Goal: Transaction & Acquisition: Purchase product/service

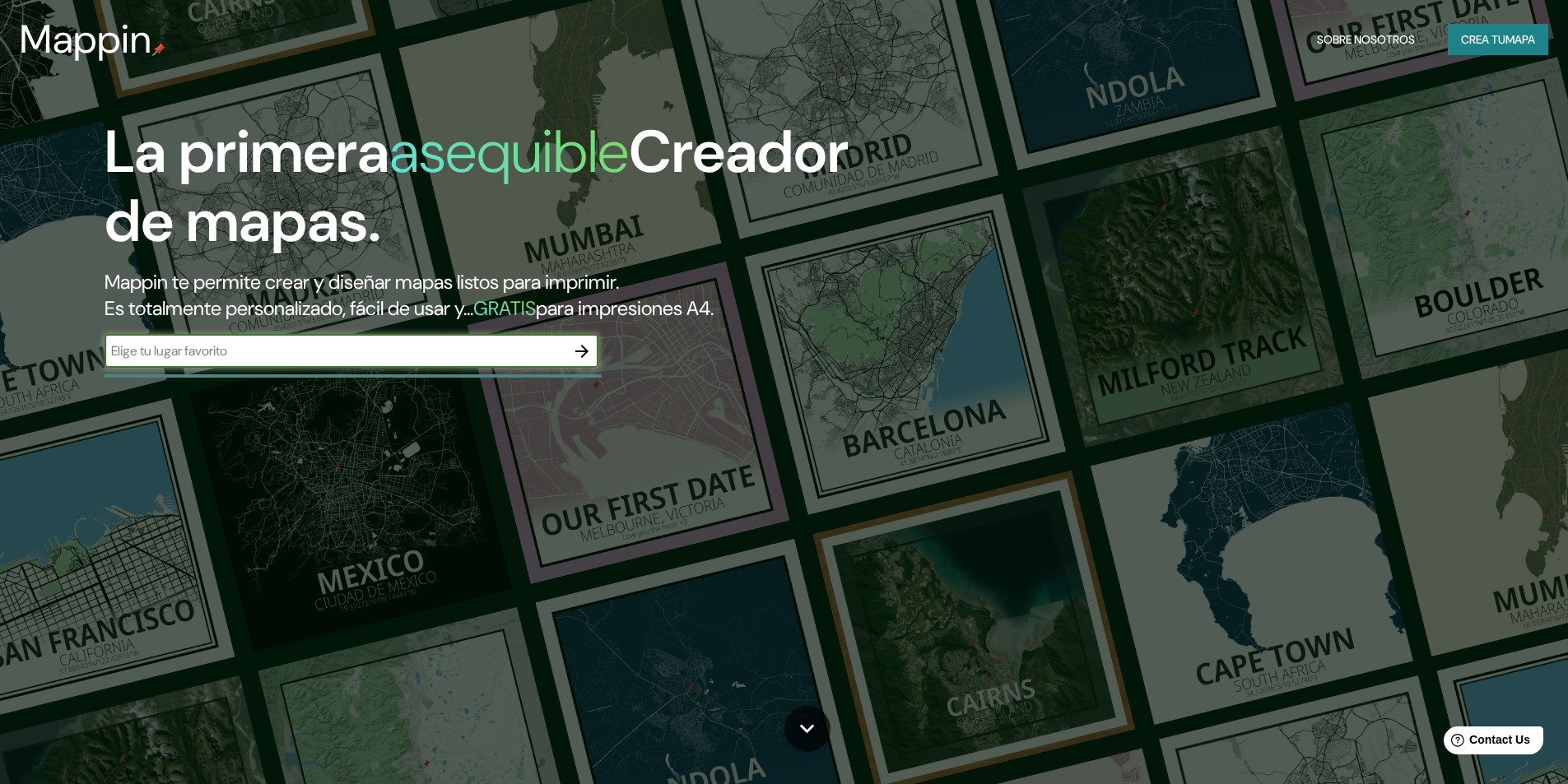
click at [391, 359] on input "text" at bounding box center [335, 350] width 461 height 19
click at [1516, 35] on font "mapa" at bounding box center [1520, 40] width 30 height 15
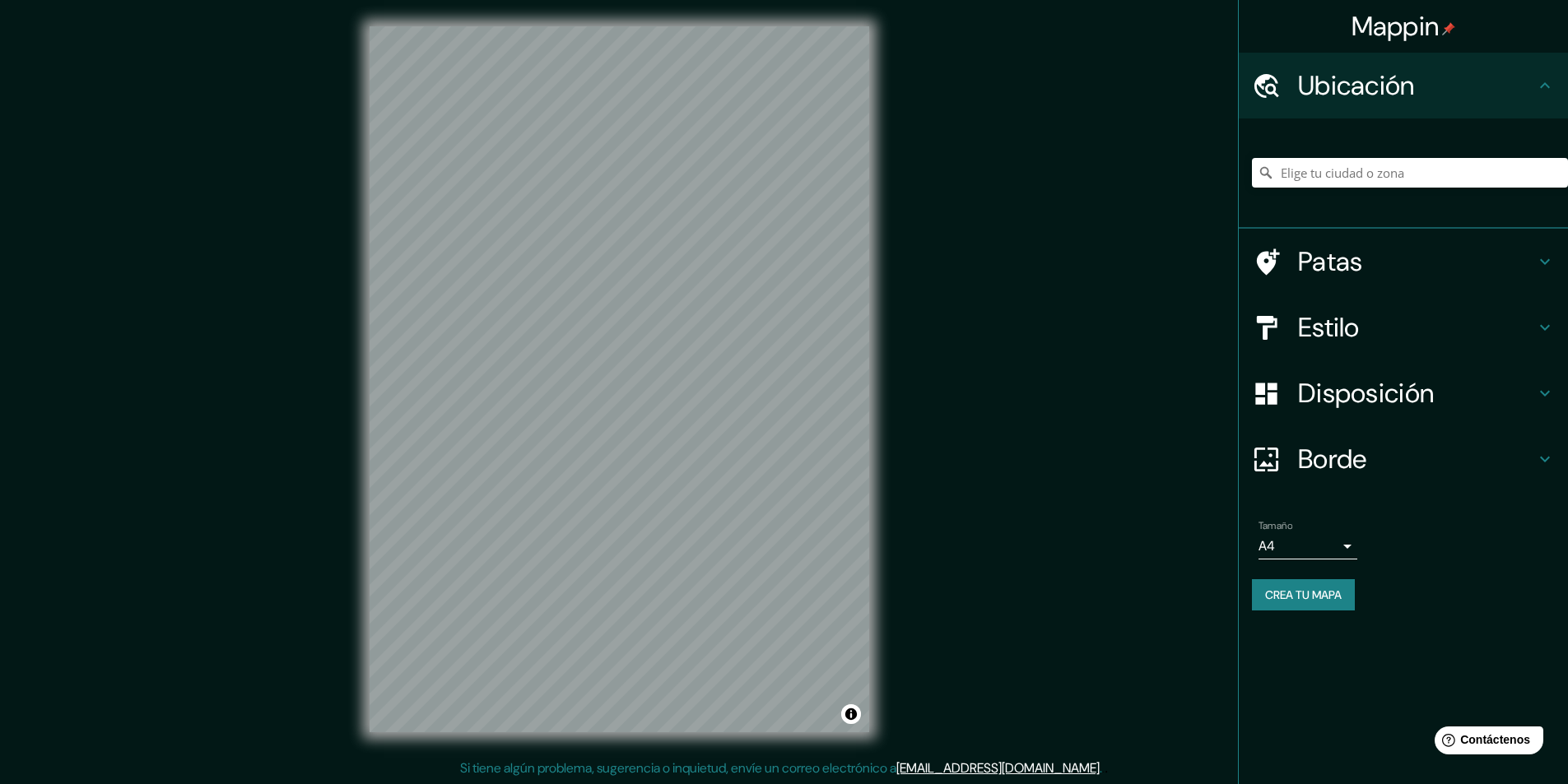
click at [1151, 508] on div "Mappin Ubicación Patas Estilo Disposición Borde Elige un borde. Consejo : puede…" at bounding box center [784, 392] width 1568 height 785
click at [1139, 540] on div "Mappin Ubicación Patas Estilo Disposición Borde Elige un borde. Consejo : puede…" at bounding box center [784, 392] width 1568 height 785
click at [1372, 172] on input "Elige tu ciudad o zona" at bounding box center [1410, 173] width 316 height 30
type input "[GEOGRAPHIC_DATA], [GEOGRAPHIC_DATA], [GEOGRAPHIC_DATA]"
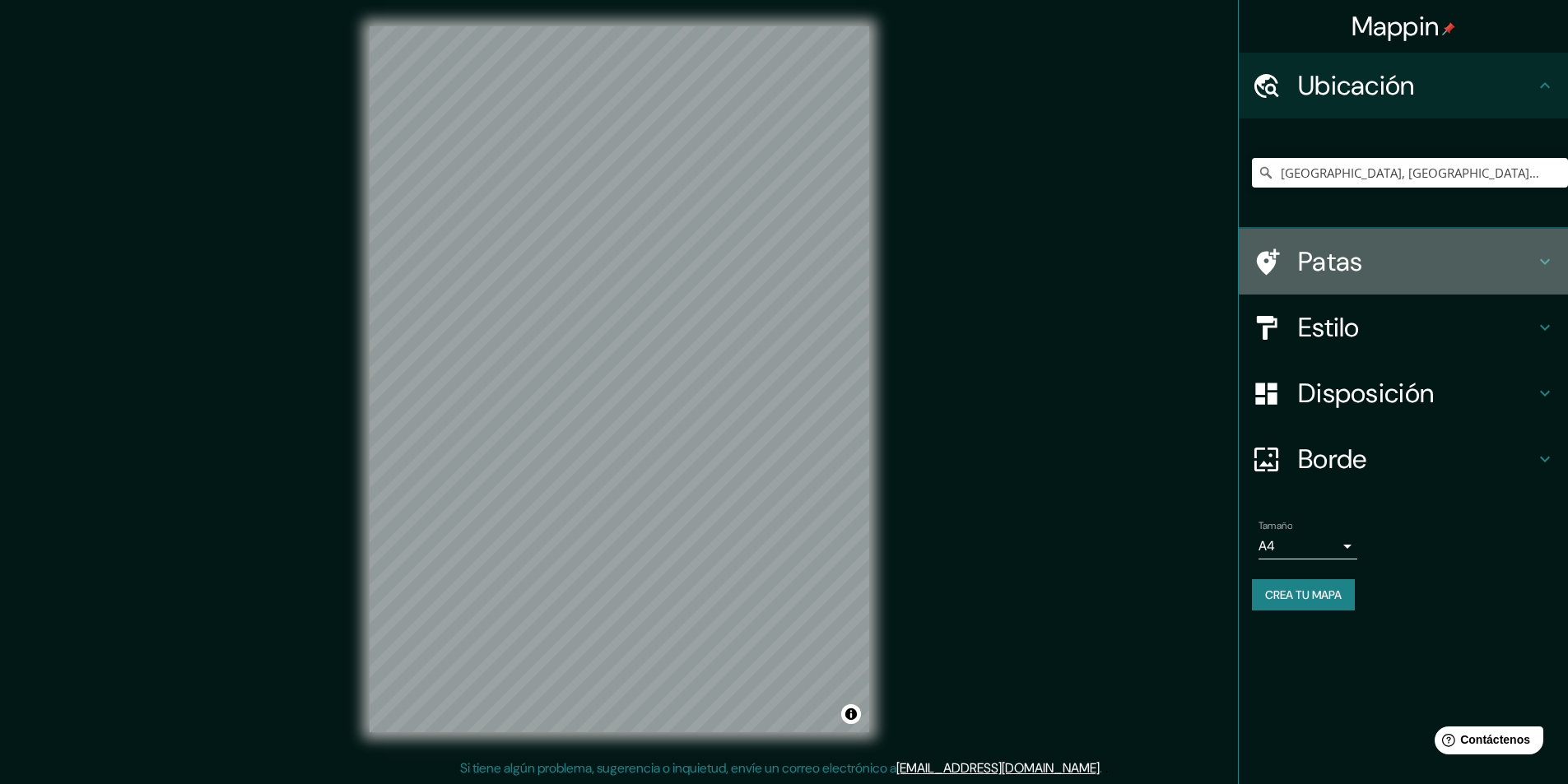
click at [1353, 250] on font "Patas" at bounding box center [1330, 262] width 65 height 35
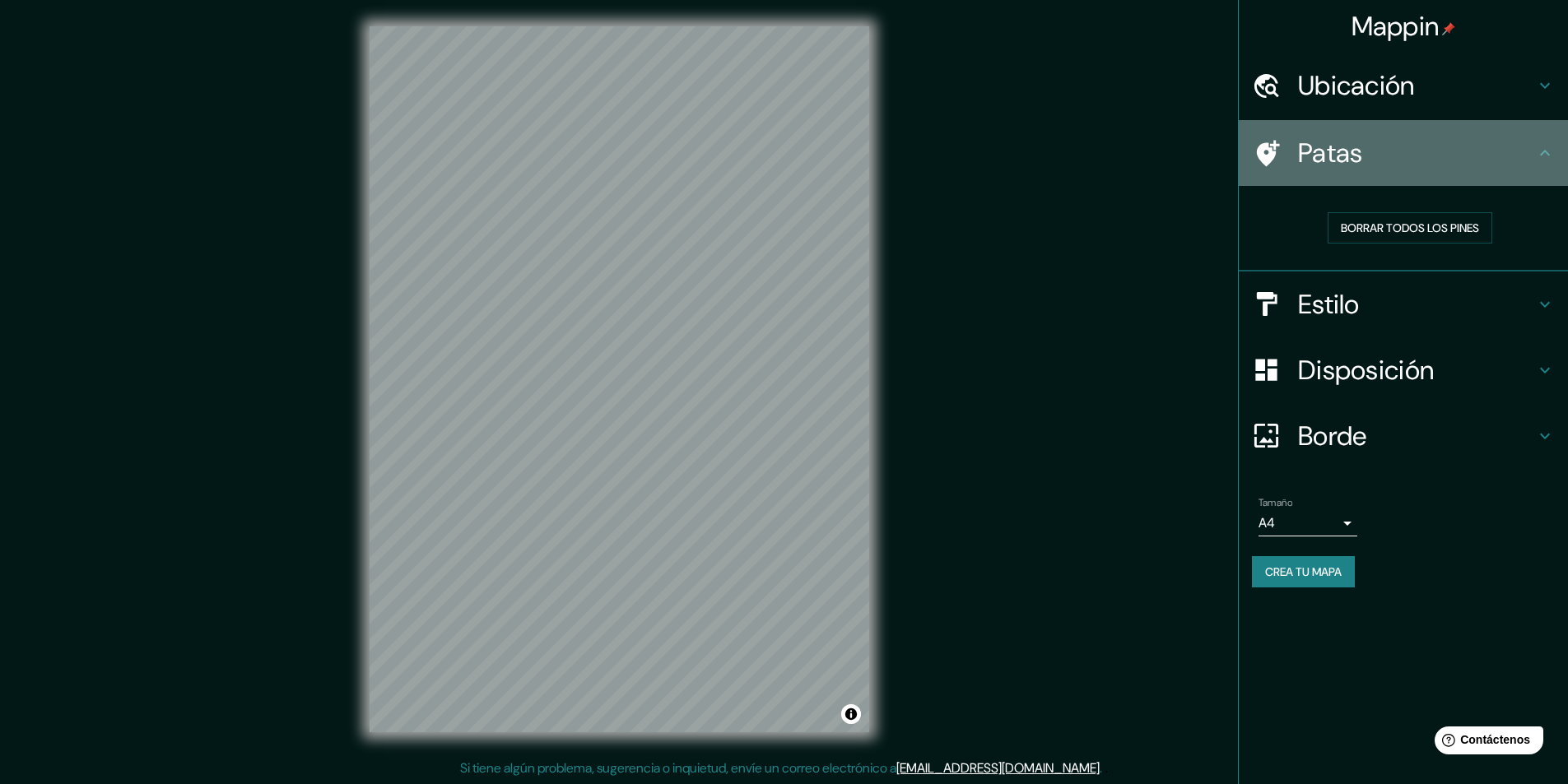
click at [1369, 163] on h4 "Patas" at bounding box center [1416, 153] width 237 height 33
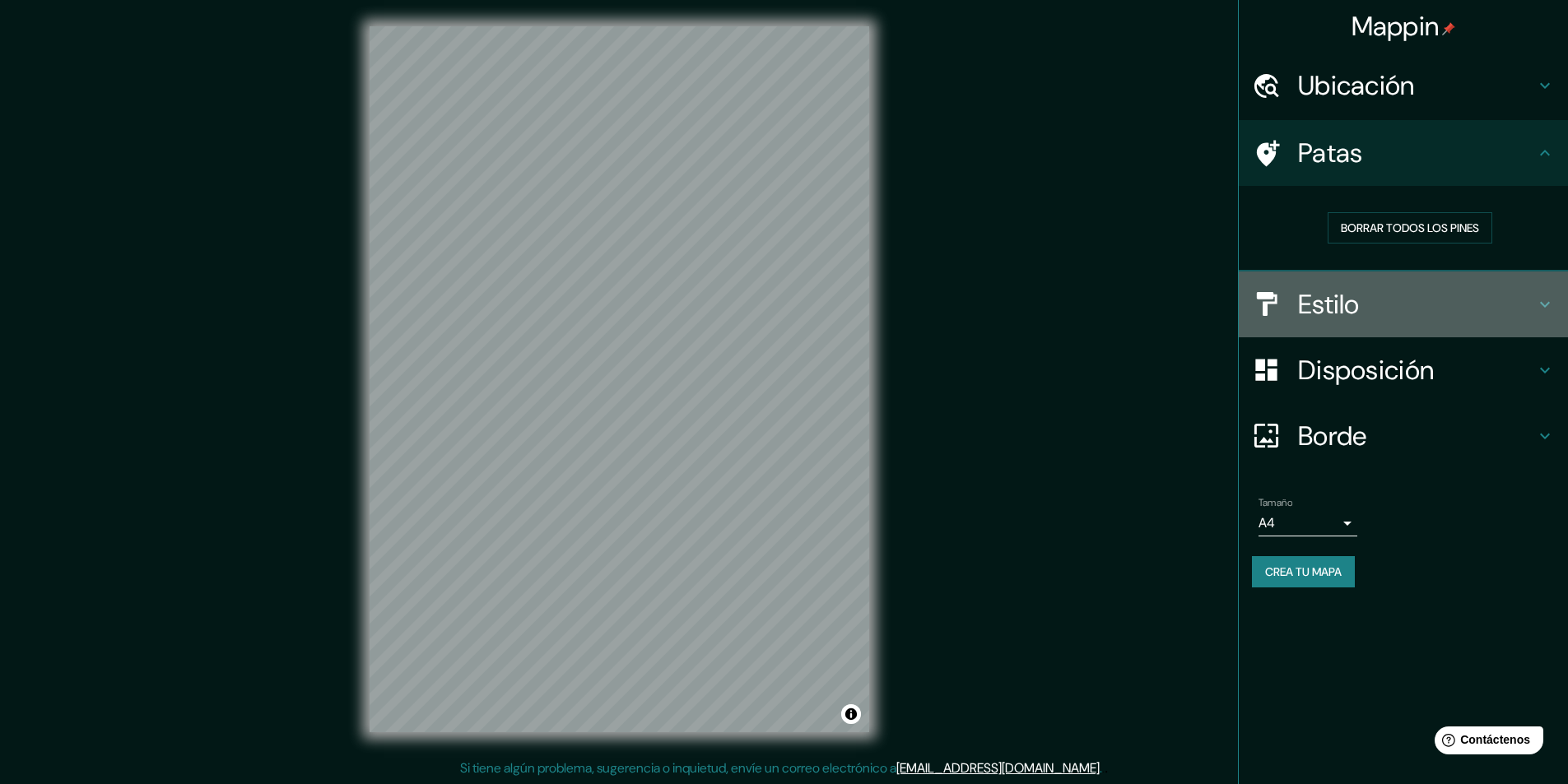
click at [1392, 302] on h4 "Estilo" at bounding box center [1416, 305] width 237 height 33
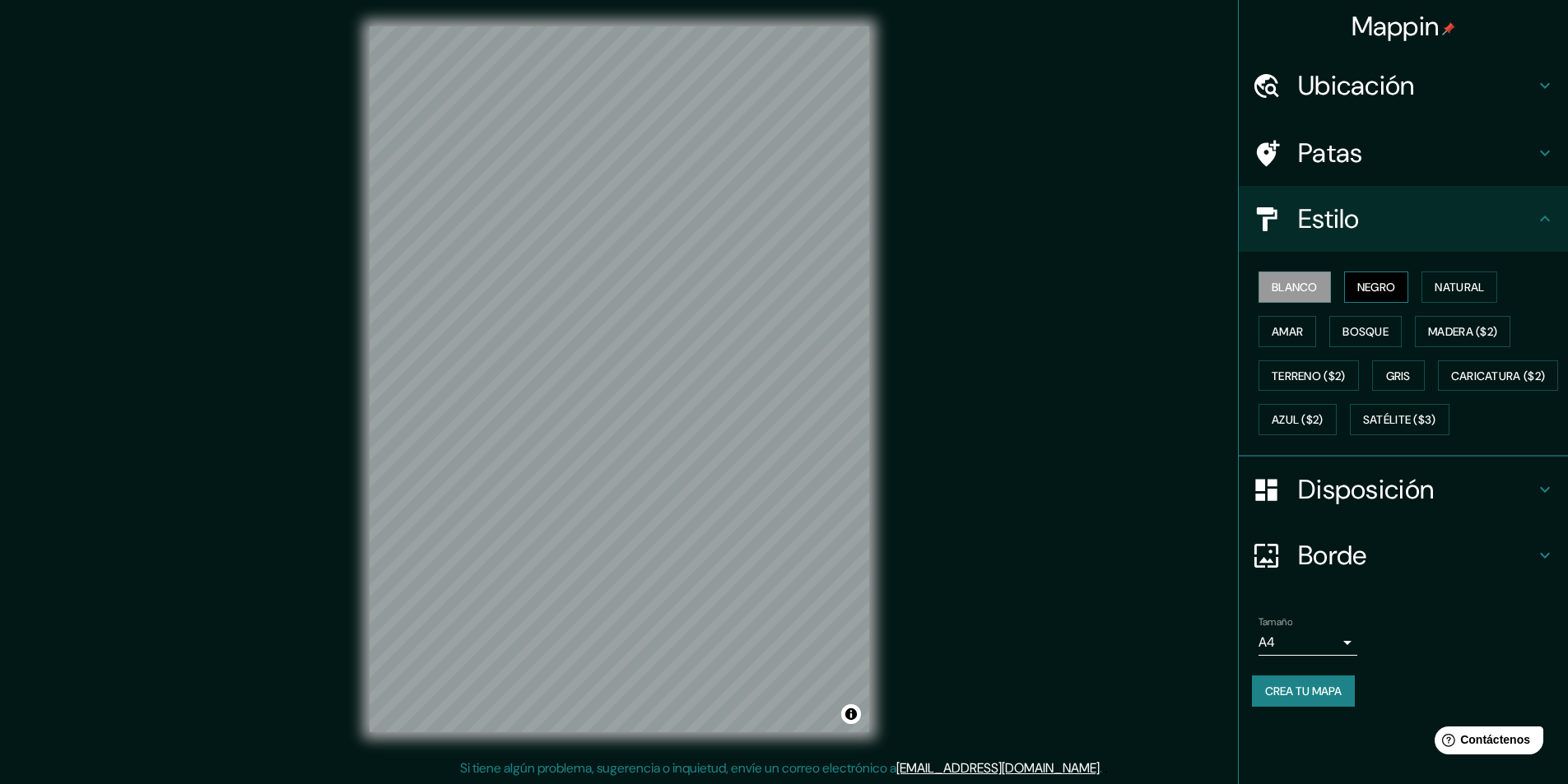
click at [1378, 287] on font "Negro" at bounding box center [1376, 287] width 39 height 15
click at [1301, 276] on button "Blanco" at bounding box center [1294, 287] width 73 height 31
click at [1474, 282] on font "Natural" at bounding box center [1459, 287] width 49 height 15
click at [1301, 324] on font "Amar" at bounding box center [1287, 332] width 31 height 15
click at [1358, 329] on font "Bosque" at bounding box center [1365, 332] width 46 height 15
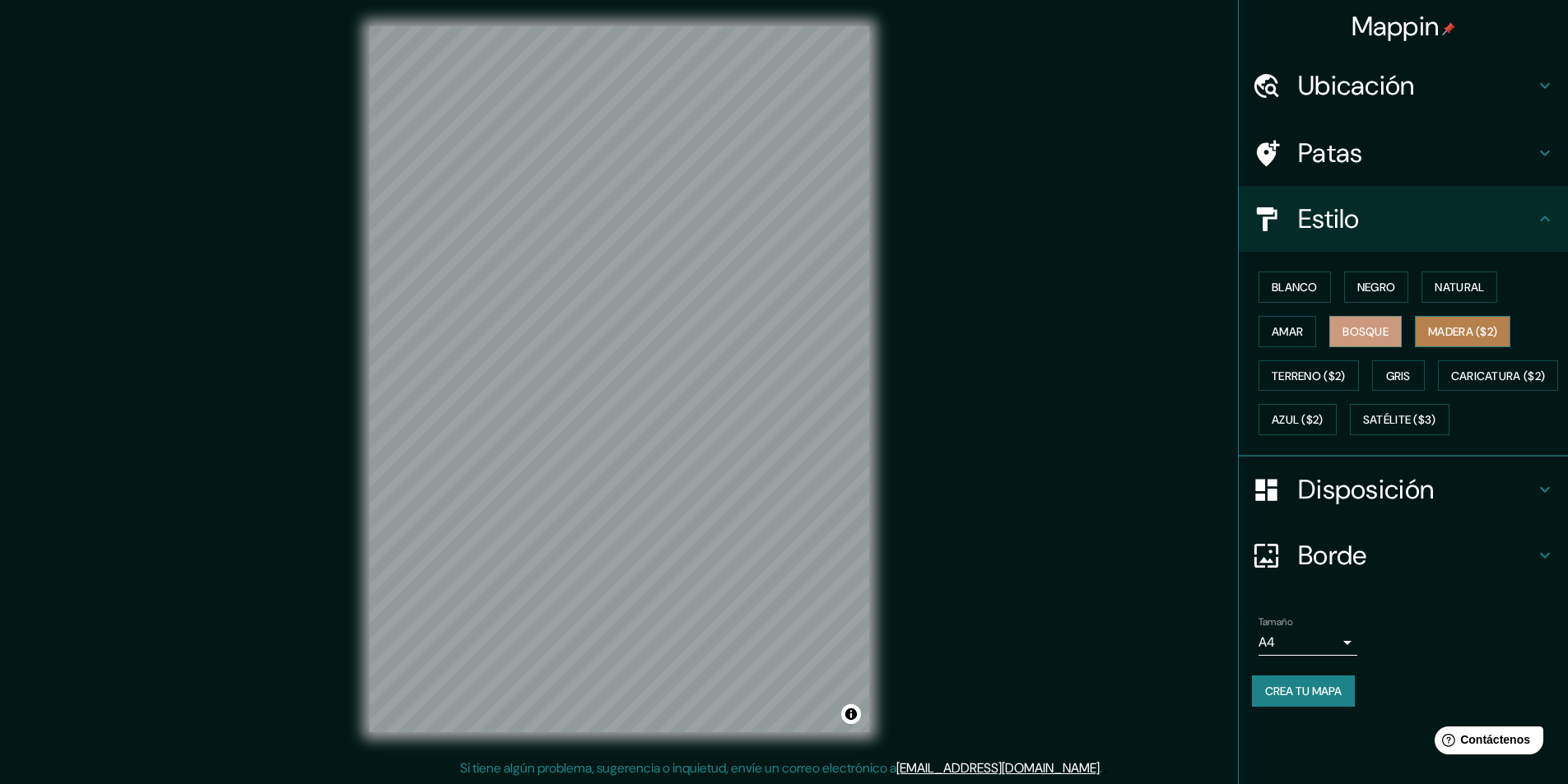
click at [1439, 325] on font "Madera ($2)" at bounding box center [1463, 332] width 69 height 15
click at [1318, 371] on font "Terreno ($2)" at bounding box center [1308, 376] width 74 height 15
click at [1410, 376] on font "Gris" at bounding box center [1398, 376] width 25 height 15
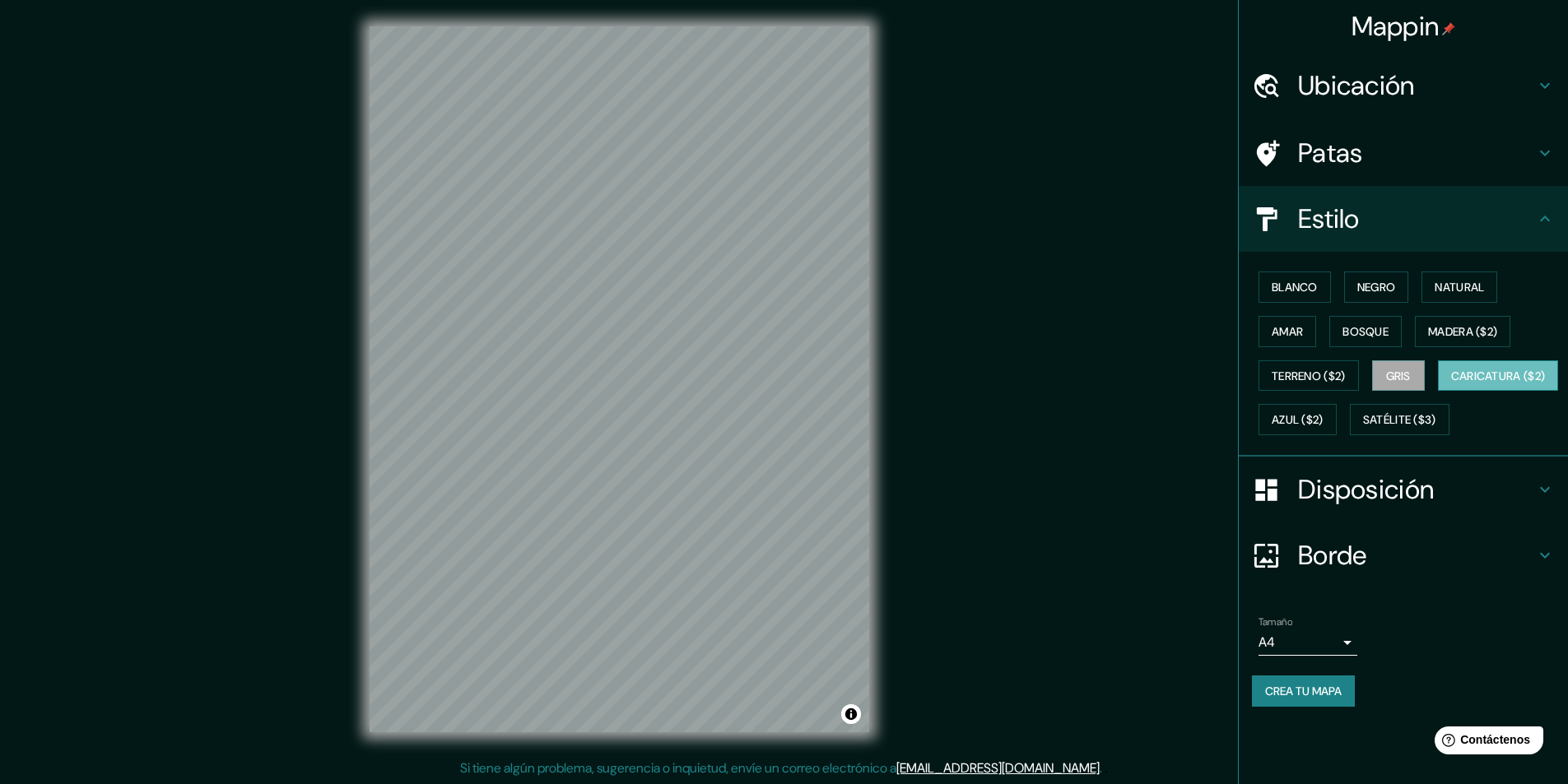
click at [1438, 391] on button "Caricatura ($2)" at bounding box center [1498, 376] width 121 height 31
click at [1323, 428] on font "Azul ($2)" at bounding box center [1297, 419] width 52 height 21
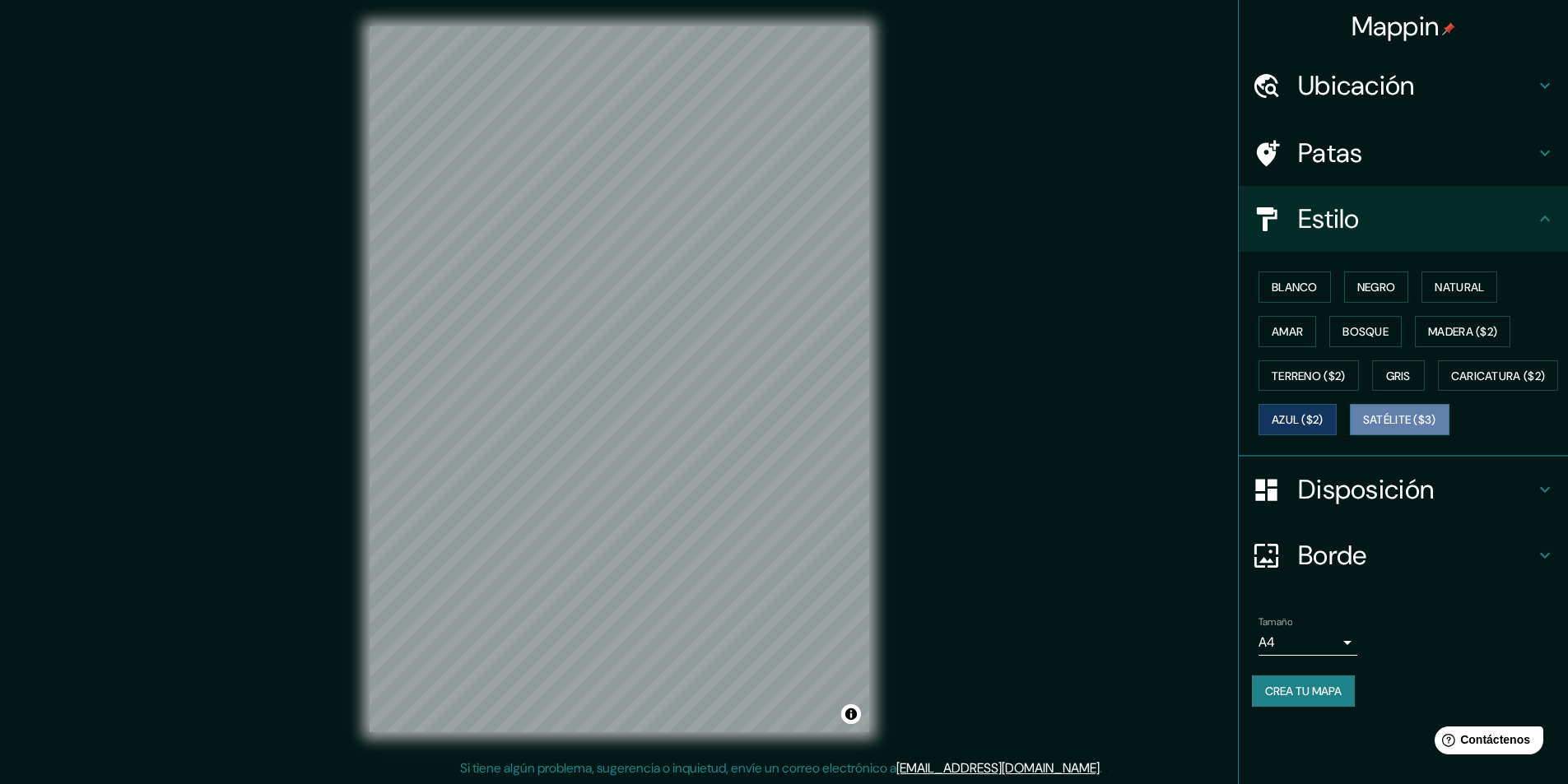
click at [1363, 427] on font "Satélite ($3)" at bounding box center [1399, 420] width 73 height 15
click at [1308, 290] on font "Blanco" at bounding box center [1294, 287] width 46 height 15
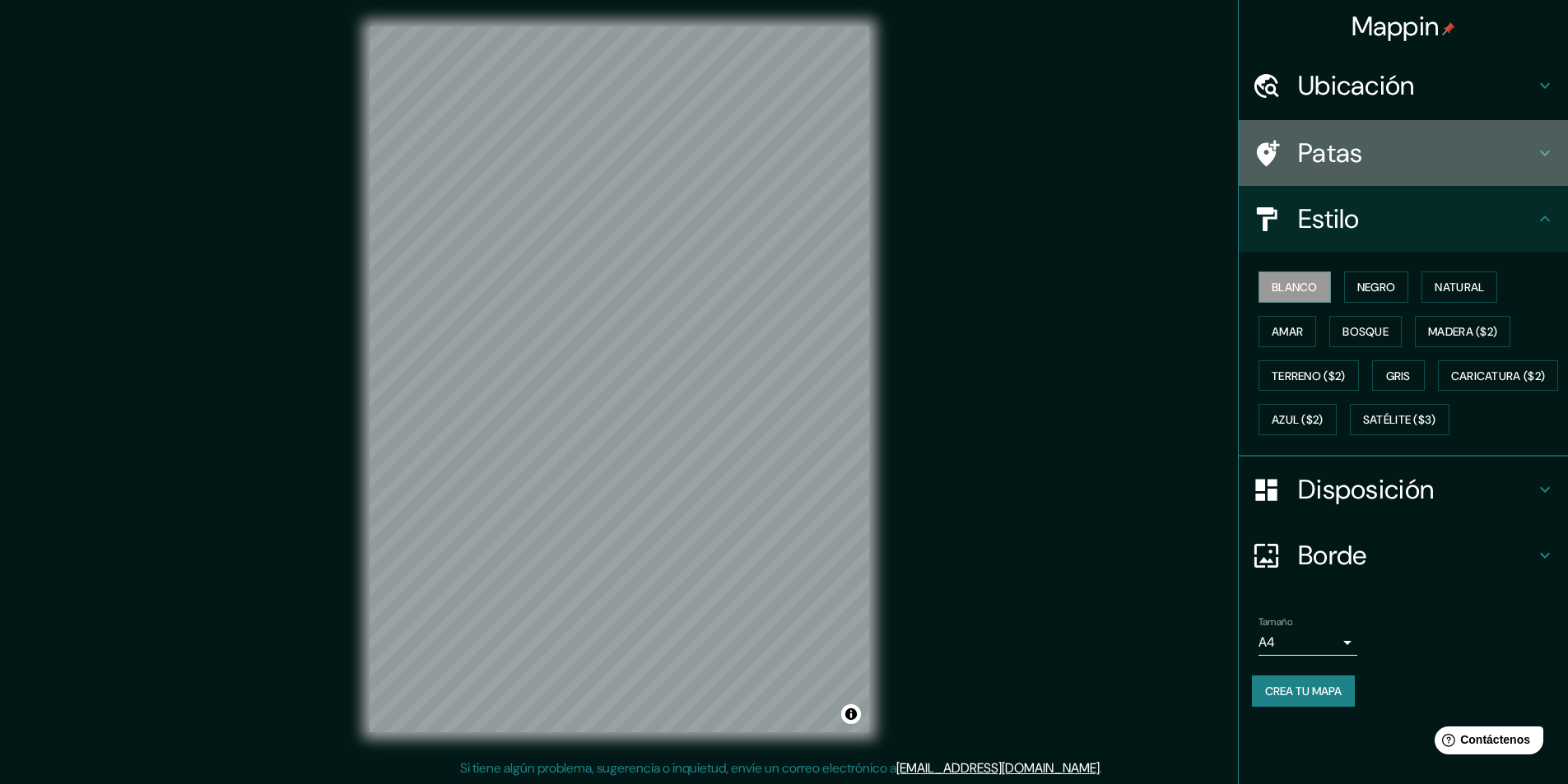
click at [1366, 144] on h4 "Patas" at bounding box center [1416, 153] width 237 height 33
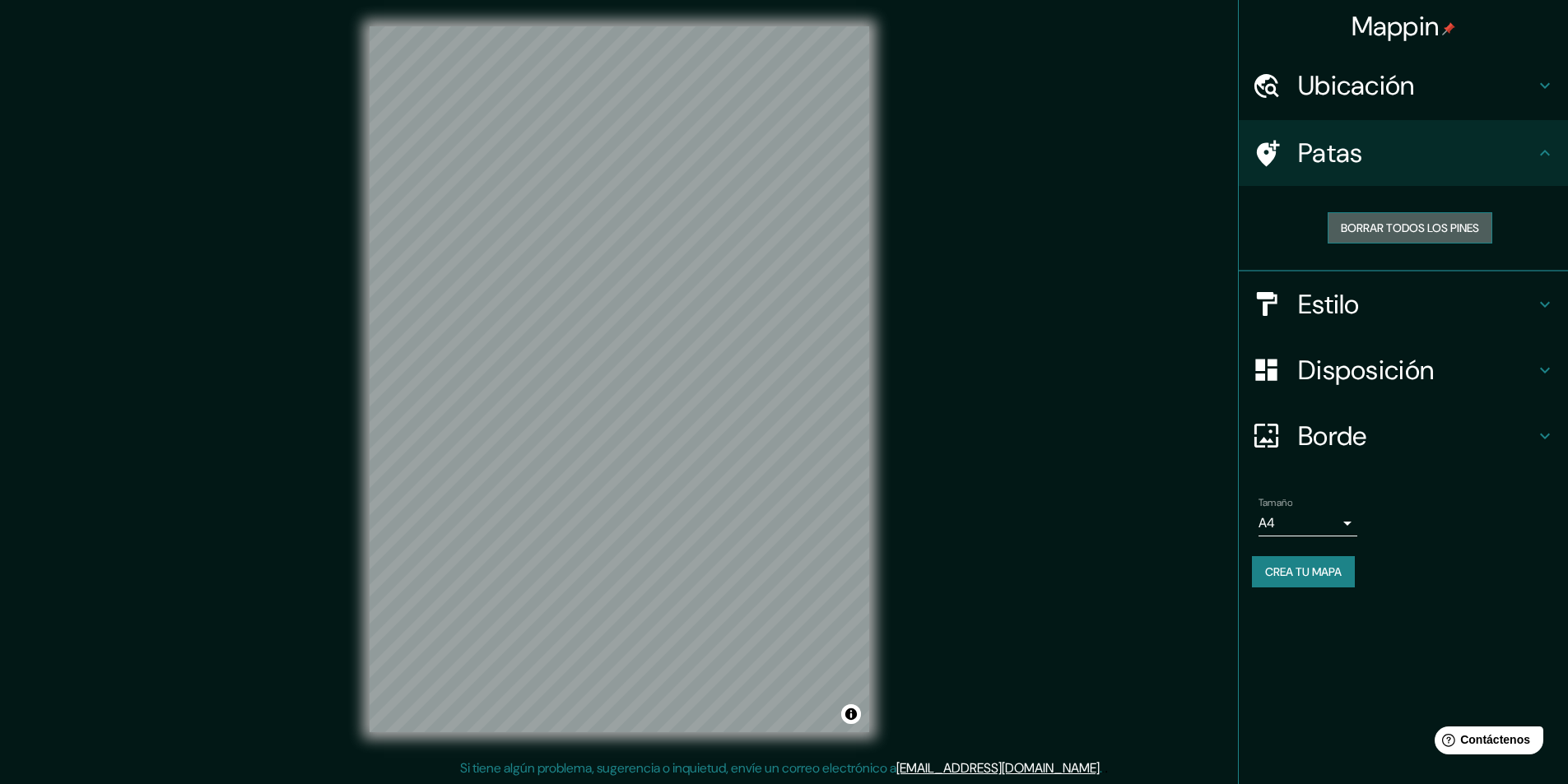
click at [1396, 231] on font "Borrar todos los pines" at bounding box center [1410, 228] width 138 height 15
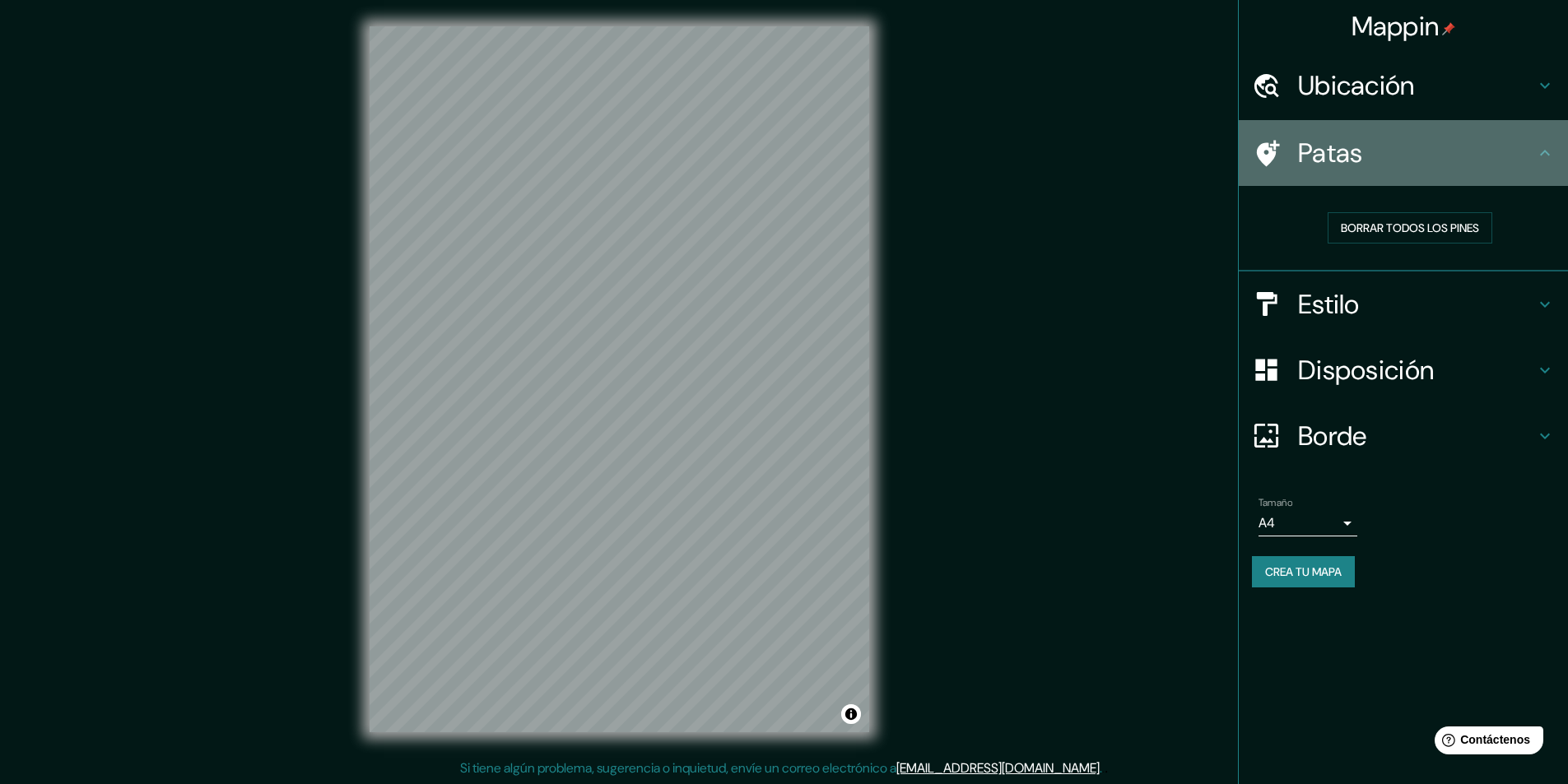
click at [1425, 165] on h4 "Patas" at bounding box center [1416, 153] width 237 height 33
click at [1271, 158] on icon at bounding box center [1268, 153] width 23 height 26
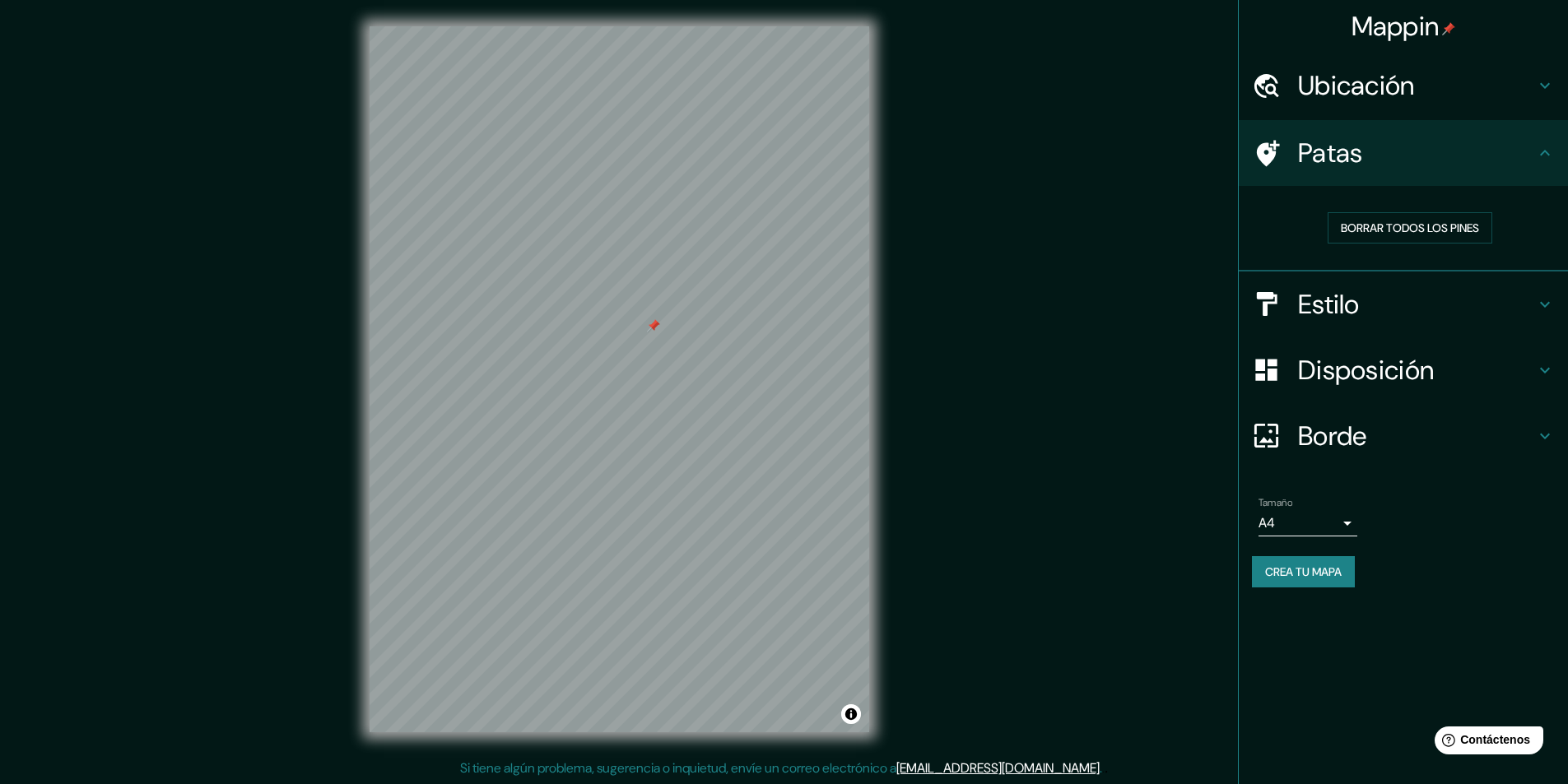
drag, startPoint x: 658, startPoint y: 331, endPoint x: 651, endPoint y: 327, distance: 8.1
click at [651, 327] on div at bounding box center [653, 326] width 13 height 13
click at [573, 448] on div at bounding box center [574, 445] width 13 height 13
click at [686, 389] on div at bounding box center [685, 389] width 13 height 13
click at [679, 386] on div at bounding box center [680, 387] width 13 height 13
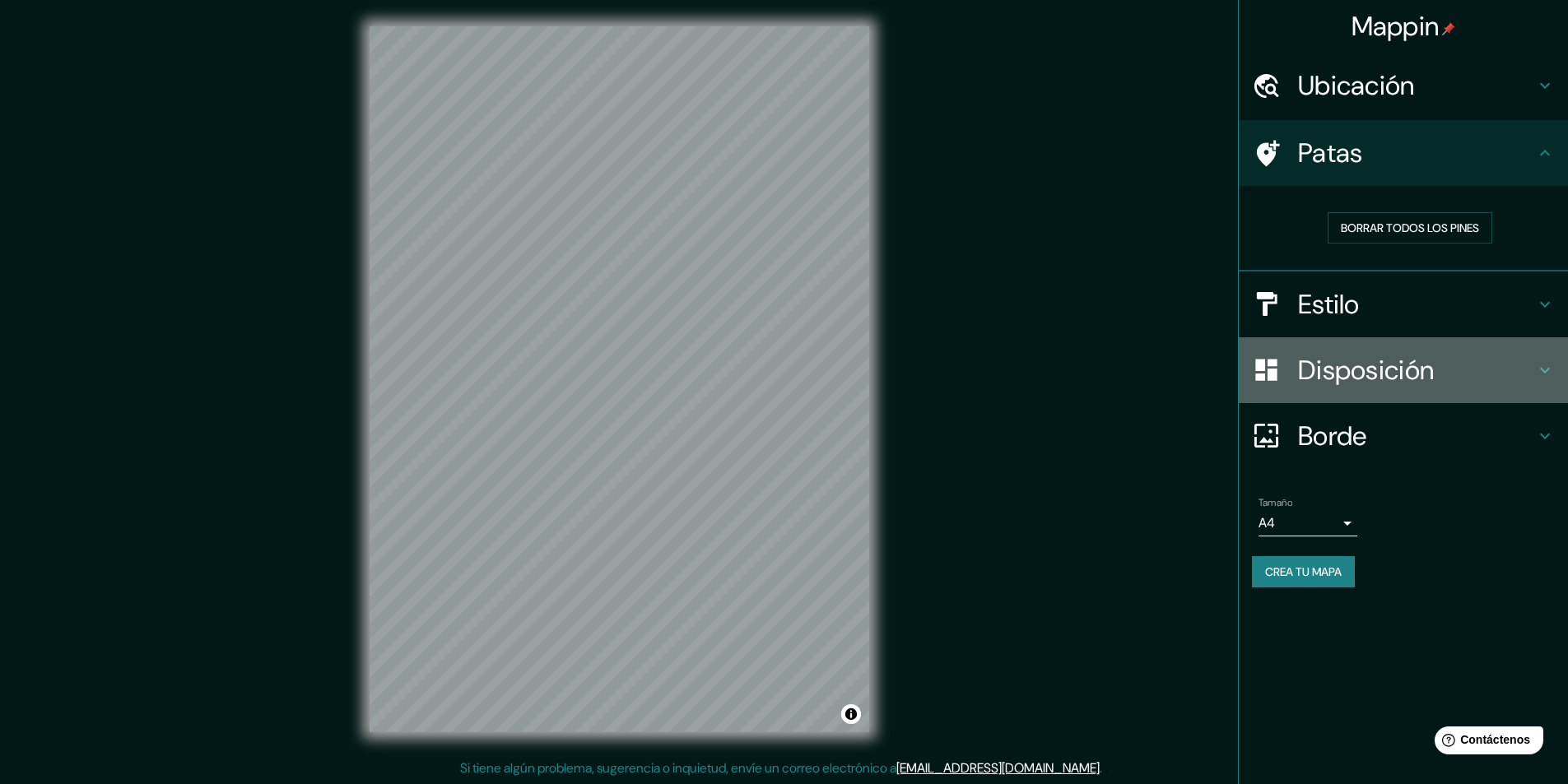
click at [1349, 369] on font "Disposición" at bounding box center [1365, 370] width 136 height 35
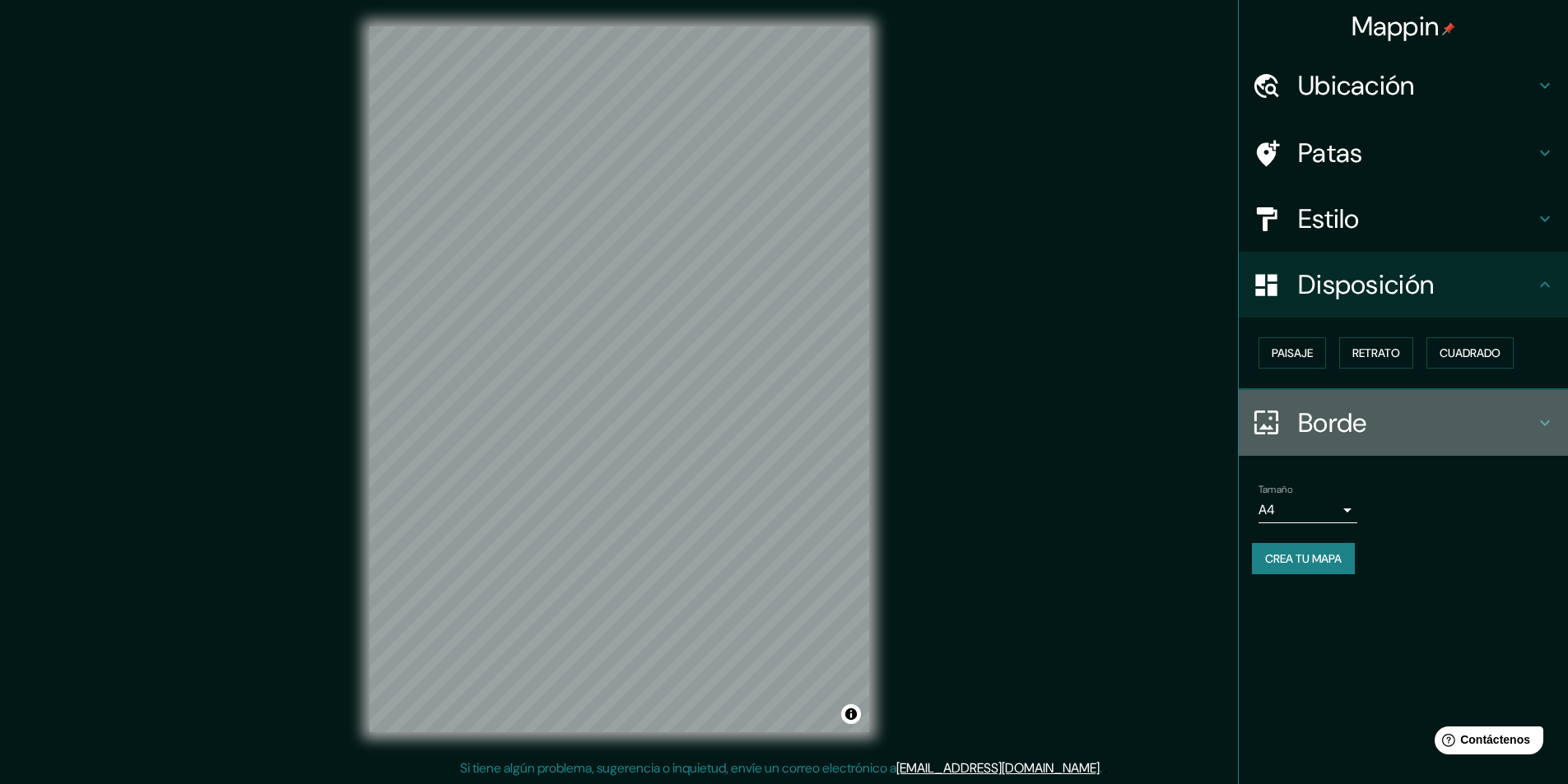
click at [1327, 427] on font "Borde" at bounding box center [1332, 422] width 69 height 35
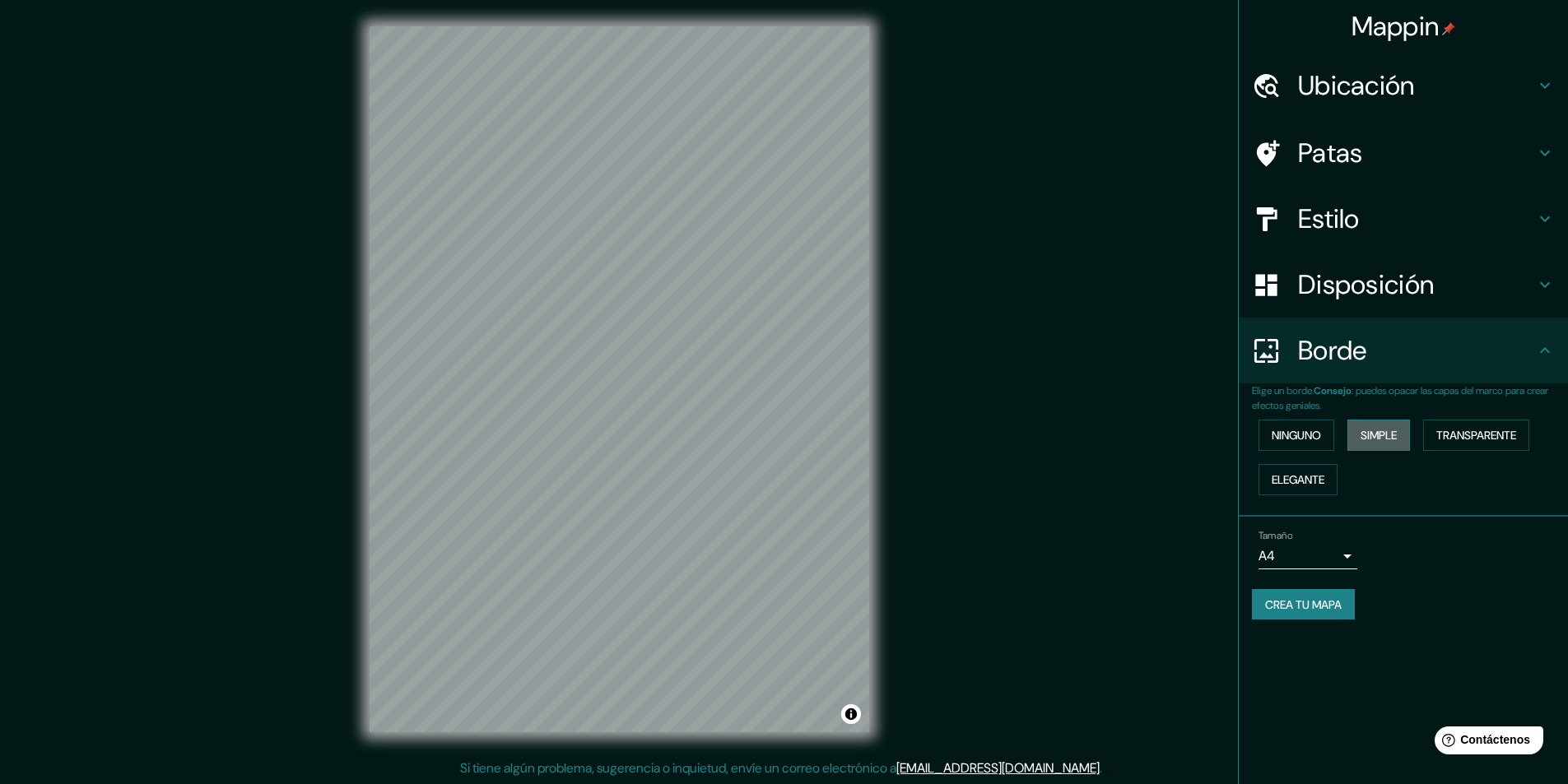
click at [1394, 436] on font "Simple" at bounding box center [1378, 435] width 36 height 15
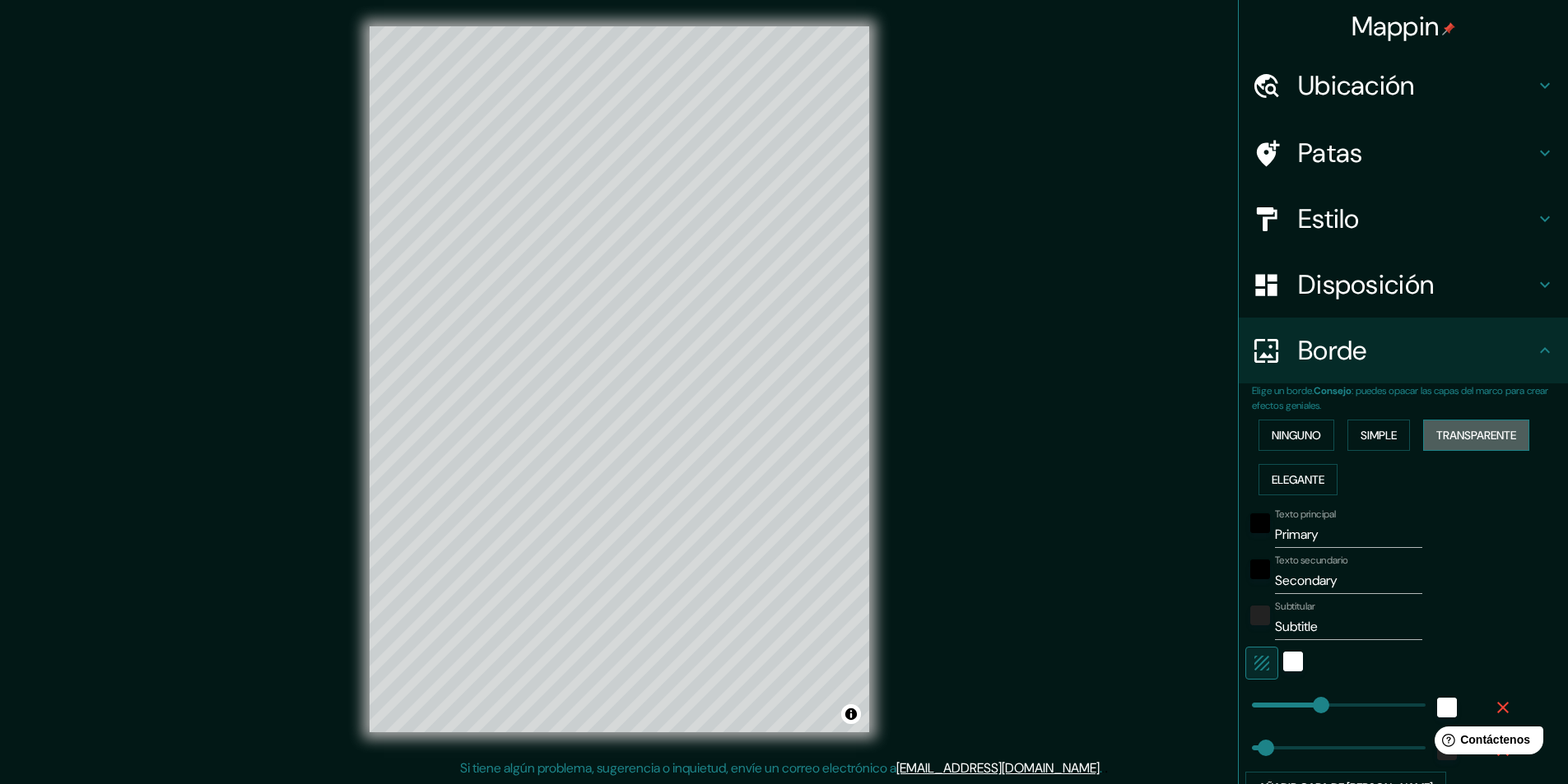
click at [1459, 429] on font "Transparente" at bounding box center [1476, 435] width 80 height 15
drag, startPoint x: 1328, startPoint y: 529, endPoint x: 1244, endPoint y: 542, distance: 85.0
click at [1245, 542] on div "Texto principal Primary" at bounding box center [1380, 528] width 270 height 40
type input "A"
type input "291"
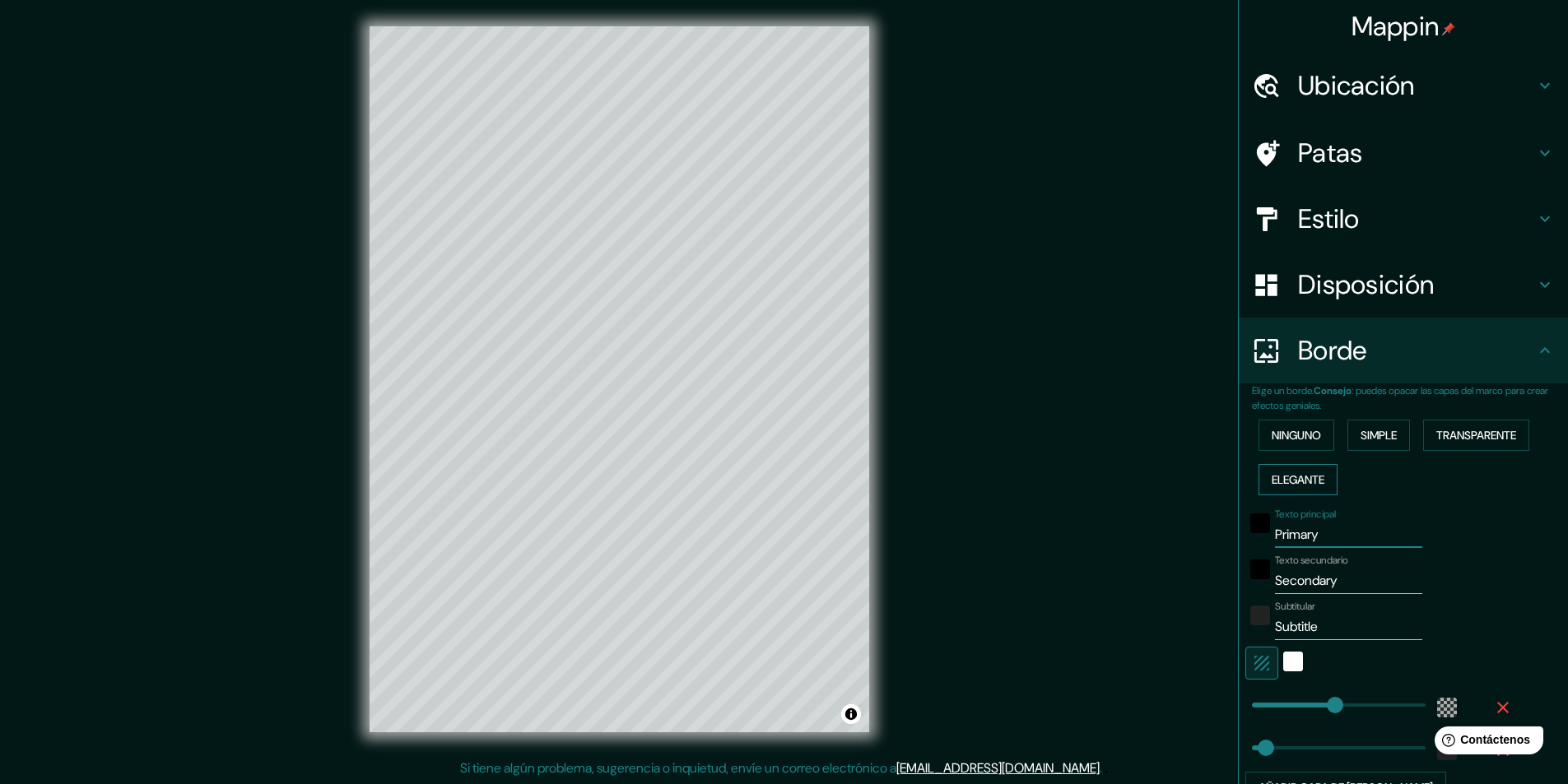
type input "49"
type input "291"
type input "49"
type input "P"
type input "291"
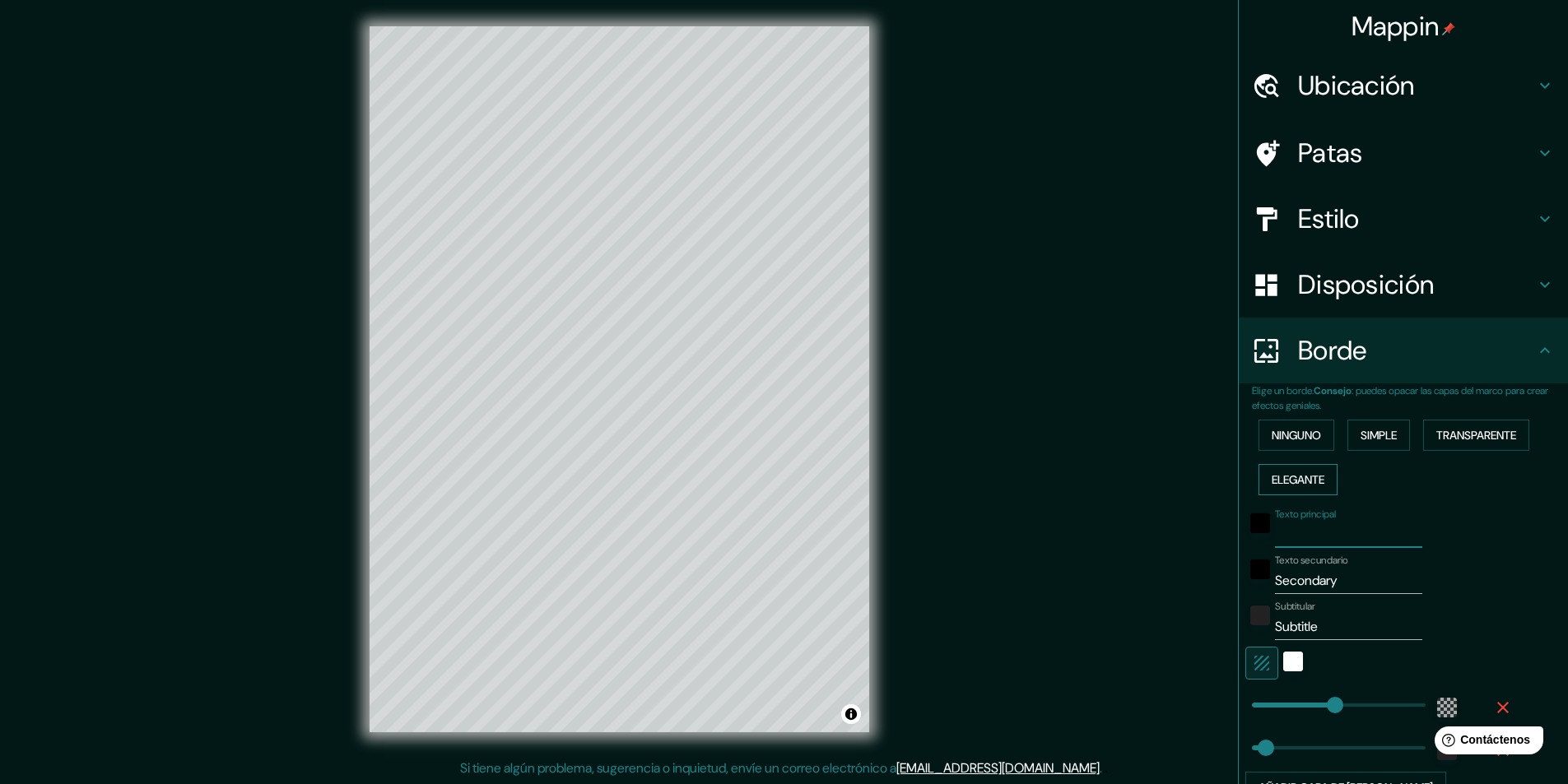
type input "49"
type input "Po"
type input "291"
type input "49"
type input "Poz"
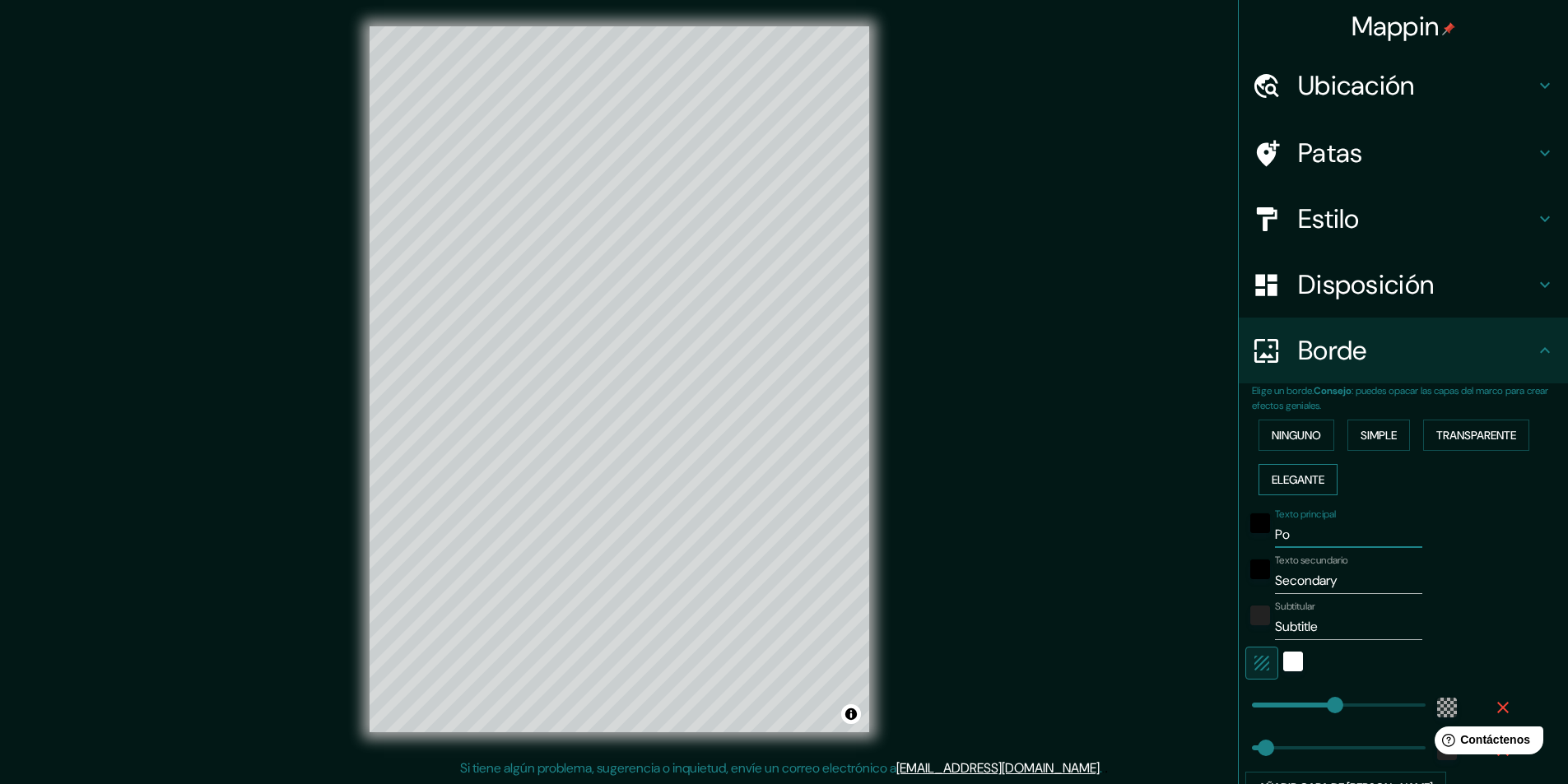
type input "291"
type input "49"
type input "Pozo"
type input "291"
type input "49"
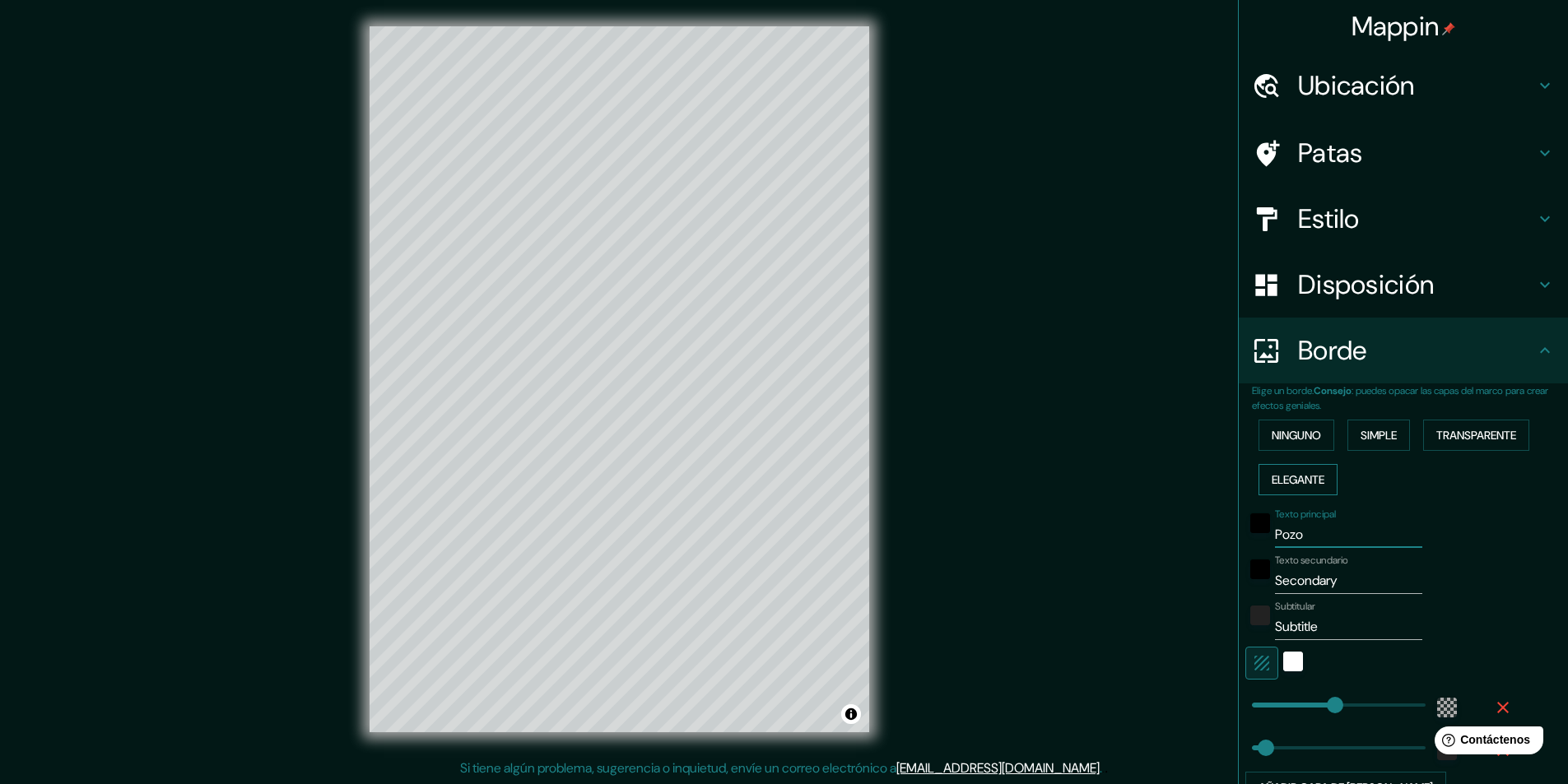
type input "Pozos"
type input "291"
type input "49"
type input "Pozos"
drag, startPoint x: 1356, startPoint y: 582, endPoint x: 1204, endPoint y: 586, distance: 152.1
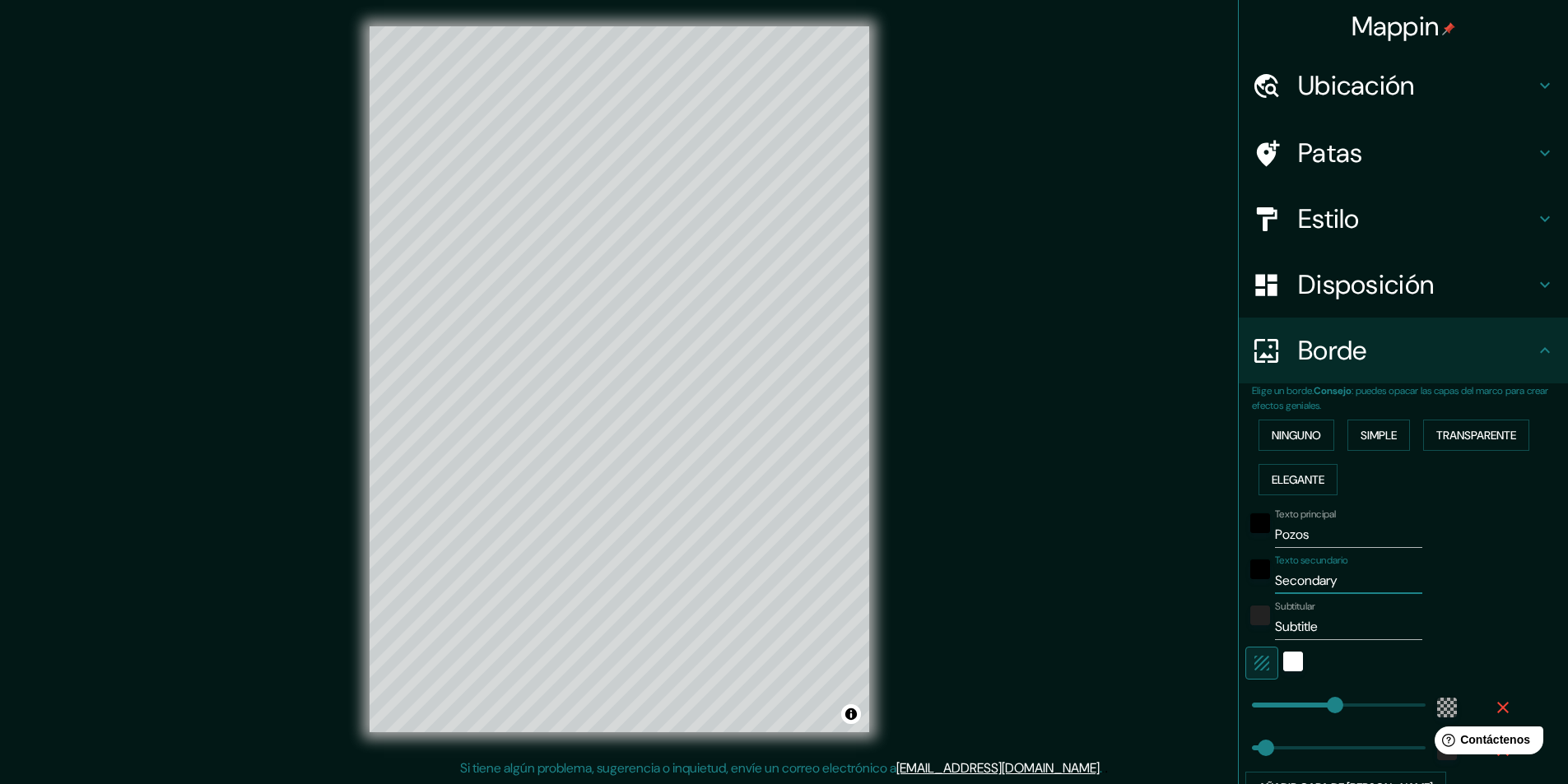
click at [1204, 586] on div "Mappin Ubicación Azcapotzalco, Ciudad de México, México Azcapotzalco Ciudad de …" at bounding box center [784, 392] width 1568 height 785
type input "A"
type input "291"
type input "49"
type input "Az"
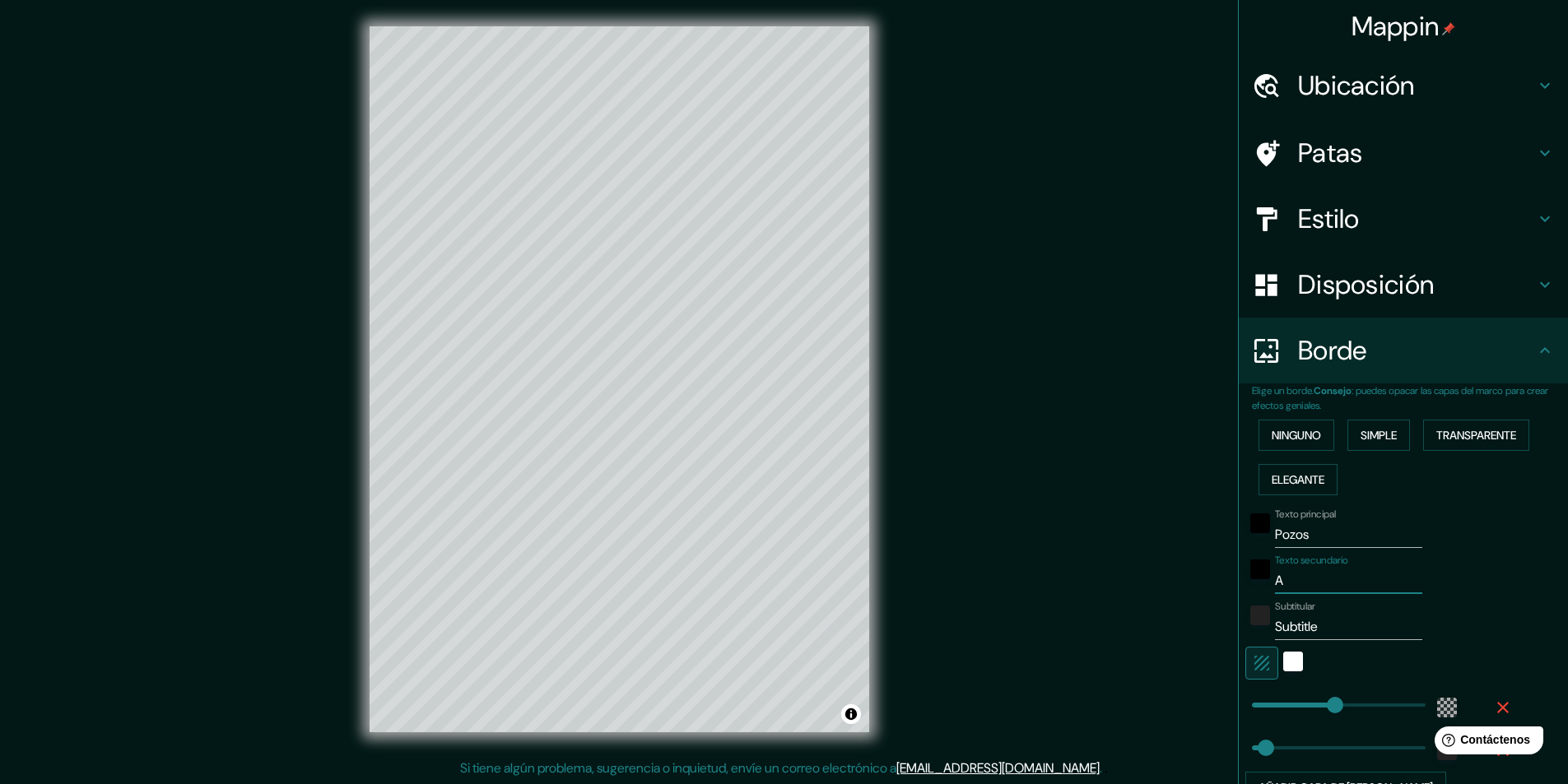
type input "291"
type input "49"
type input "Azc"
type input "291"
type input "49"
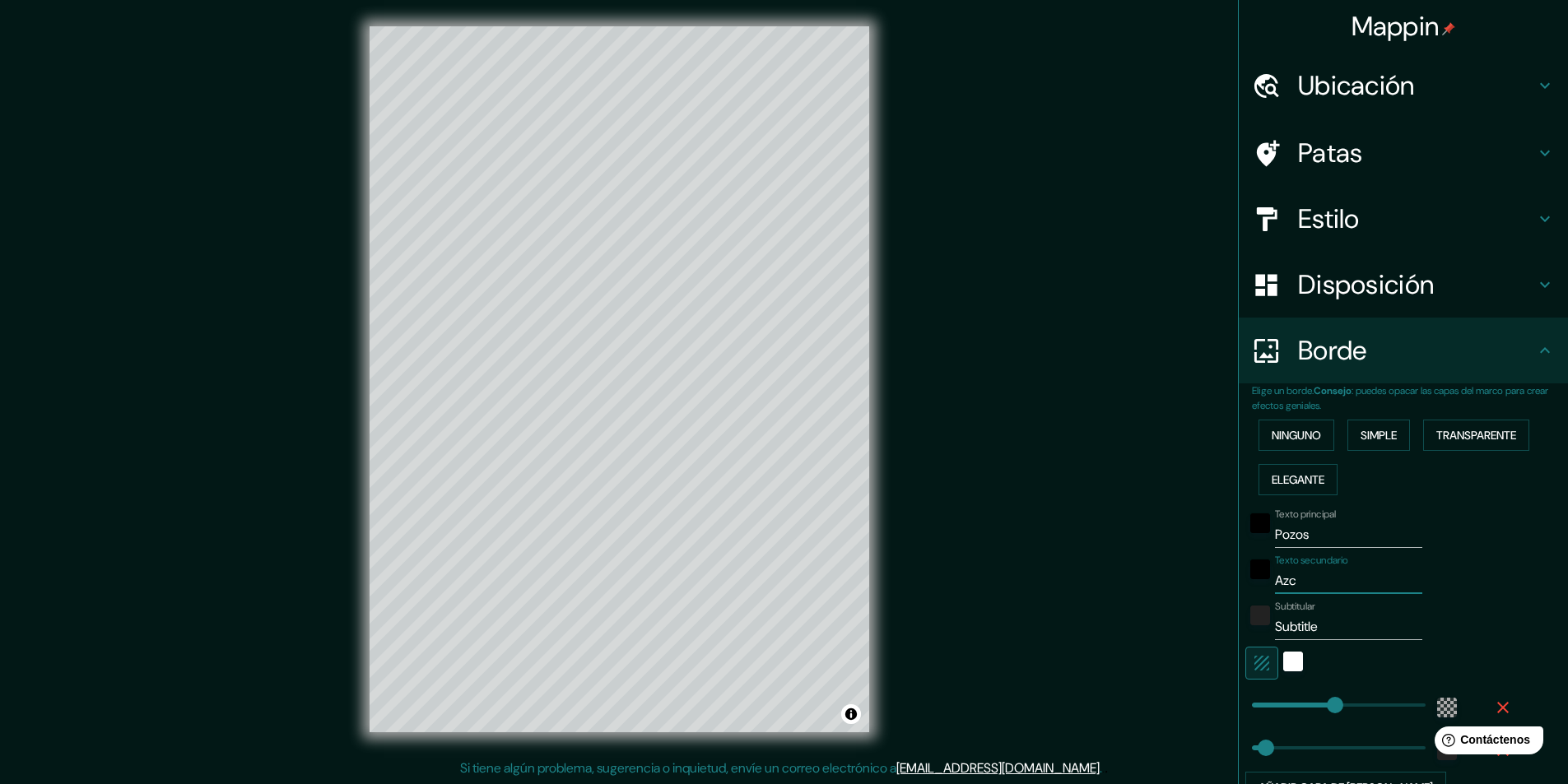
type input "Azca"
type input "291"
type input "49"
type input "Azcap"
type input "291"
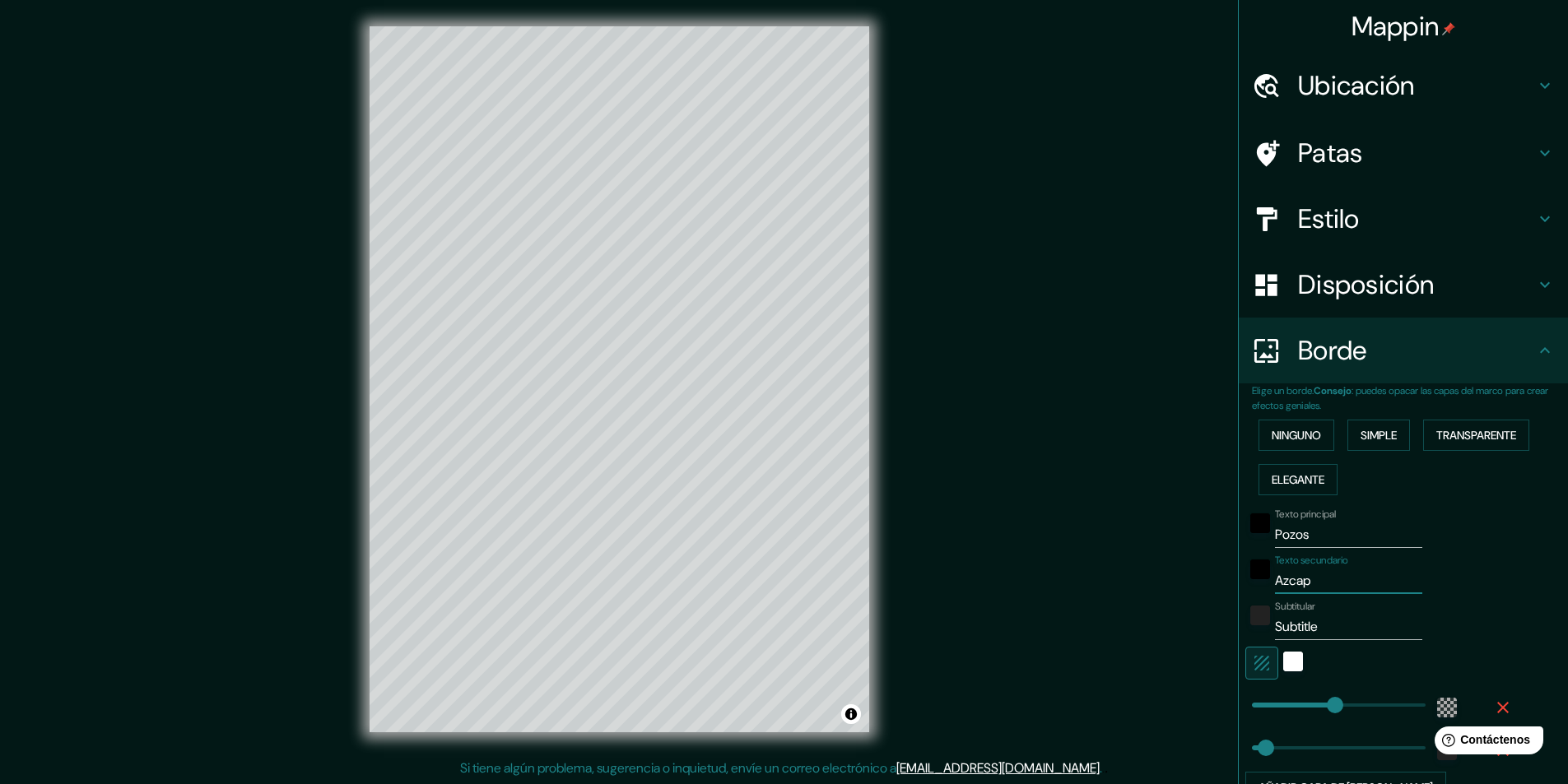
type input "49"
type input "Azcapo"
type input "291"
type input "49"
type input "Azcapot"
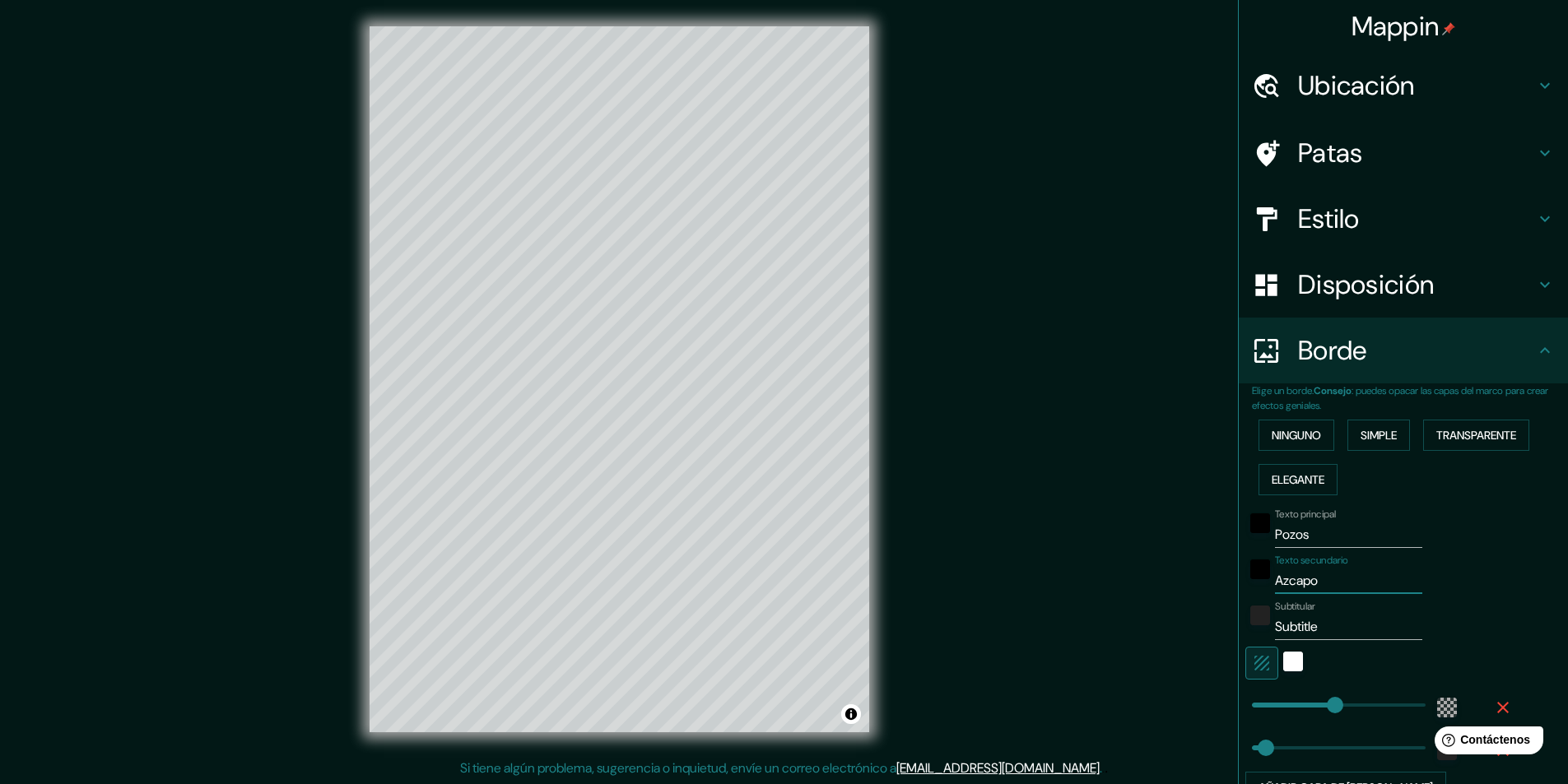
type input "291"
type input "49"
type input "Azcapotz"
type input "291"
type input "49"
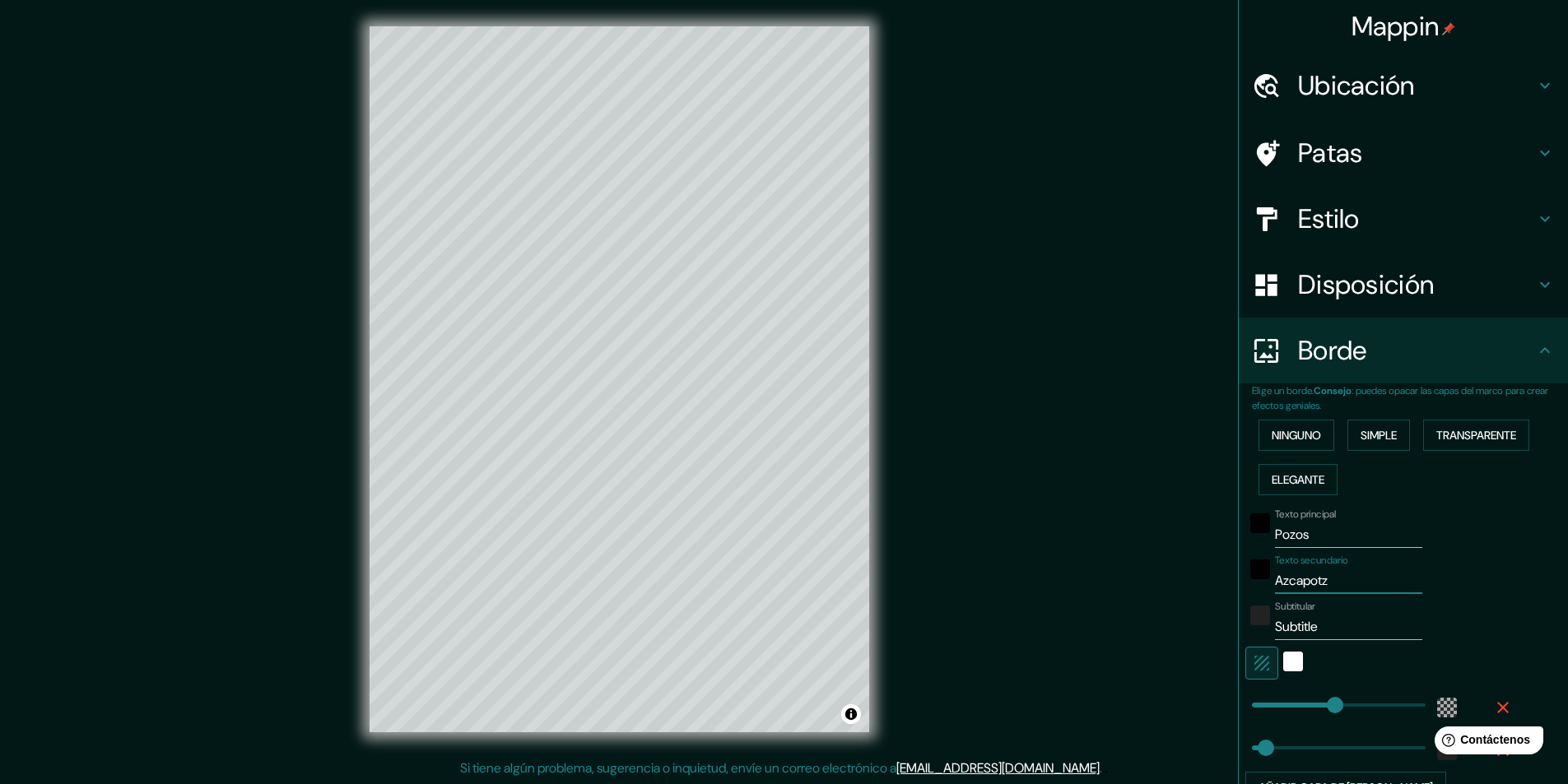
type input "Azcapotza"
type input "291"
type input "49"
type input "Azcapotzal"
type input "291"
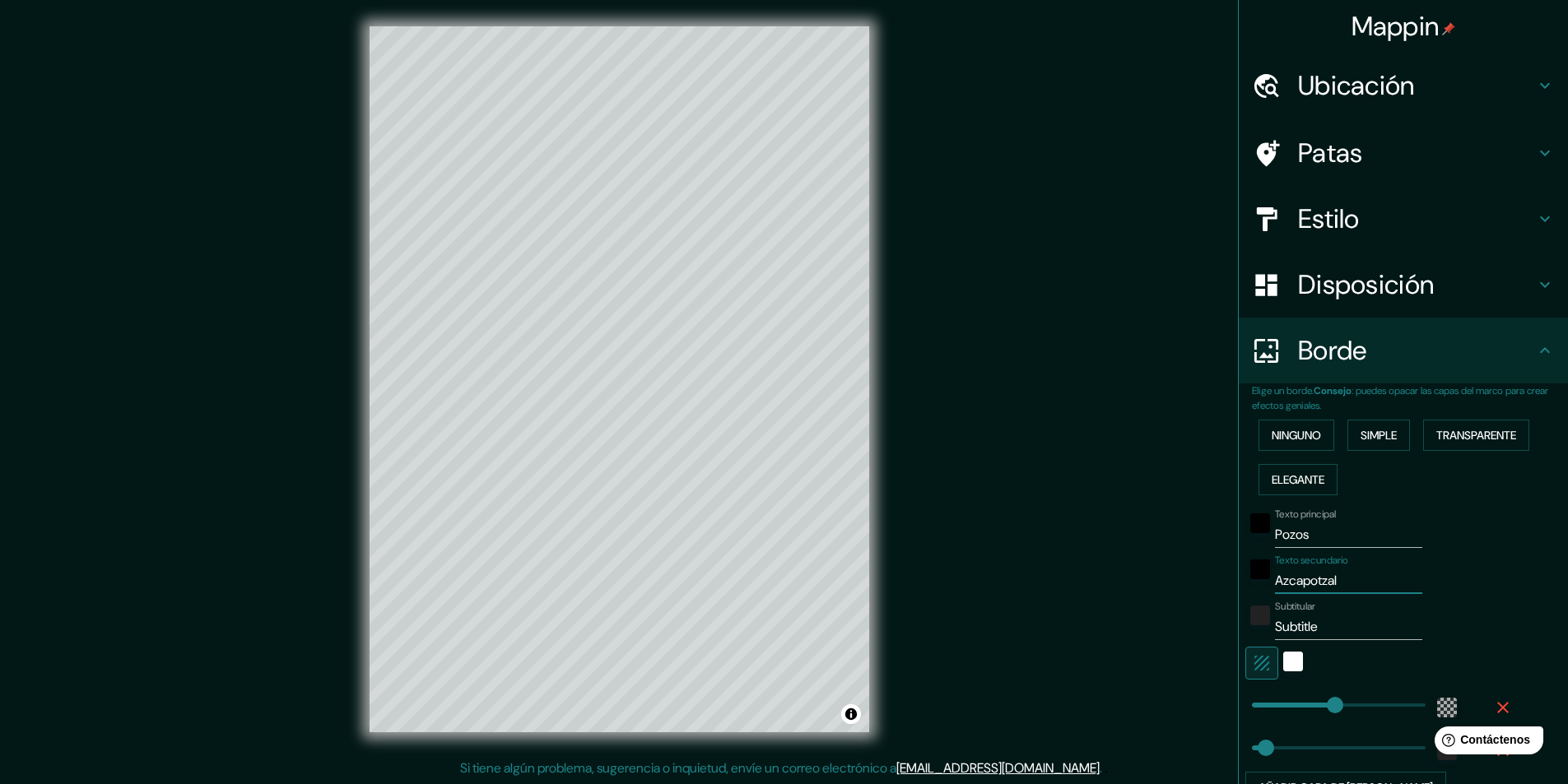
type input "49"
type input "Azcapotzalc"
type input "291"
type input "49"
type input "Azcapotzalco"
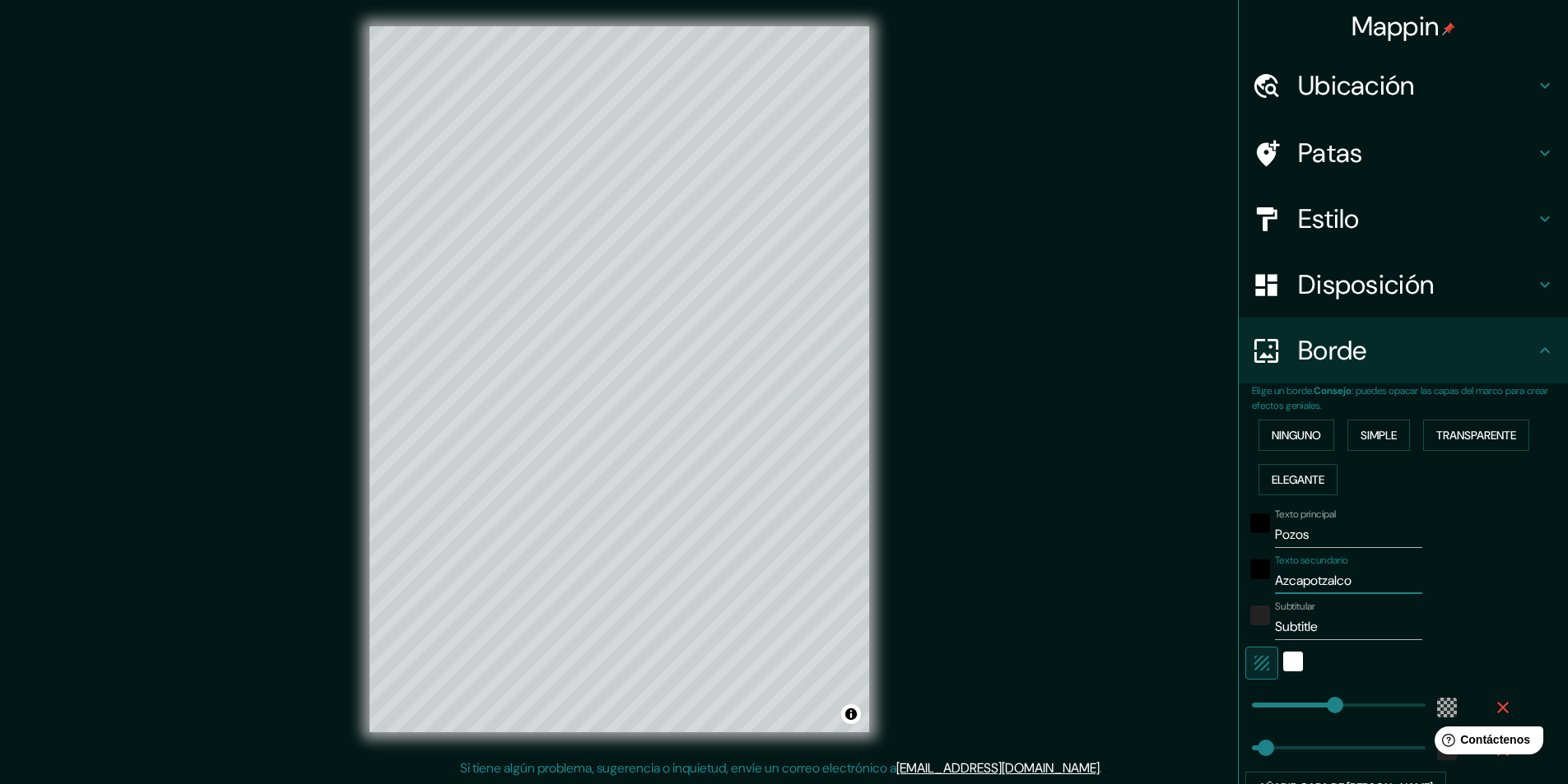
type input "291"
type input "49"
type input "Azcapotzalco"
drag, startPoint x: 1327, startPoint y: 623, endPoint x: 1153, endPoint y: 643, distance: 175.1
click at [1153, 643] on div "Mappin Ubicación Azcapotzalco, Ciudad de México, México Azcapotzalco Ciudad de …" at bounding box center [784, 392] width 1568 height 785
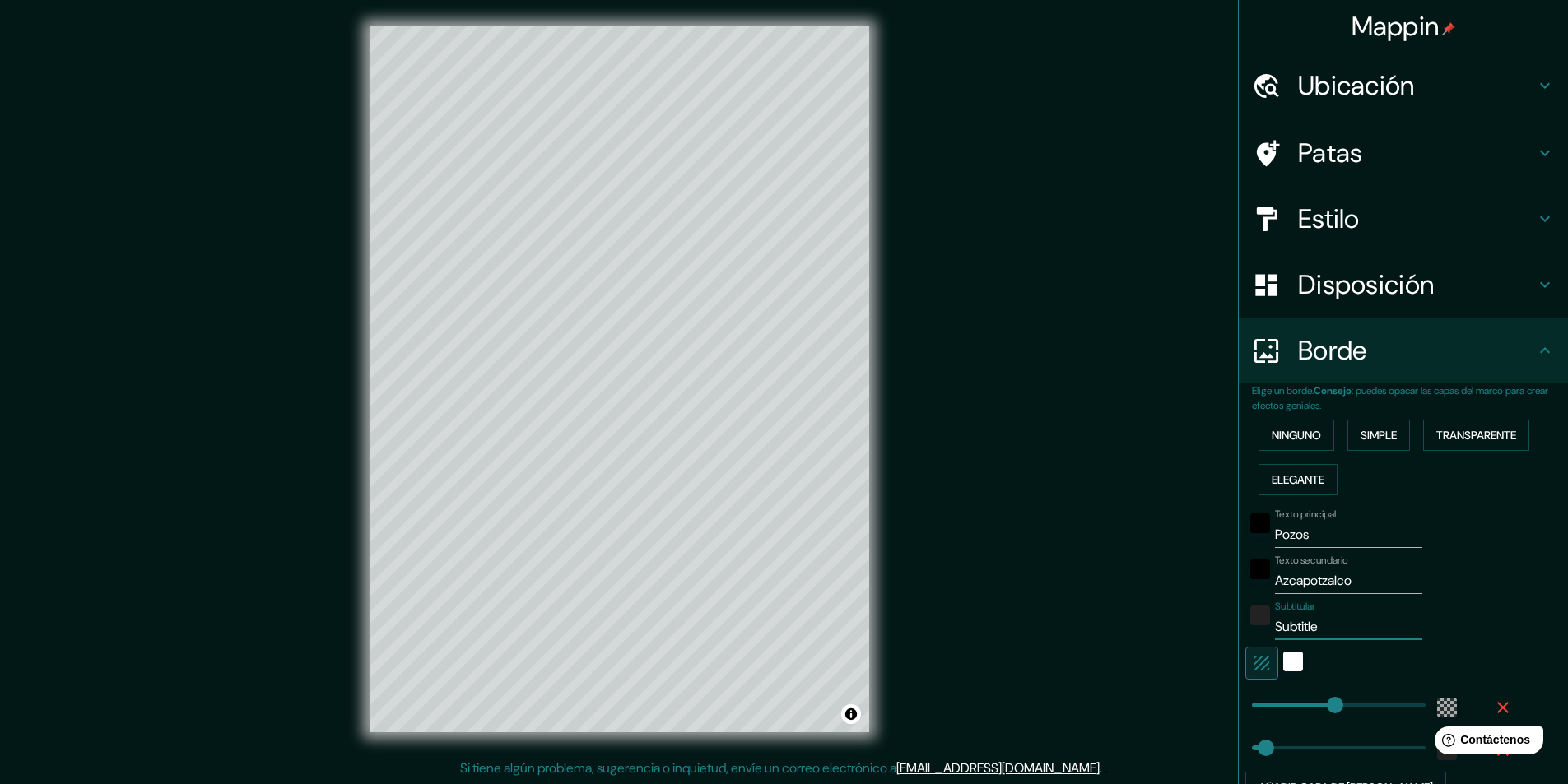
type input "S"
type input "291"
type input "49"
type input "SE"
type input "291"
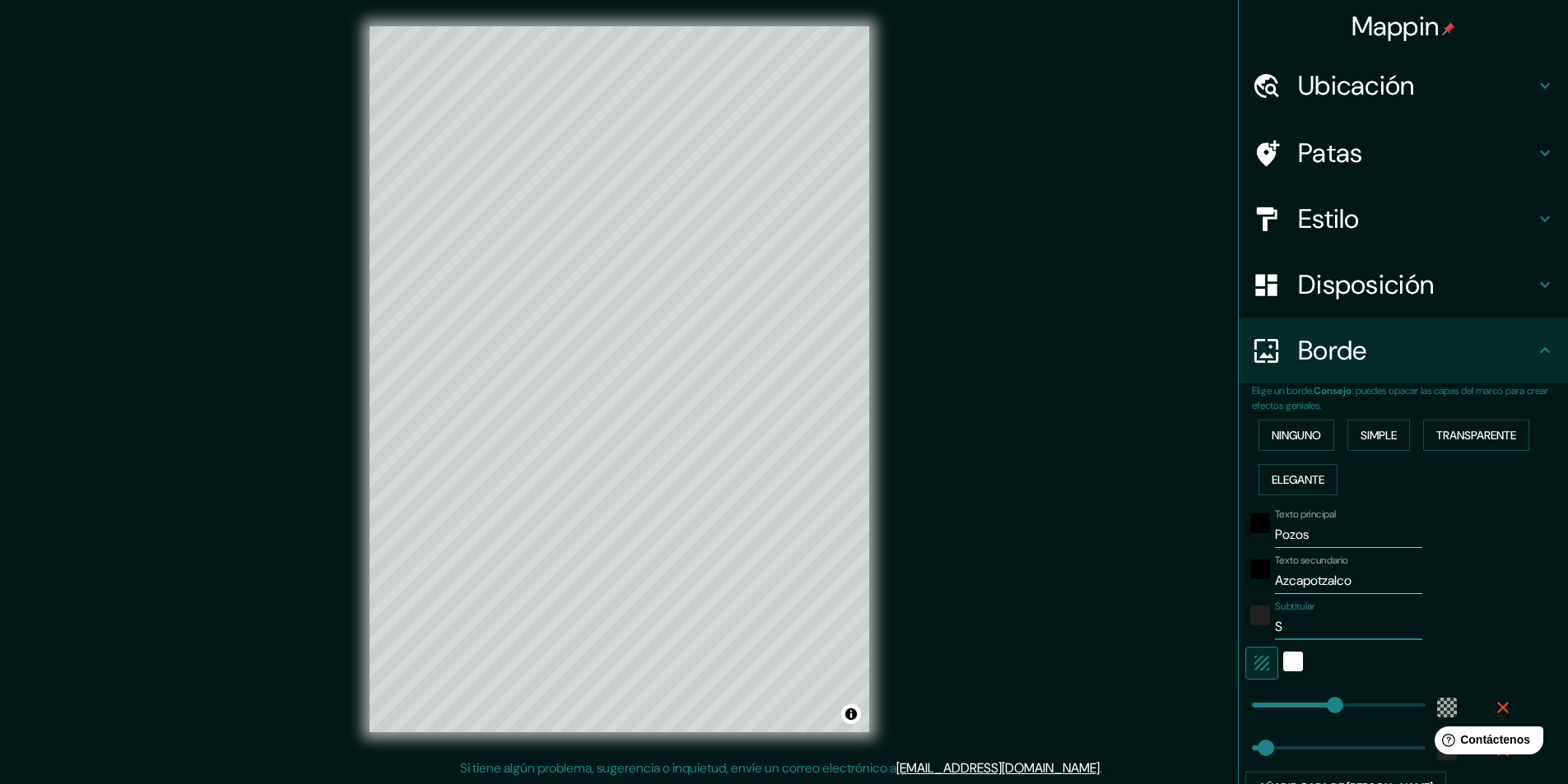
type input "49"
type input "SEG"
type input "291"
type input "49"
type input "SEGI"
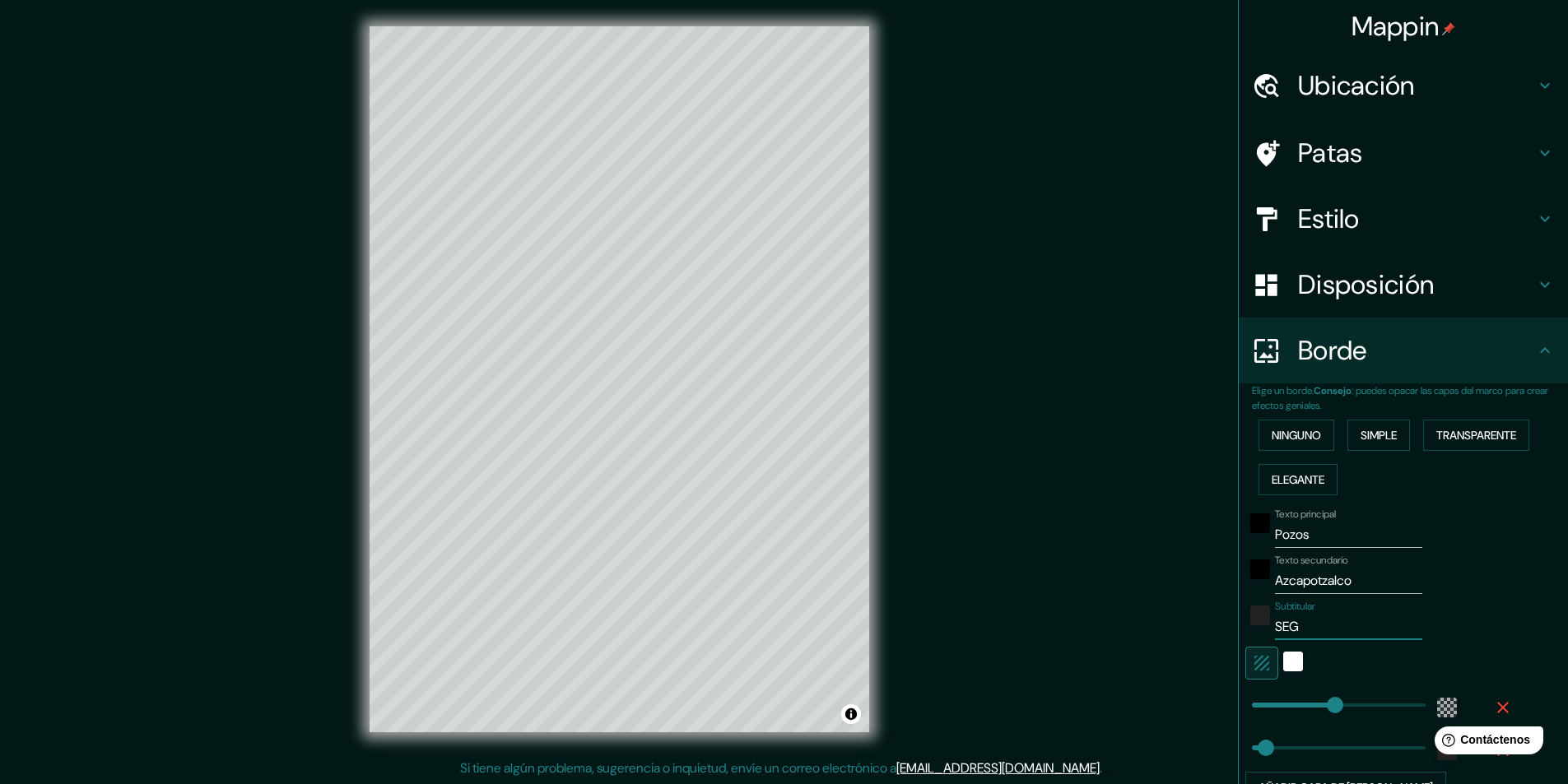
type input "291"
type input "49"
type input "SEGIA"
type input "291"
type input "49"
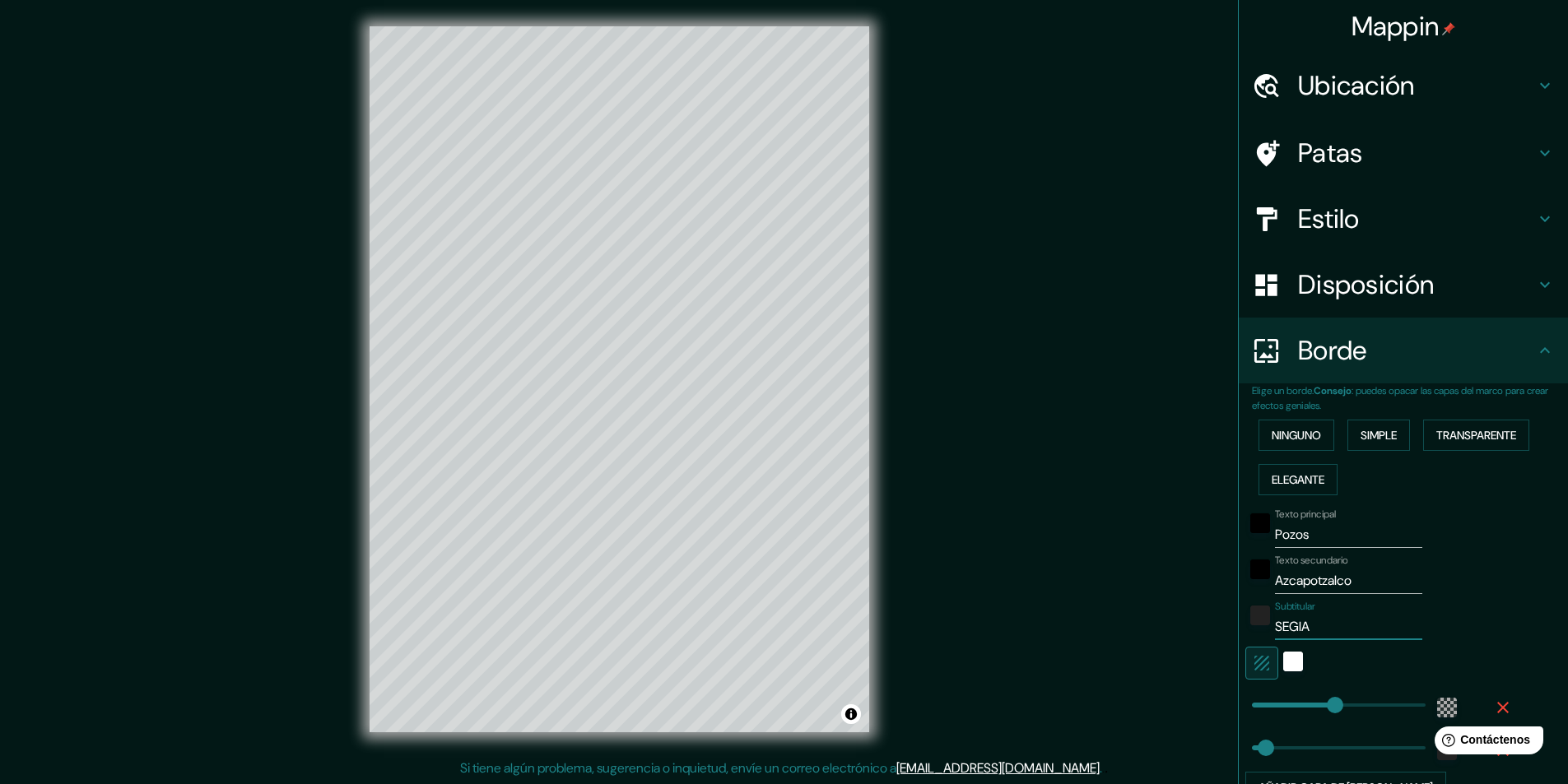
type input "SEGIAG"
type input "291"
type input "49"
type input "SEGIAGU"
type input "291"
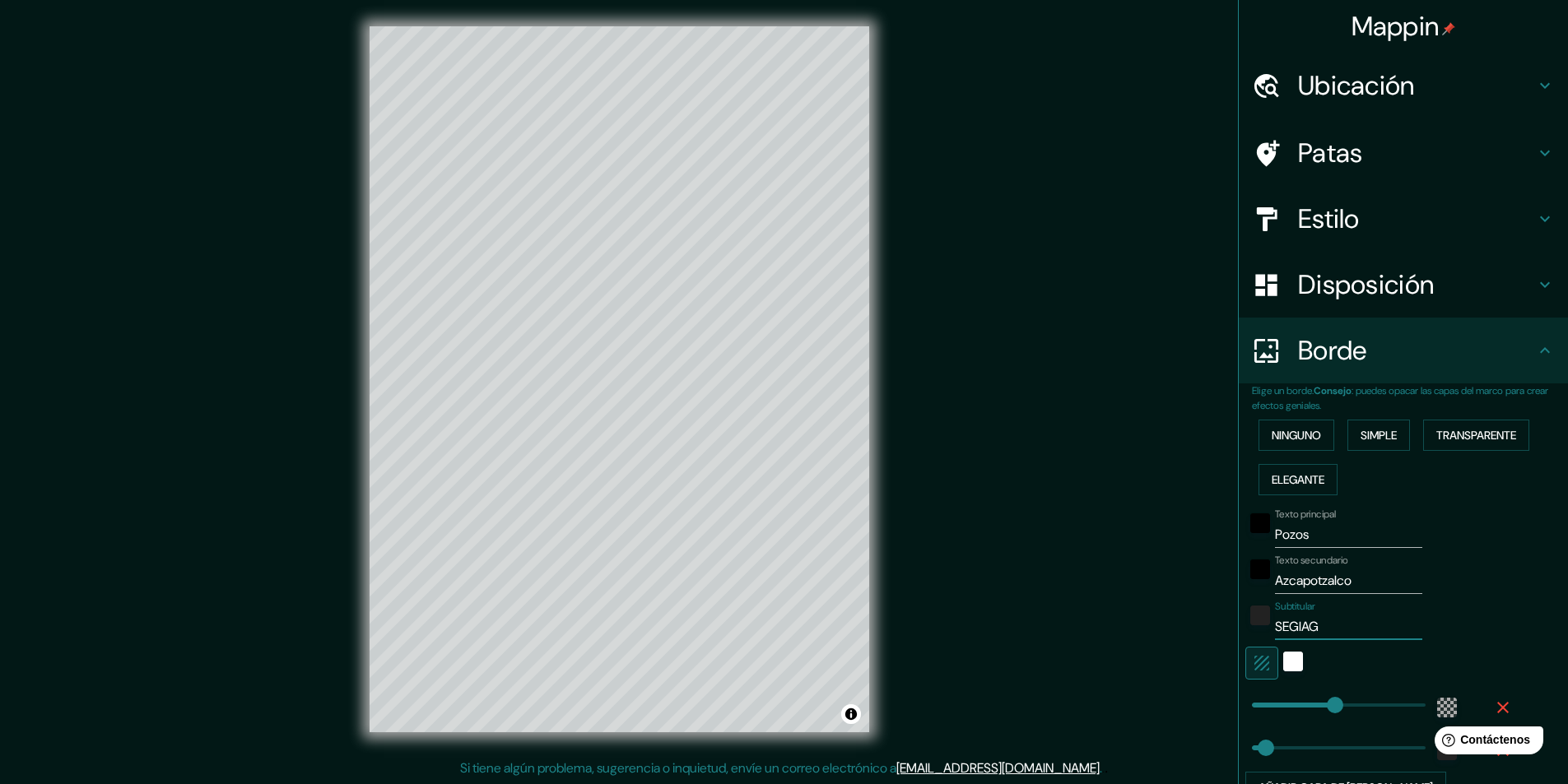
type input "49"
type input "SEGIAGUA"
type input "291"
type input "49"
type input "SEGIAGUA"
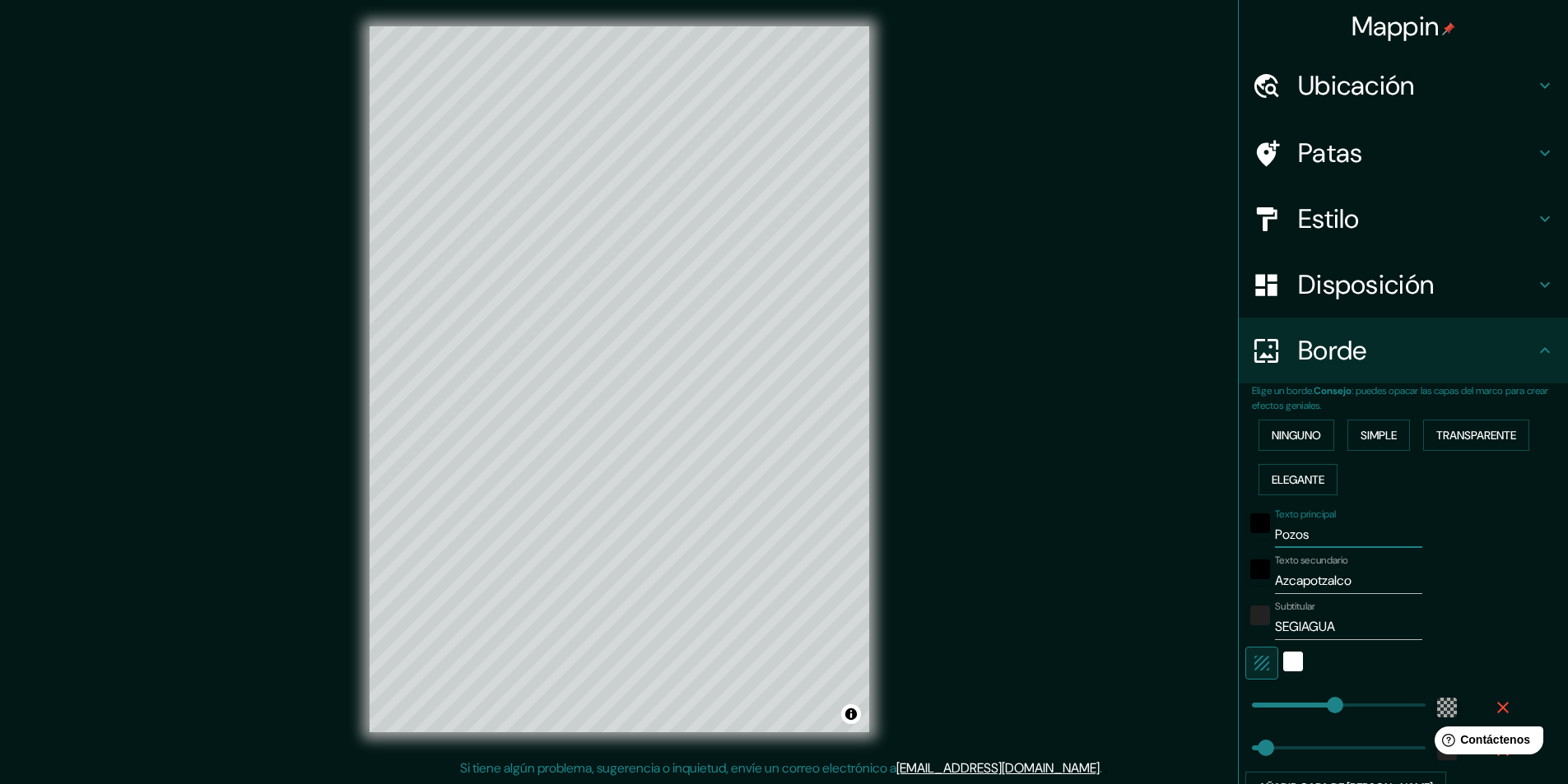
click at [866, 505] on div "Mappin Ubicación Azcapotzalco, Ciudad de México, México Azcapotzalco Ciudad de …" at bounding box center [784, 392] width 1568 height 785
type input "S"
type input "291"
type input "49"
type input "SE"
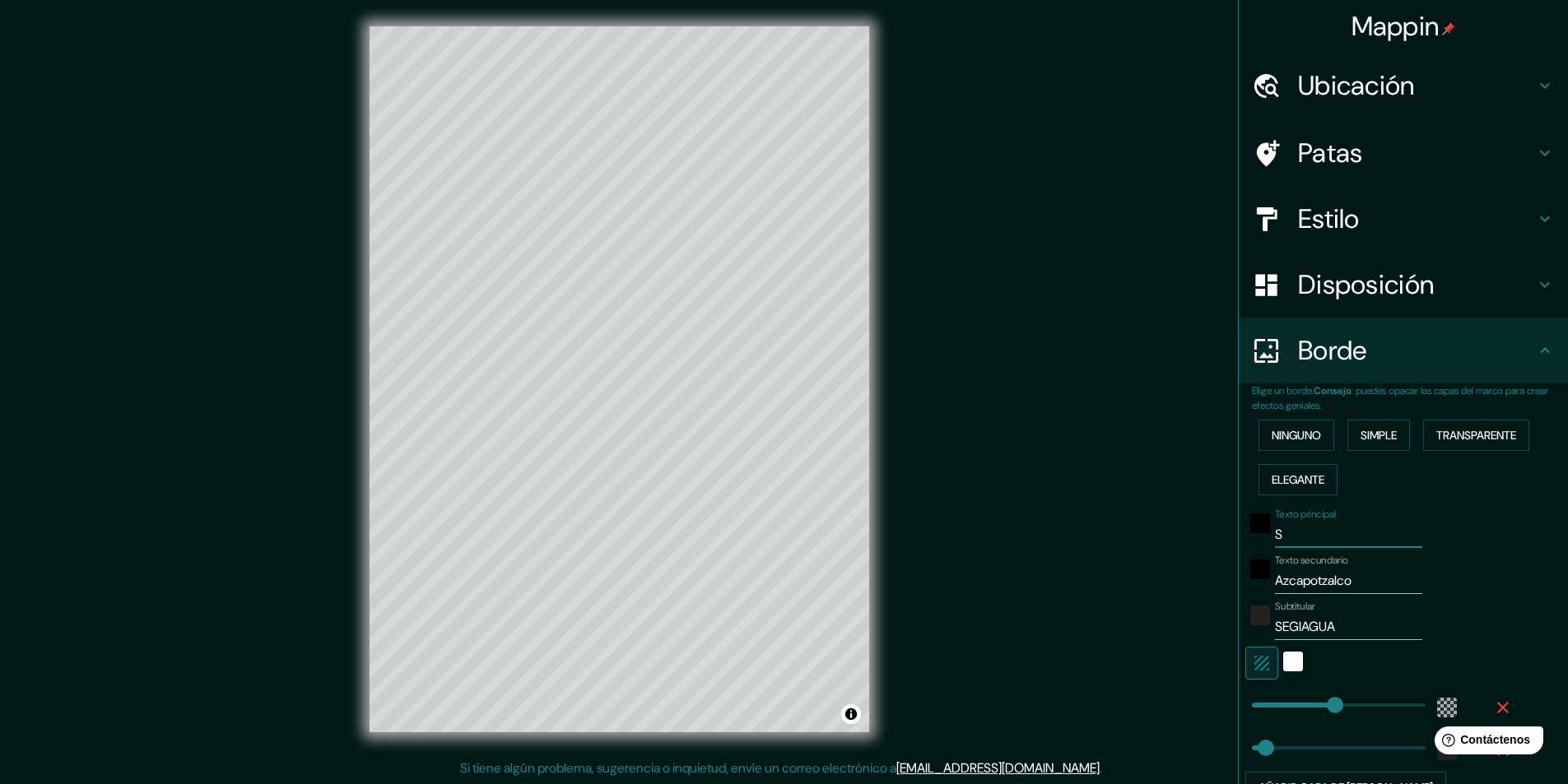
type input "291"
type input "49"
type input "SEG"
type input "291"
type input "49"
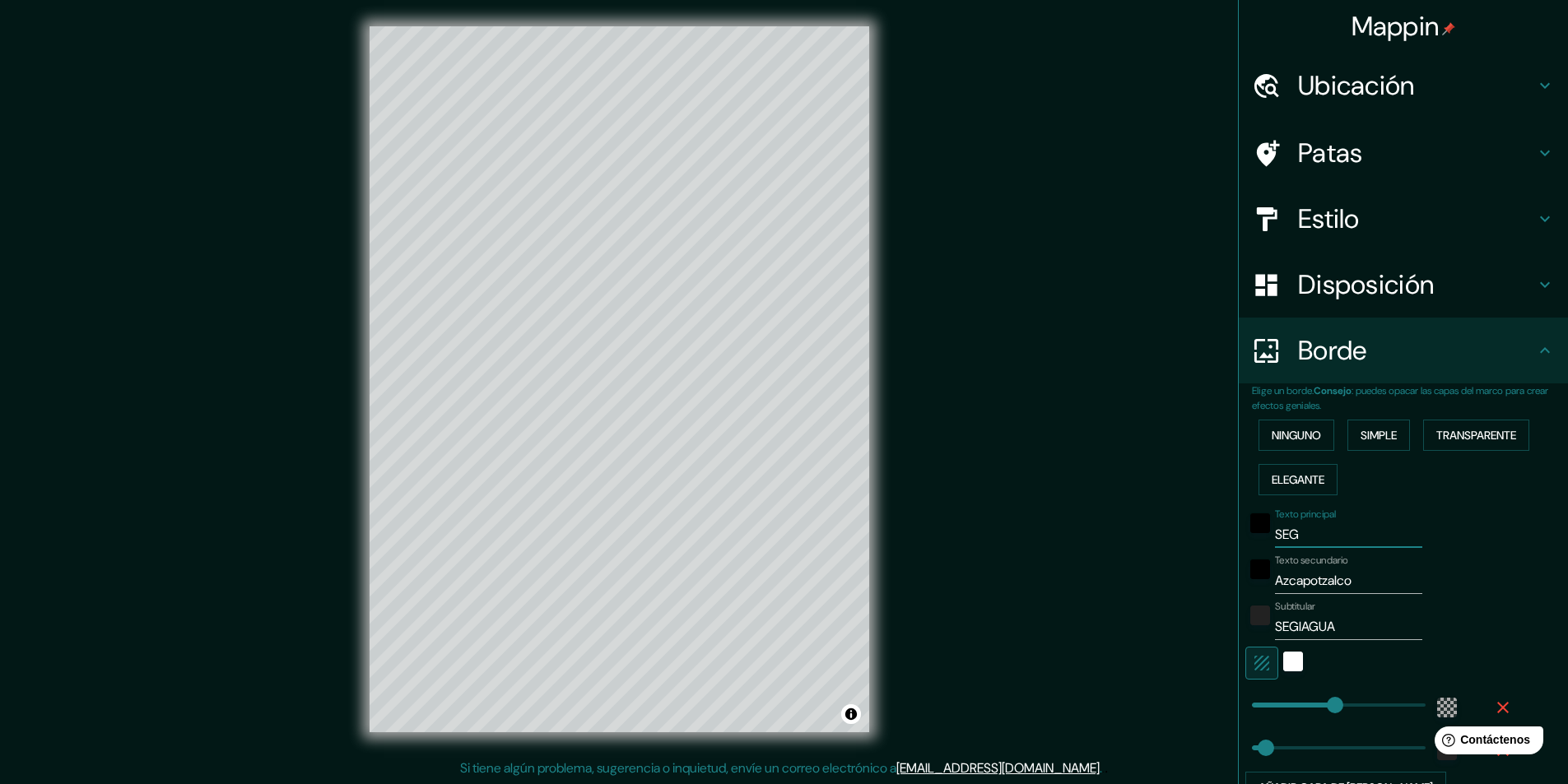
type input "SEGI"
type input "291"
type input "49"
type input "SEGIA"
type input "291"
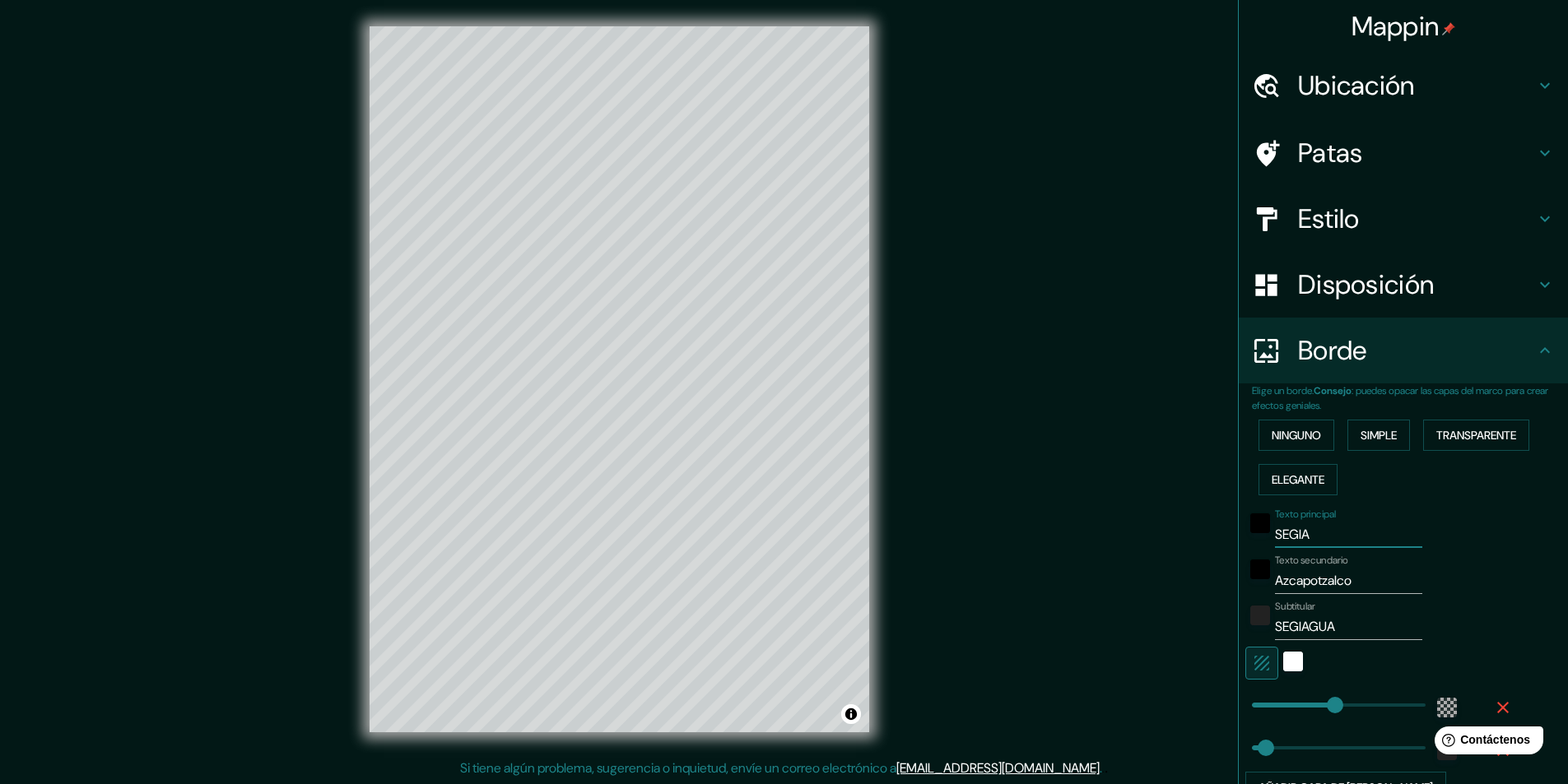
type input "49"
type input "SEGIAG"
type input "291"
type input "49"
type input "SEGIAGUA"
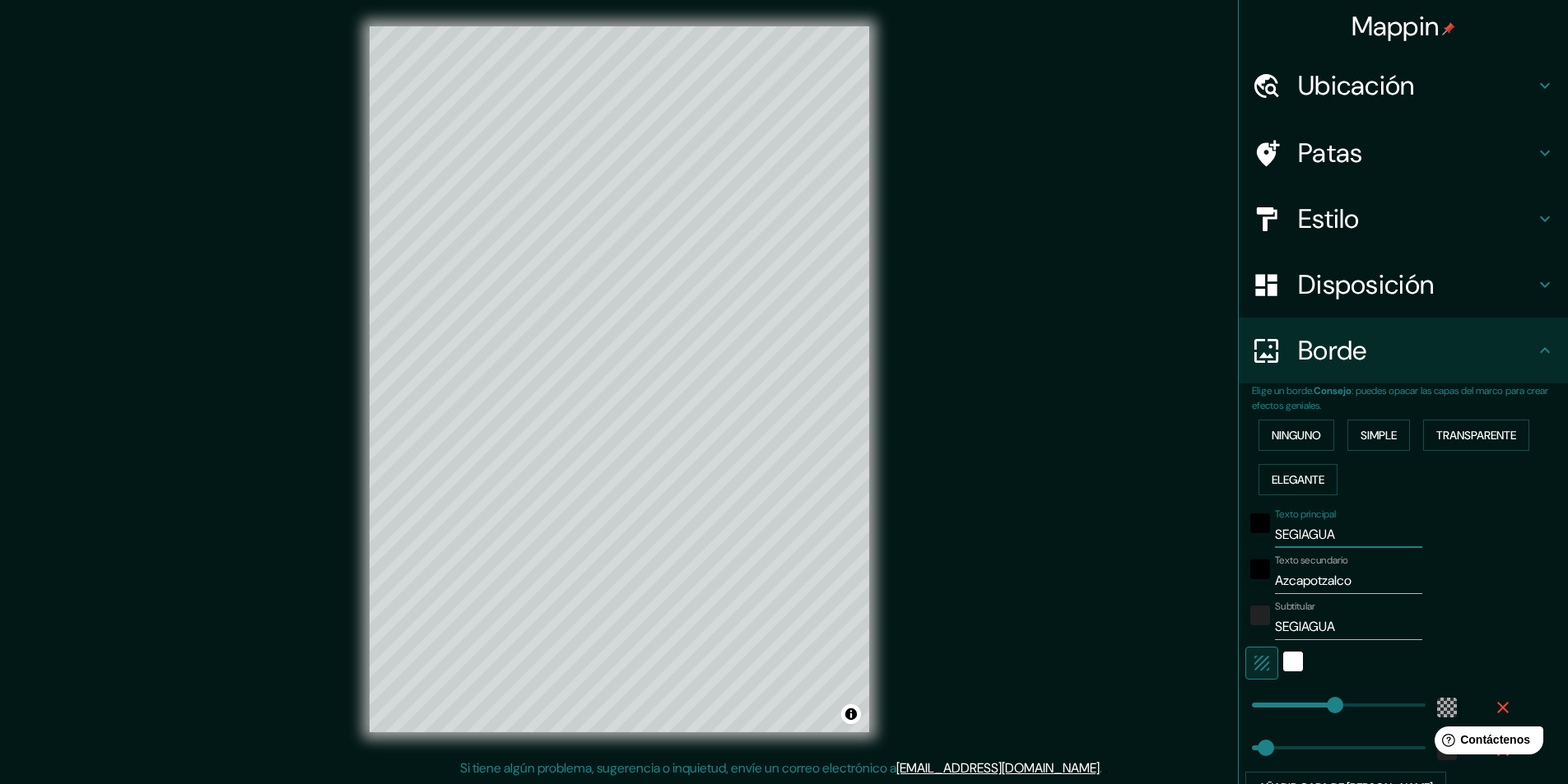
type input "291"
type input "49"
click at [598, 572] on div "Mappin Ubicación Azcapotzalco, Ciudad de México, México Azcapotzalco Ciudad de …" at bounding box center [784, 392] width 1568 height 785
type input "P"
type input "291"
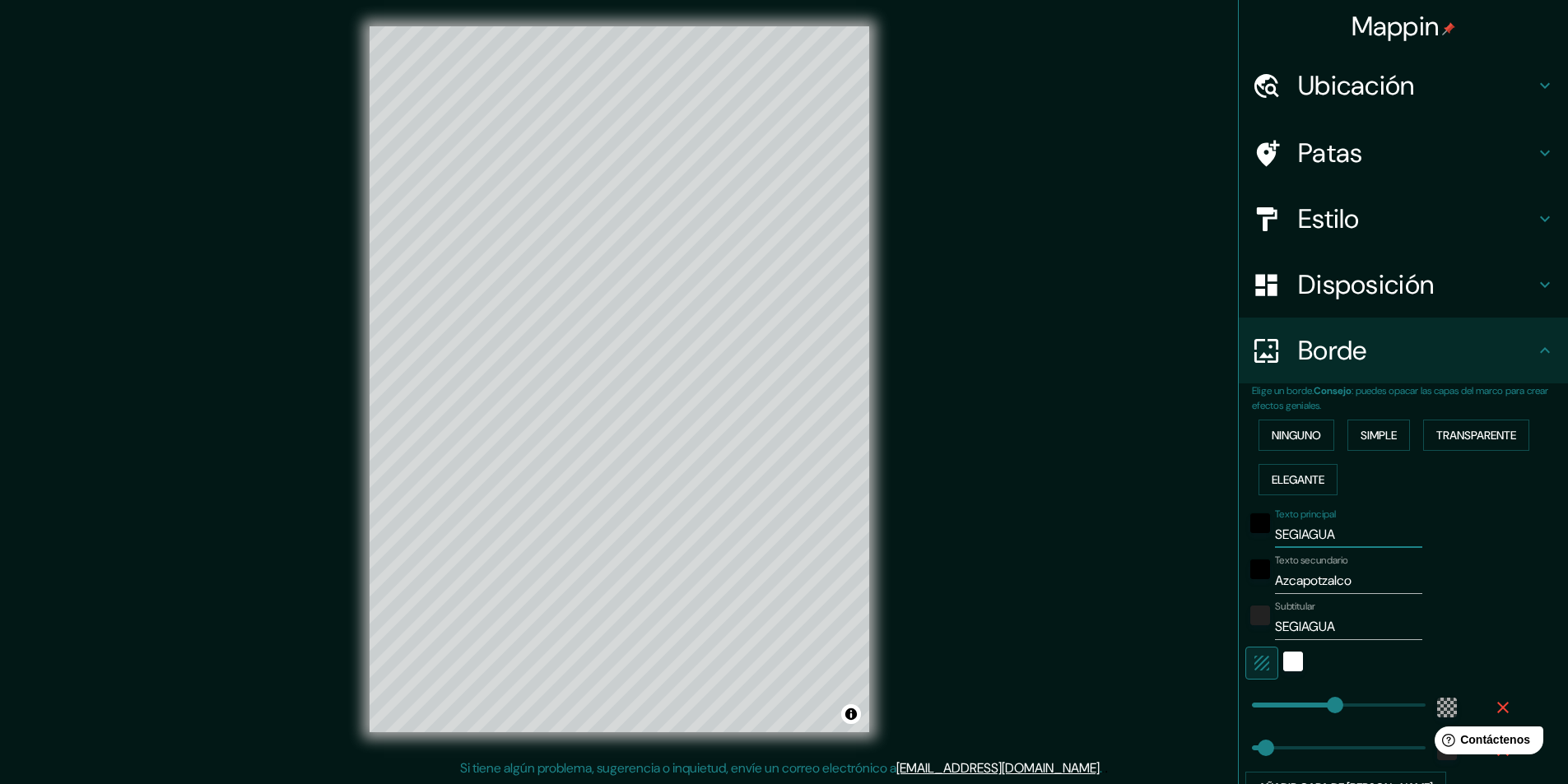
type input "49"
type input "Po"
type input "291"
type input "49"
type input "Poz"
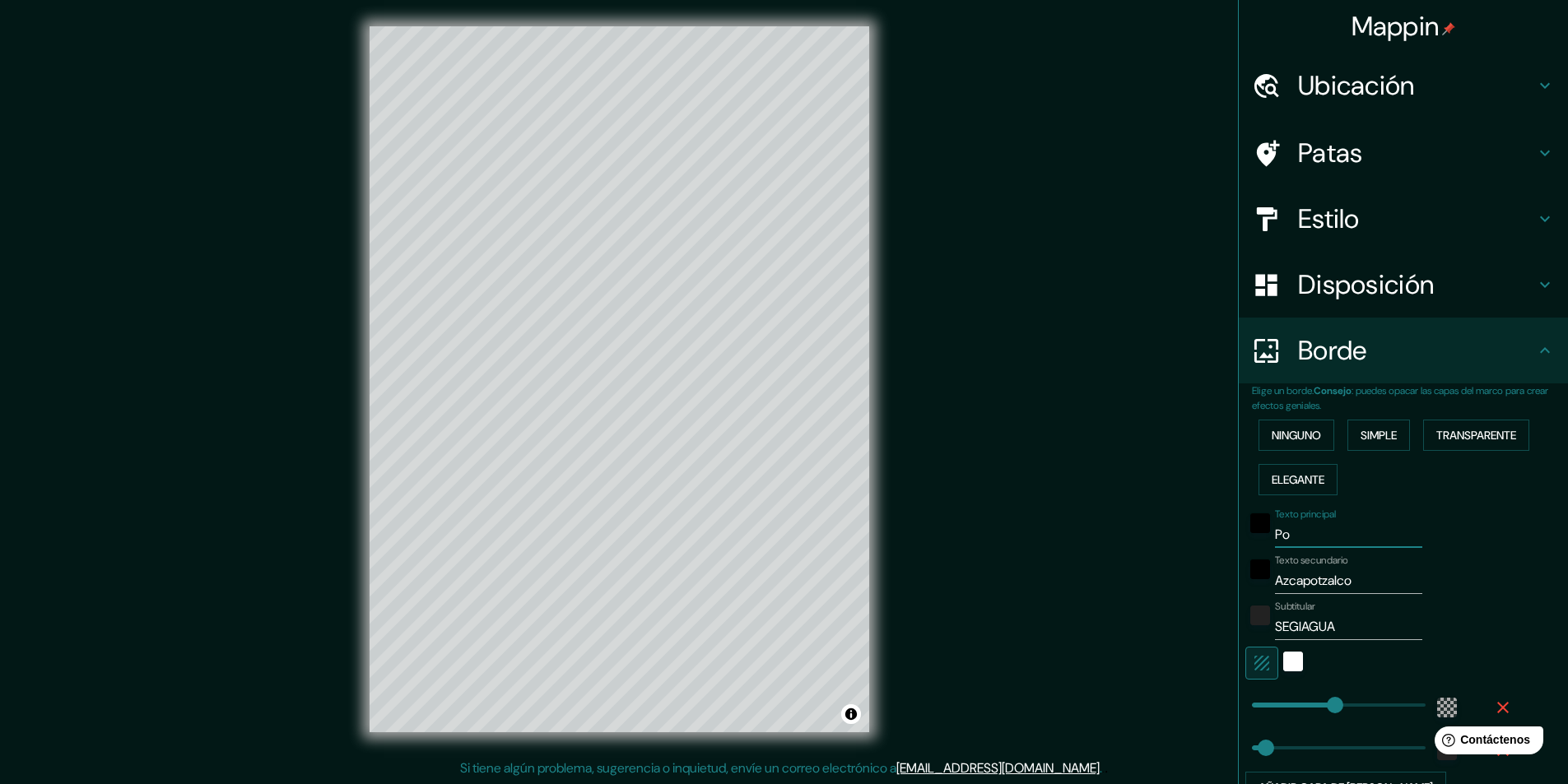
type input "291"
type input "49"
type input "Pozo"
type input "291"
type input "49"
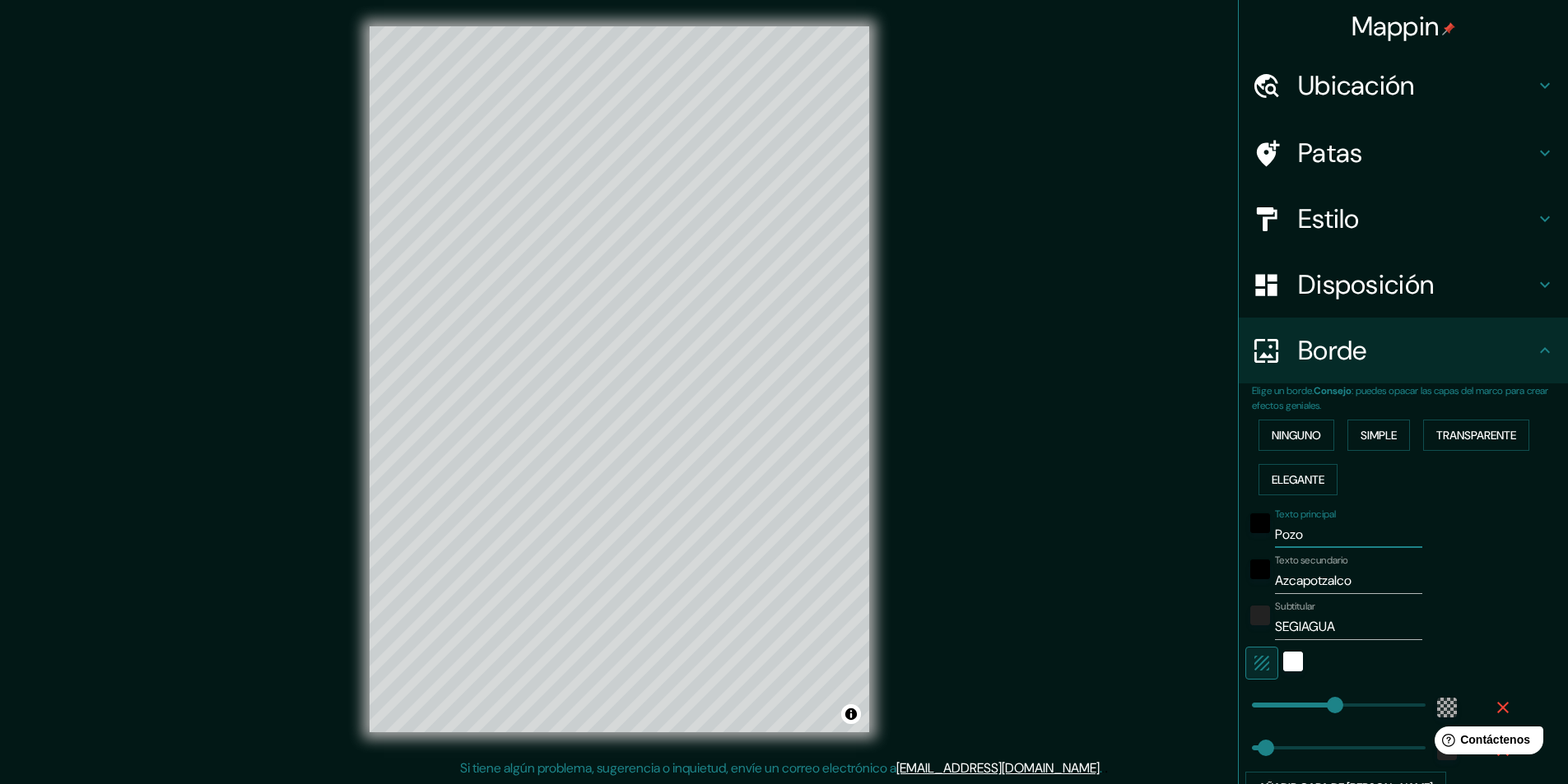
type input "Pozoz"
type input "291"
type input "49"
type input "Pozos"
type input "291"
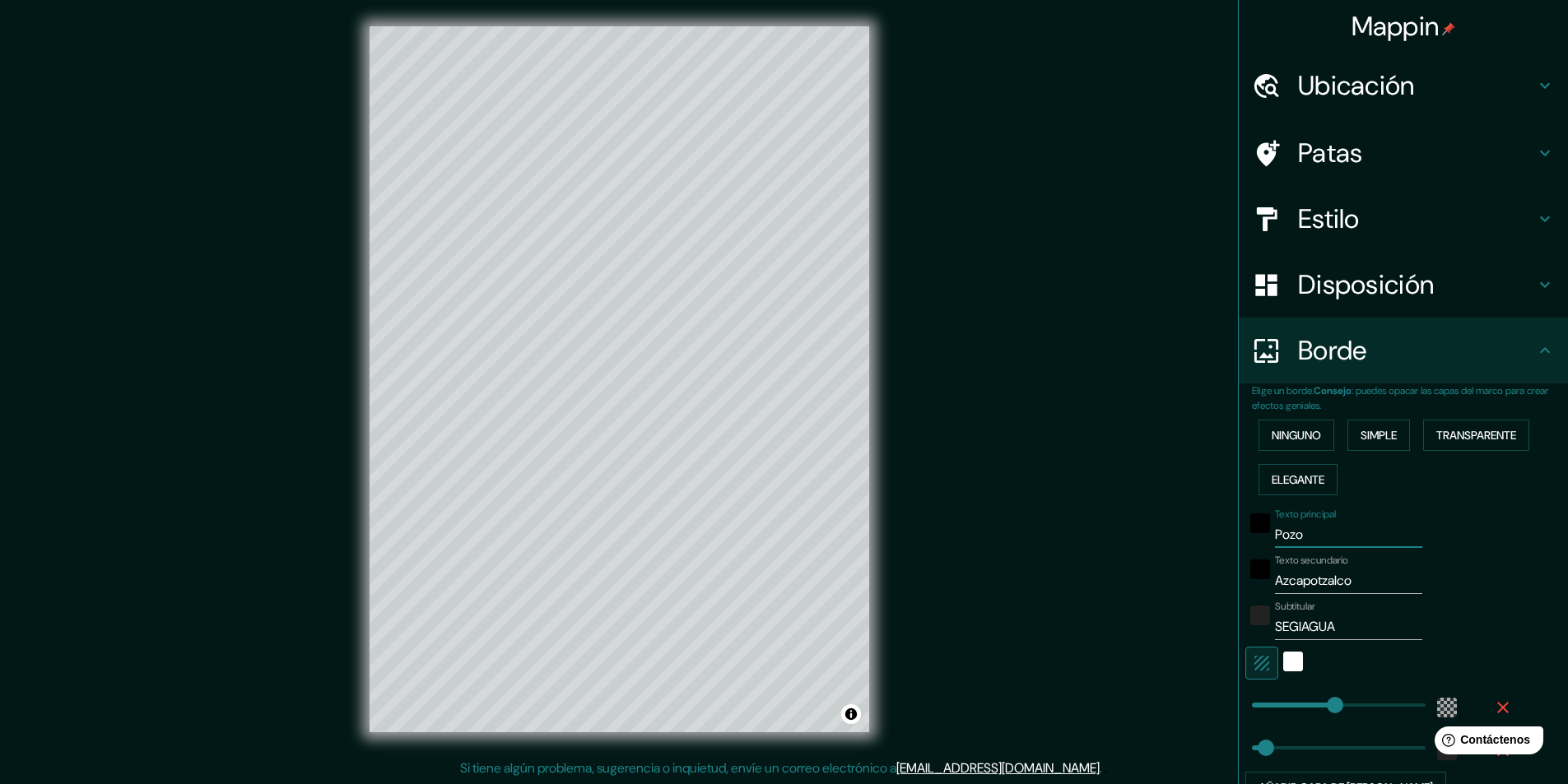
type input "49"
click at [859, 616] on div "Mappin Ubicación Azcapotzalco, Ciudad de México, México Azcapotzalco Ciudad de …" at bounding box center [784, 392] width 1568 height 785
type input "C"
type input "291"
type input "49"
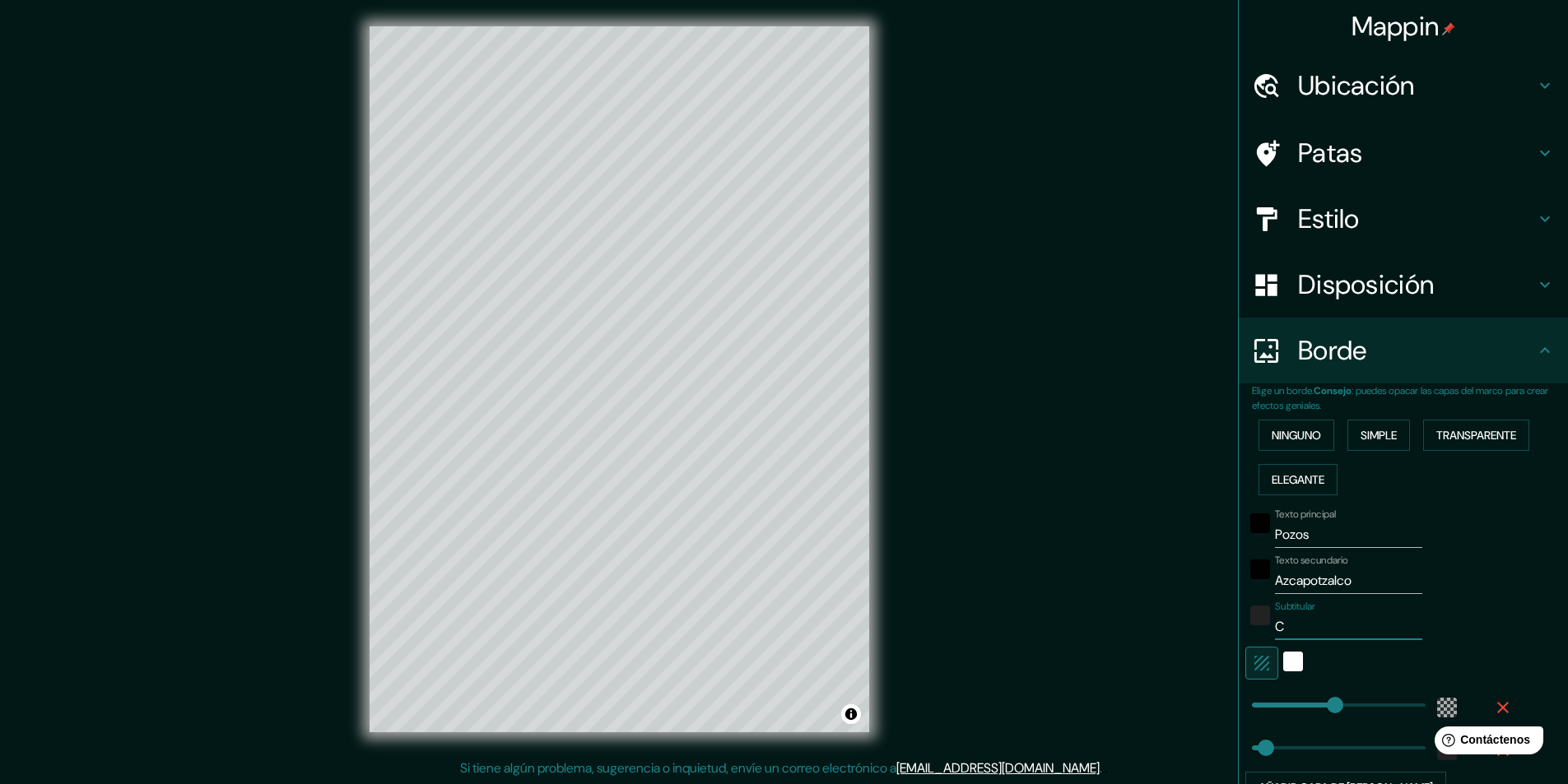
type input "CD"
type input "291"
type input "49"
type input "CDM"
type input "291"
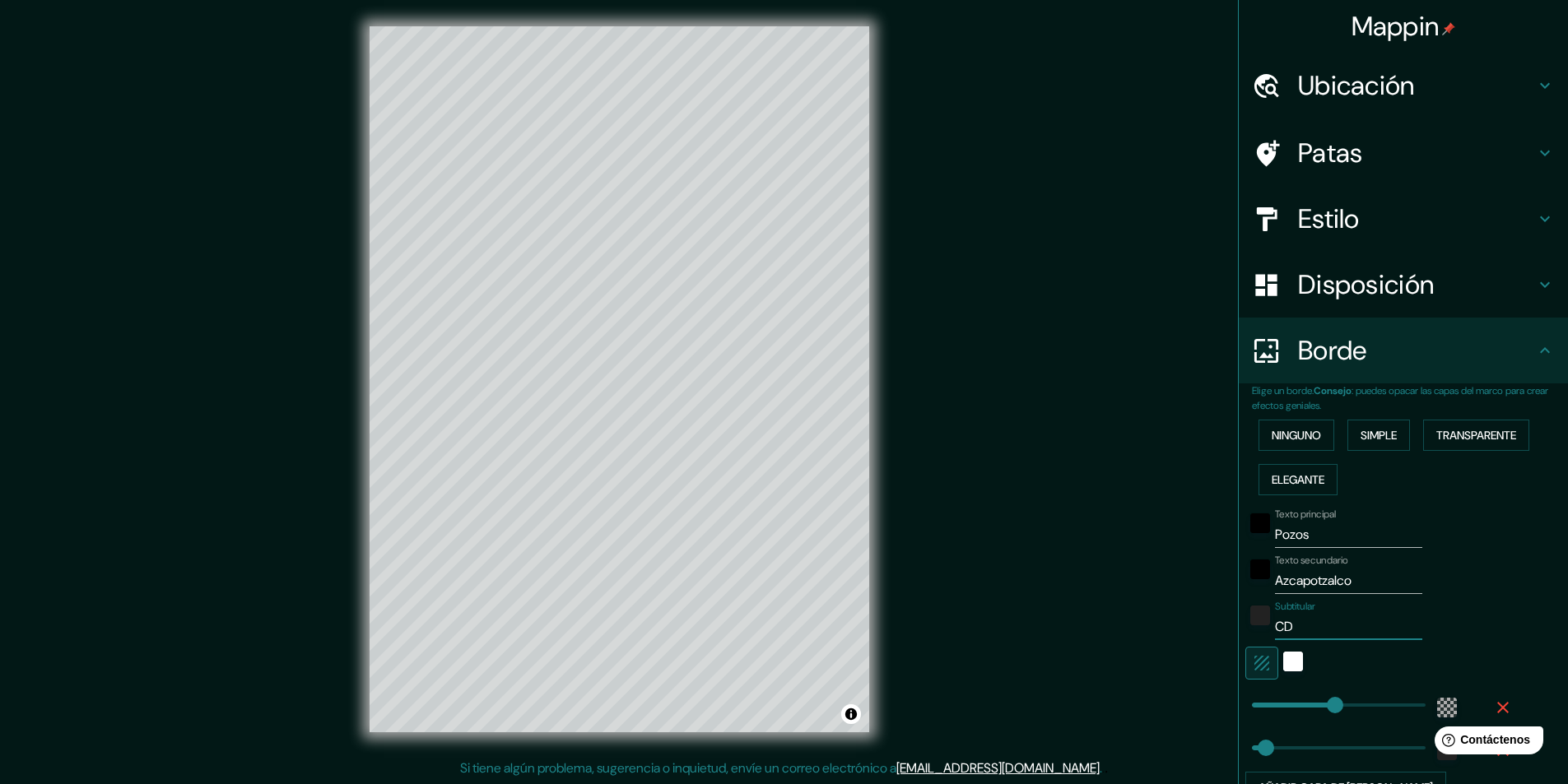
type input "49"
type input "CDMX"
type input "291"
type input "49"
type input "CDMX"
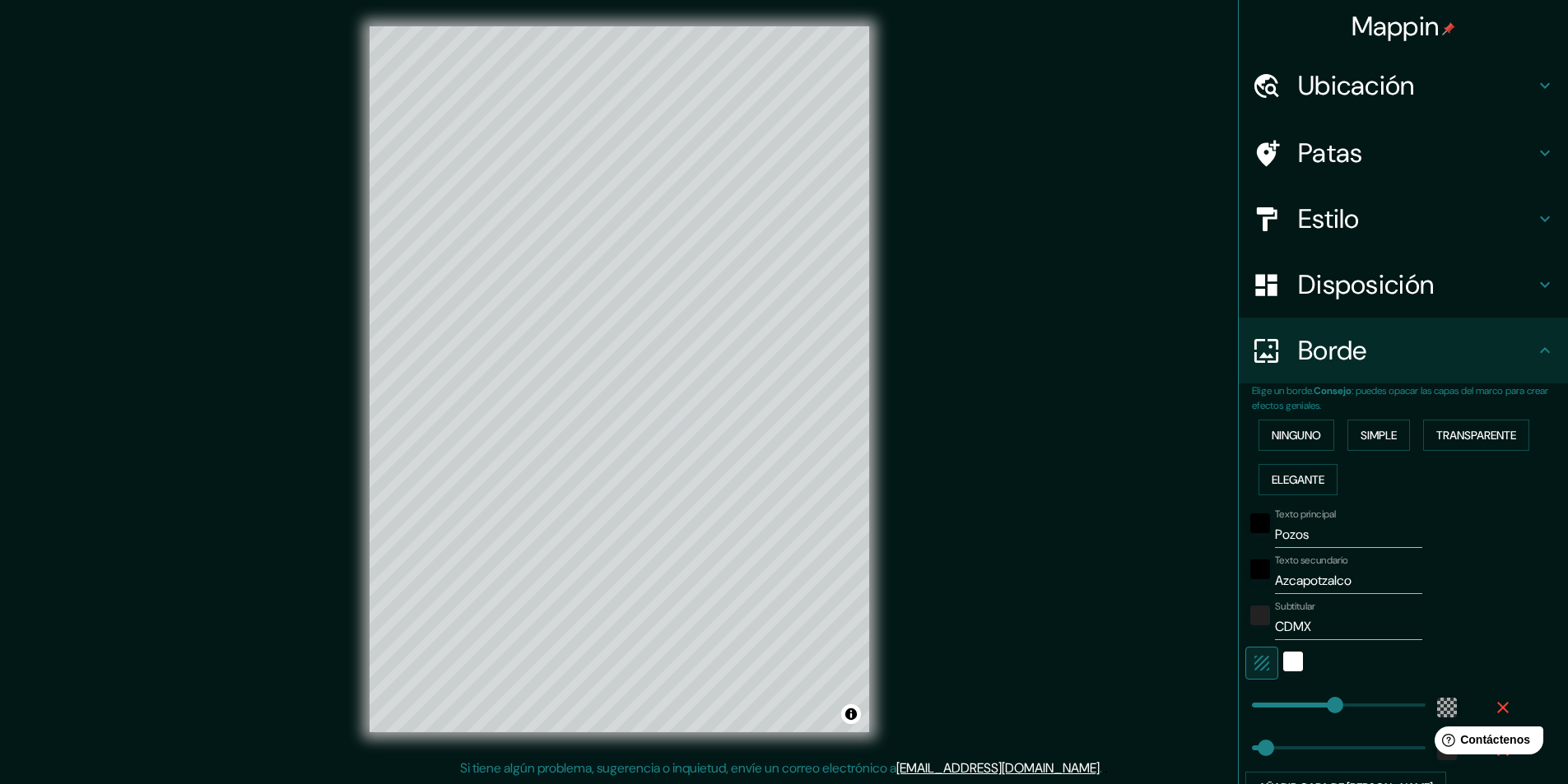
click at [1368, 211] on h4 "Estilo" at bounding box center [1416, 219] width 237 height 33
type input "291"
type input "49"
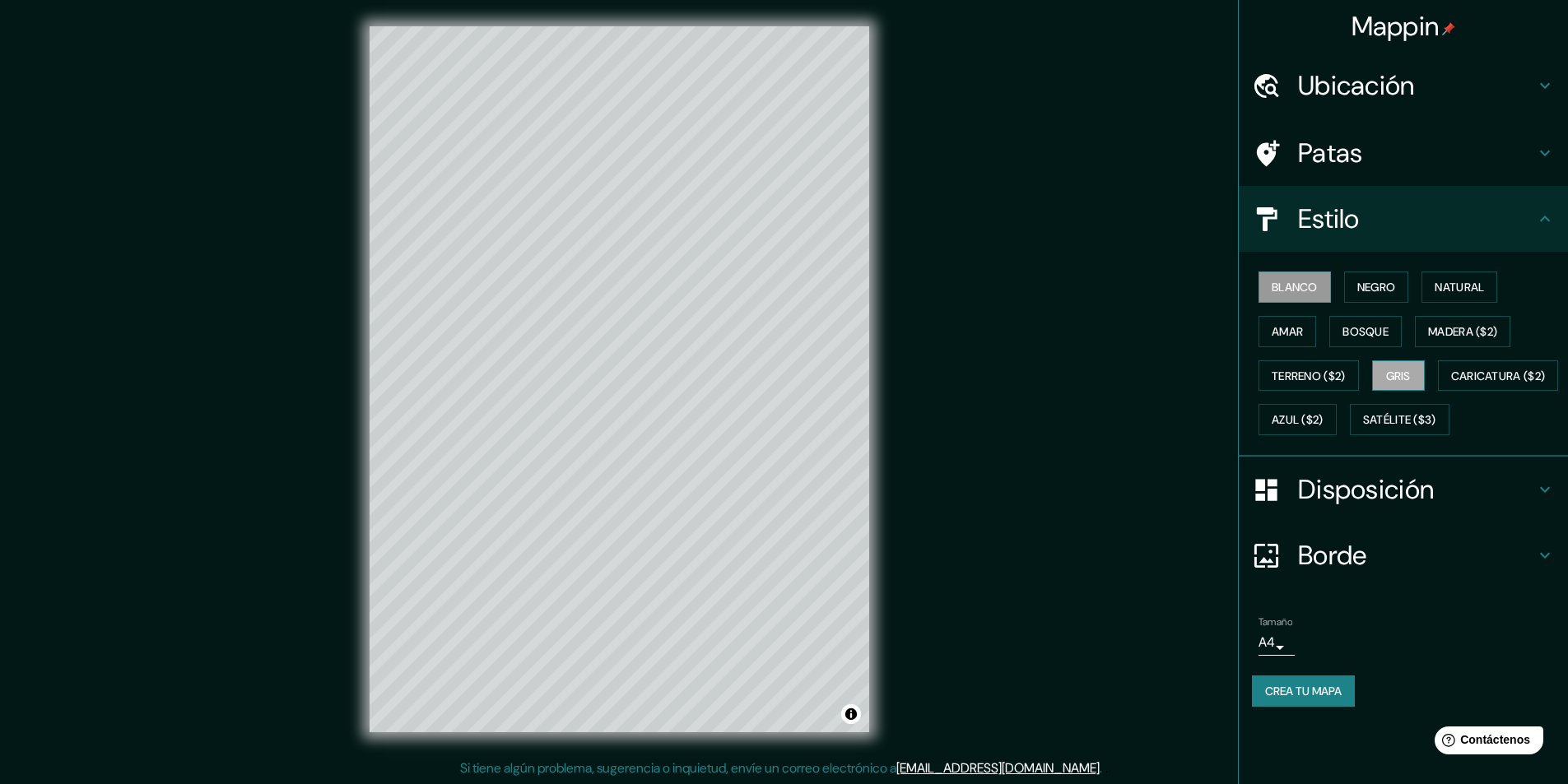
click at [1398, 374] on font "Gris" at bounding box center [1398, 376] width 25 height 15
click at [1243, 342] on div "Blanco Negro Natural Amar Bosque Madera ($2) Terreno ($2) Gris Caricatura ($2) …" at bounding box center [1402, 354] width 329 height 205
click at [1310, 292] on font "Blanco" at bounding box center [1294, 287] width 46 height 15
click at [1381, 291] on font "Negro" at bounding box center [1376, 287] width 39 height 15
click at [1453, 273] on button "Natural" at bounding box center [1459, 287] width 76 height 31
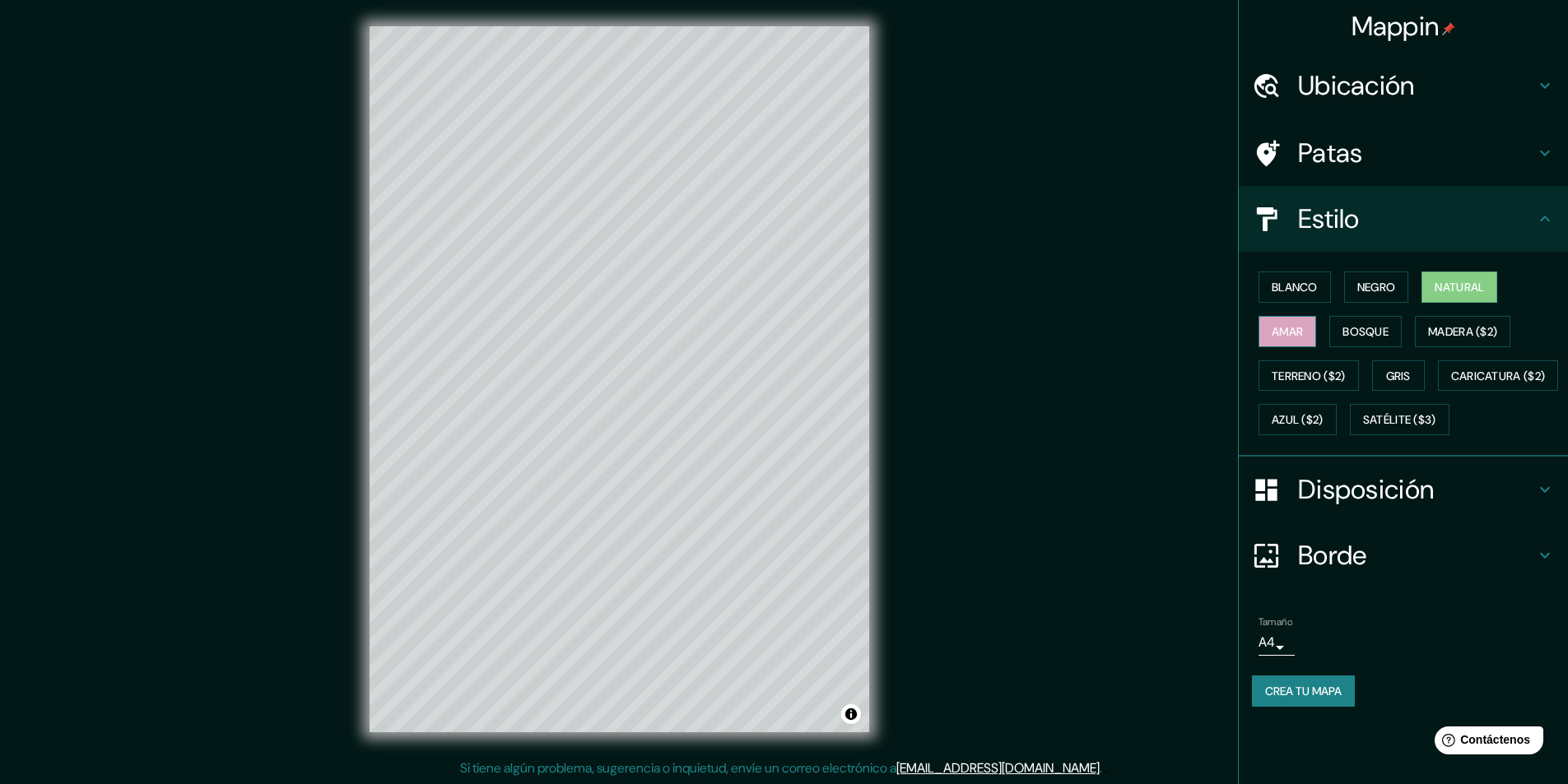
click at [1303, 329] on font "Amar" at bounding box center [1287, 332] width 31 height 15
click at [1385, 324] on font "Bosque" at bounding box center [1365, 332] width 46 height 15
click at [1460, 325] on font "Madera ($2)" at bounding box center [1463, 332] width 69 height 15
click at [1320, 277] on button "Blanco" at bounding box center [1294, 287] width 73 height 31
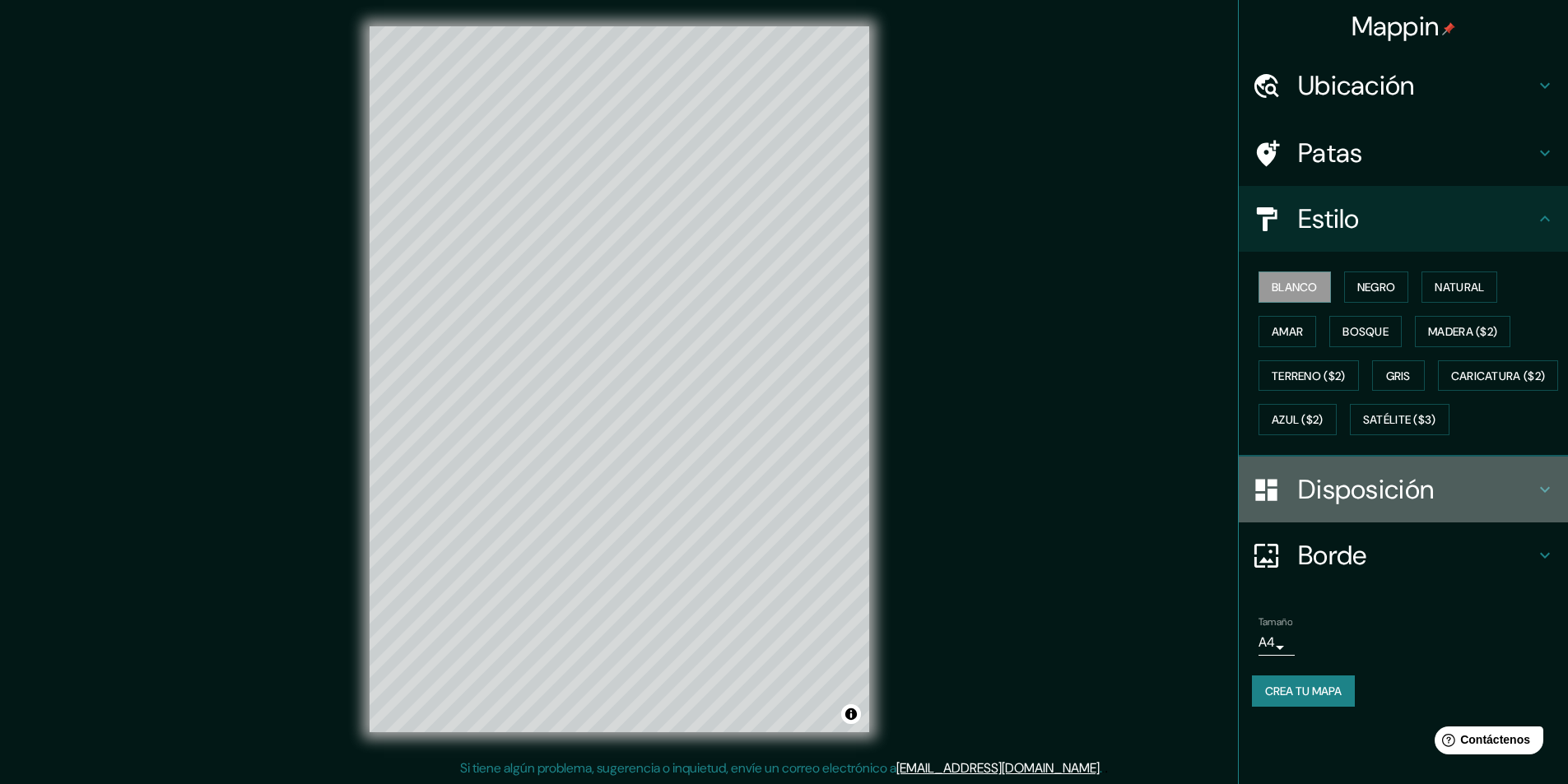
click at [1381, 506] on div "Disposición" at bounding box center [1402, 489] width 329 height 66
type input "291"
type input "49"
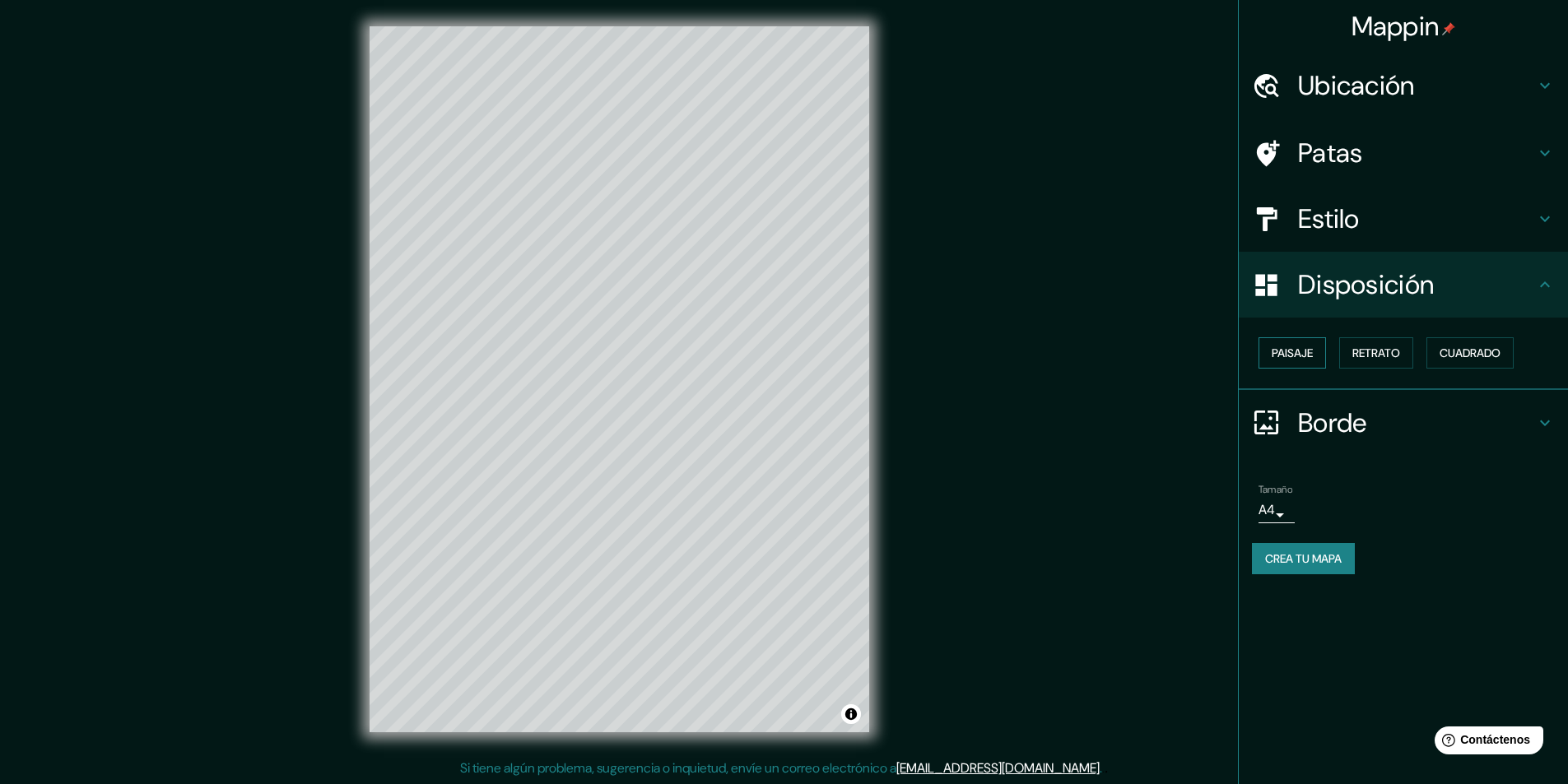
click at [1305, 349] on font "Paisaje" at bounding box center [1292, 352] width 41 height 15
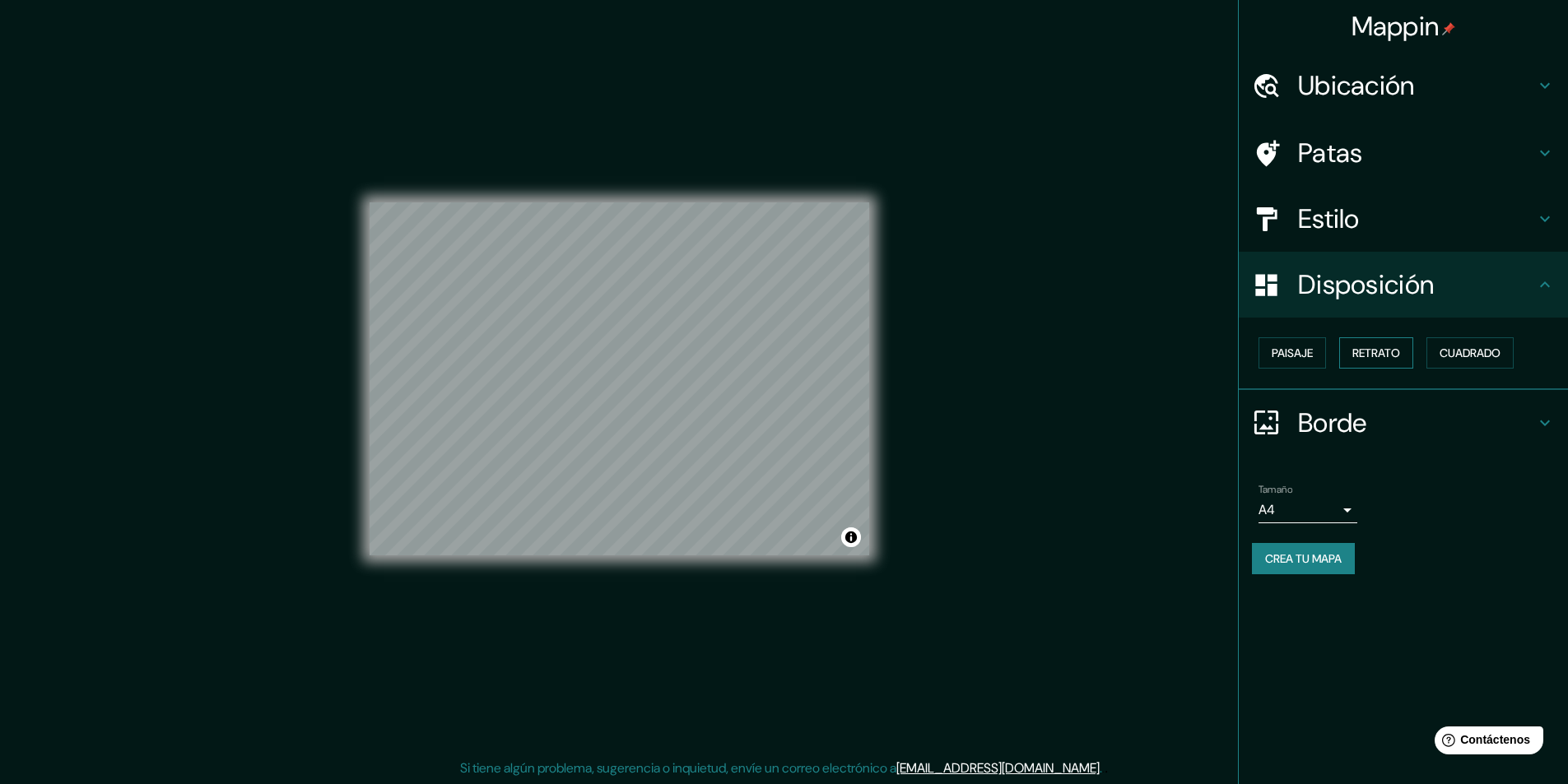
click at [1388, 349] on font "Retrato" at bounding box center [1376, 352] width 48 height 15
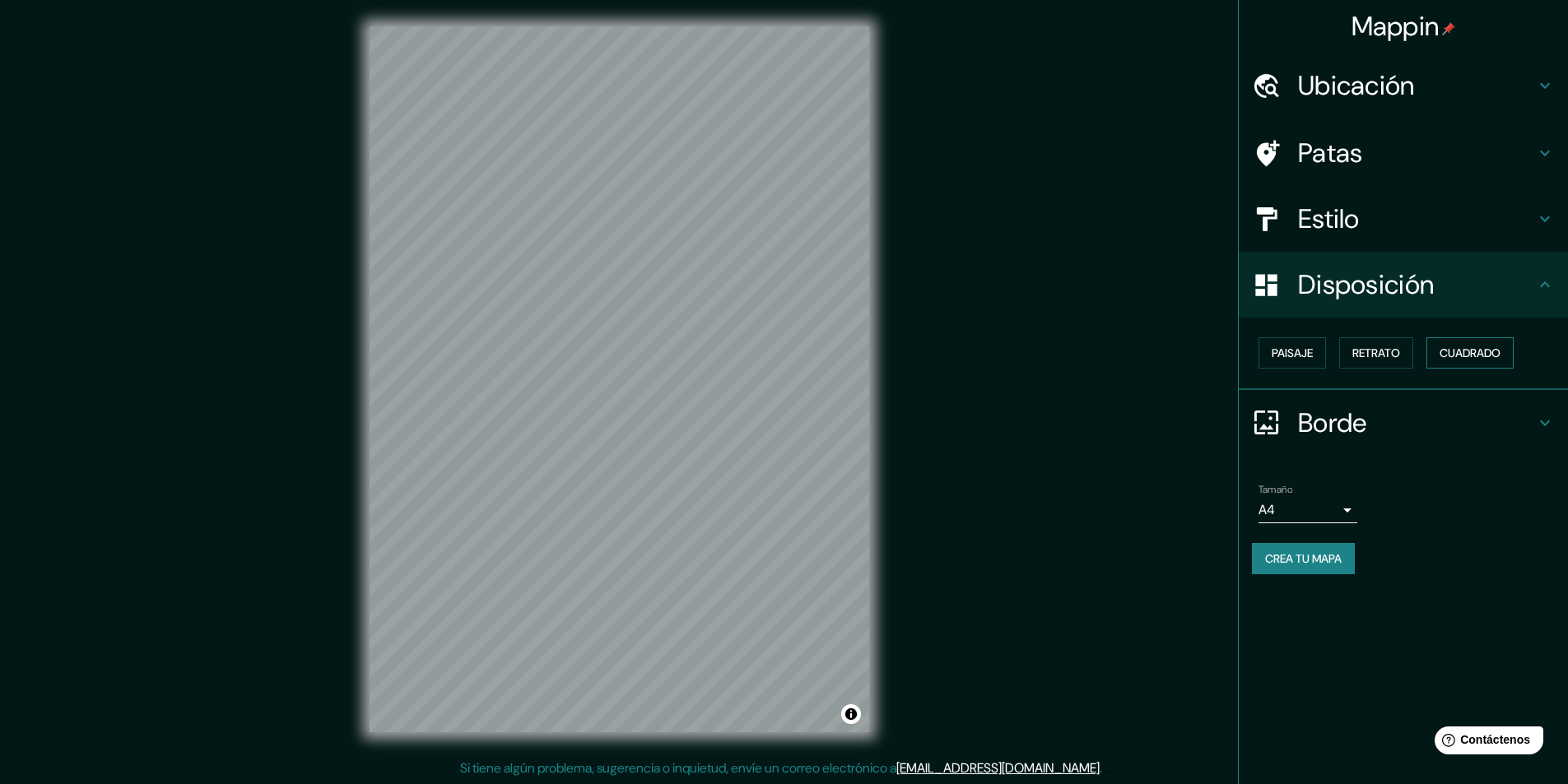
click at [1481, 352] on font "Cuadrado" at bounding box center [1470, 352] width 61 height 15
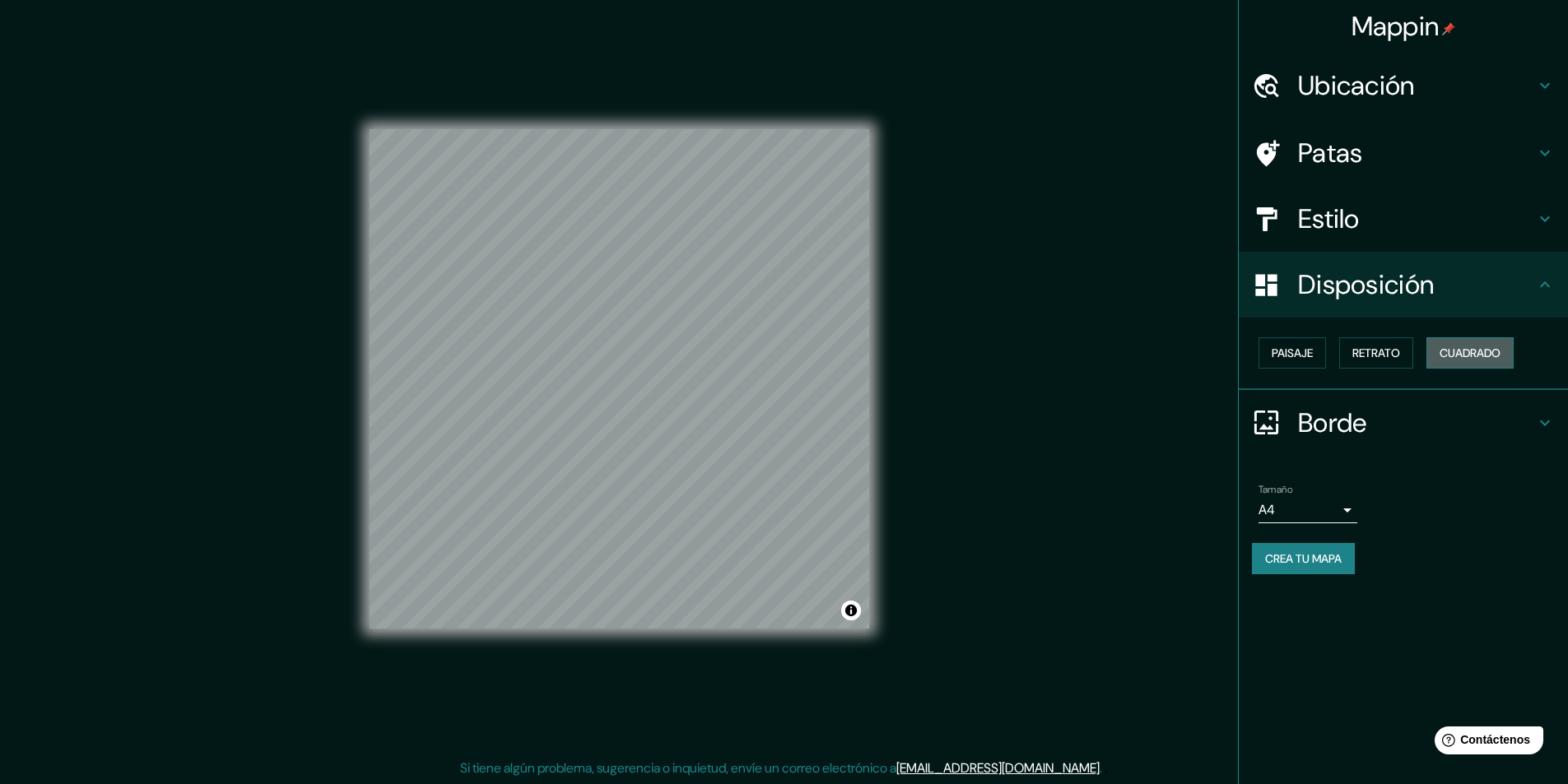
click at [1475, 351] on font "Cuadrado" at bounding box center [1470, 352] width 61 height 15
click at [1486, 284] on h4 "Disposición" at bounding box center [1416, 285] width 237 height 33
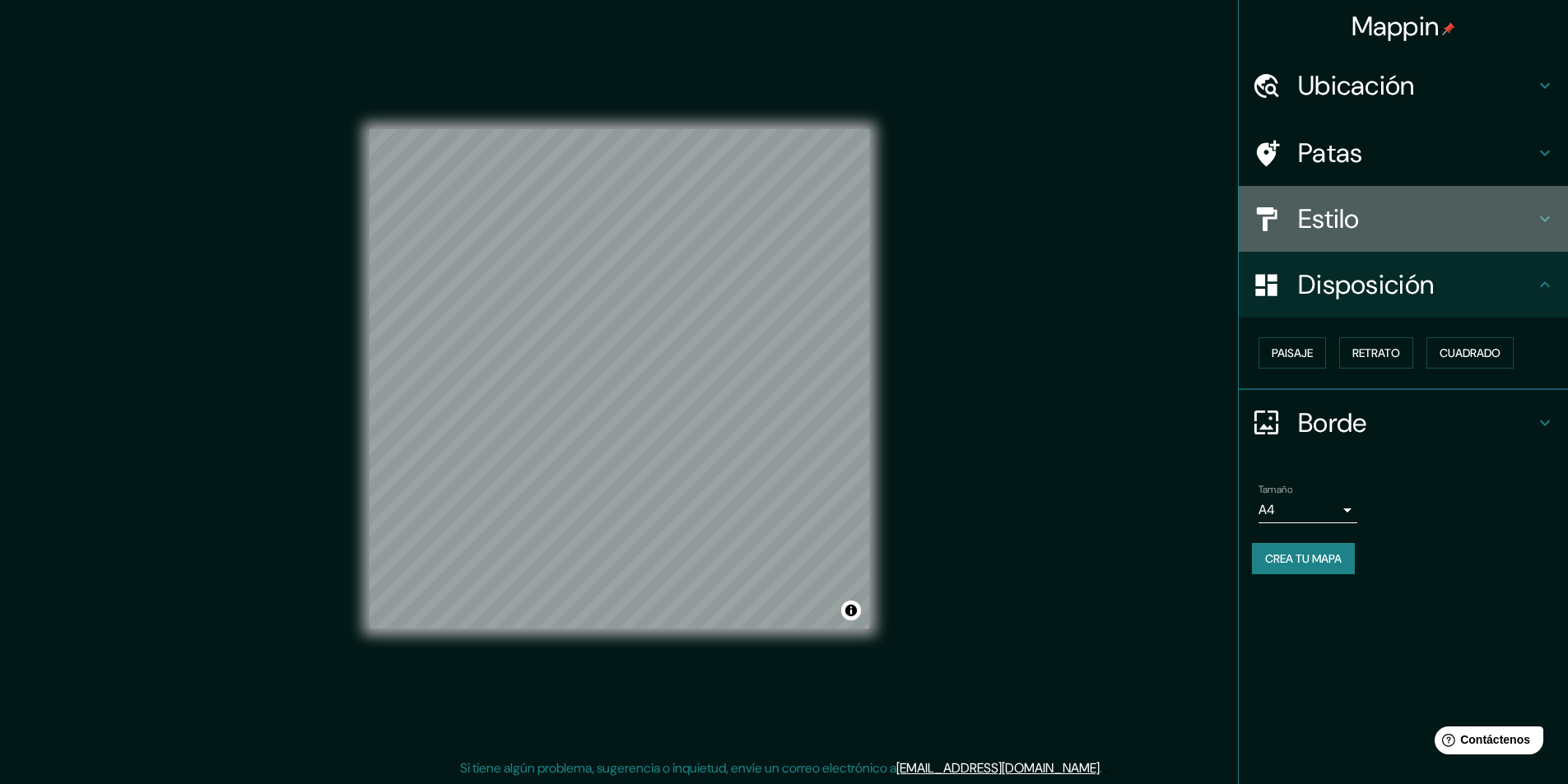
click at [1398, 214] on h4 "Estilo" at bounding box center [1416, 219] width 237 height 33
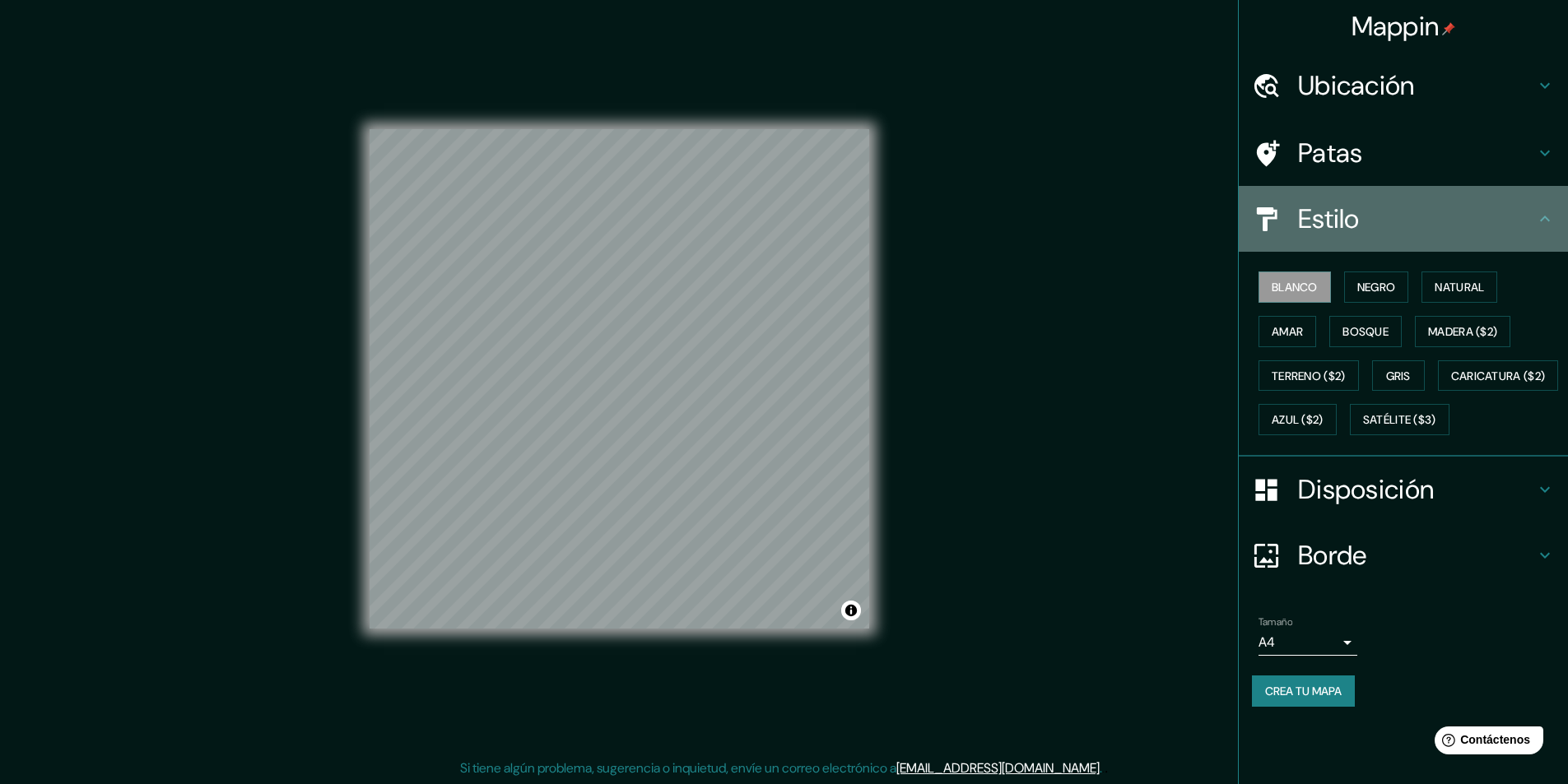
click at [1398, 214] on h4 "Estilo" at bounding box center [1416, 219] width 237 height 33
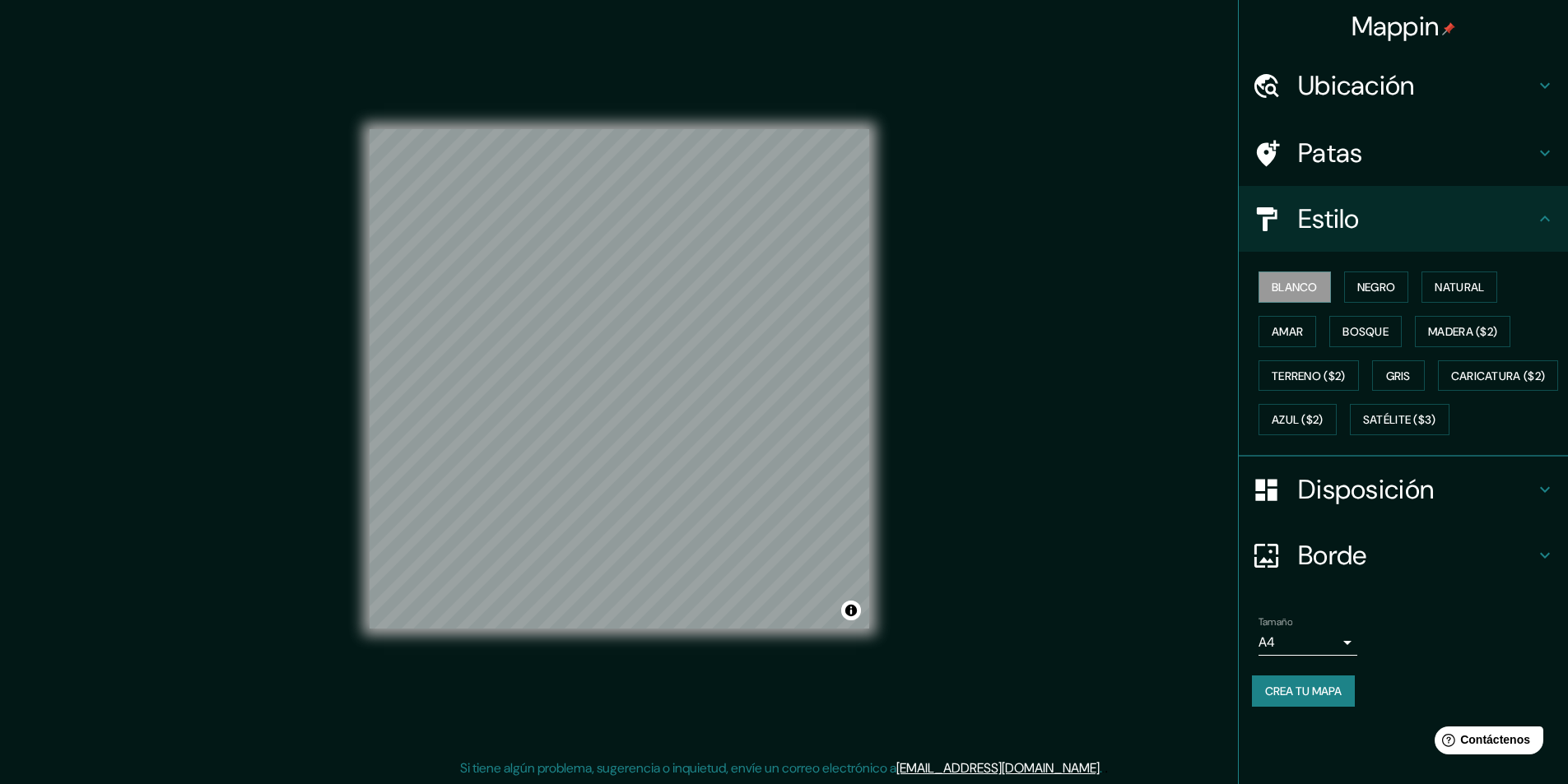
click at [1356, 572] on font "Borde" at bounding box center [1332, 555] width 69 height 35
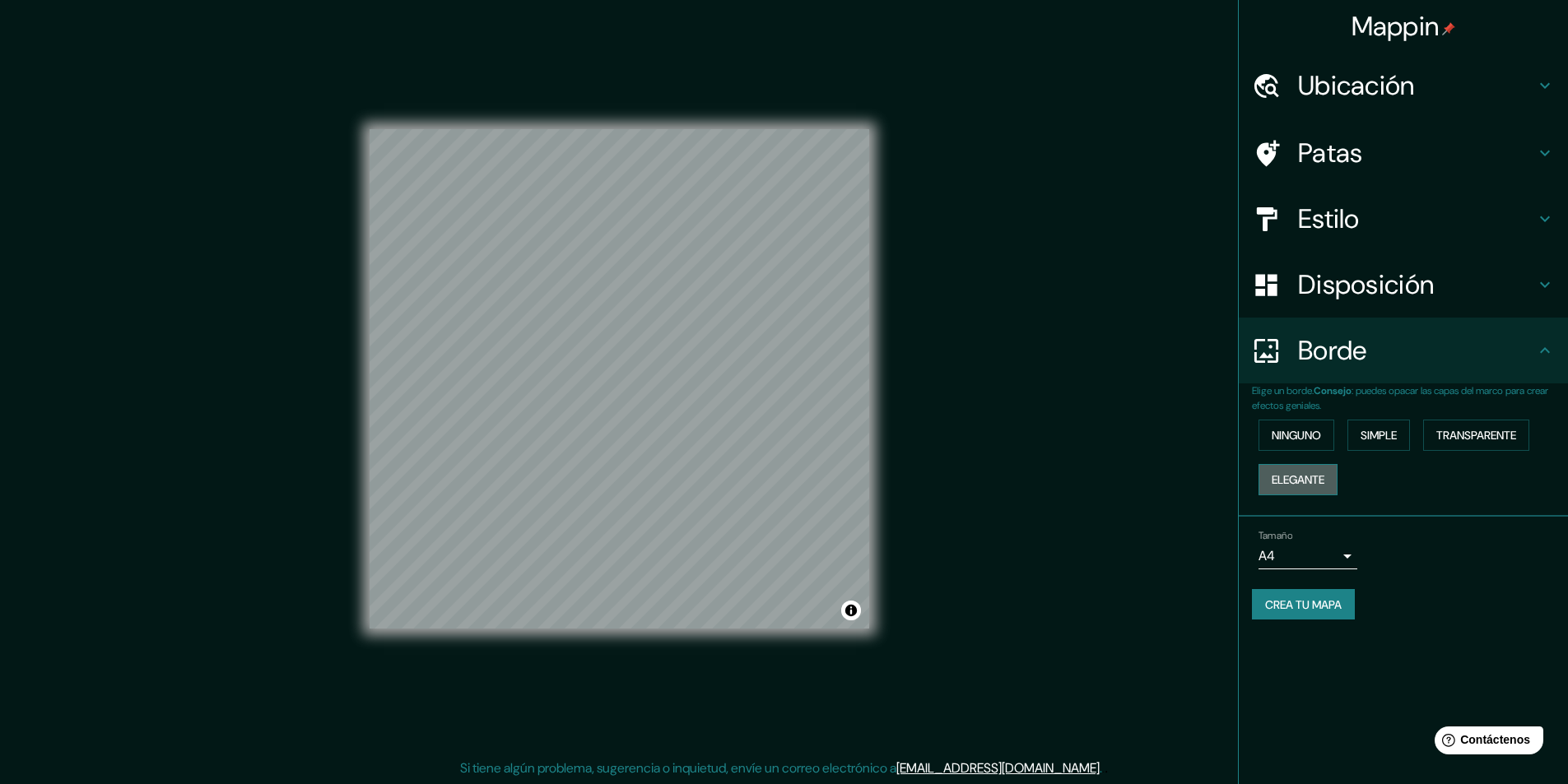
click at [1321, 469] on font "Elegante" at bounding box center [1298, 479] width 53 height 21
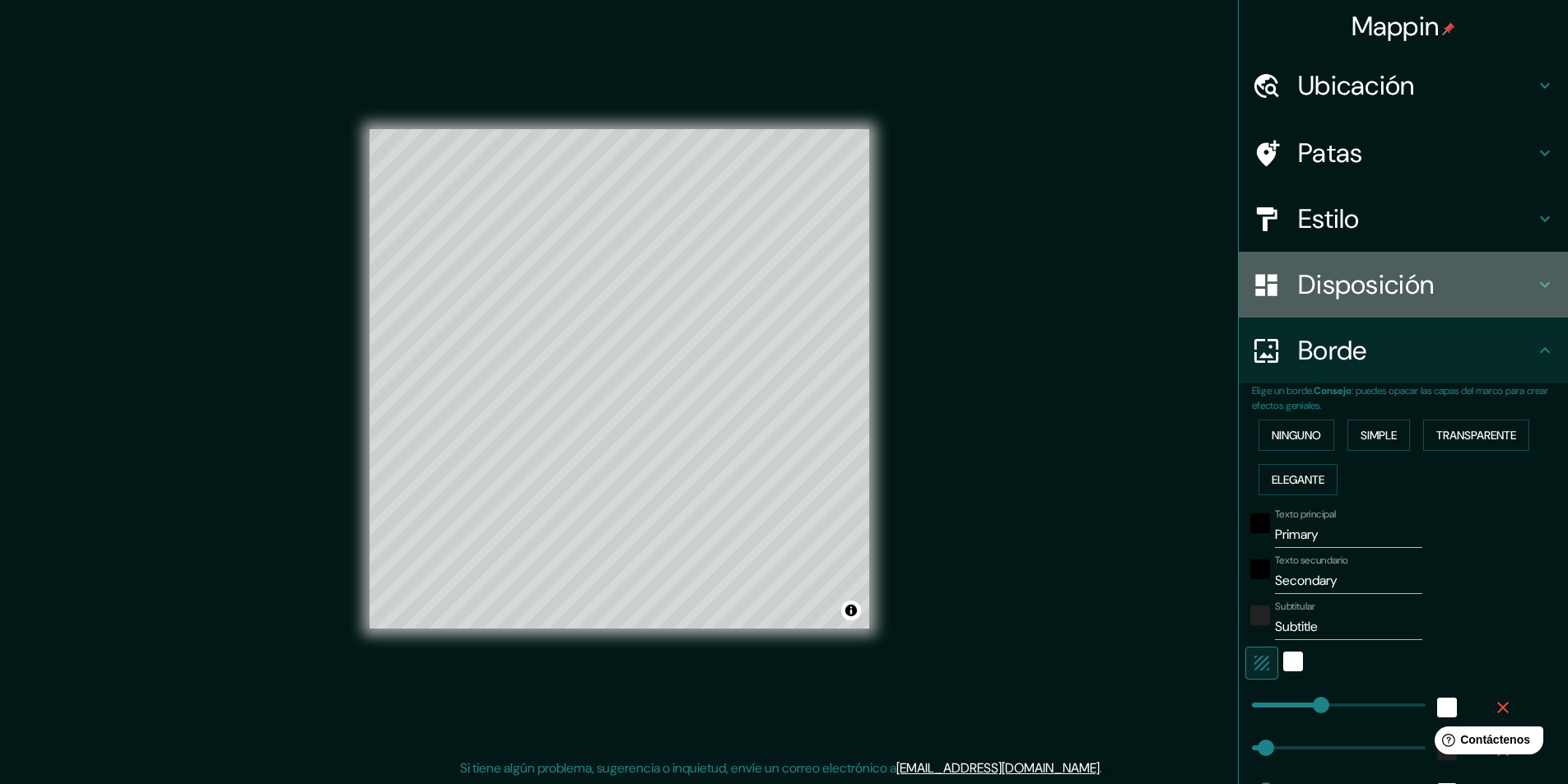
click at [1373, 270] on font "Disposición" at bounding box center [1365, 285] width 136 height 35
type input "243"
type input "49"
type input "24"
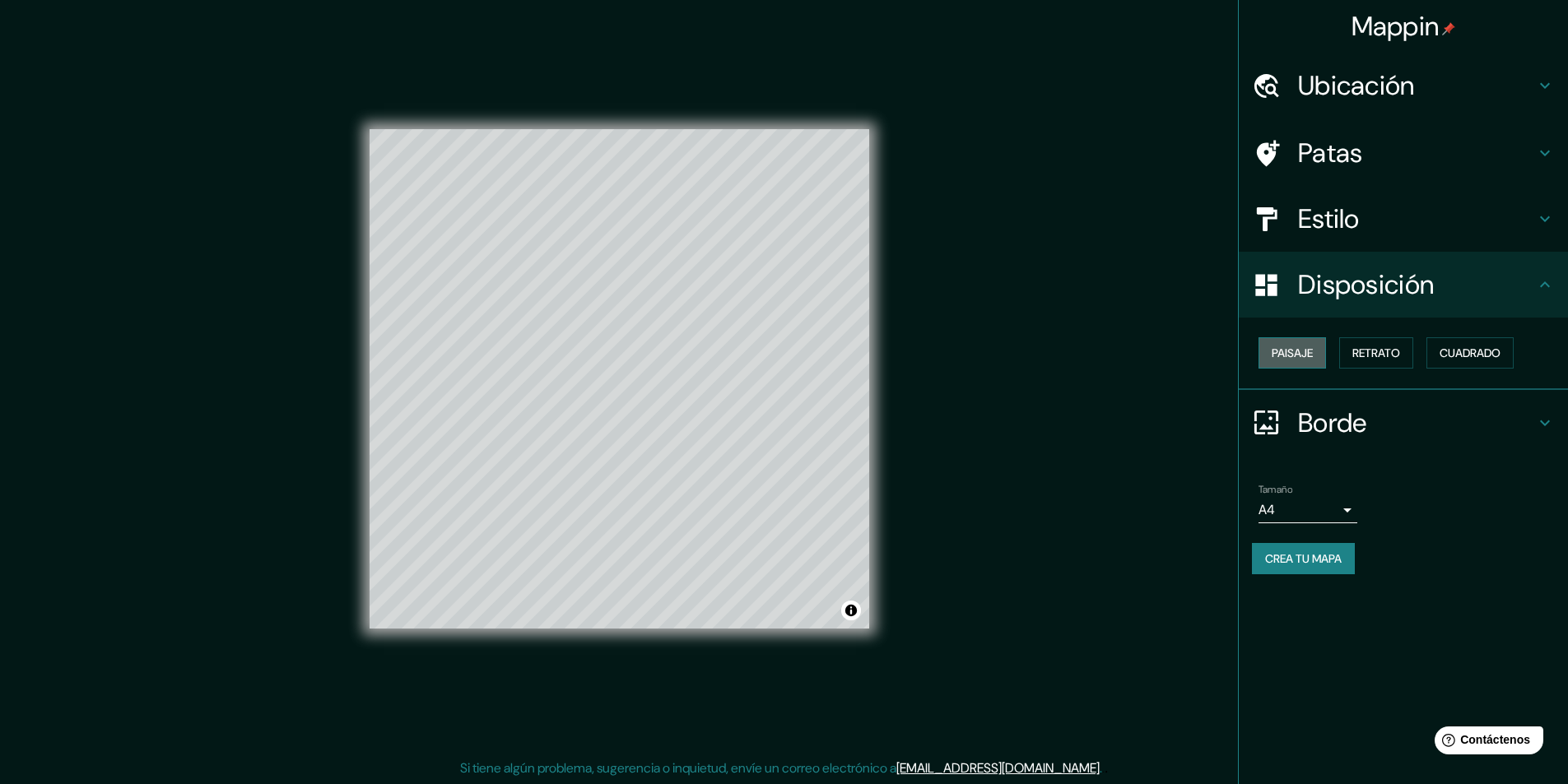
click at [1322, 348] on button "Paisaje" at bounding box center [1292, 352] width 68 height 31
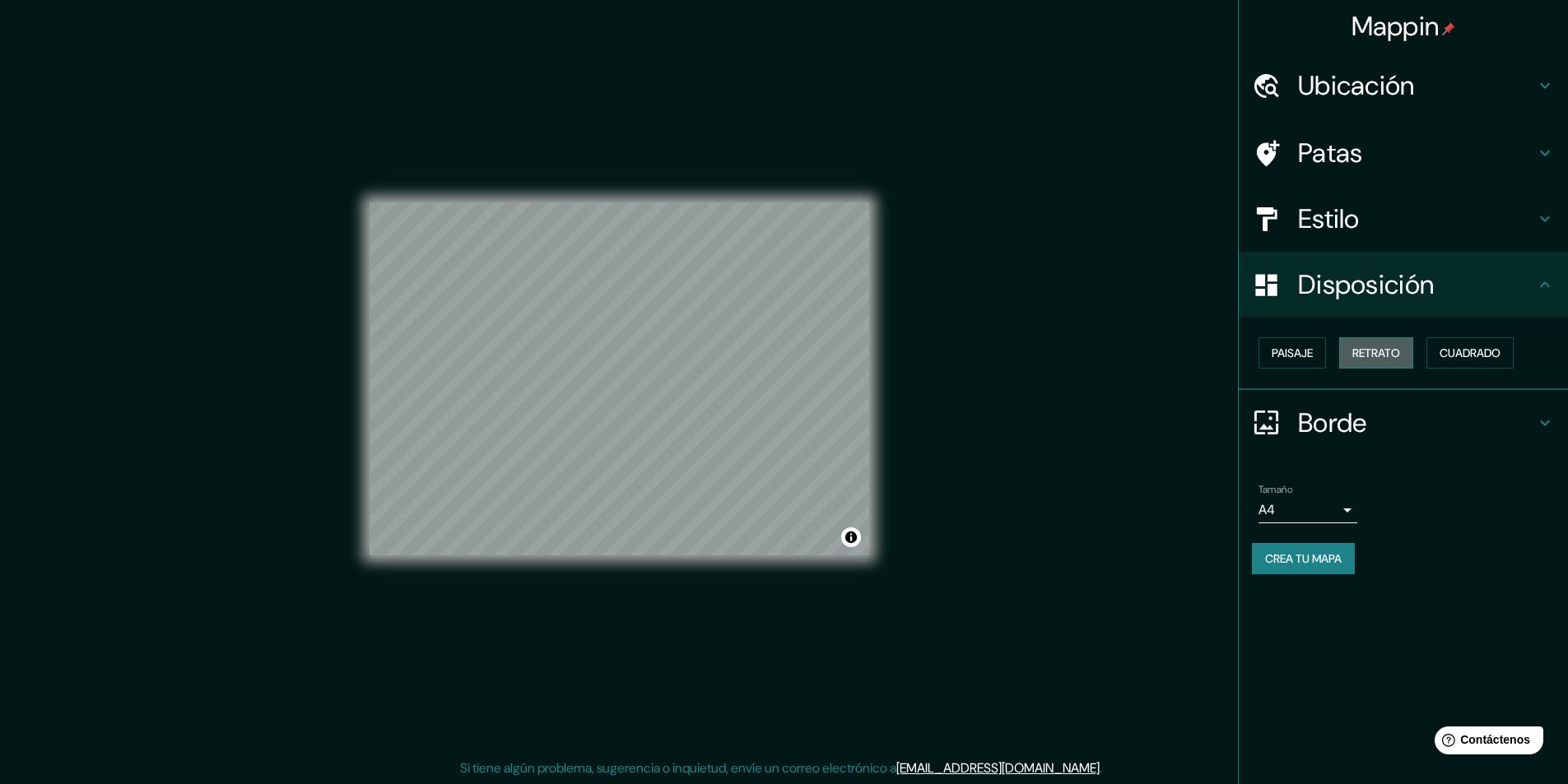
click at [1381, 345] on font "Retrato" at bounding box center [1376, 352] width 48 height 21
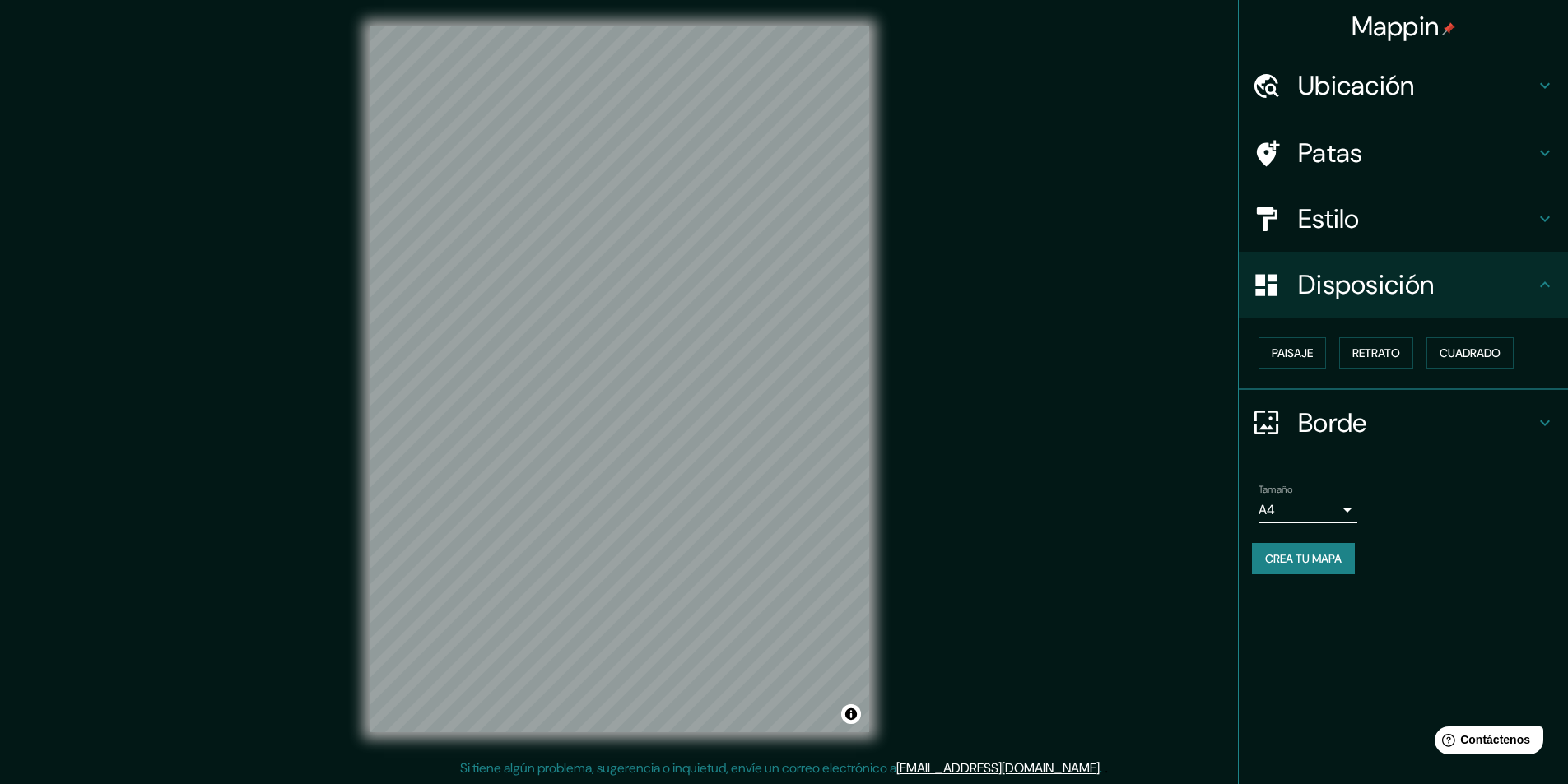
click at [1333, 420] on font "Borde" at bounding box center [1332, 422] width 69 height 35
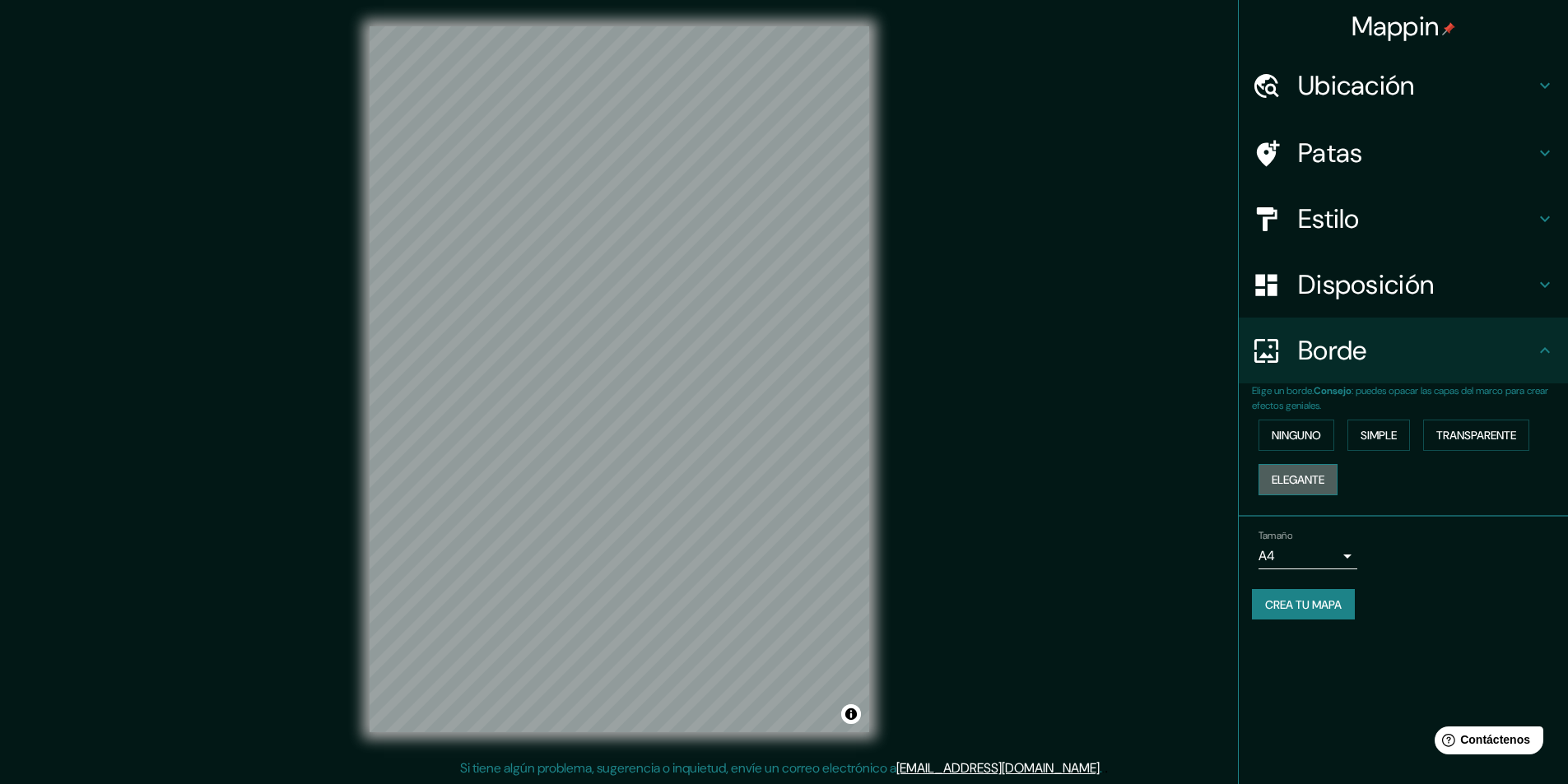
click at [1315, 478] on font "Elegante" at bounding box center [1298, 479] width 53 height 15
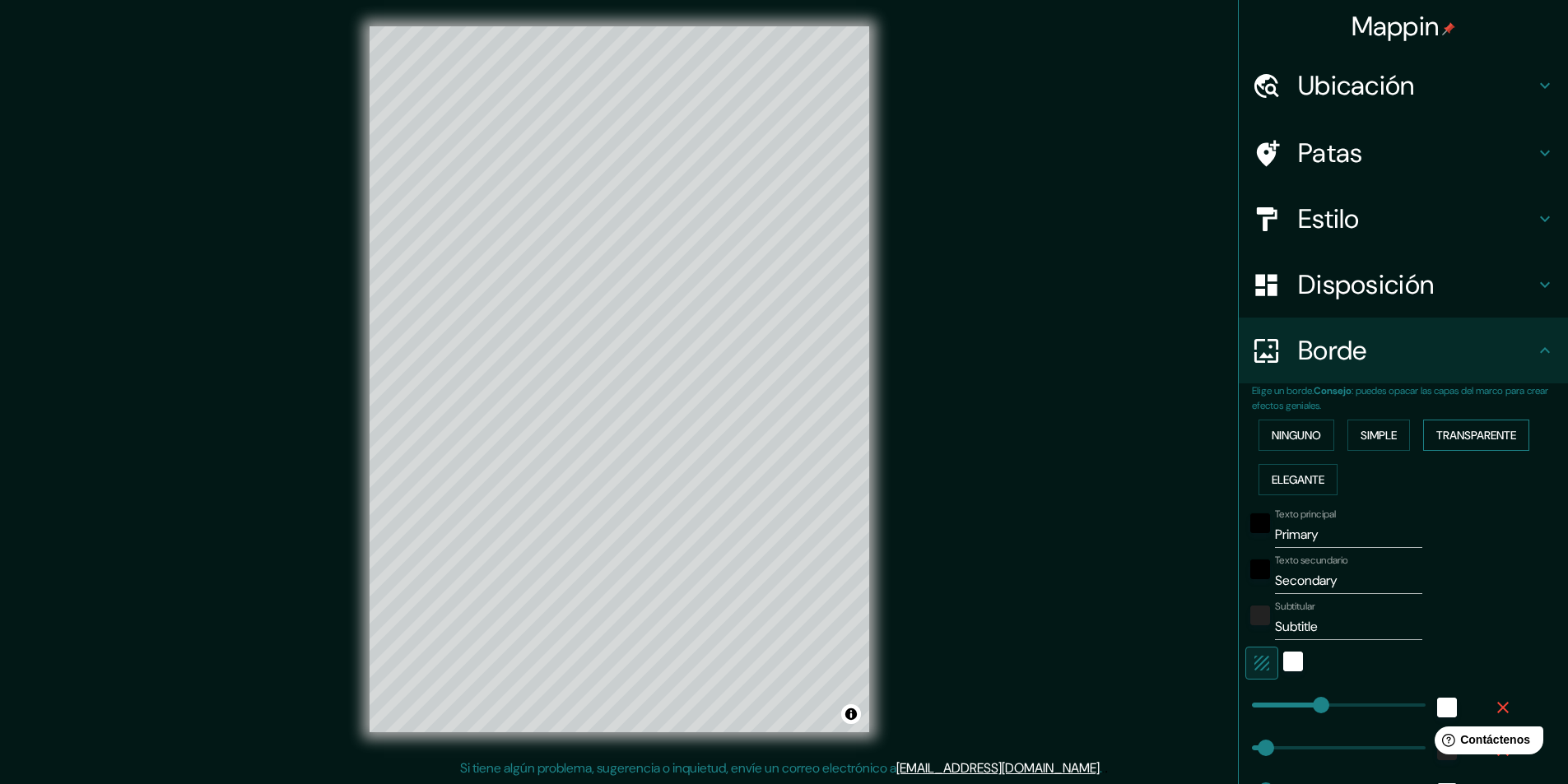
click at [1451, 438] on font "Transparente" at bounding box center [1476, 435] width 80 height 15
drag, startPoint x: 1328, startPoint y: 527, endPoint x: 1171, endPoint y: 539, distance: 157.5
click at [1171, 539] on div "Mappin Ubicación Azcapotzalco, Ciudad de México, México Azcapotzalco Ciudad de …" at bounding box center [784, 392] width 1568 height 785
type input "P"
type input "291"
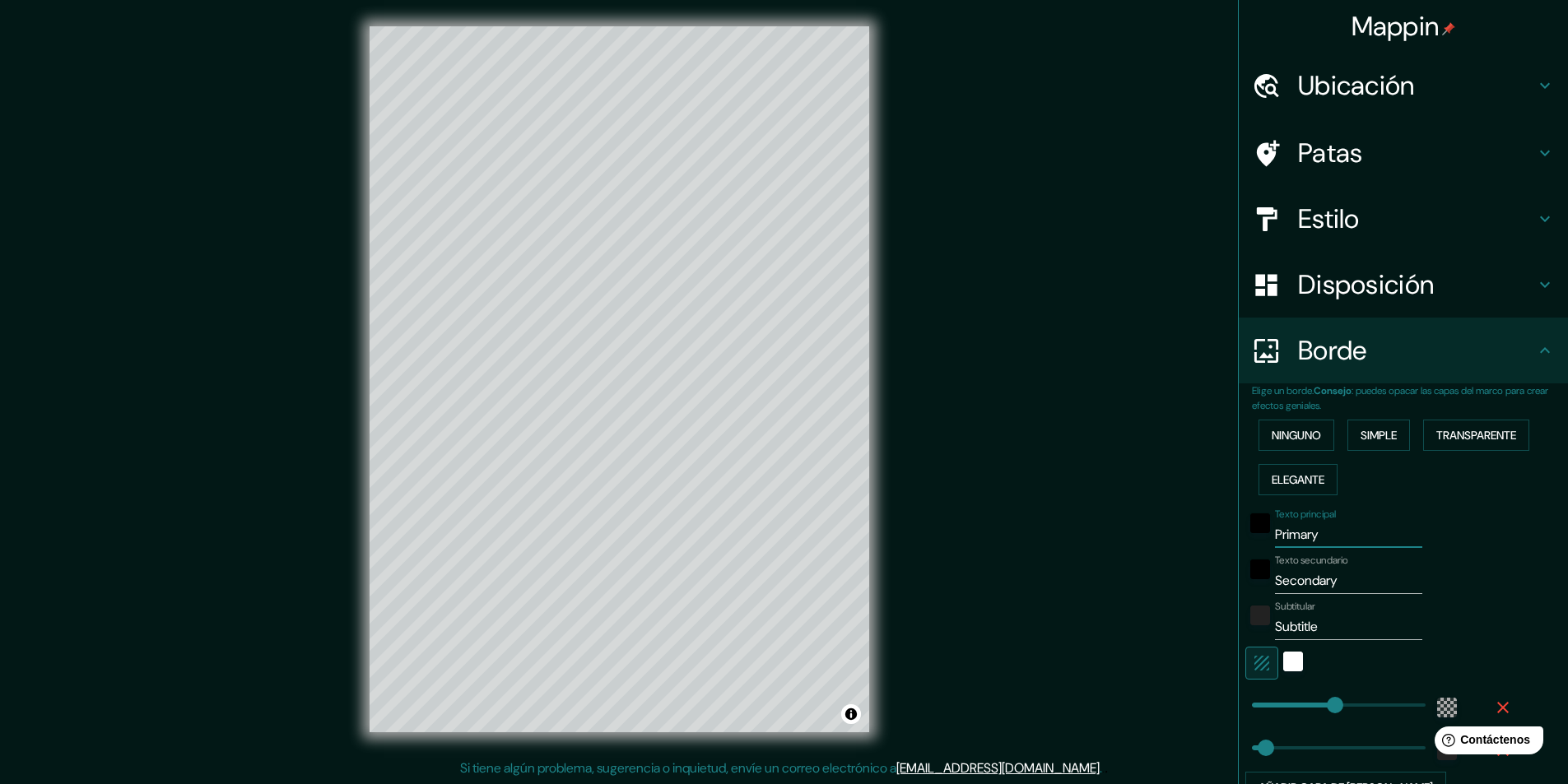
type input "49"
type input "Po"
type input "291"
type input "49"
type input "Poz"
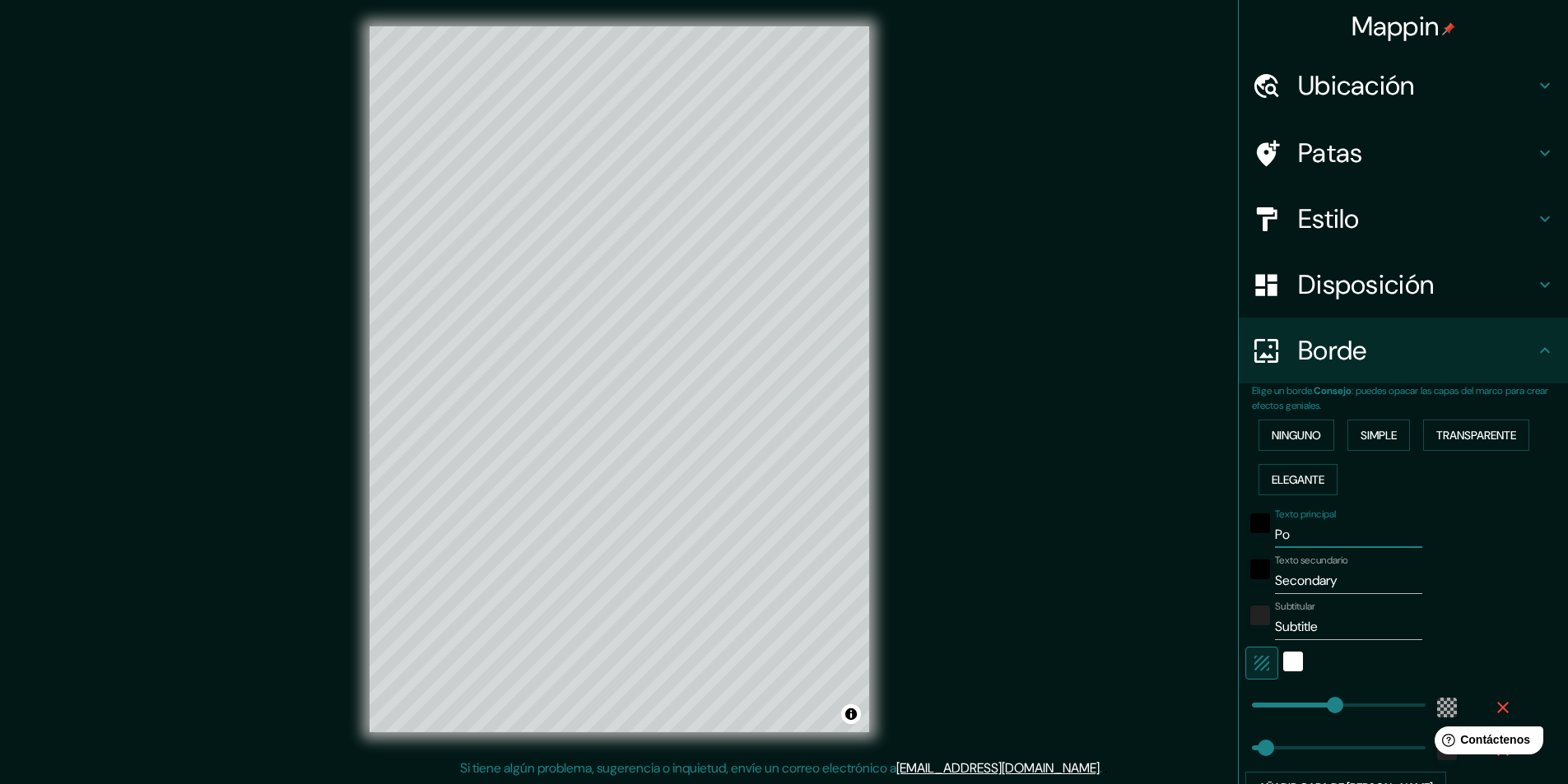
type input "291"
type input "49"
type input "Pozo"
type input "291"
type input "49"
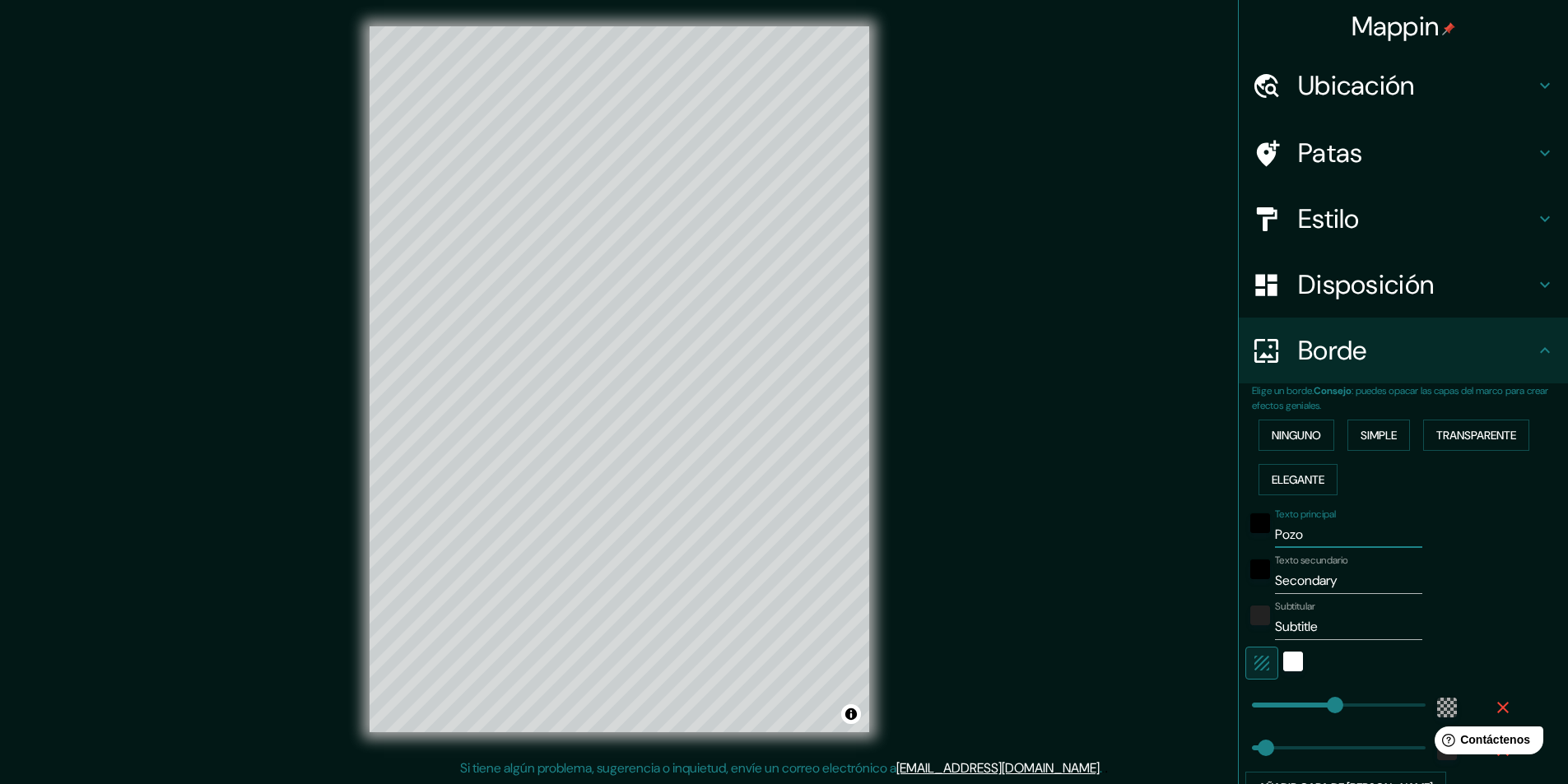
type input "Pozos"
type input "291"
type input "49"
type input "Pozos"
type input "A"
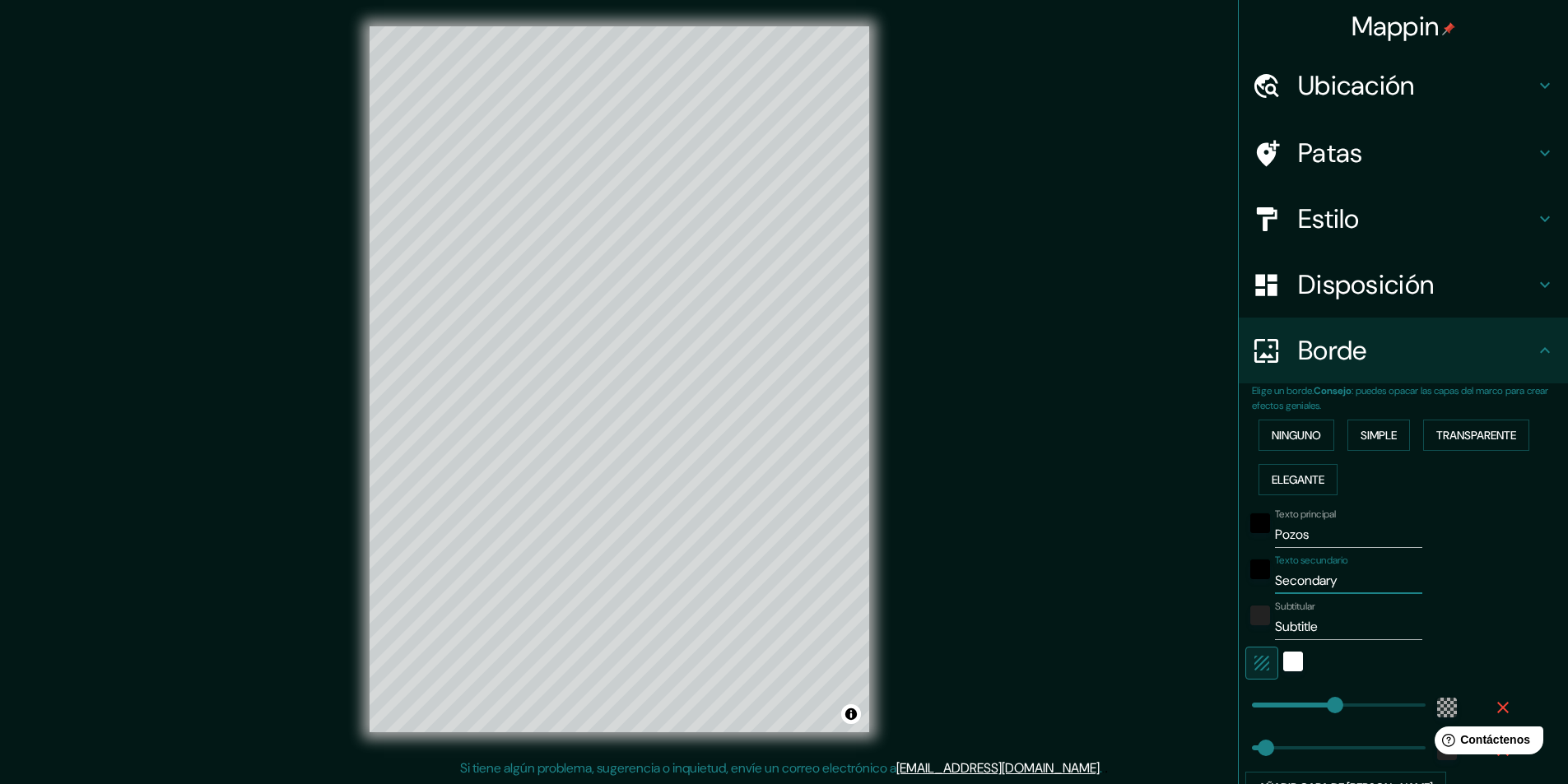
type input "291"
type input "49"
type input "Az"
type input "291"
type input "49"
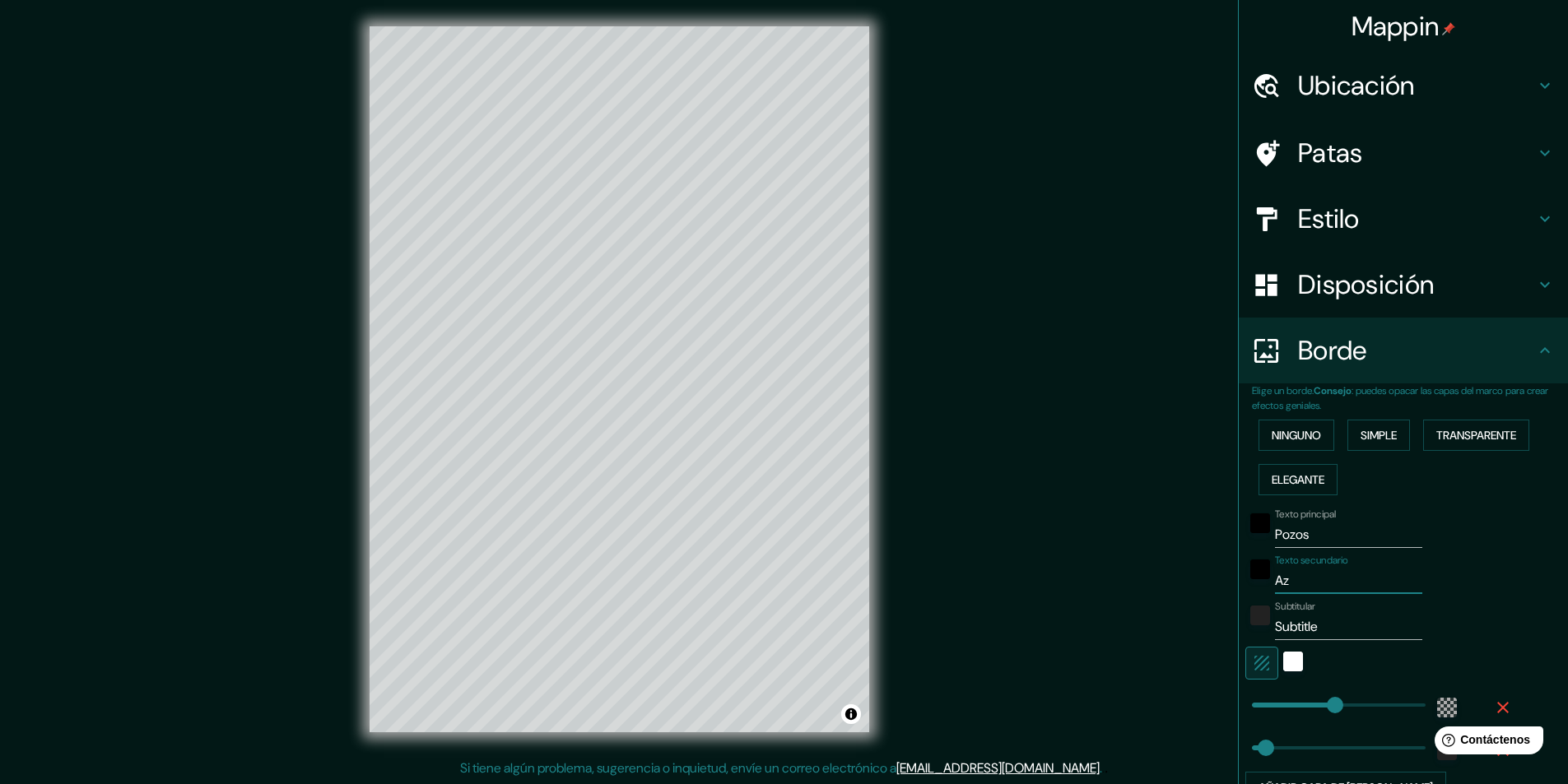
type input "Azc"
type input "291"
type input "49"
type input "Azca"
type input "291"
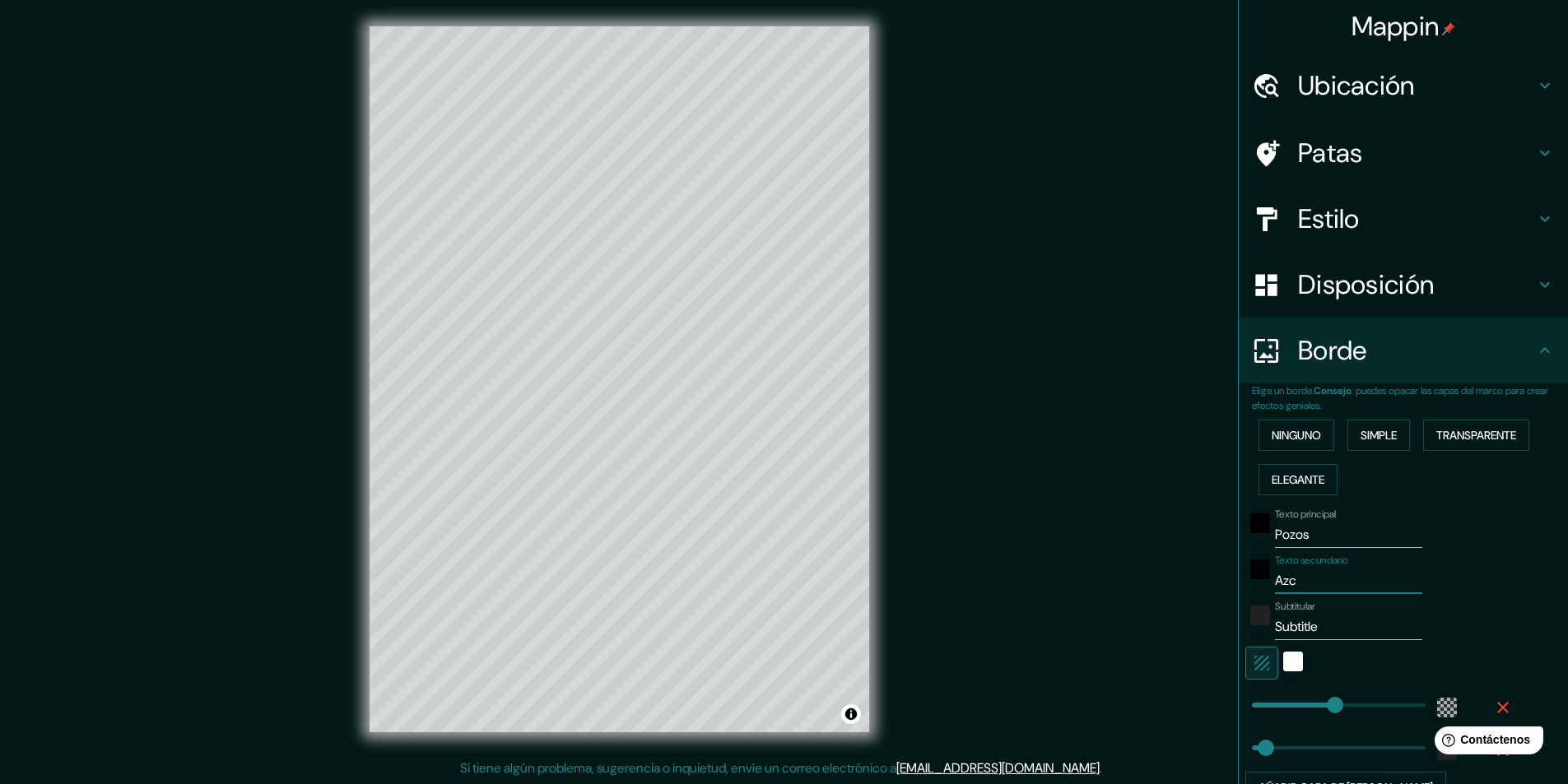
type input "49"
type input "Azcap"
type input "291"
type input "49"
type input "Azcapo"
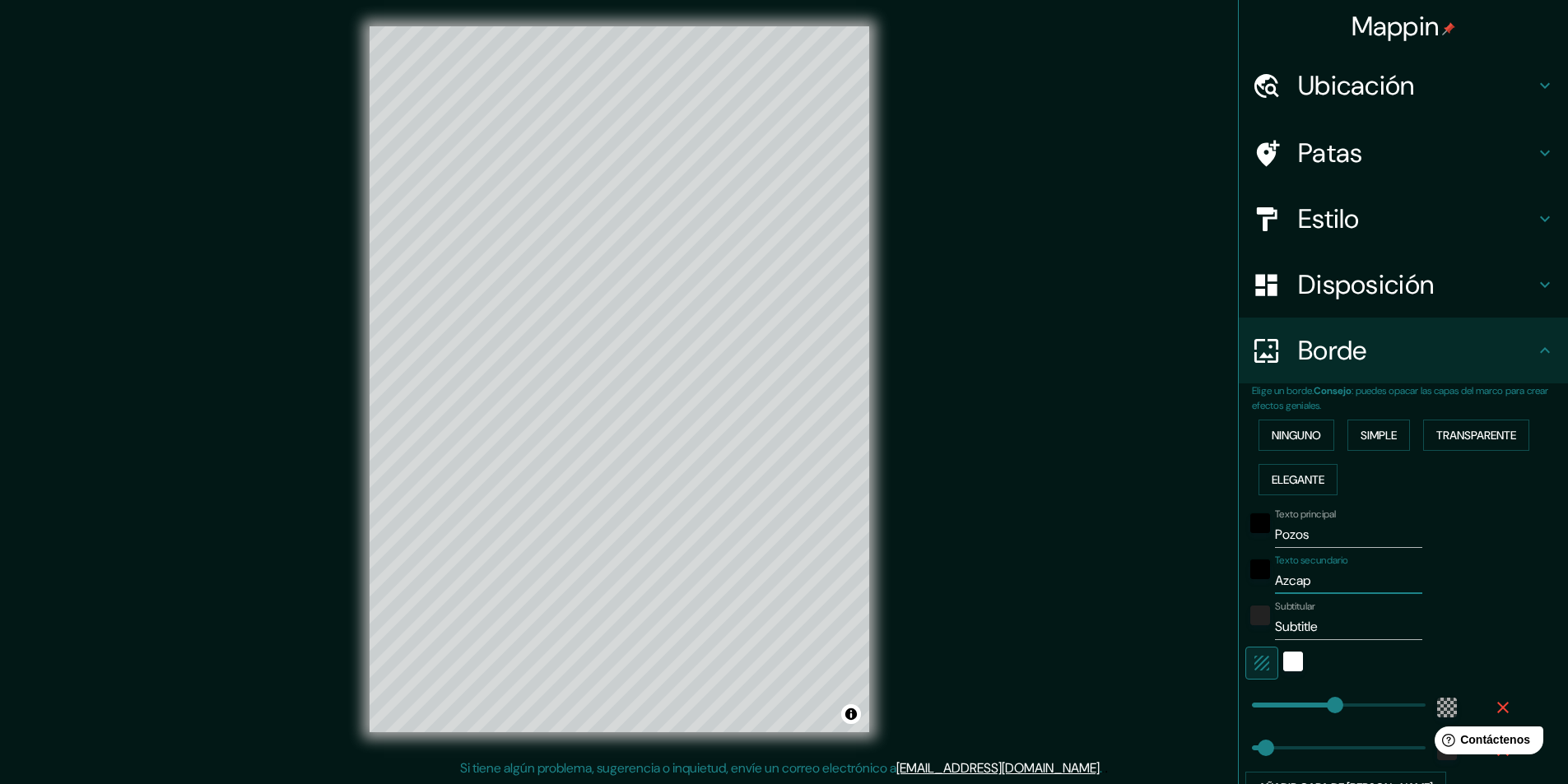
type input "291"
type input "49"
type input "Azcapot"
type input "291"
type input "49"
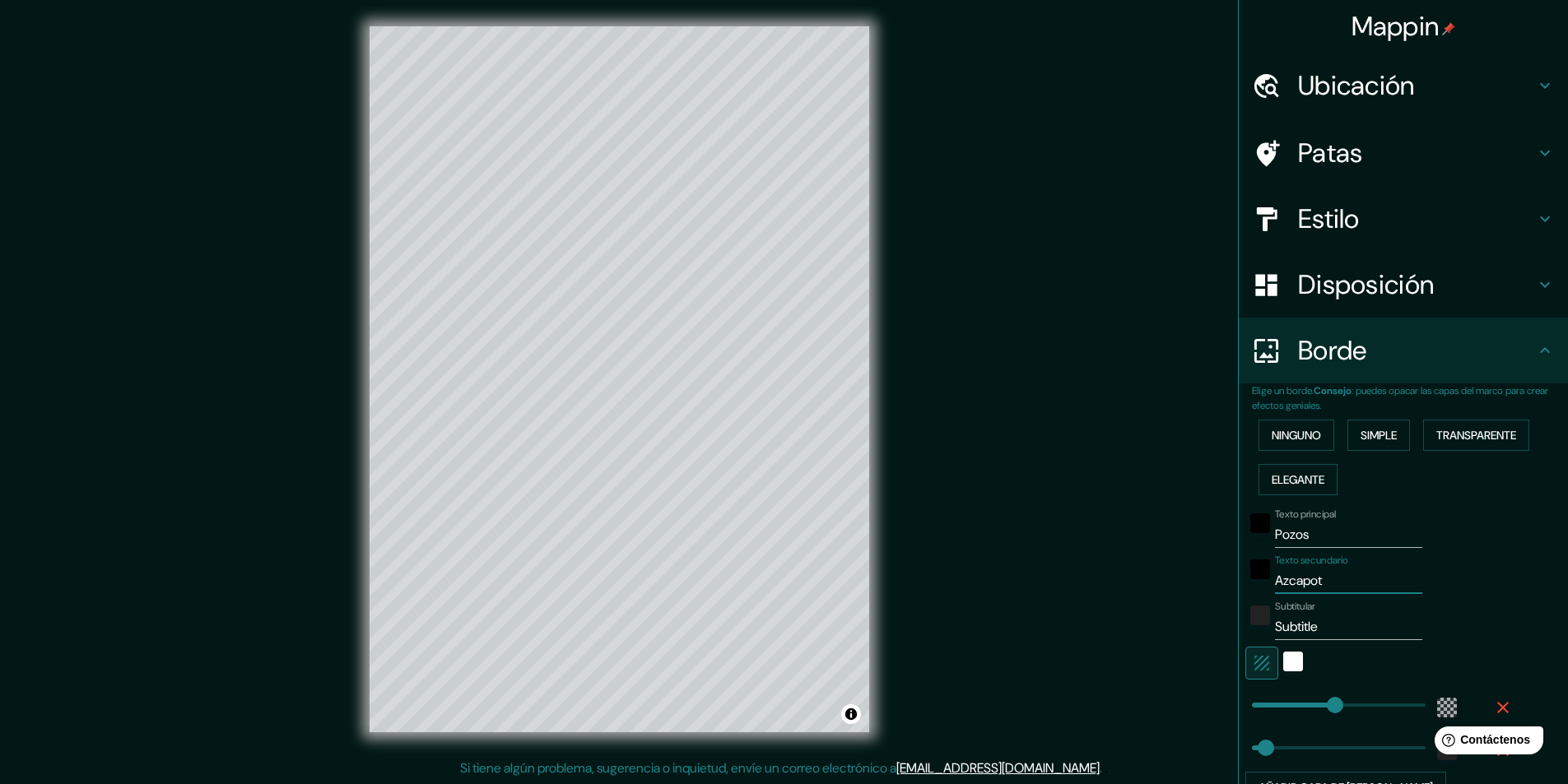
type input "Azcapotz"
type input "291"
type input "49"
type input "Azcapotza"
type input "291"
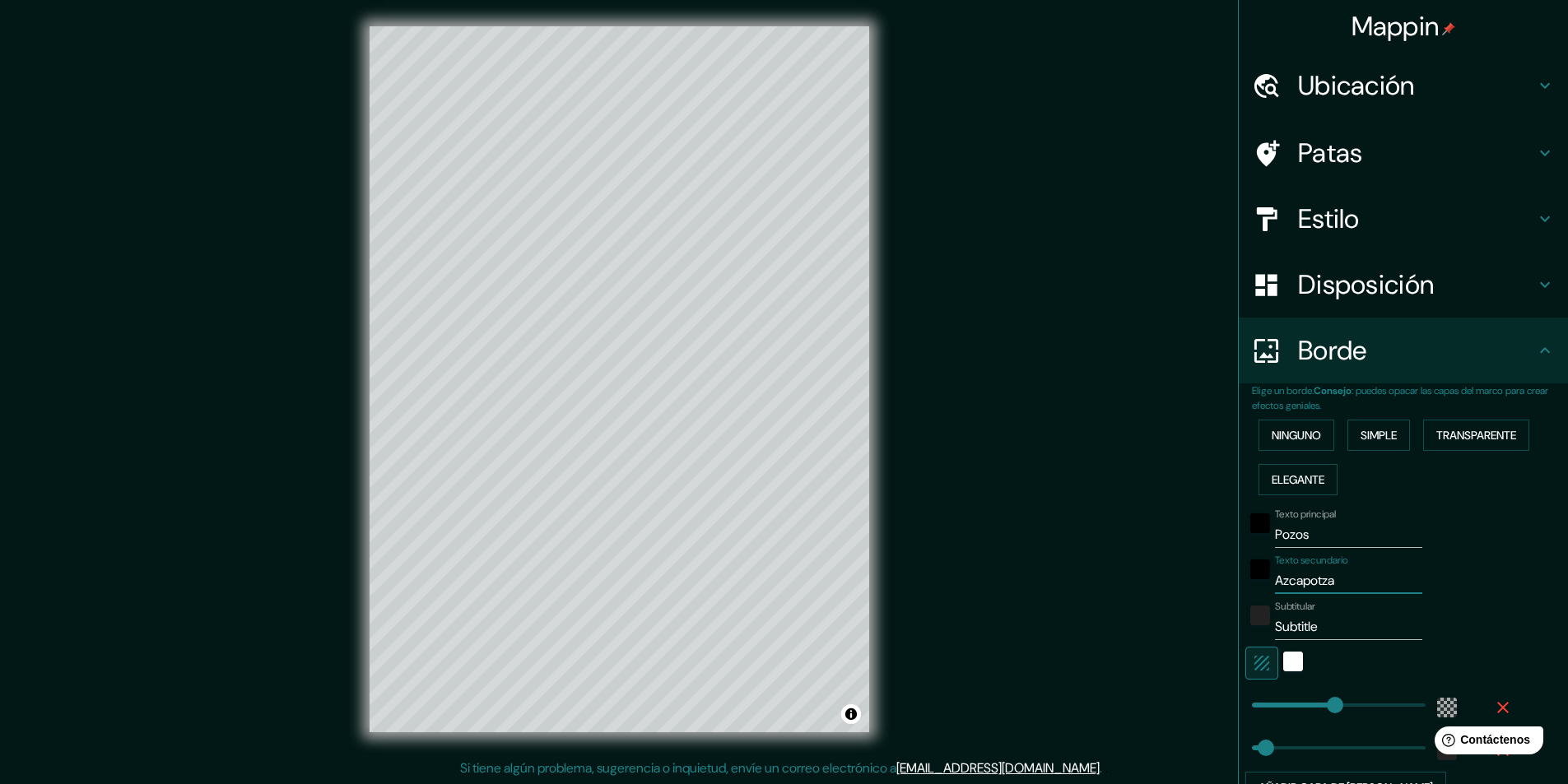
type input "49"
type input "Azcapotzal"
type input "291"
type input "49"
type input "Azcapotzalc"
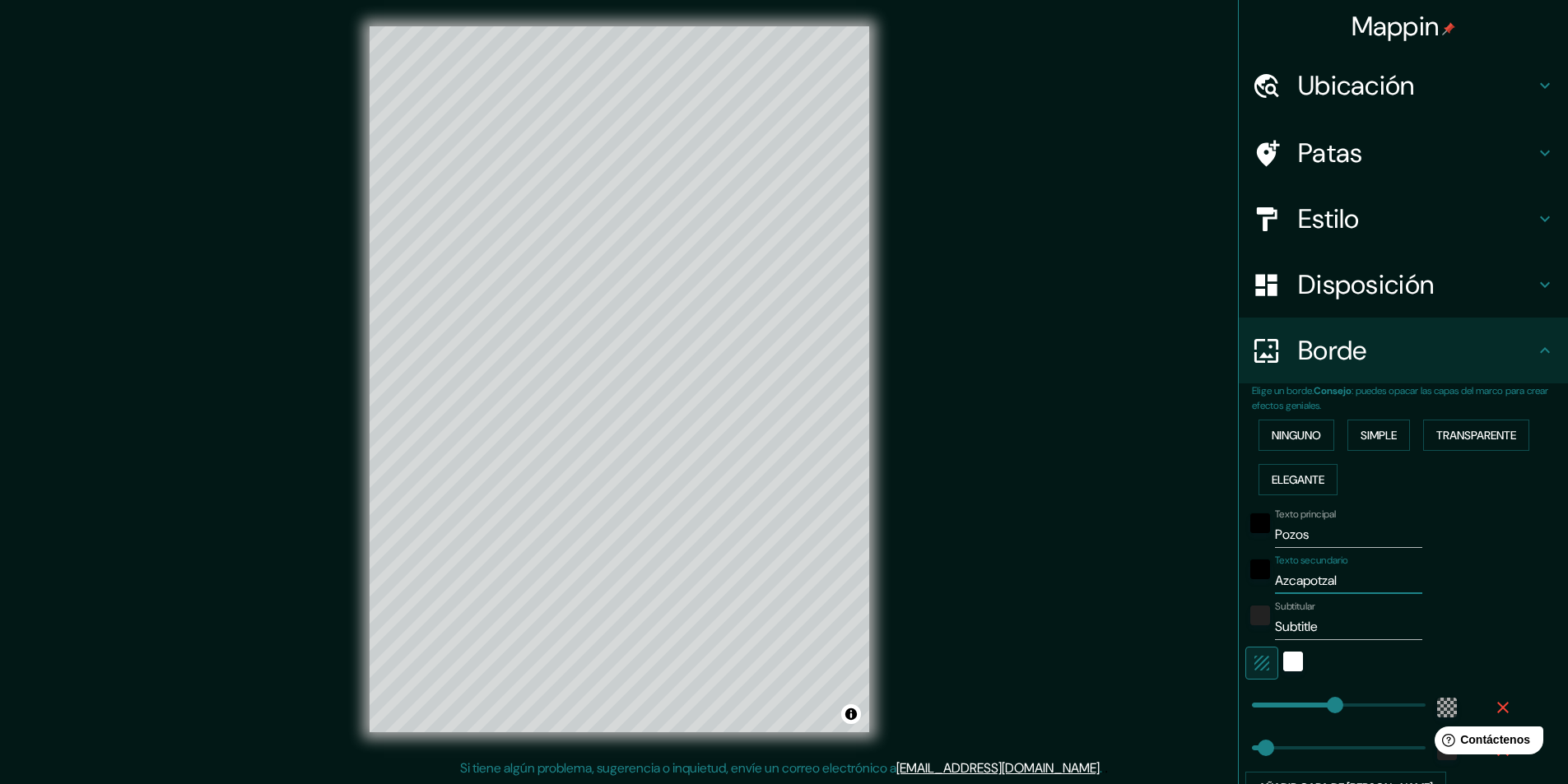
type input "291"
type input "49"
type input "Azcapotzalco"
type input "291"
type input "49"
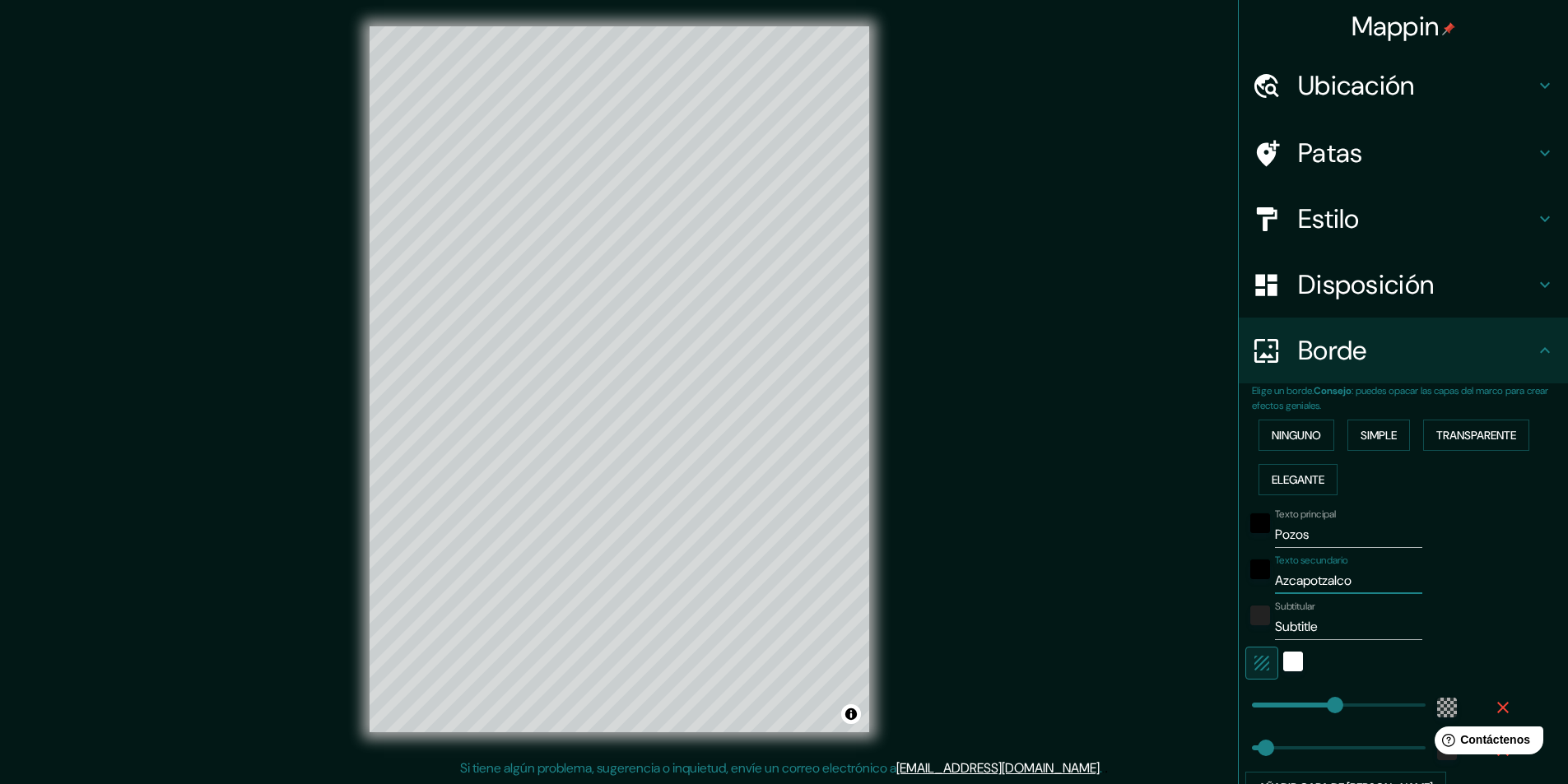
type input "Azcapotzalco"
click at [781, 582] on div "Mappin Ubicación Azcapotzalco, Ciudad de México, México Azcapotzalco Ciudad de …" at bounding box center [784, 392] width 1568 height 785
type input "c"
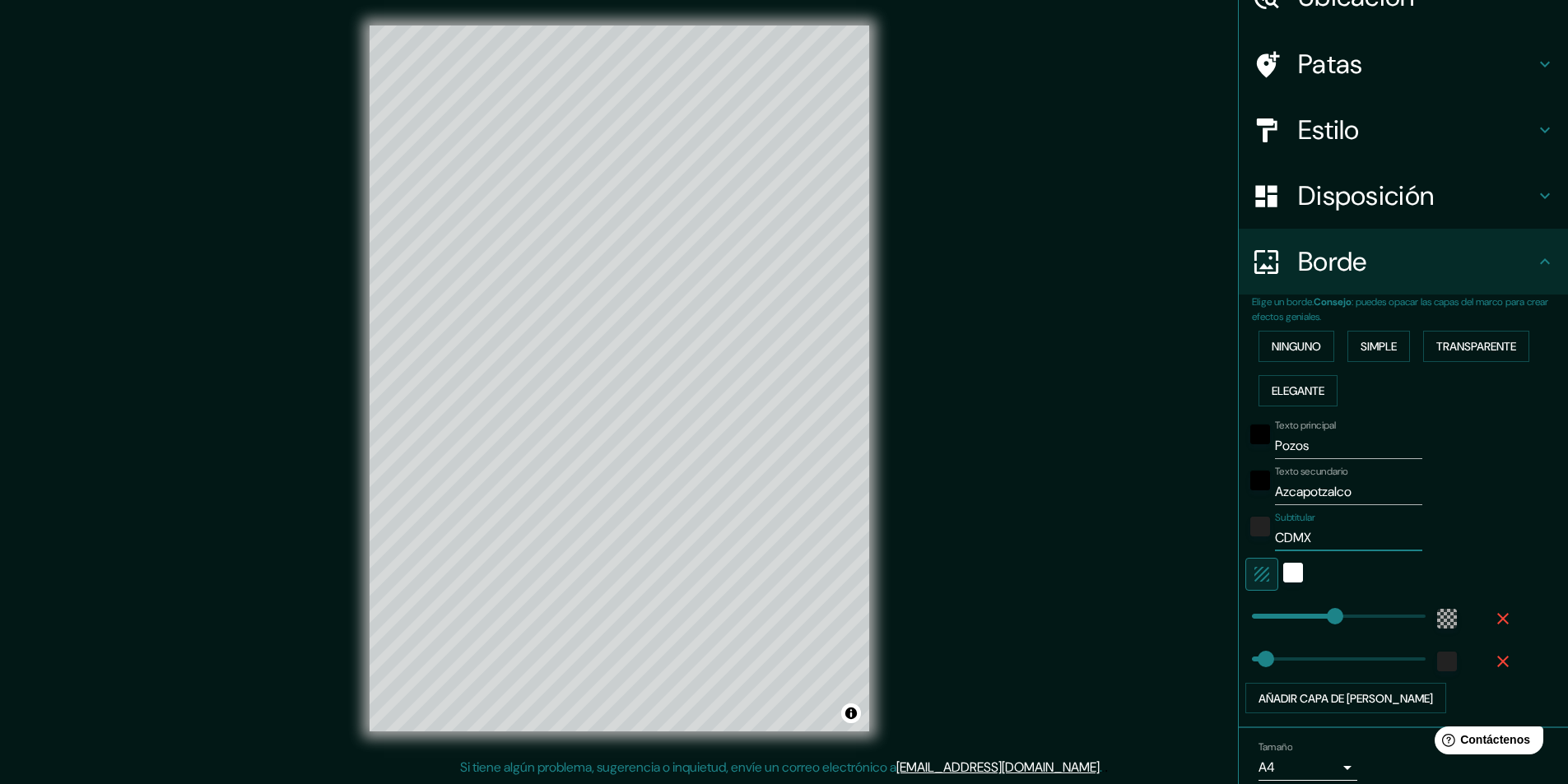
scroll to position [156, 0]
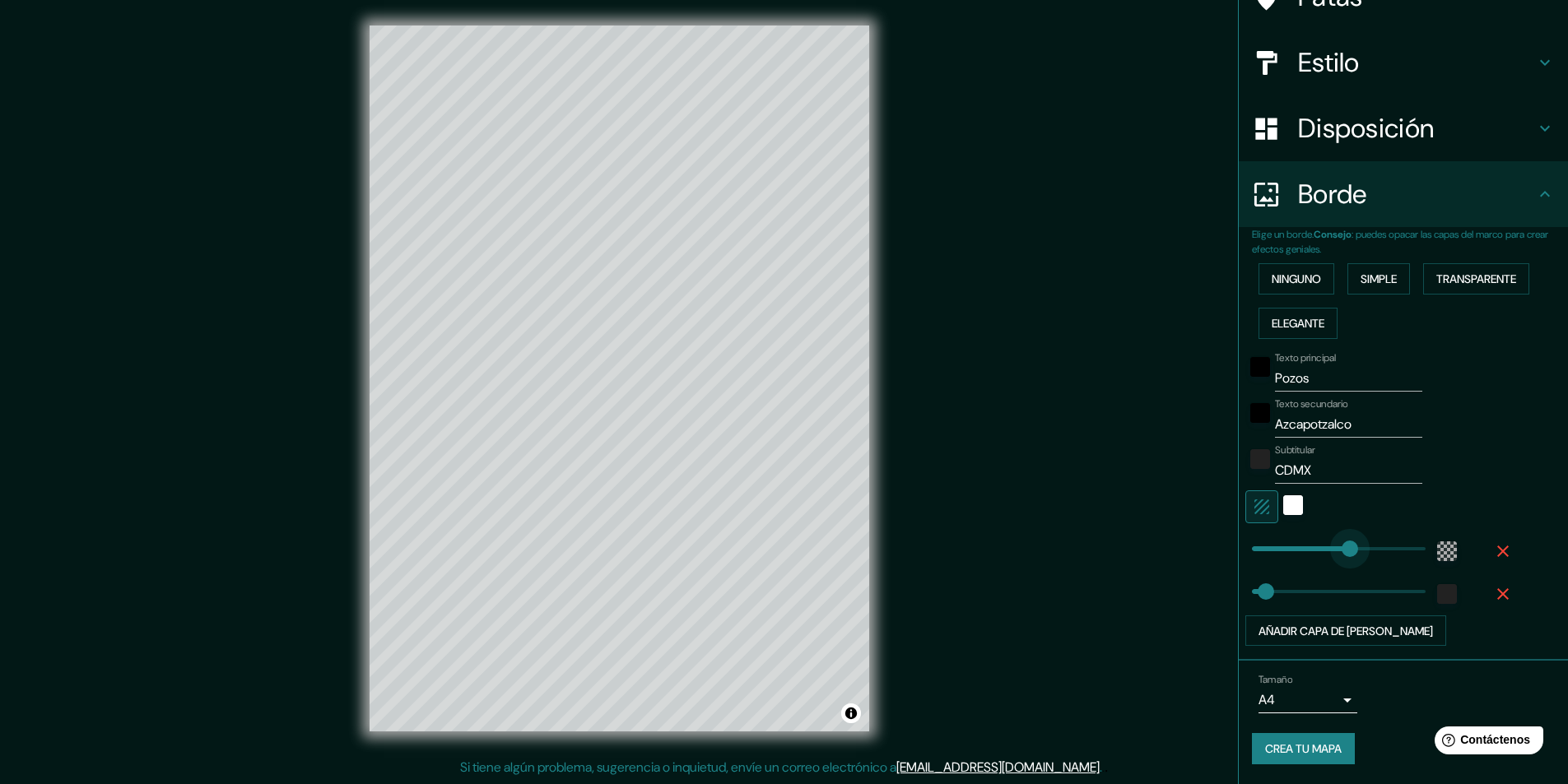
drag, startPoint x: 1324, startPoint y: 541, endPoint x: 1337, endPoint y: 545, distance: 13.6
drag, startPoint x: 1328, startPoint y: 541, endPoint x: 1318, endPoint y: 544, distance: 10.4
drag, startPoint x: 1318, startPoint y: 544, endPoint x: 1307, endPoint y: 545, distance: 11.0
drag, startPoint x: 1252, startPoint y: 590, endPoint x: 1304, endPoint y: 586, distance: 52.2
drag, startPoint x: 1304, startPoint y: 586, endPoint x: 1573, endPoint y: 524, distance: 276.1
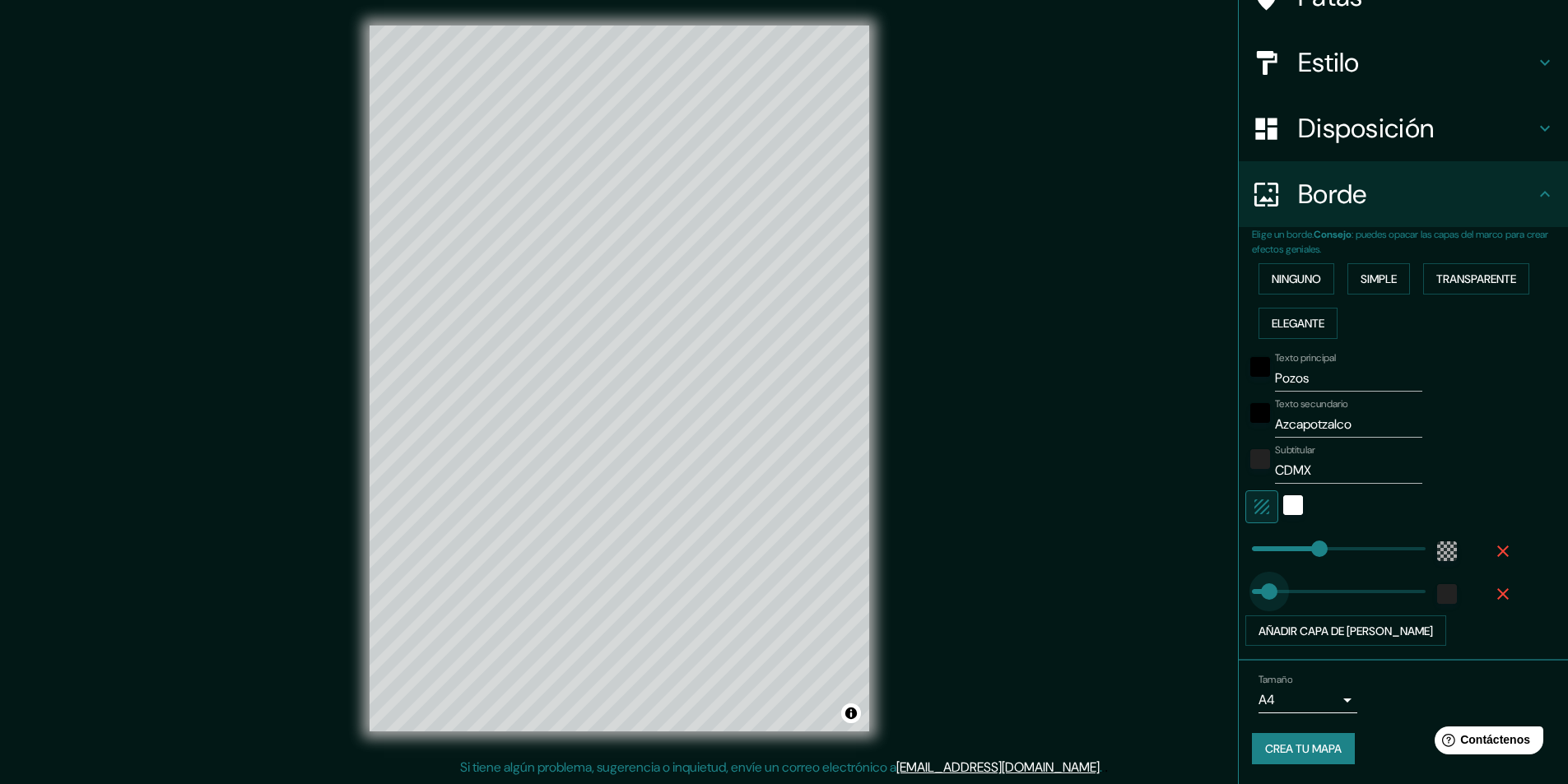
drag, startPoint x: 1406, startPoint y: 590, endPoint x: 1257, endPoint y: 581, distance: 149.3
click at [1333, 756] on font "Crea tu mapa" at bounding box center [1303, 749] width 77 height 15
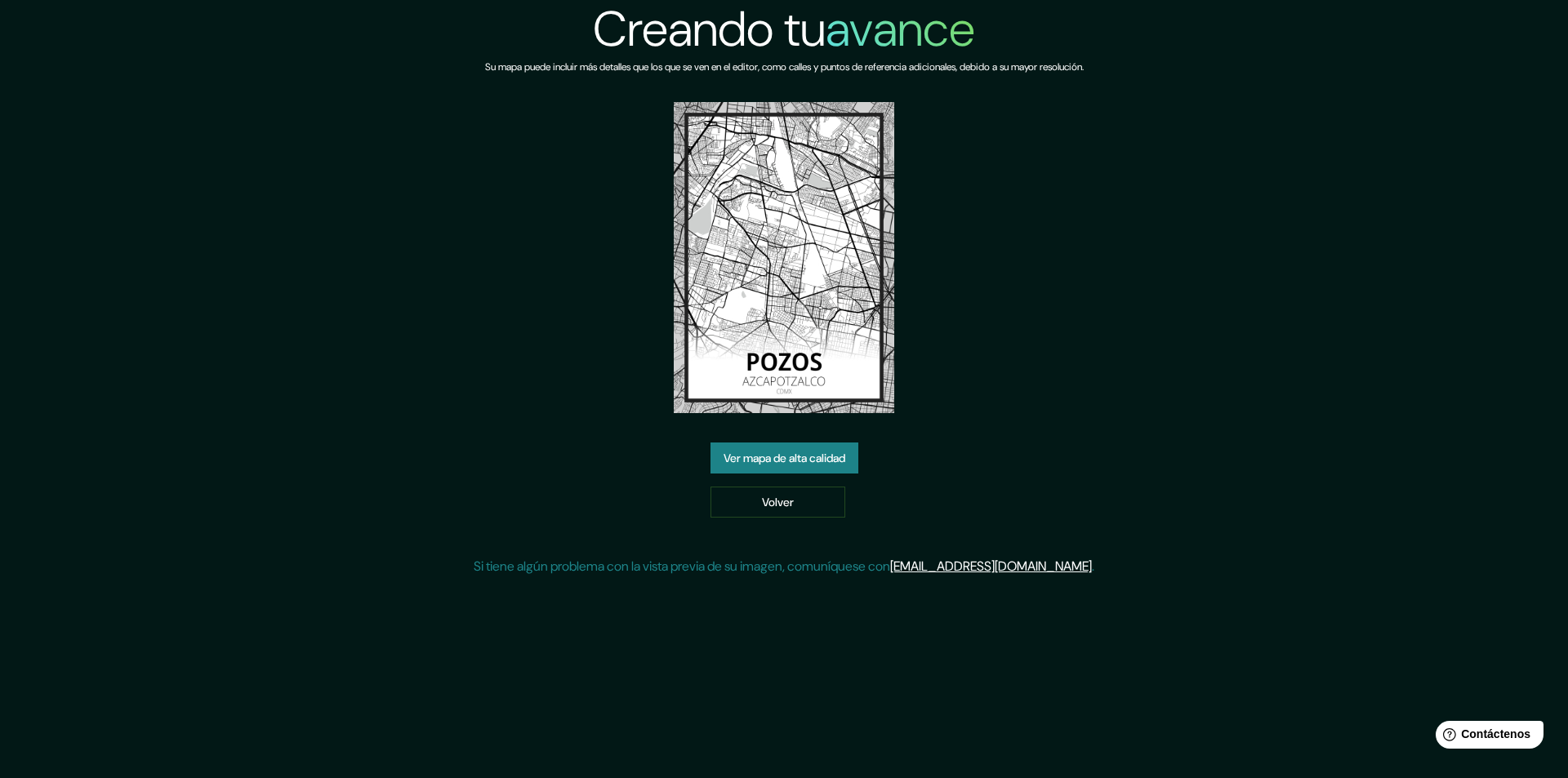
click at [750, 457] on font "Ver mapa de alta calidad" at bounding box center [784, 458] width 122 height 15
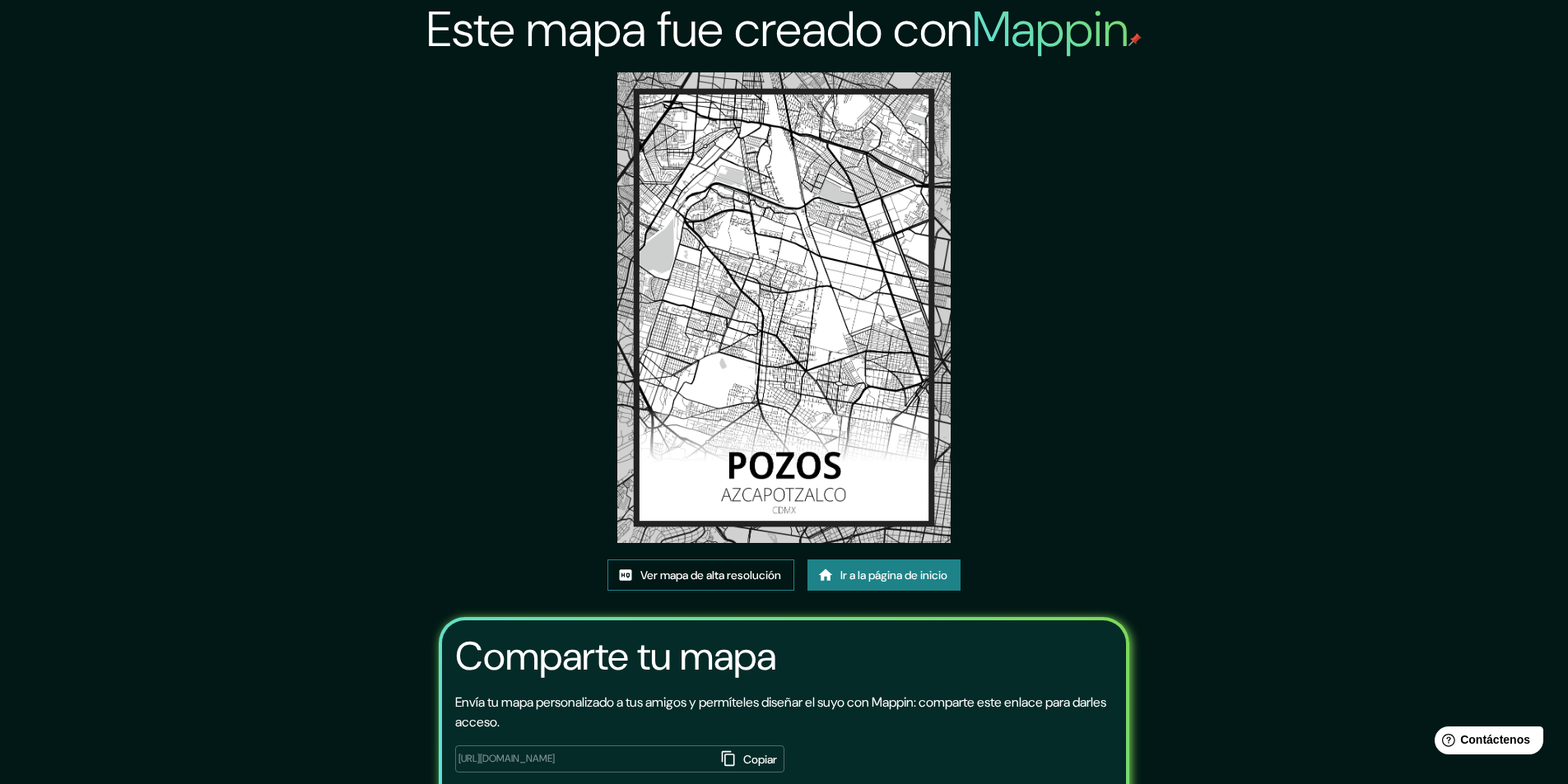
click at [673, 564] on font "Ver mapa de alta resolución" at bounding box center [710, 575] width 141 height 21
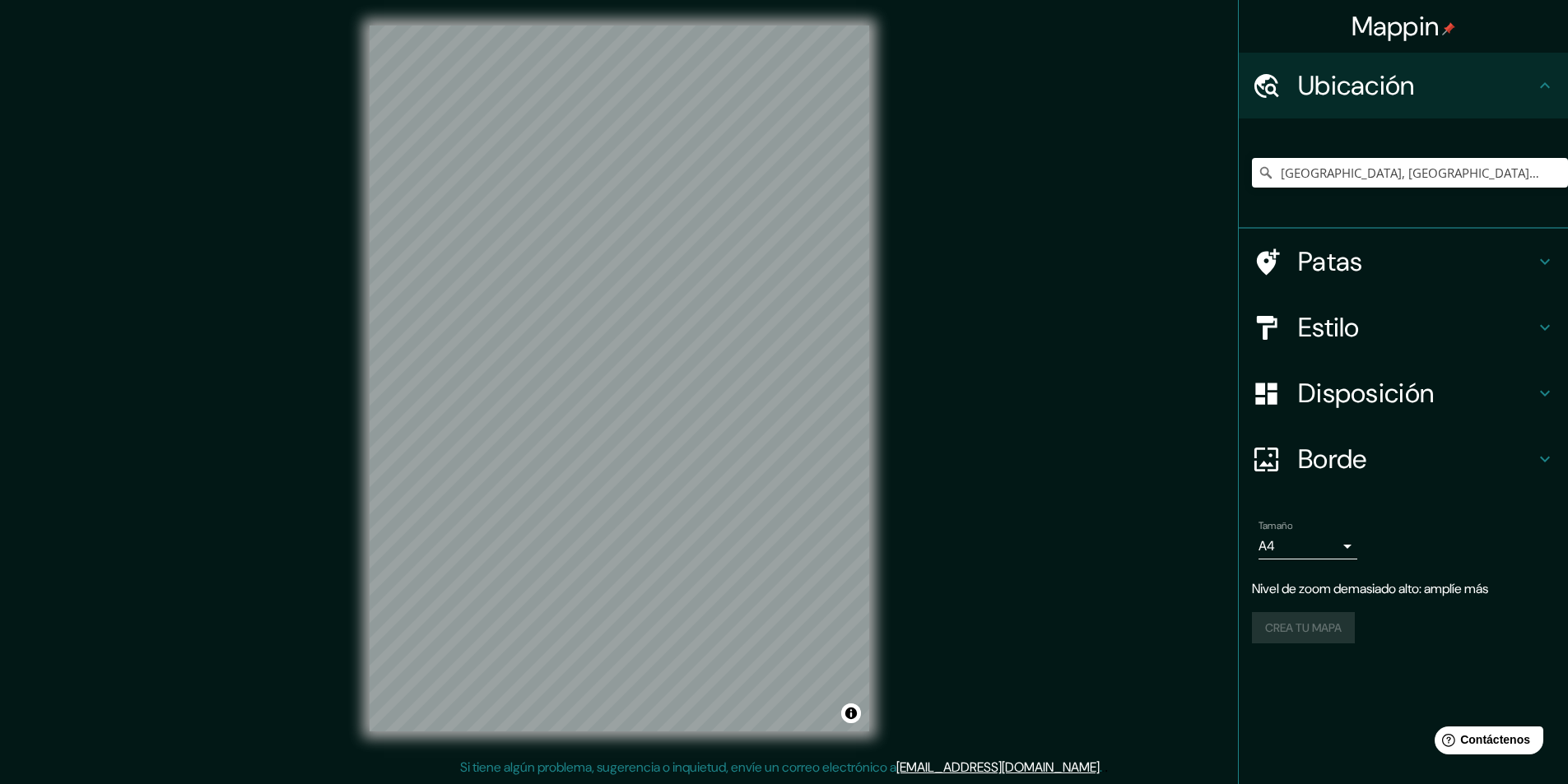
click at [1106, 489] on div "Mappin Ubicación Azcapotzalco, Ciudad de México, México Patas Estilo Disposició…" at bounding box center [784, 391] width 1568 height 785
click at [1336, 170] on input "[GEOGRAPHIC_DATA], [GEOGRAPHIC_DATA], [GEOGRAPHIC_DATA]" at bounding box center [1410, 173] width 316 height 30
click at [1368, 166] on input "[GEOGRAPHIC_DATA], [GEOGRAPHIC_DATA], [GEOGRAPHIC_DATA]" at bounding box center [1410, 173] width 316 height 30
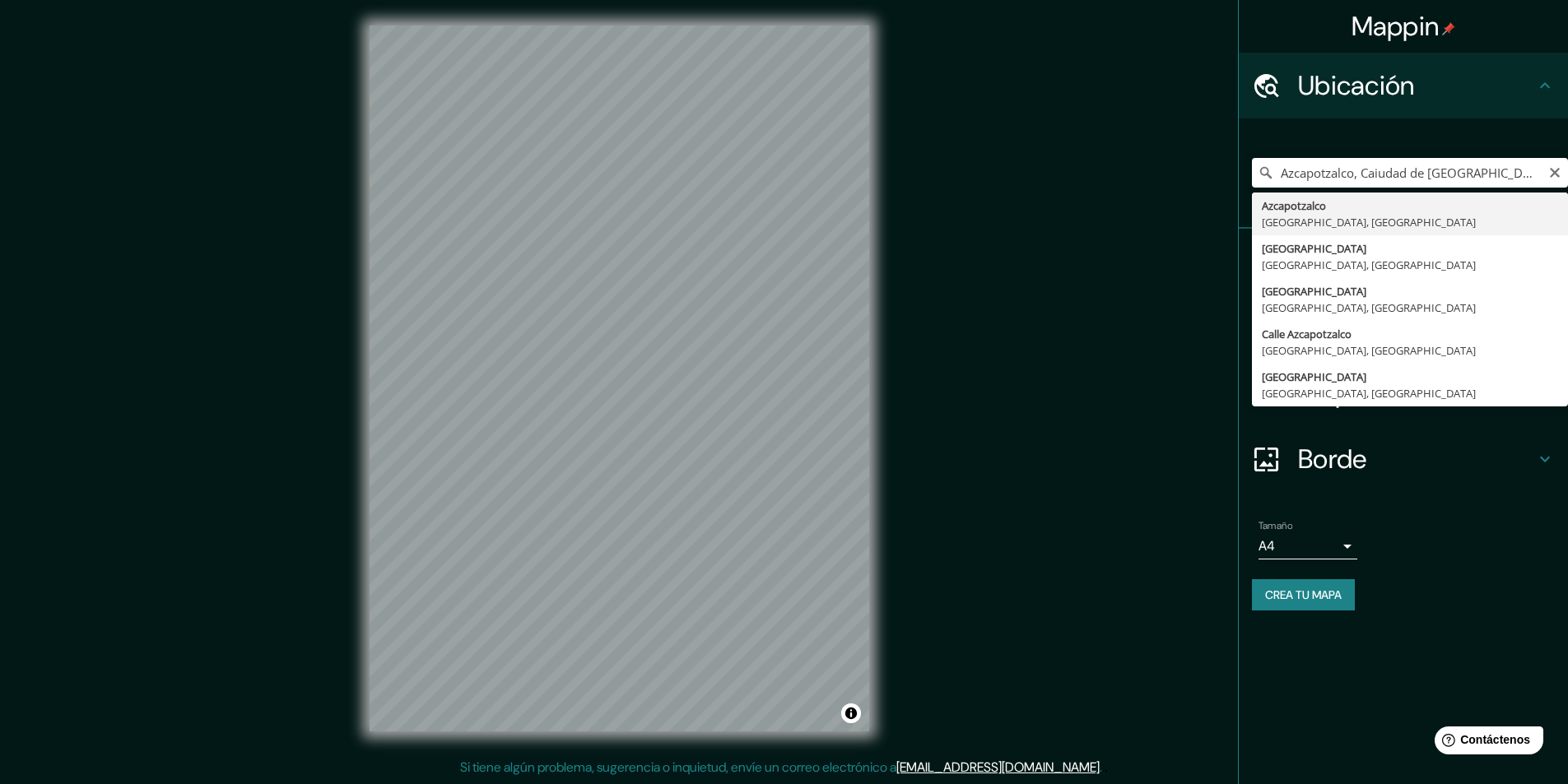
type input "[GEOGRAPHIC_DATA], [GEOGRAPHIC_DATA], [GEOGRAPHIC_DATA]"
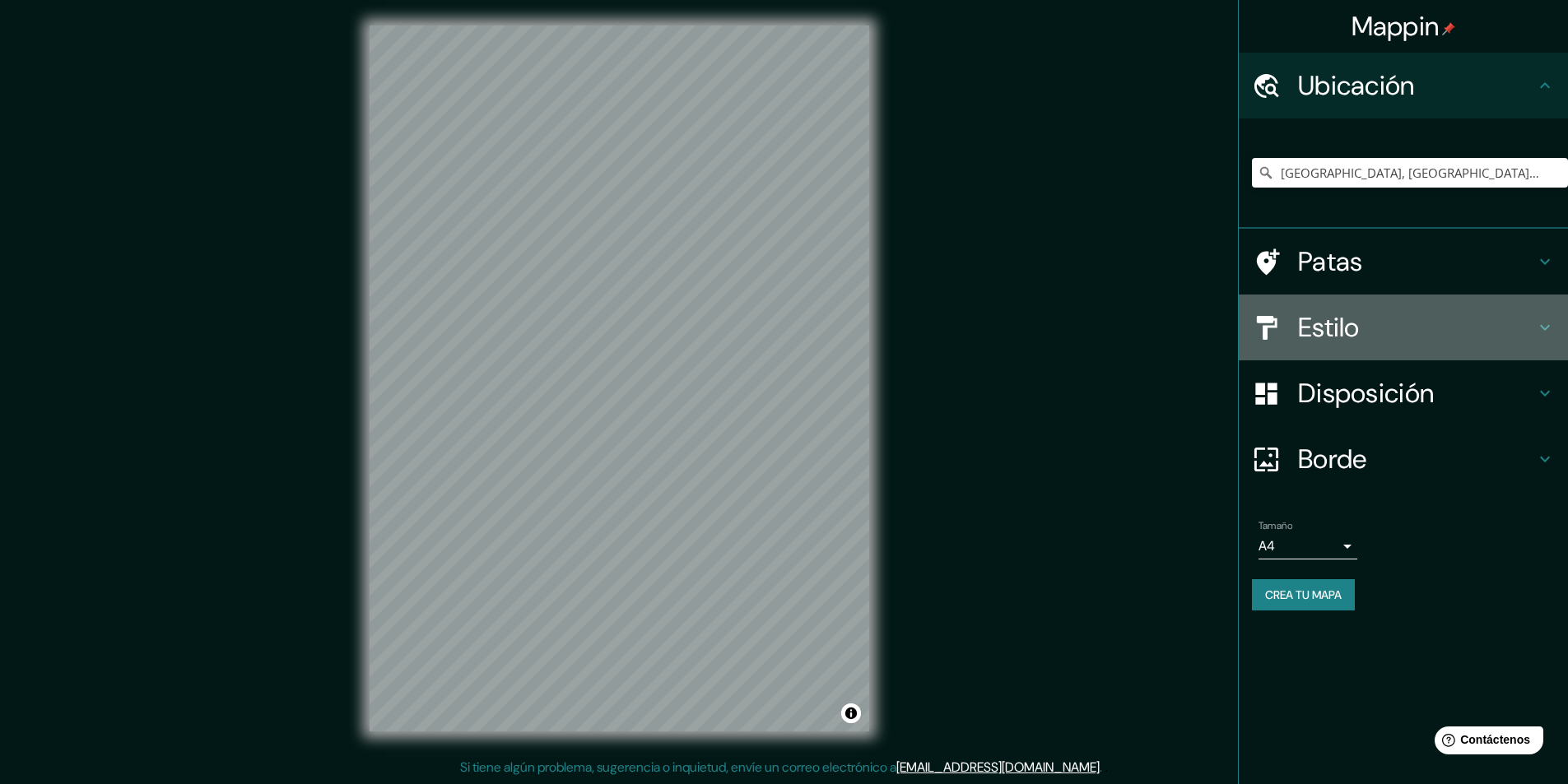
click at [1363, 315] on h4 "Estilo" at bounding box center [1416, 328] width 237 height 33
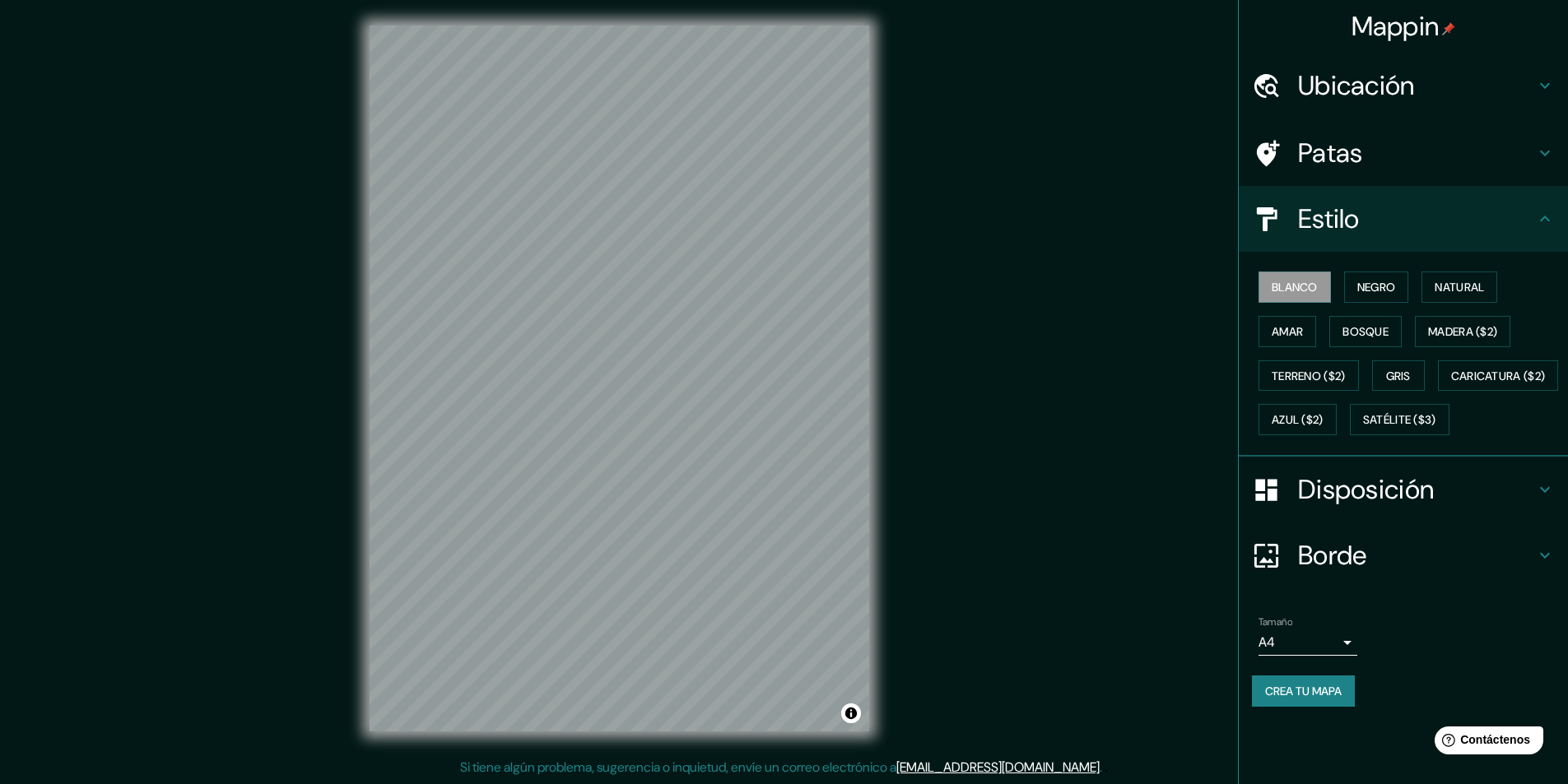
click at [1368, 506] on font "Disposición" at bounding box center [1365, 489] width 136 height 35
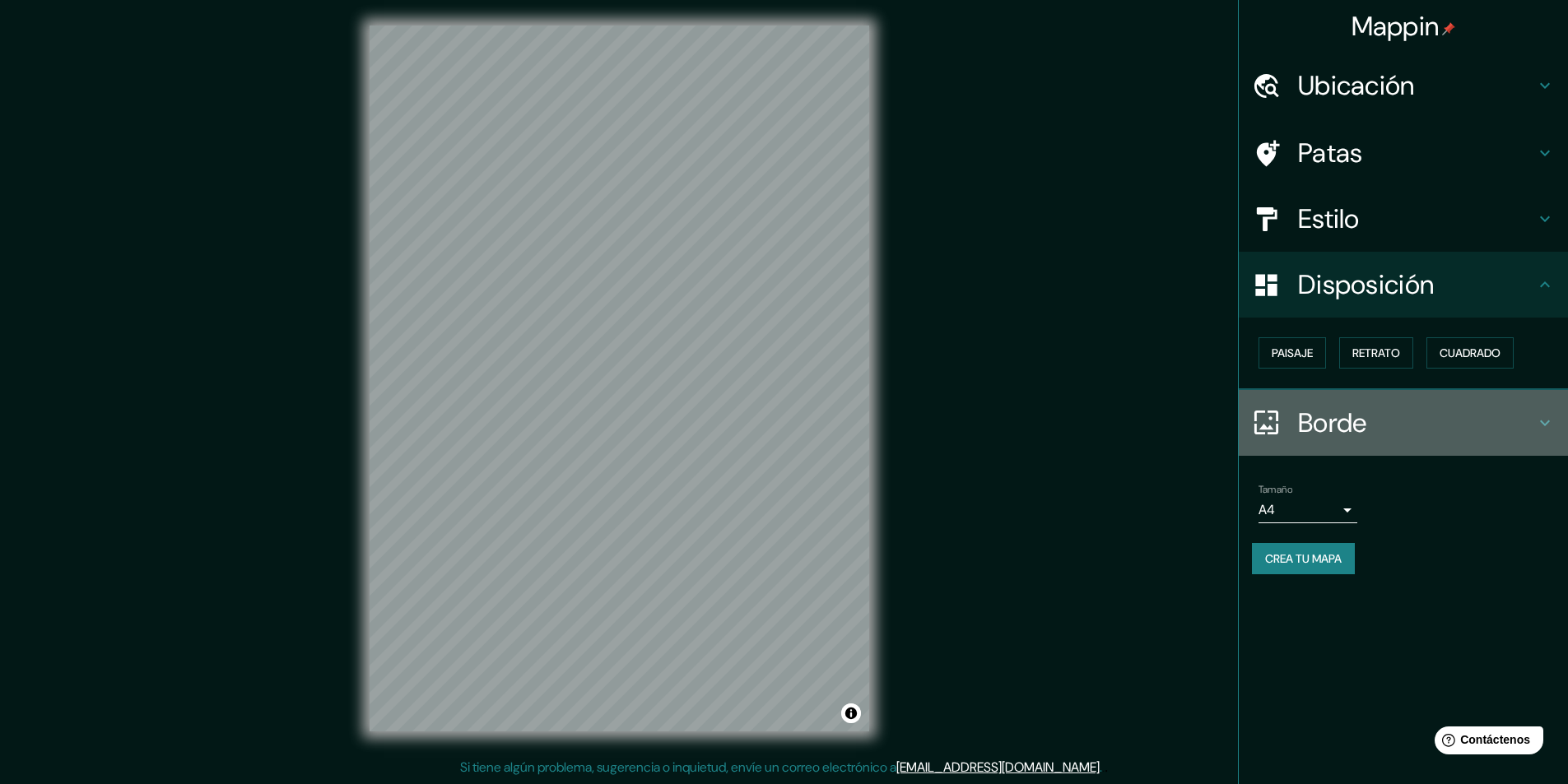
click at [1341, 417] on font "Borde" at bounding box center [1332, 422] width 69 height 35
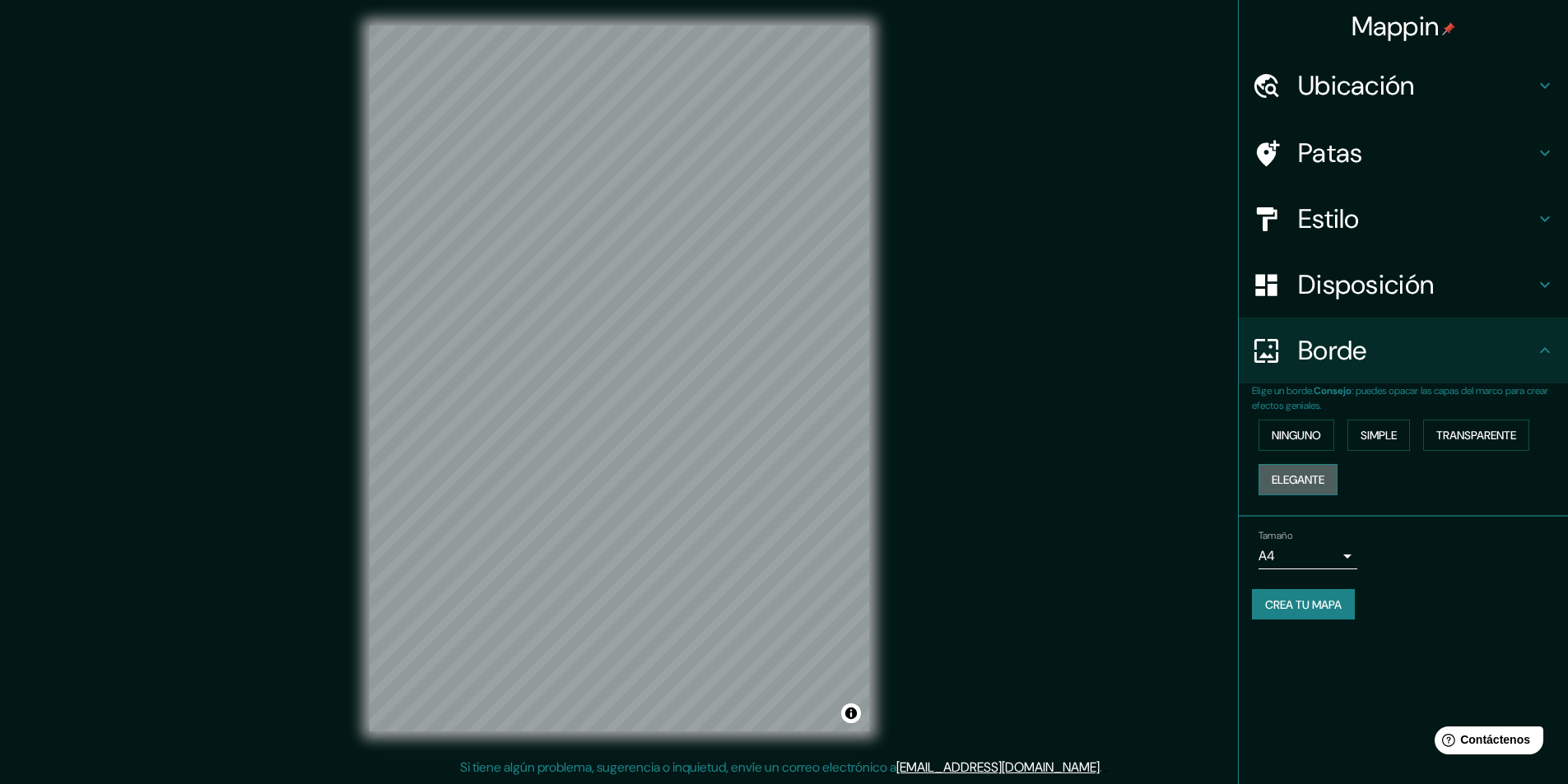
click at [1319, 476] on font "Elegante" at bounding box center [1298, 479] width 53 height 15
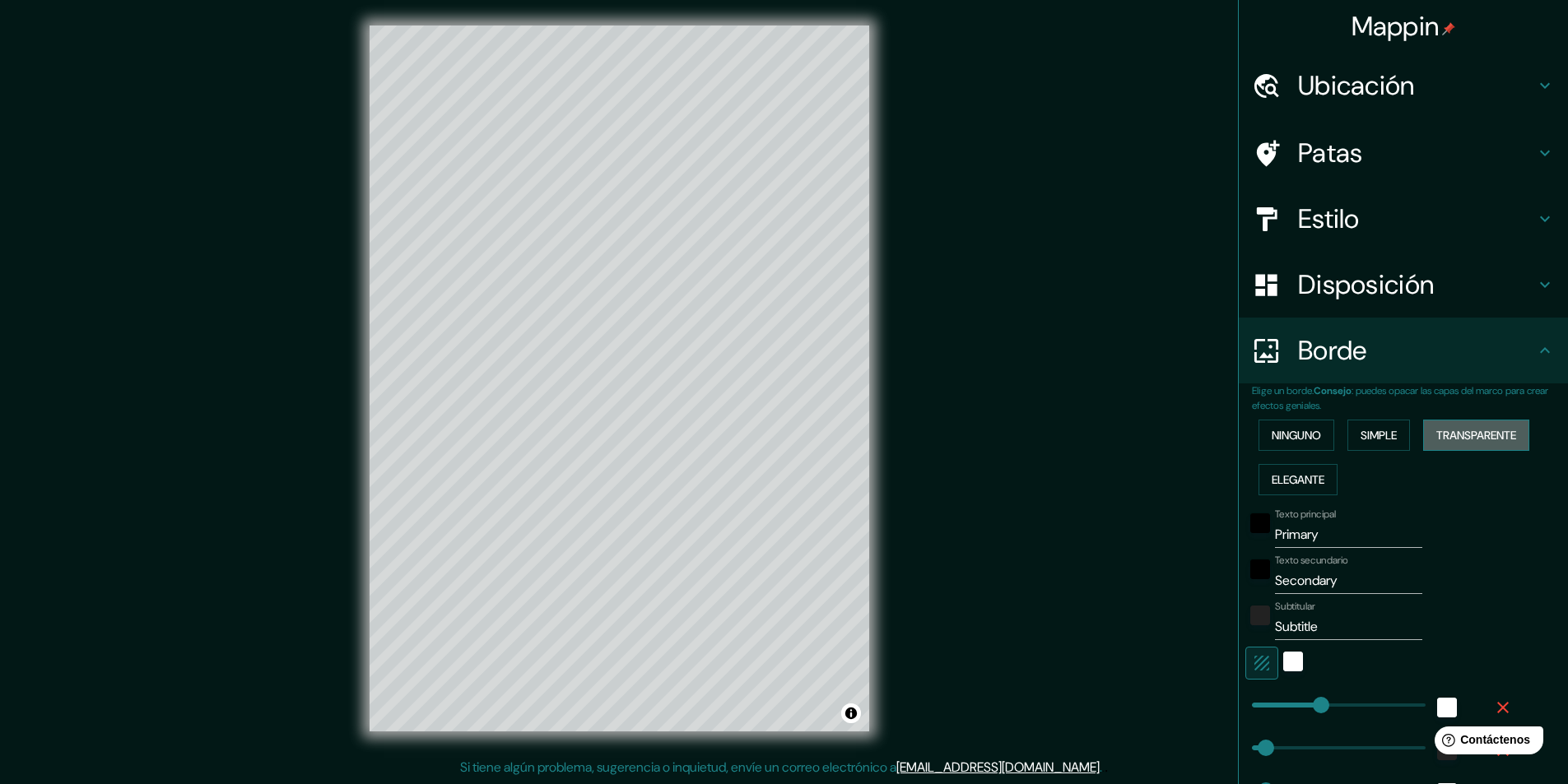
click at [1444, 435] on font "Transparente" at bounding box center [1476, 435] width 80 height 15
click at [1294, 473] on font "Elegante" at bounding box center [1298, 479] width 53 height 15
click at [1360, 436] on font "Simple" at bounding box center [1378, 435] width 36 height 15
drag, startPoint x: 1344, startPoint y: 531, endPoint x: 58, endPoint y: 457, distance: 1288.1
click at [58, 457] on div "Mappin Ubicación Azcapotzalco, Ciudad de México, México Patas Estilo Disposició…" at bounding box center [784, 391] width 1568 height 785
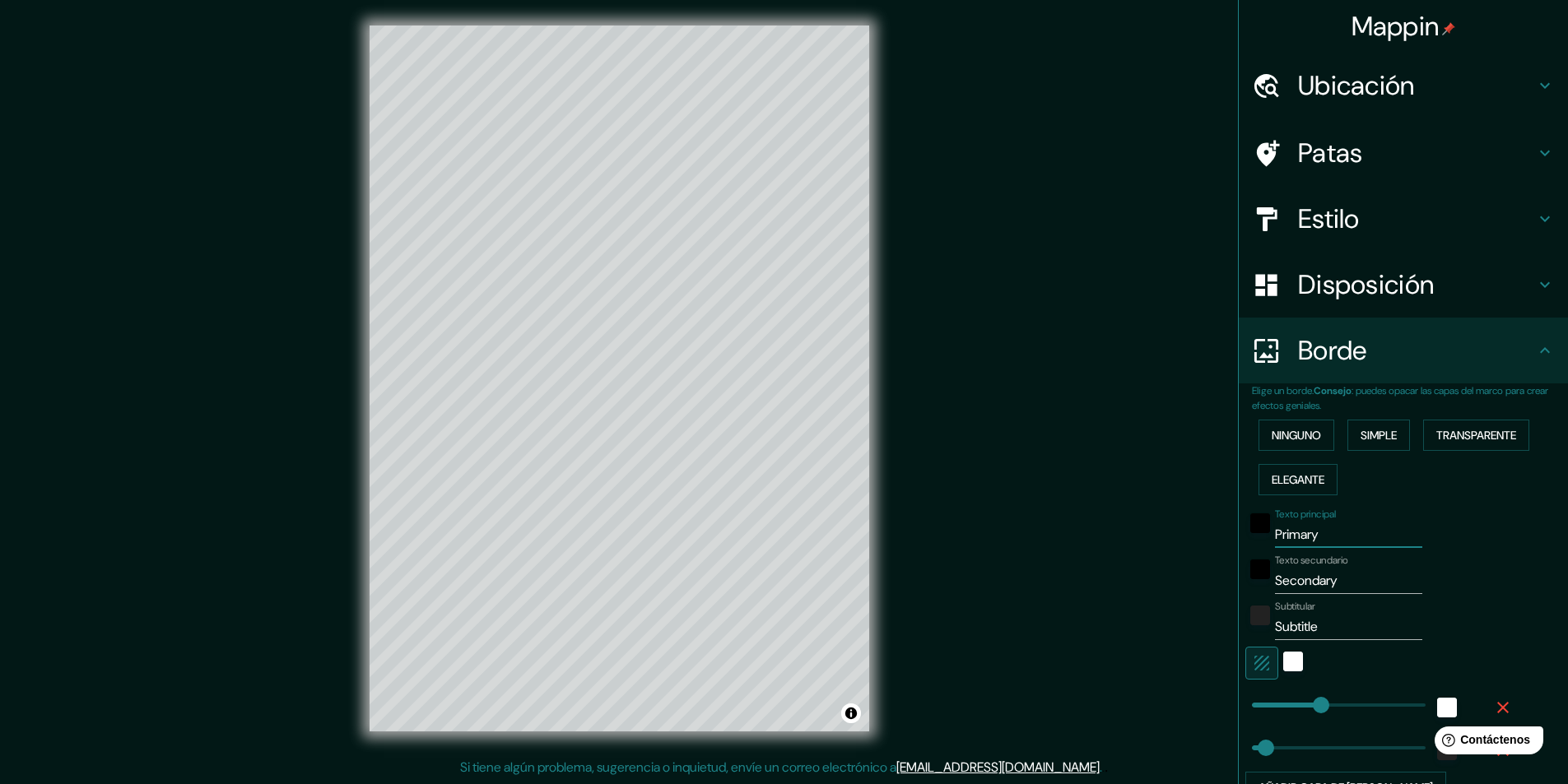
type input "P"
type input "243"
type input "49"
type input "PT"
type input "243"
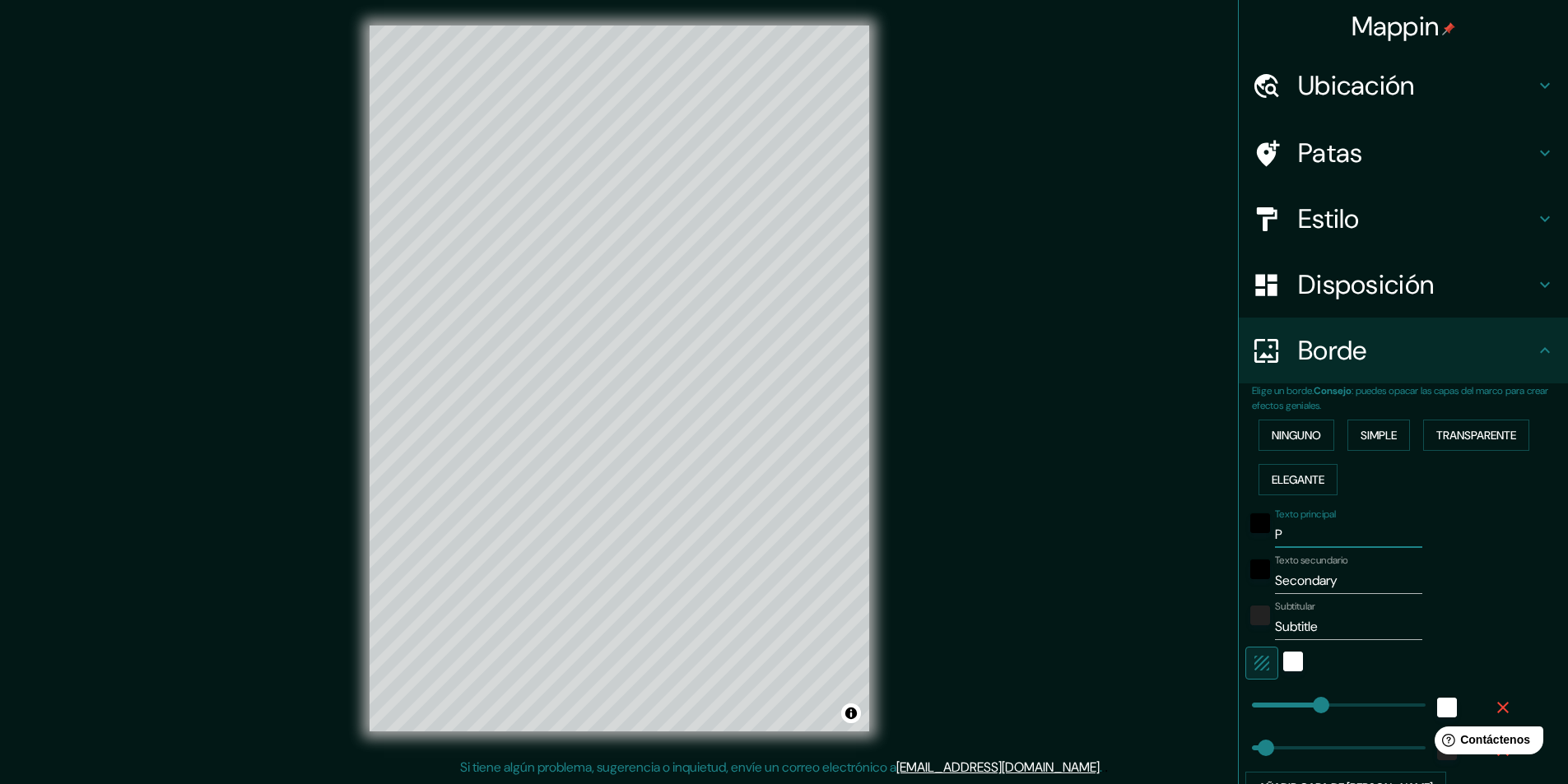
type input "49"
type input "PTA"
type input "243"
type input "49"
type input "PTAR"
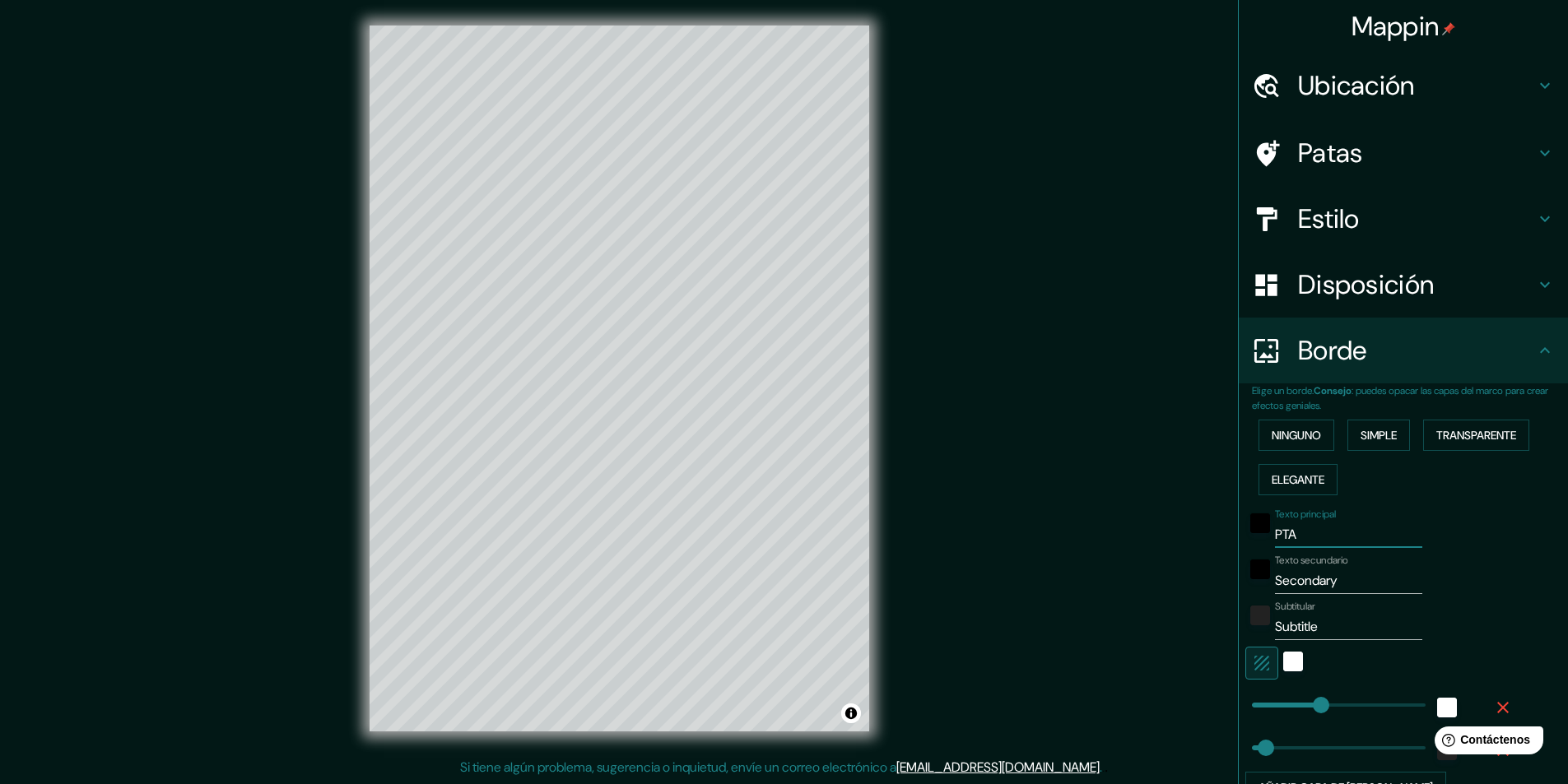
type input "243"
type input "49"
type input "PTAR's"
type input "243"
type input "49"
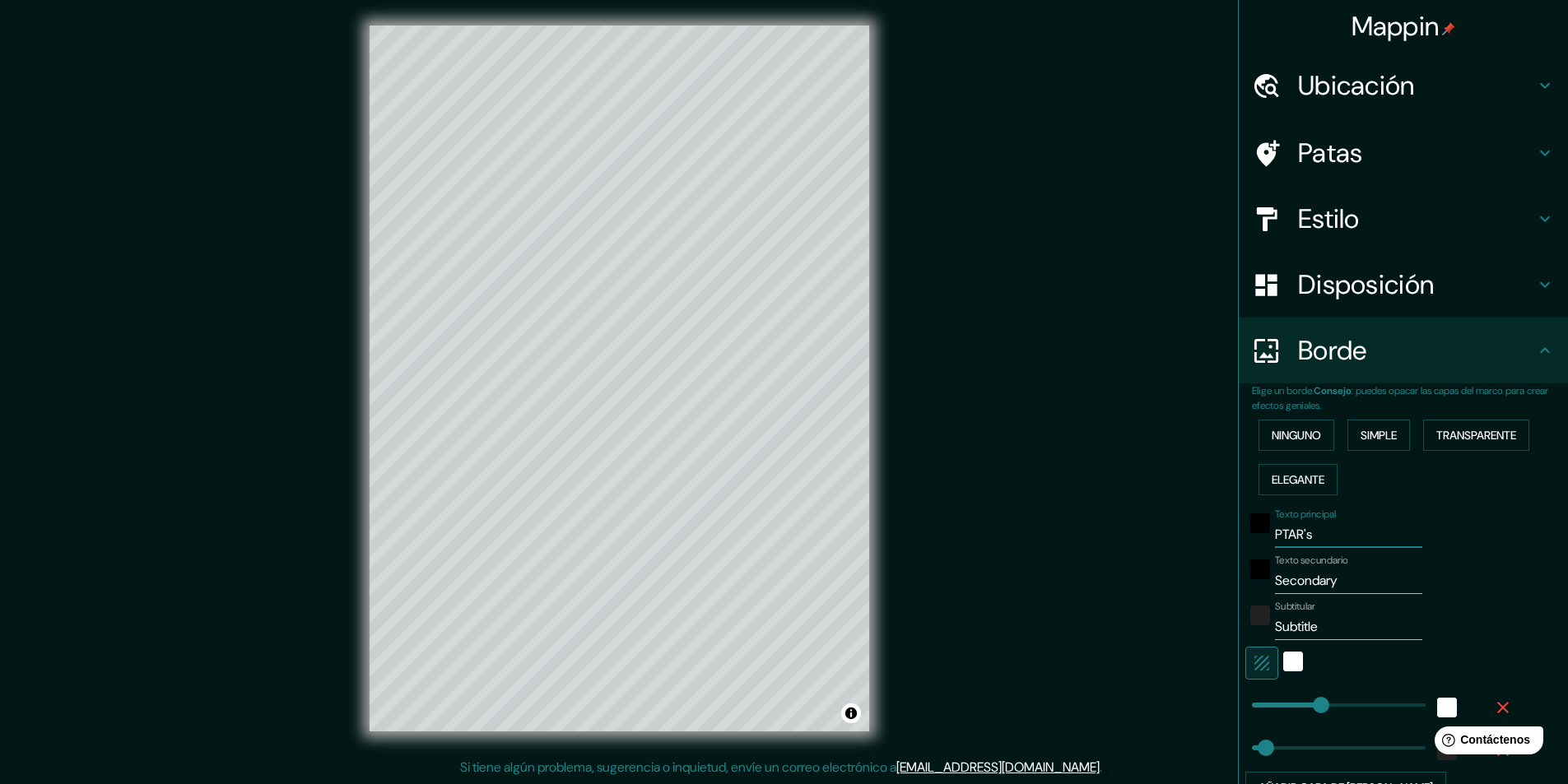
type input "PTAR's"
drag, startPoint x: 1349, startPoint y: 580, endPoint x: 1169, endPoint y: 586, distance: 180.1
click at [1169, 586] on div "Mappin Ubicación Azcapotzalco, Ciudad de México, México Patas Estilo Disposició…" at bounding box center [784, 391] width 1568 height 785
type input "A"
type input "243"
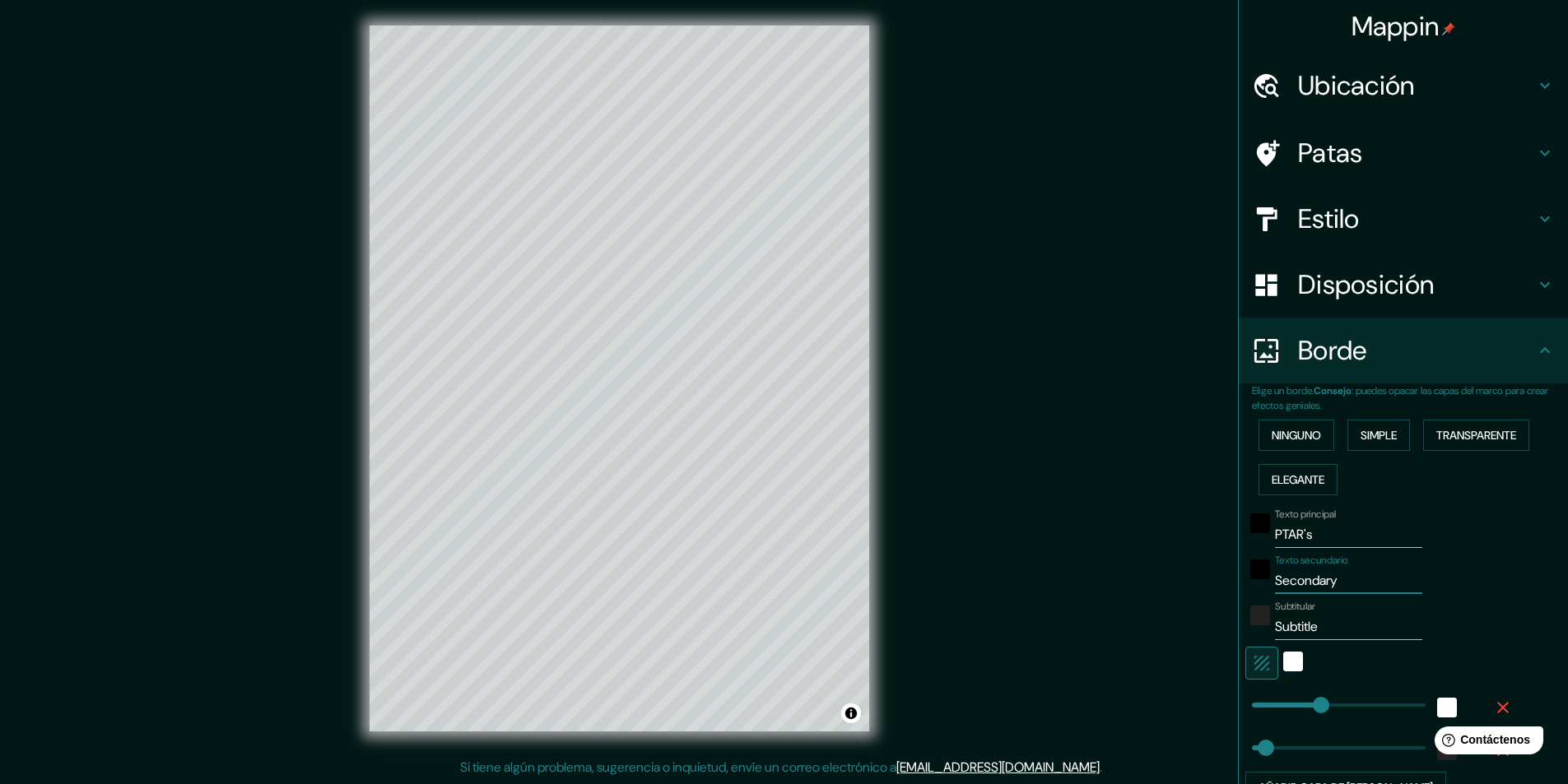
type input "49"
type input "AZ"
type input "243"
type input "49"
type input "AZC"
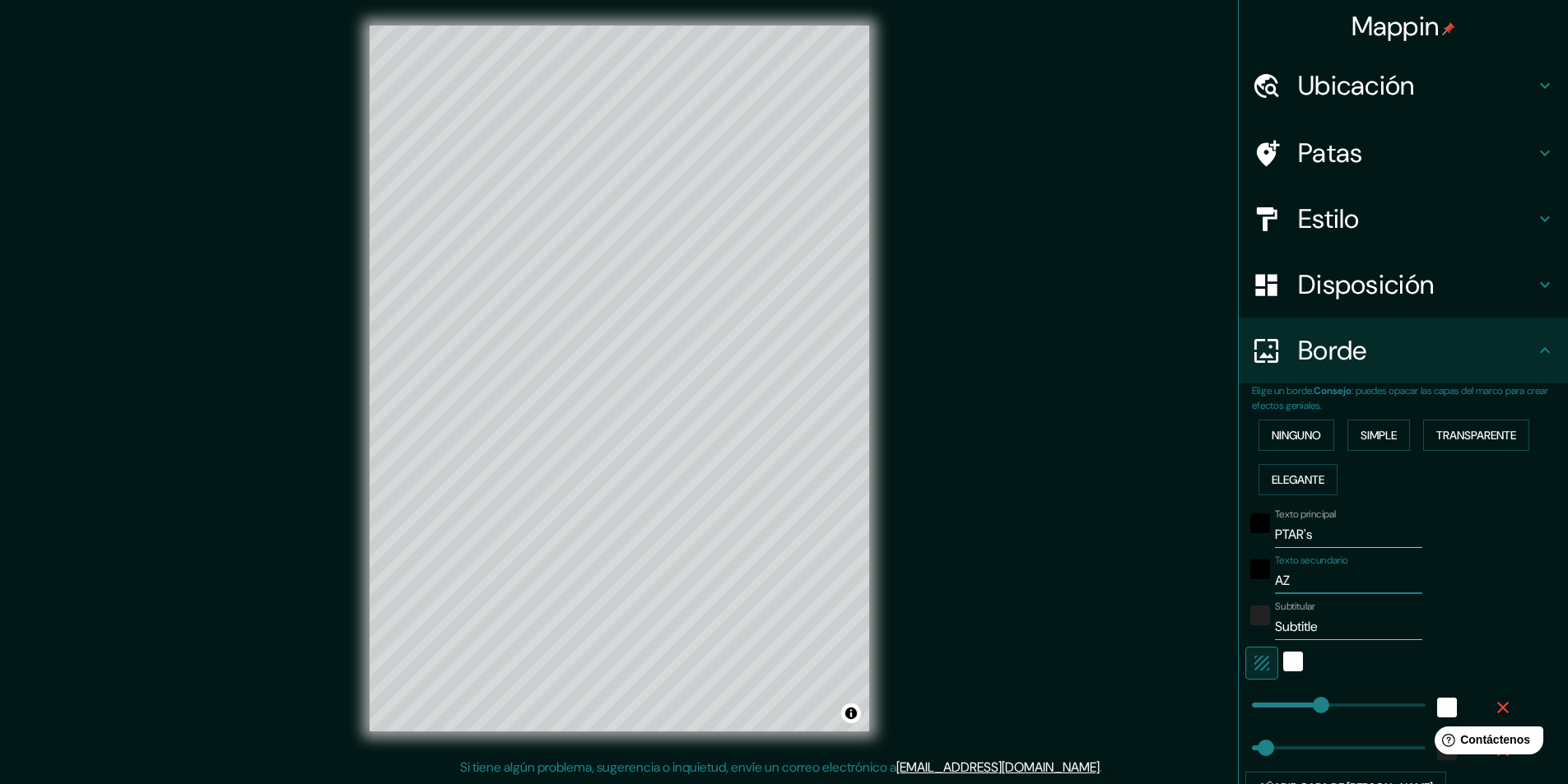
type input "243"
type input "49"
type input "AZCA"
type input "243"
type input "49"
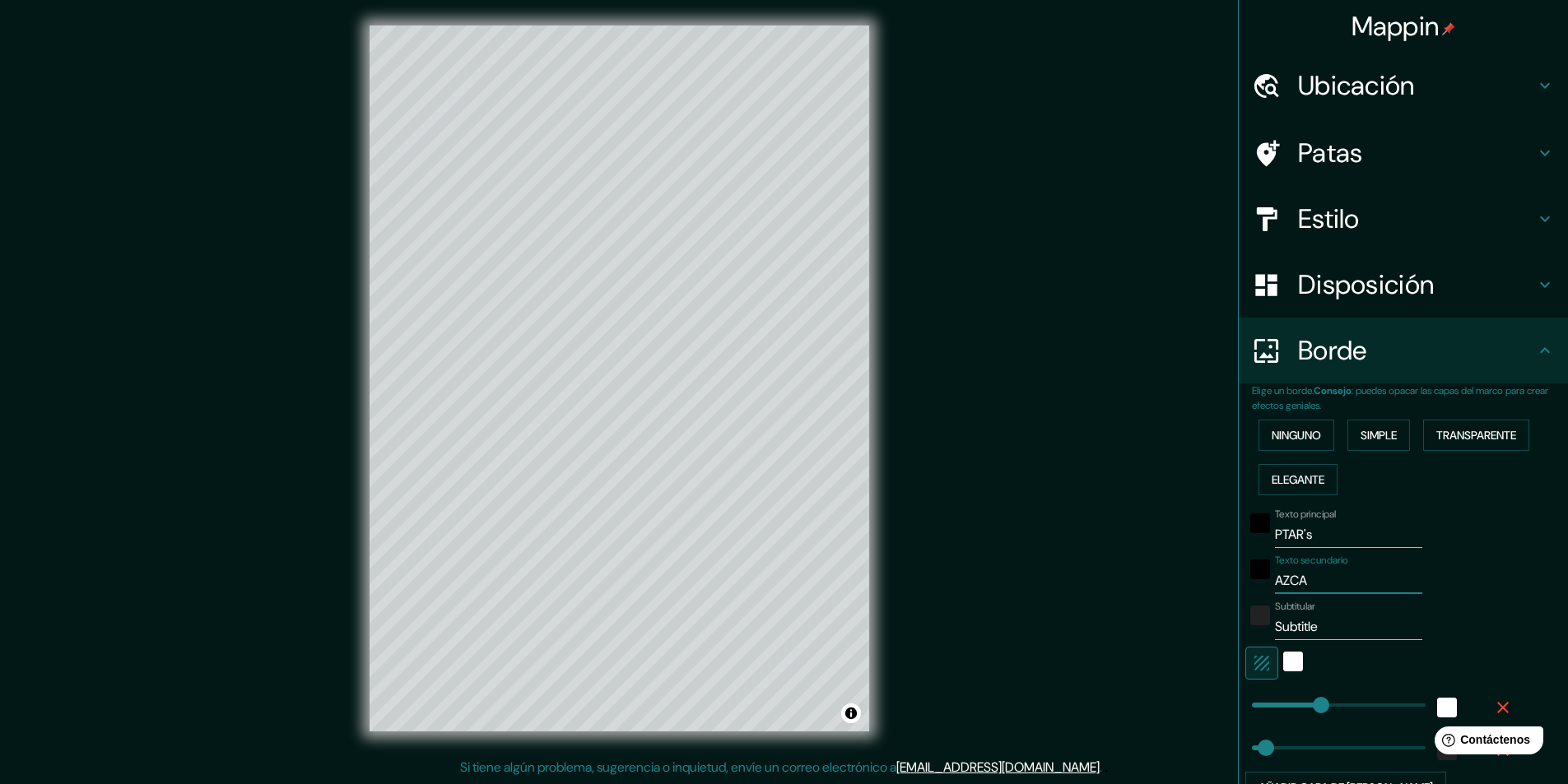
type input "AZCAP"
type input "243"
type input "49"
type input "AZCAPO"
type input "243"
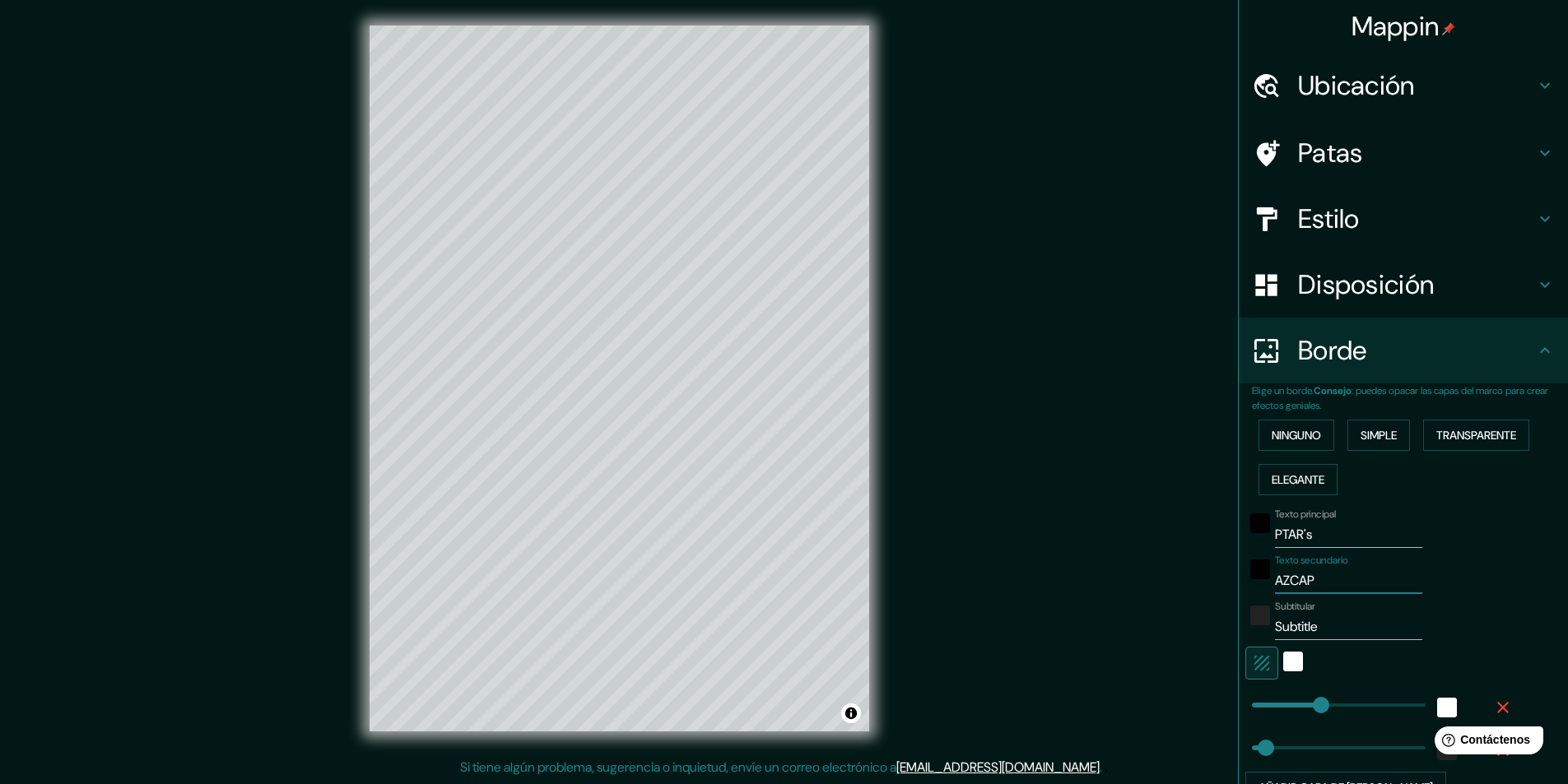
type input "49"
type input "AZCAPOT"
type input "243"
type input "49"
type input "AZCAPOTZ"
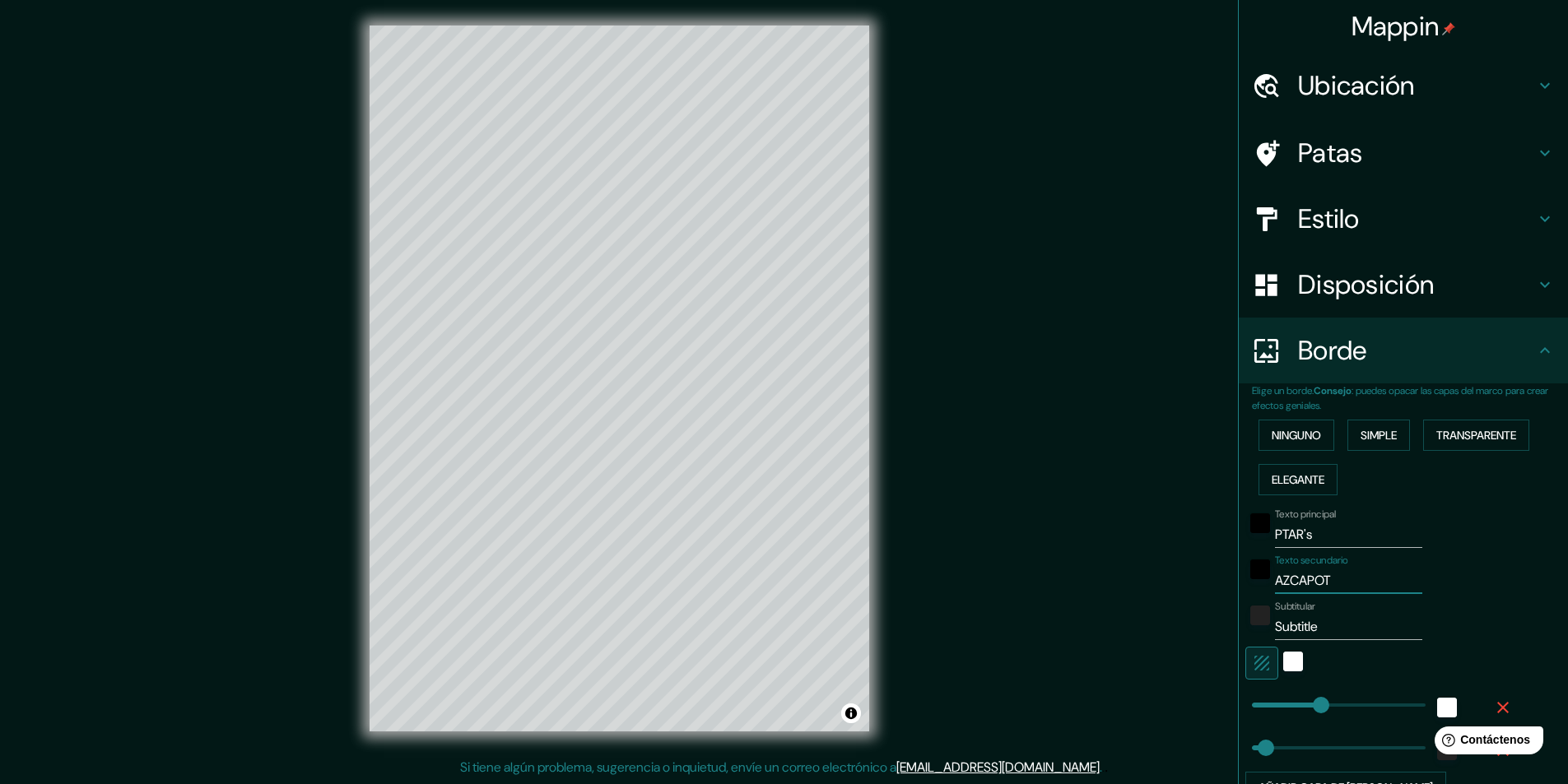
type input "243"
type input "49"
type input "AZCAPOTZA"
type input "243"
type input "49"
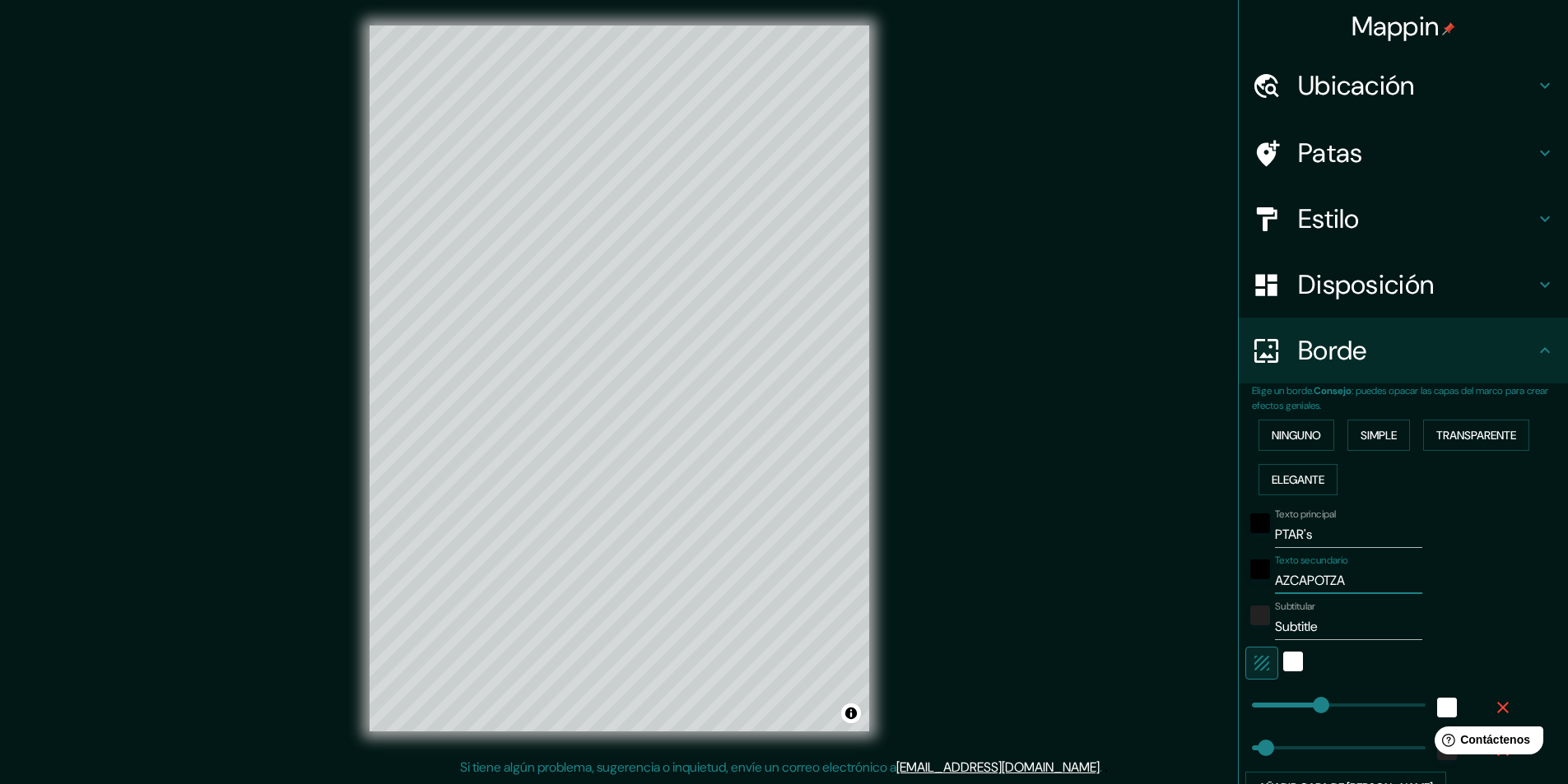
type input "AZCAPOTZAL"
type input "243"
type input "49"
type input "AZCAPOTZALC"
type input "243"
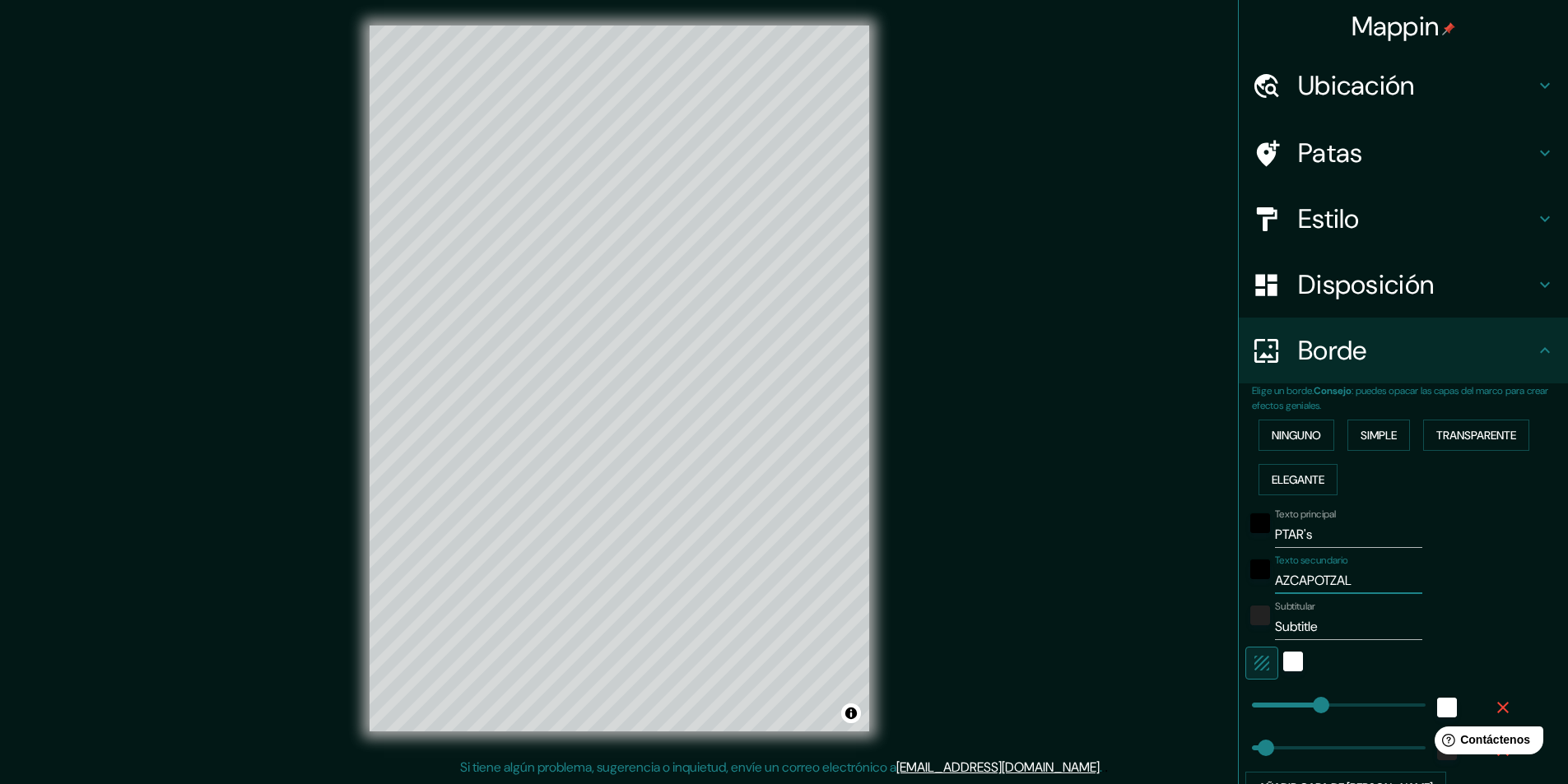
type input "49"
type input "AZCAPOTZALCO"
type input "243"
type input "49"
type input "AZCAPOTZALCO"
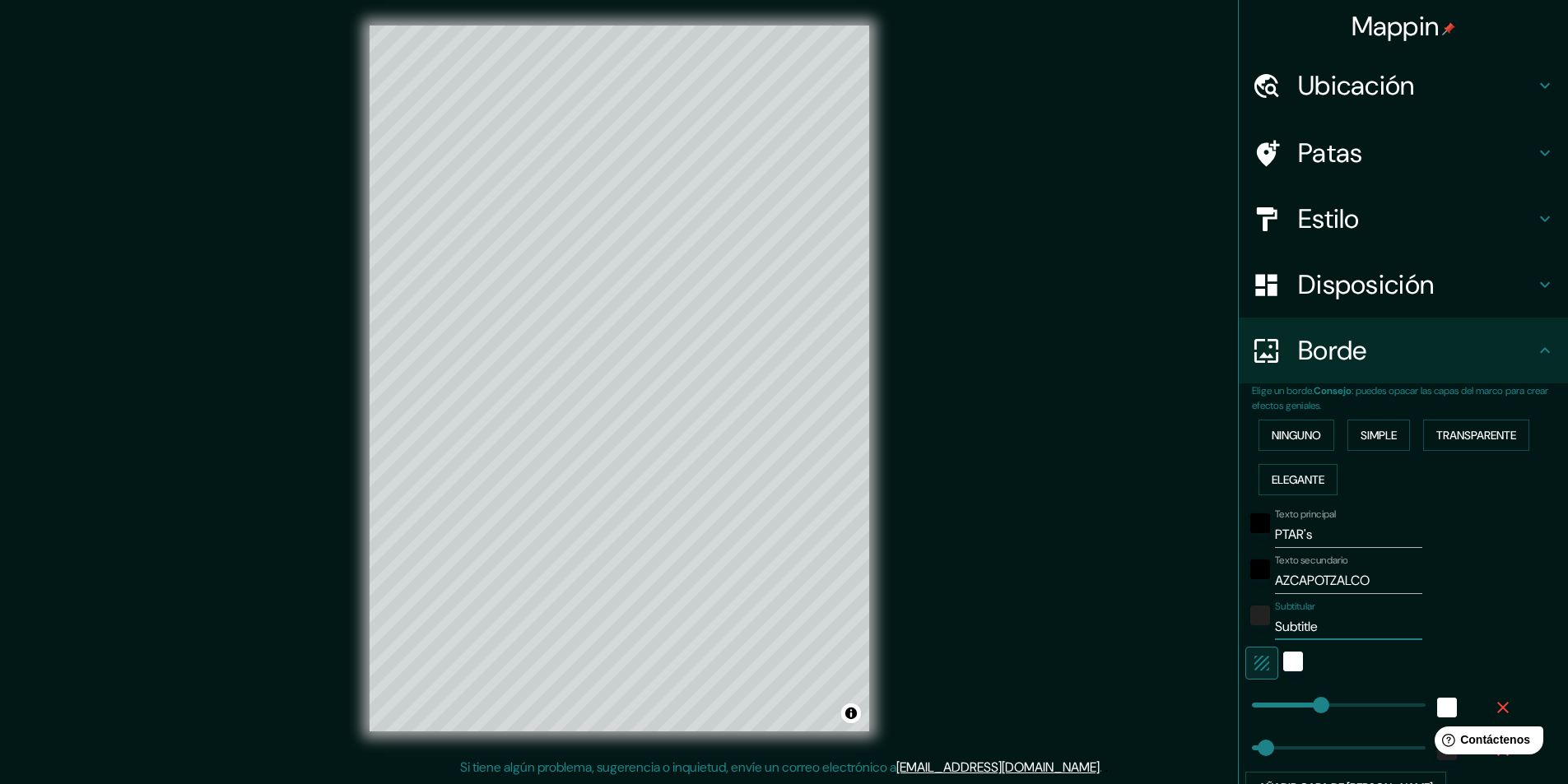
type input "C"
type input "243"
type input "49"
type input "CD"
type input "243"
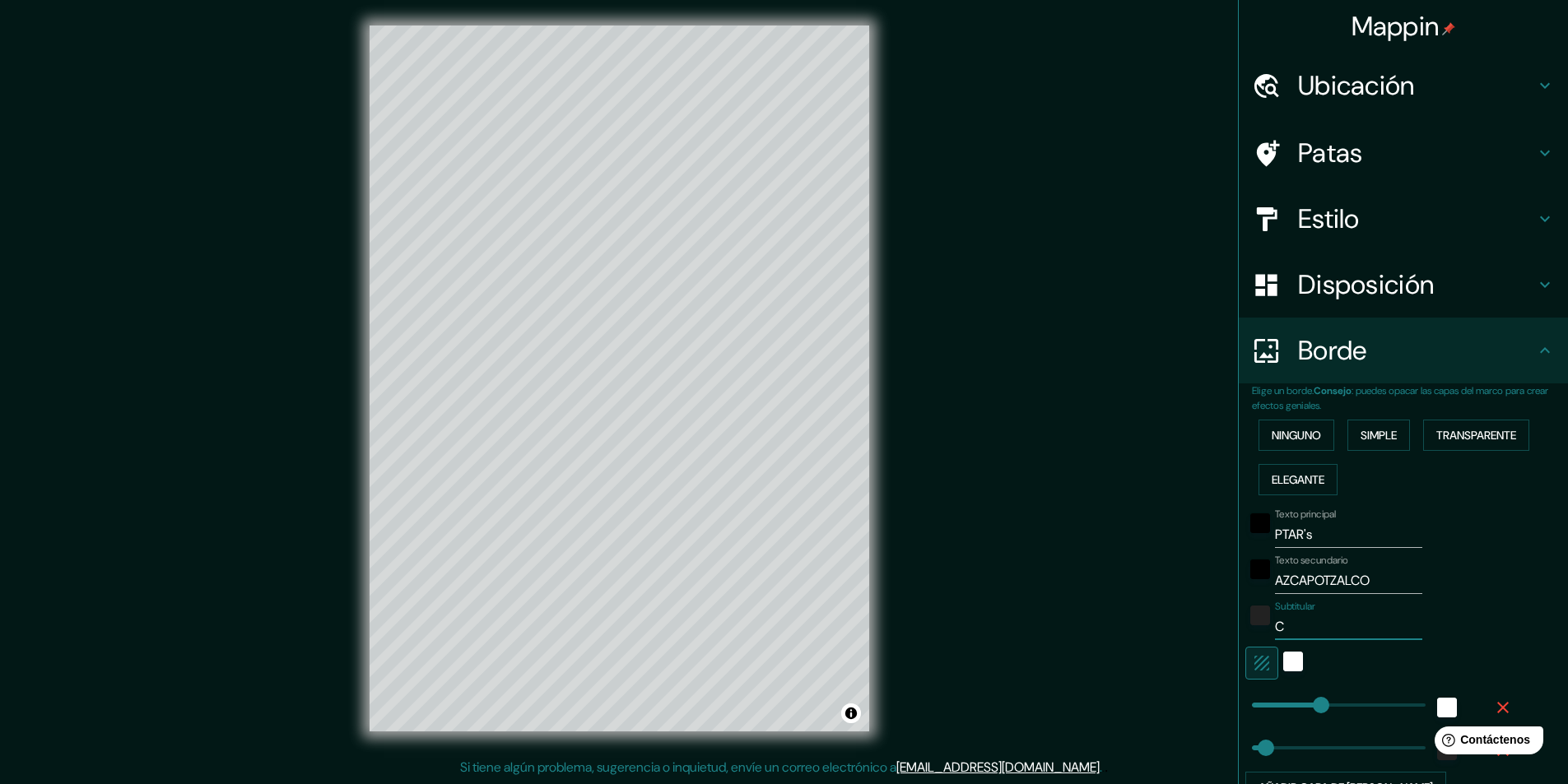
type input "49"
type input "CDM"
type input "243"
type input "49"
type input "CDMX"
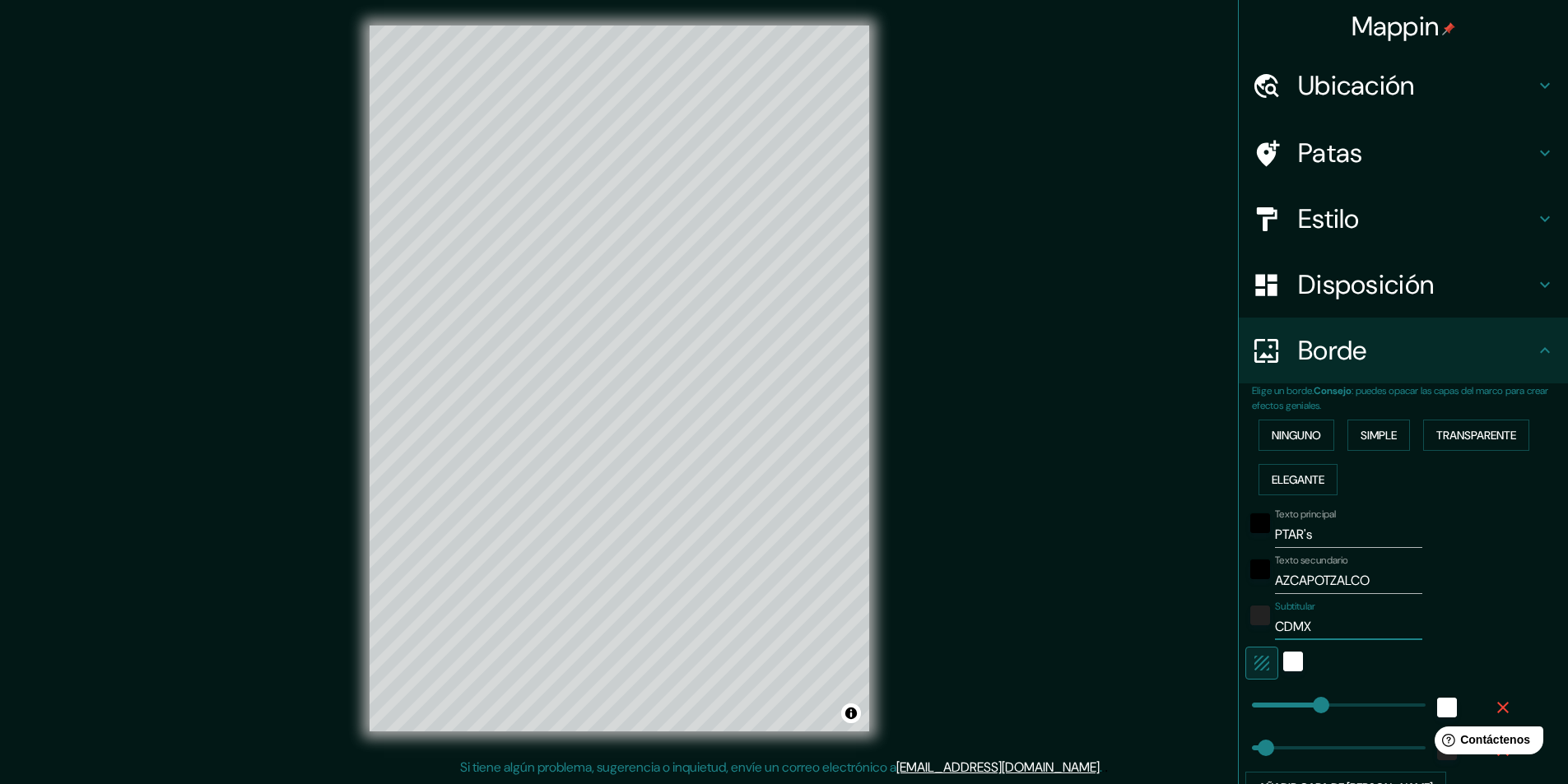
type input "243"
type input "49"
type input "CDMX"
click at [1480, 561] on div "Texto secundario AZCAPOTZALCO" at bounding box center [1380, 574] width 270 height 40
click at [1478, 440] on font "Transparente" at bounding box center [1476, 435] width 80 height 15
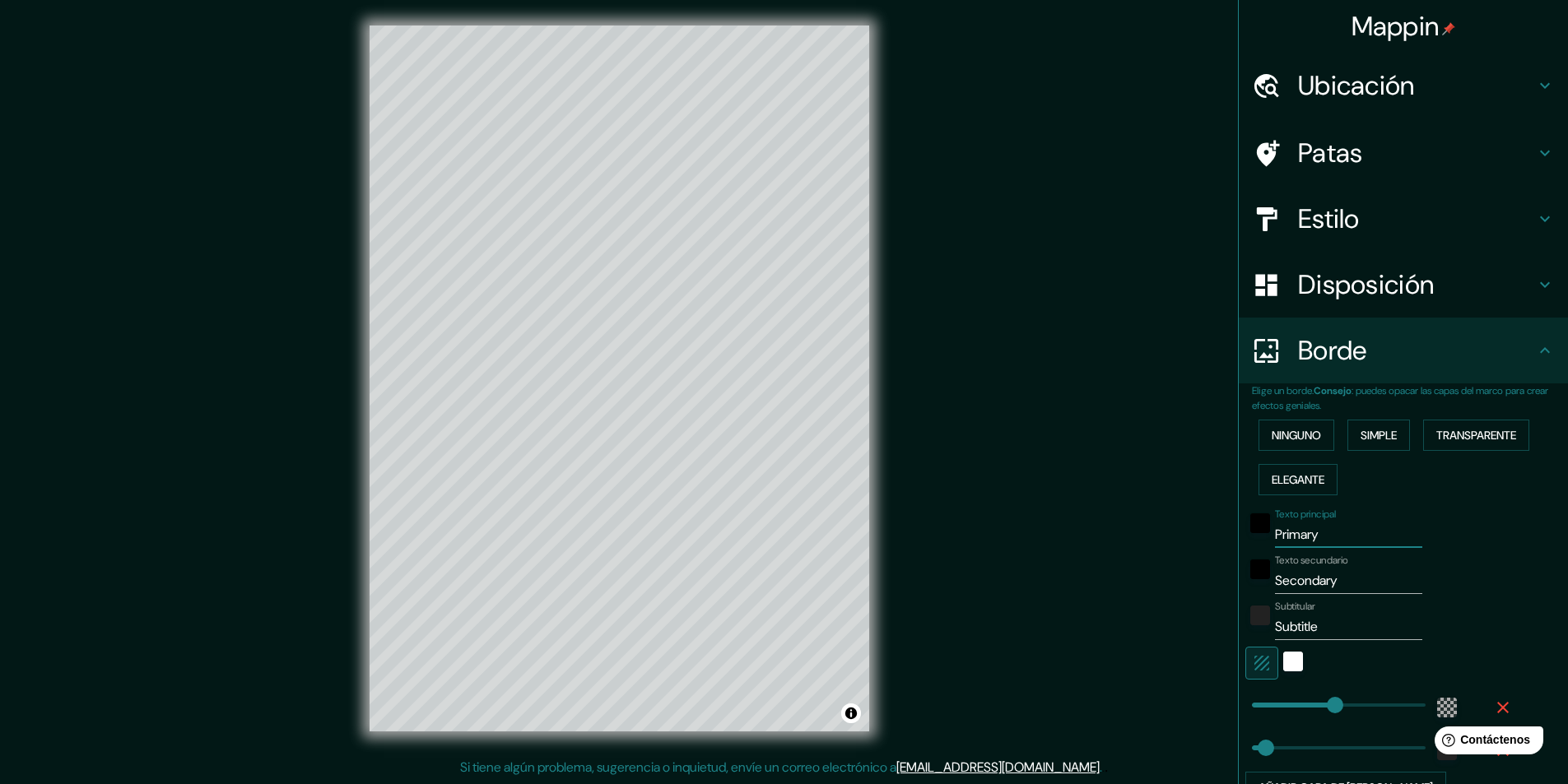
click at [683, 444] on div "Mappin Ubicación Azcapotzalco, Ciudad de México, México Patas Estilo Disposició…" at bounding box center [784, 391] width 1568 height 785
type input "P"
type input "291"
type input "49"
type input "PL"
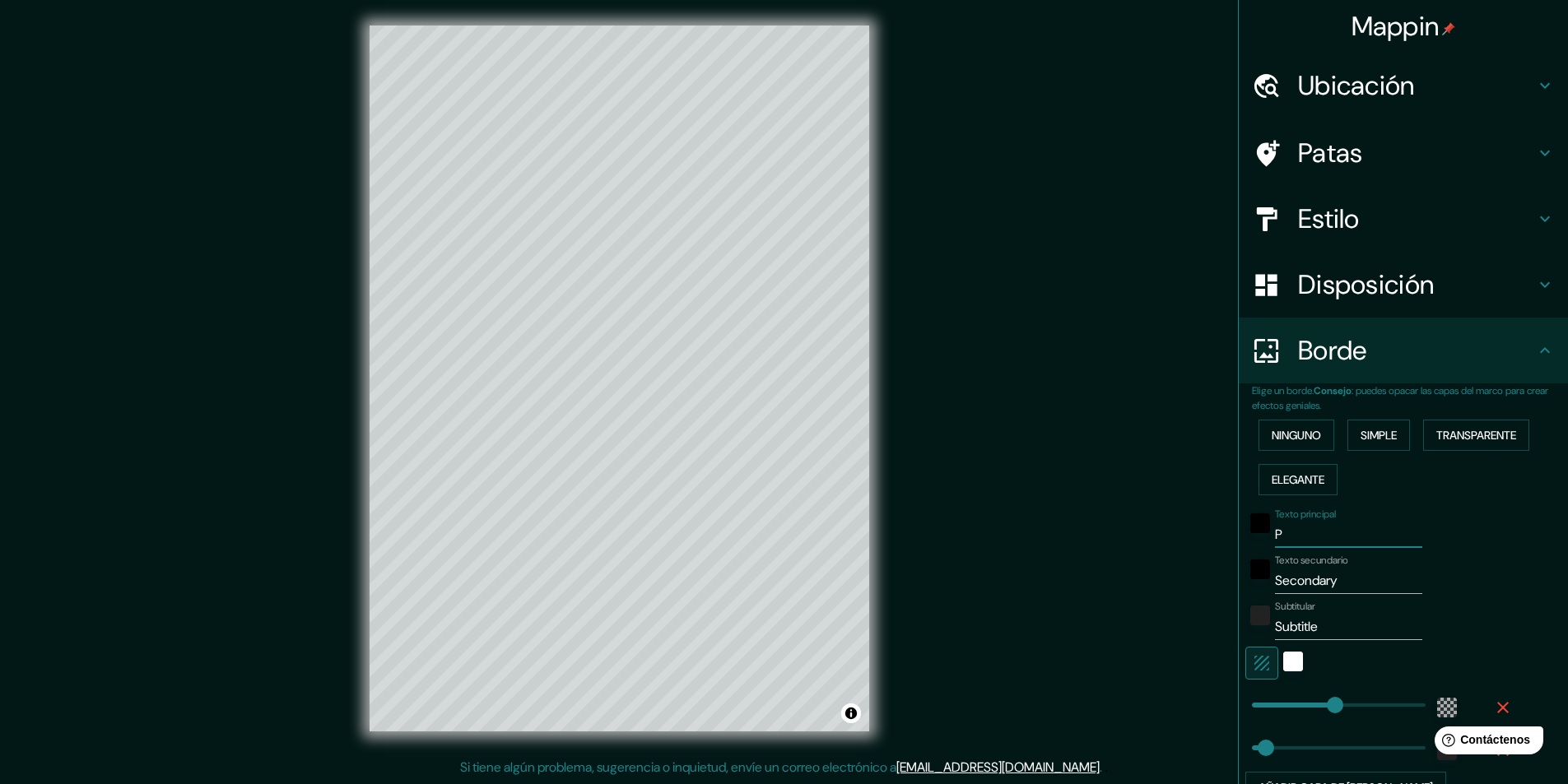
type input "291"
type input "49"
type input "PLA"
type input "291"
type input "49"
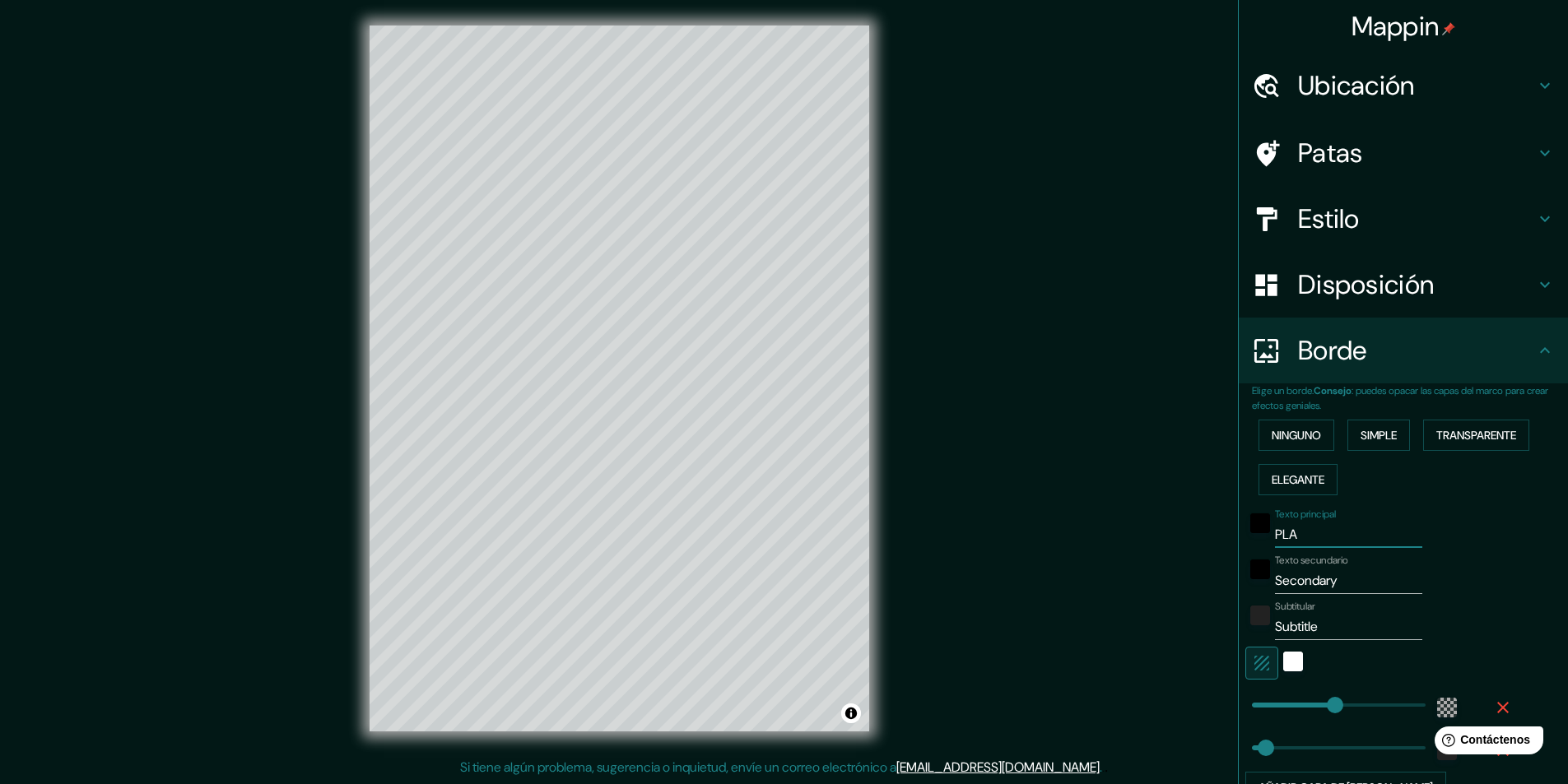
type input "PLAN"
type input "291"
type input "49"
type input "PLANT"
type input "291"
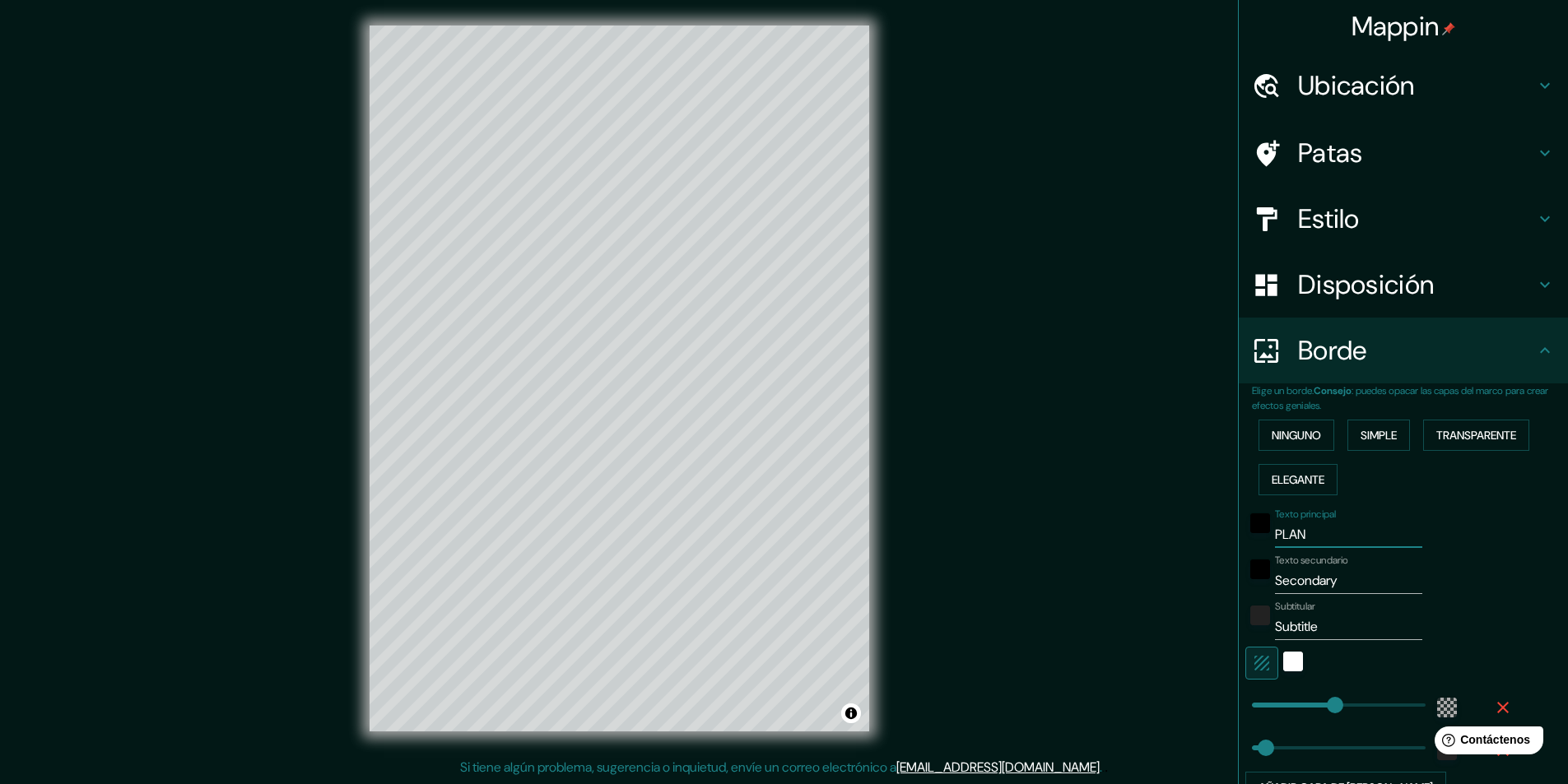
type input "49"
type input "PLANTA"
type input "291"
type input "49"
type input "PLANTAS"
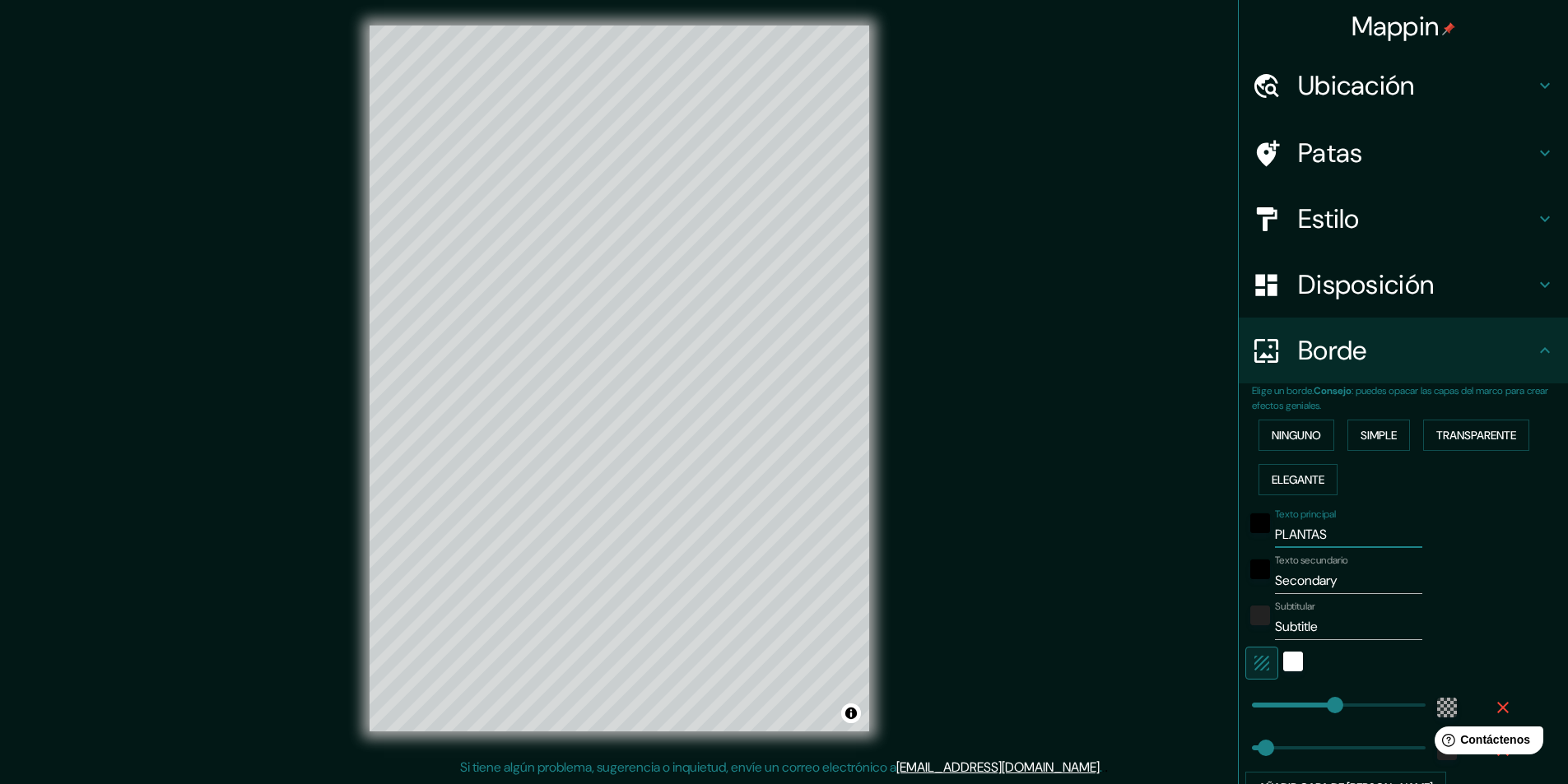
type input "291"
type input "49"
type input "PLANTAS"
type input "291"
type input "49"
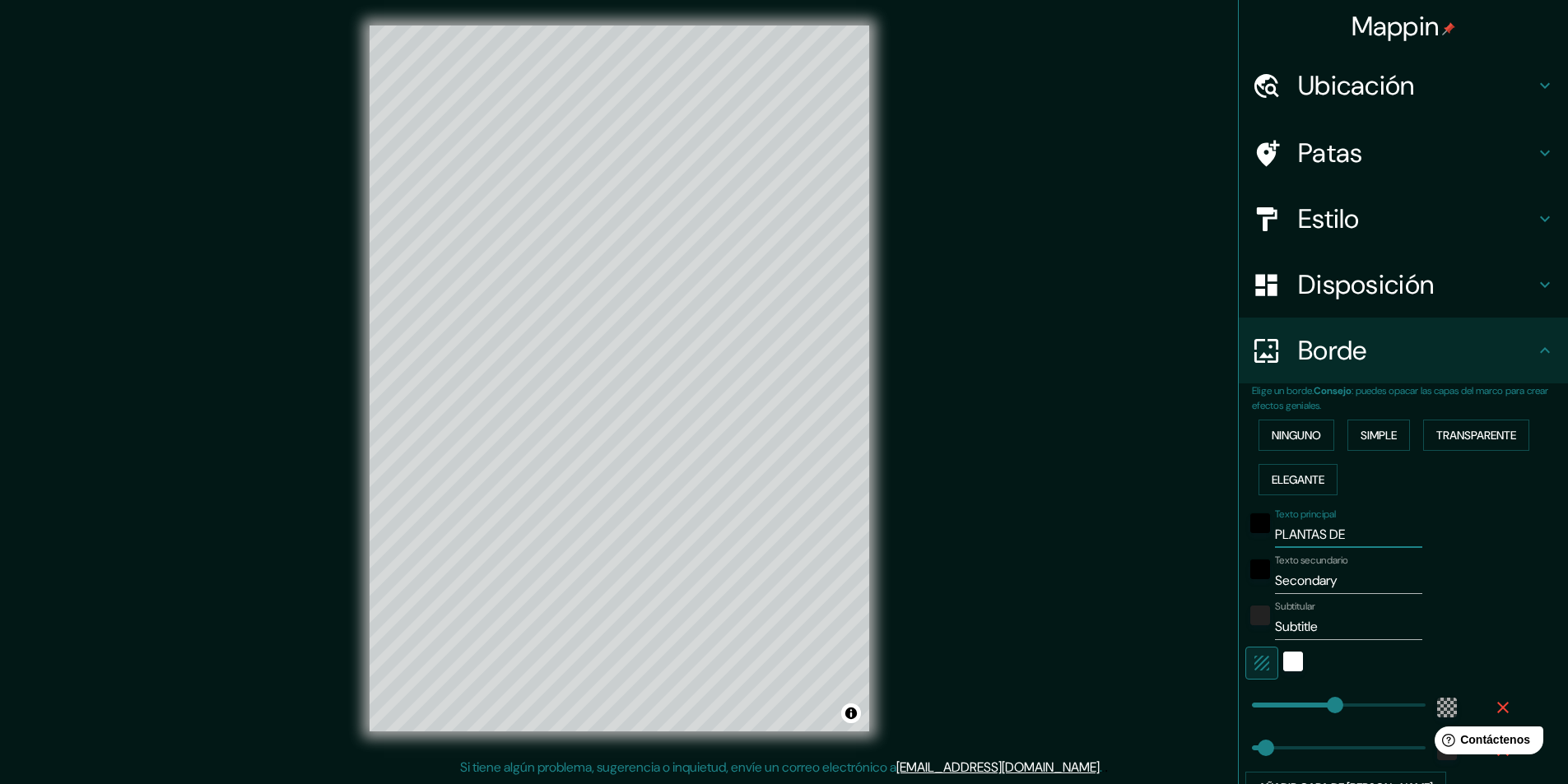
type input "PLANTAS DE"
type input "291"
type input "49"
type input "PLANTAS DE T"
type input "291"
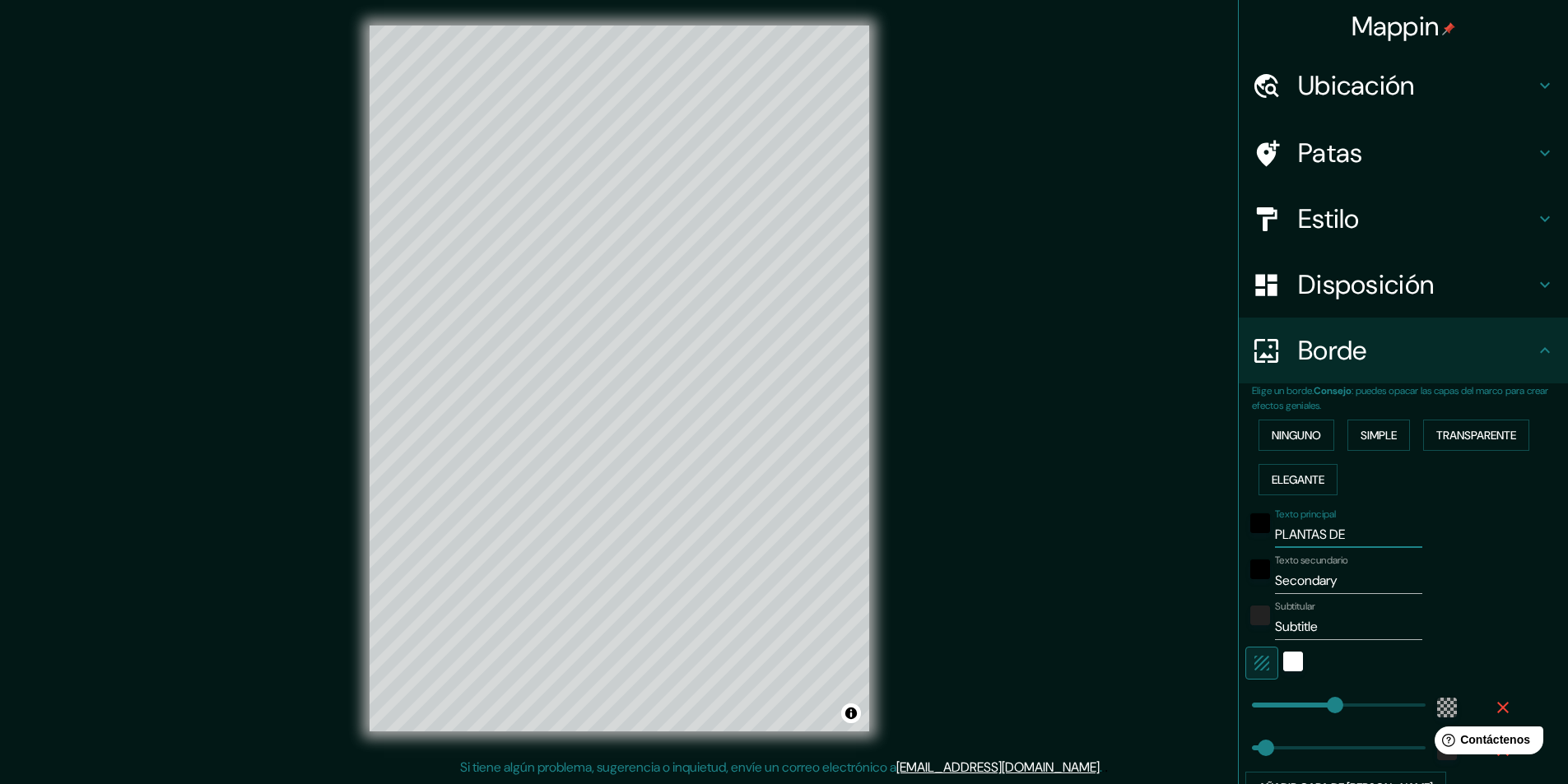
type input "49"
type input "PLANTAS DE TR"
type input "291"
type input "49"
type input "PLANTAS DE T"
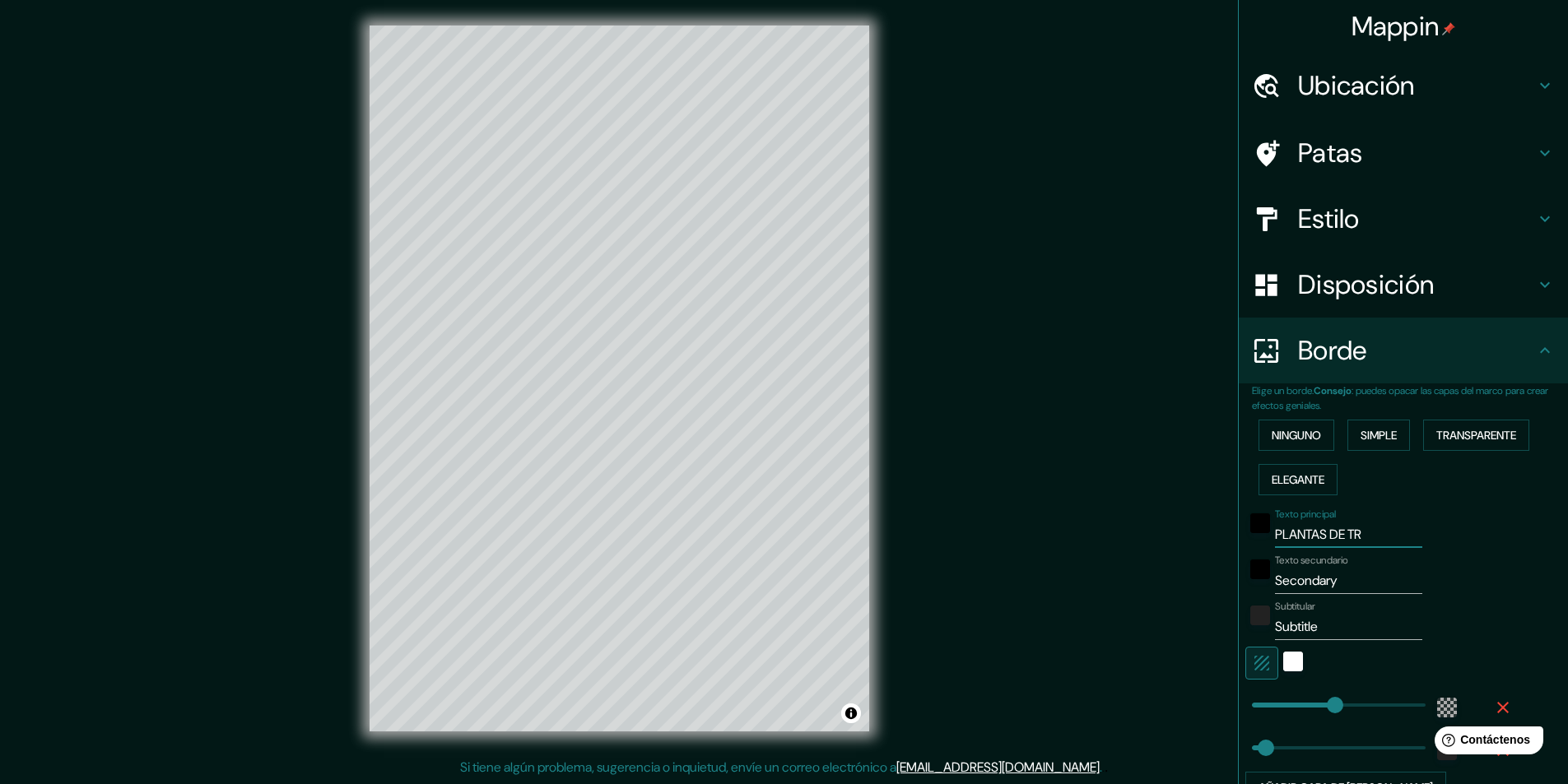
type input "291"
type input "49"
type input "P"
type input "291"
type input "49"
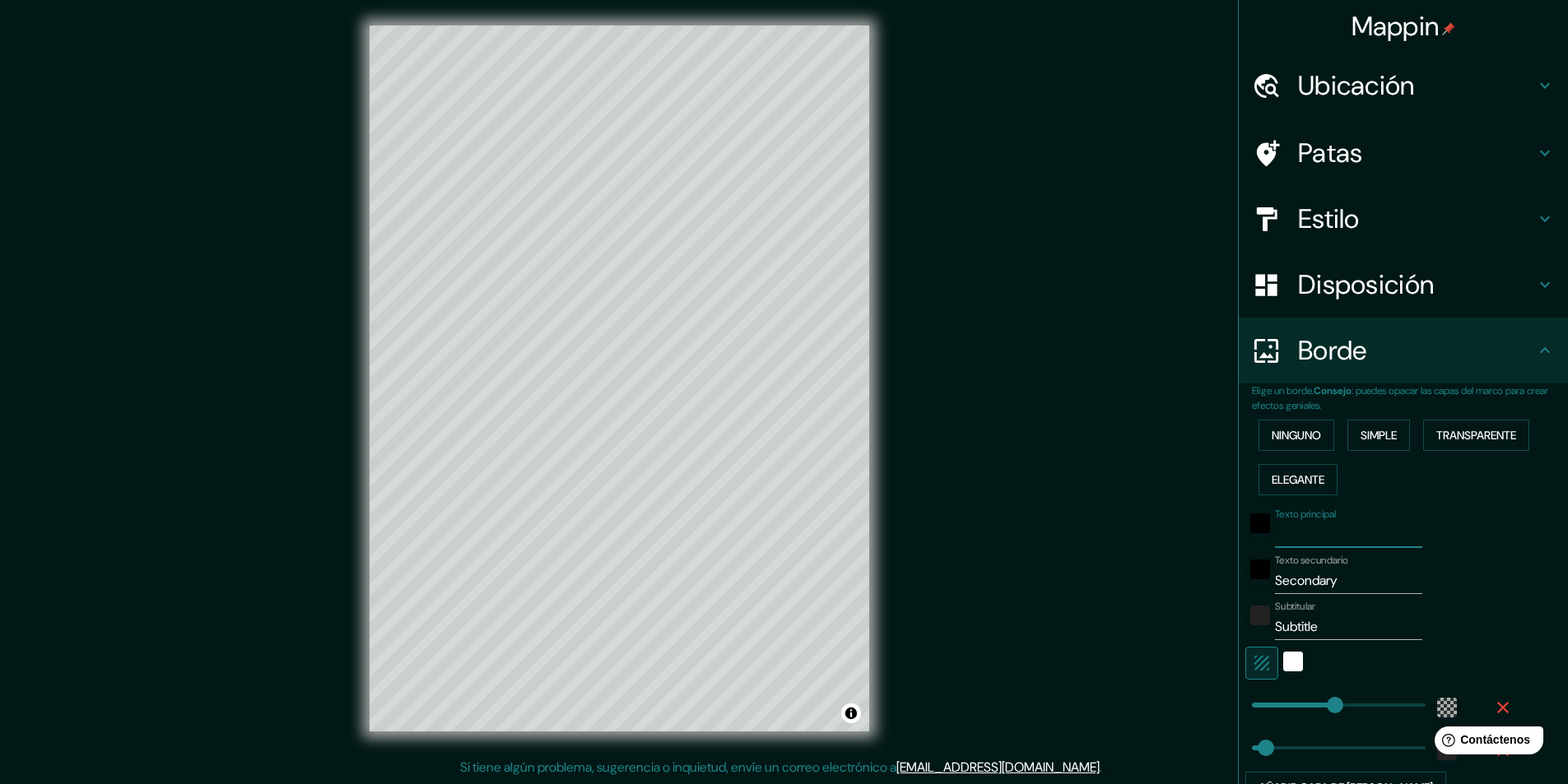
type input "P"
type input "291"
type input "49"
type input "PT"
type input "291"
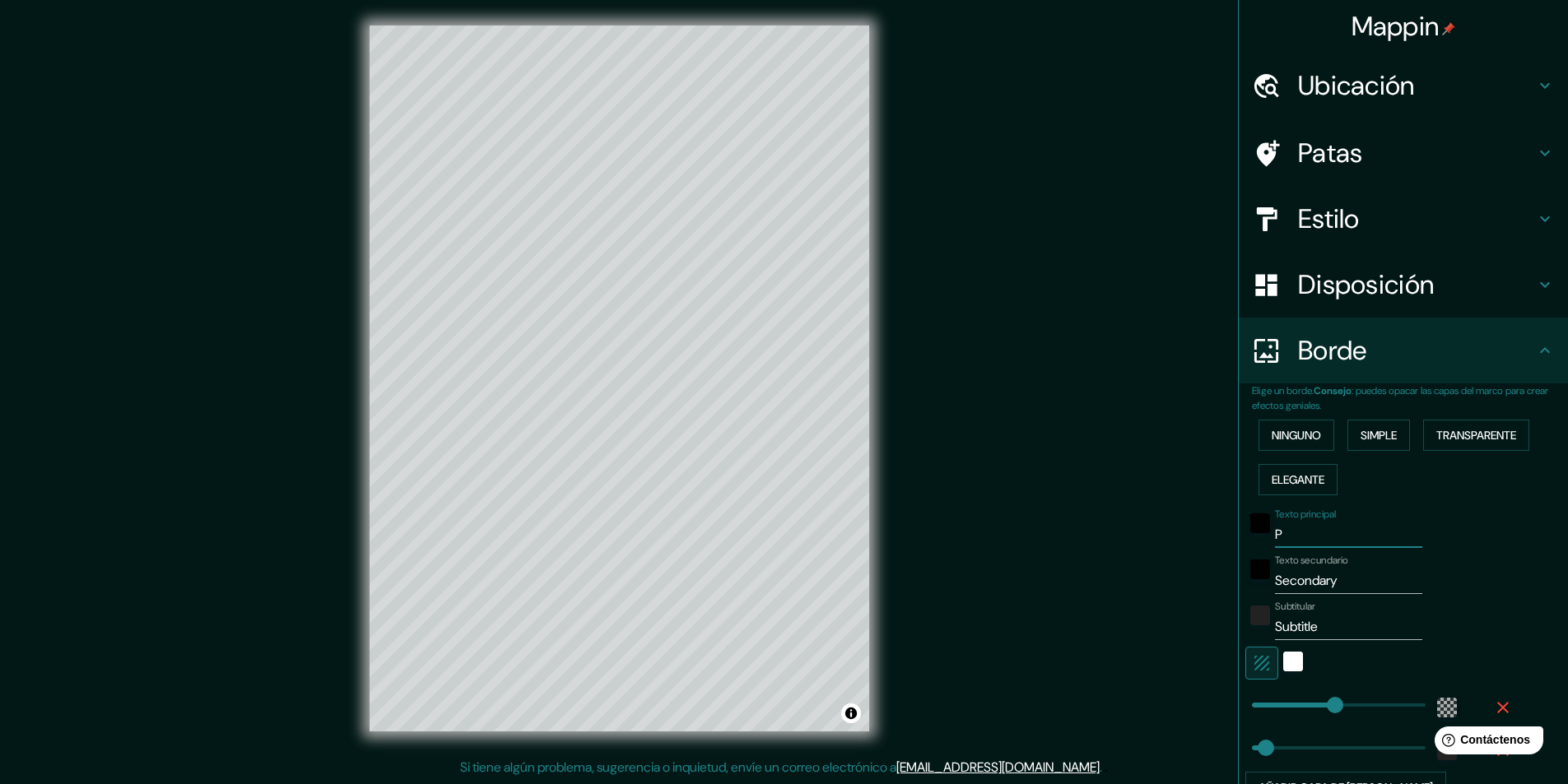
type input "49"
type input "PTA"
type input "291"
type input "49"
type input "PTAR"
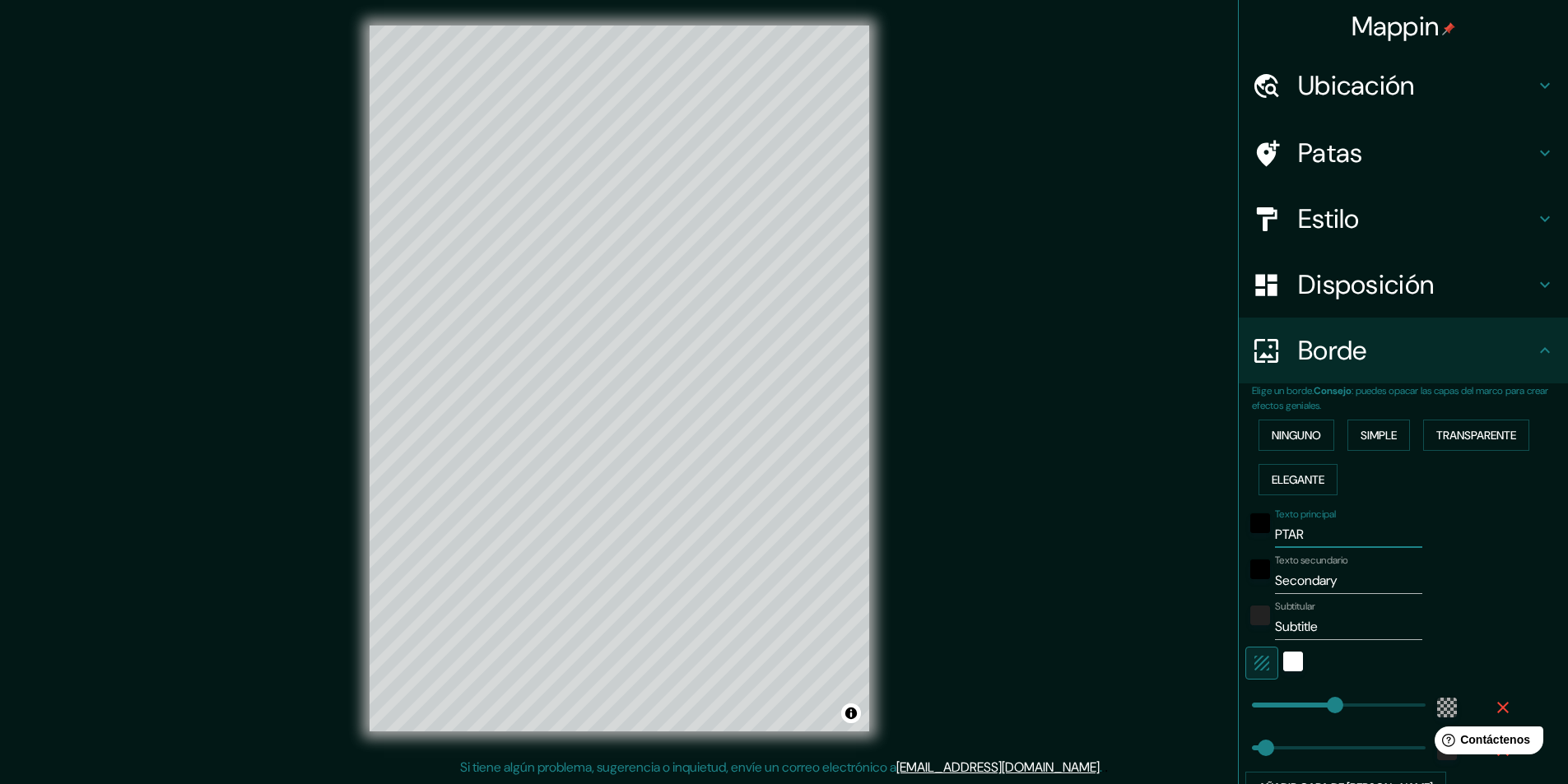
type input "291"
type input "49"
type input "PTARS"
type input "291"
type input "49"
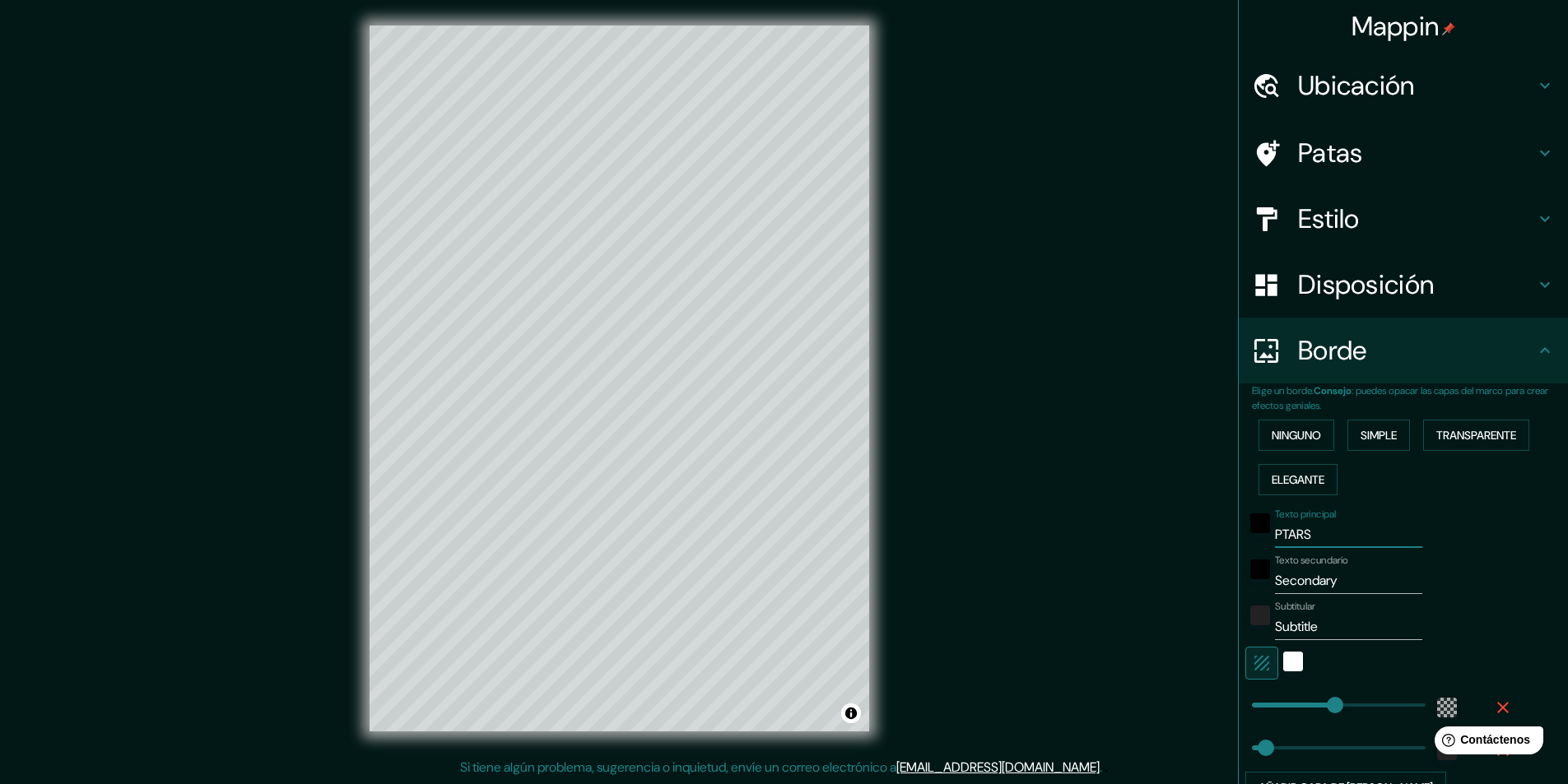
type input "PTAR"
type input "291"
type input "49"
type input "PTAR'"
type input "291"
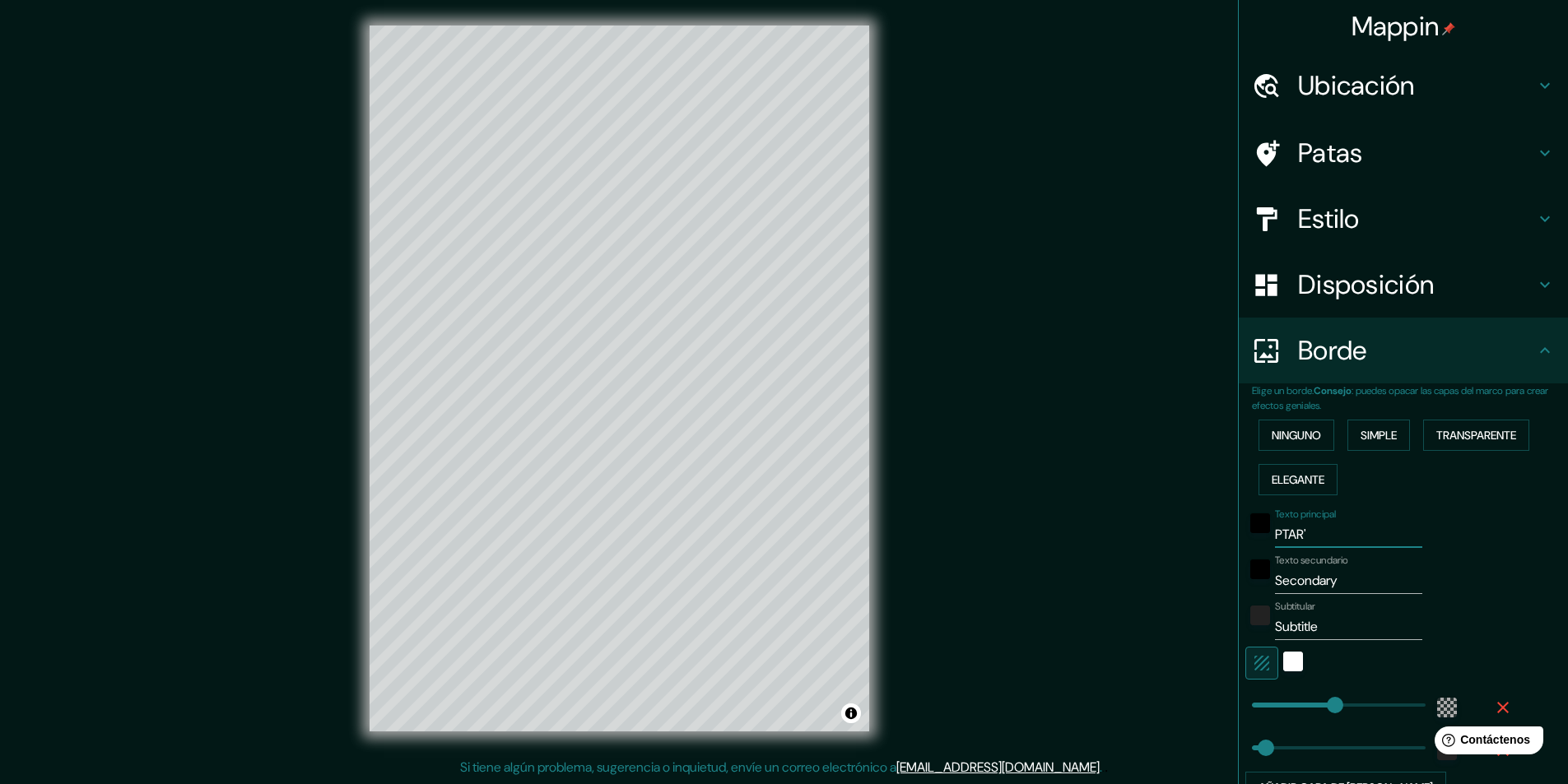
type input "49"
type input "PTAR's"
type input "291"
type input "49"
type input "PTAR'"
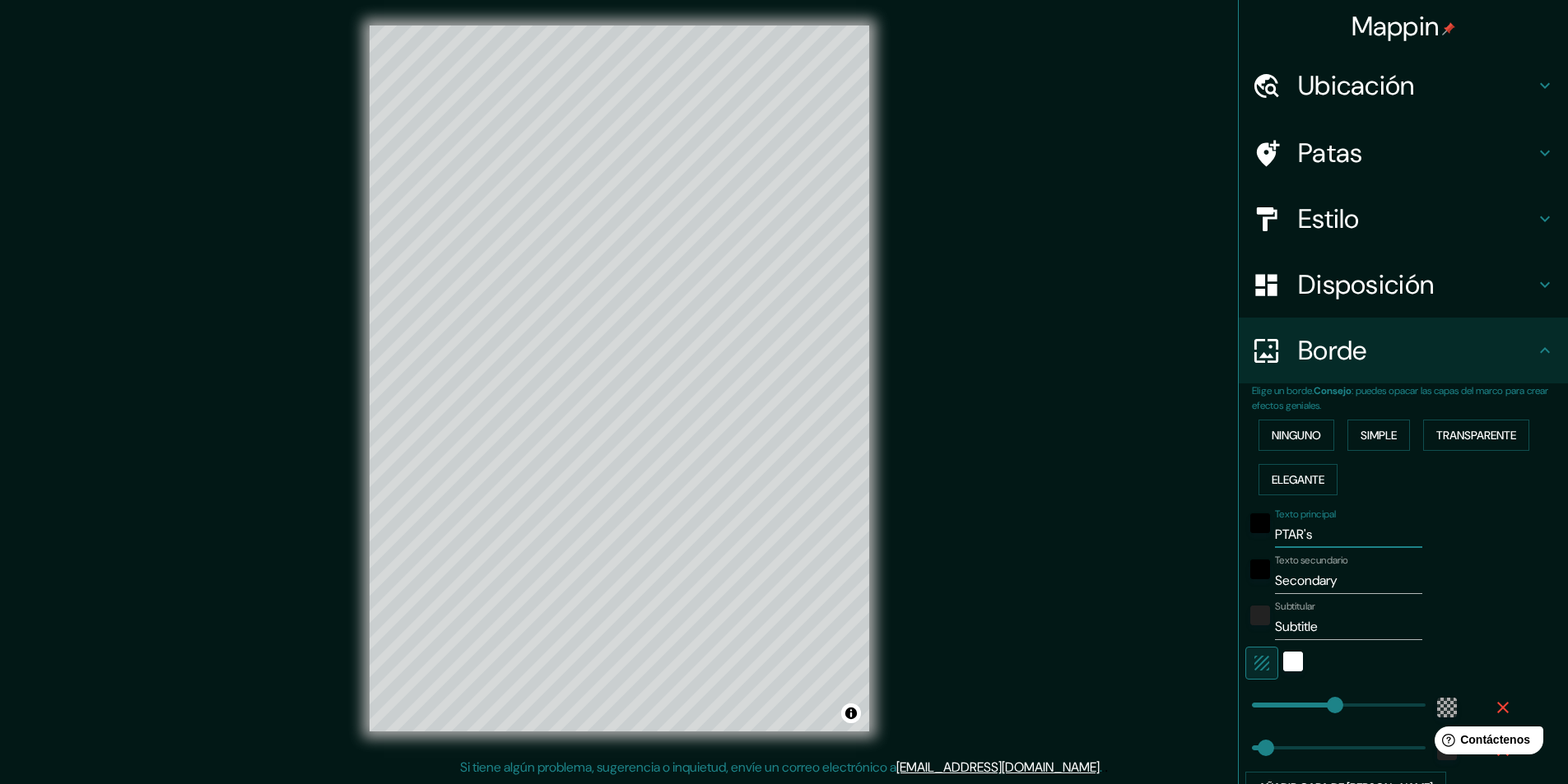
type input "291"
type input "49"
type input "PTAR'S"
type input "291"
type input "49"
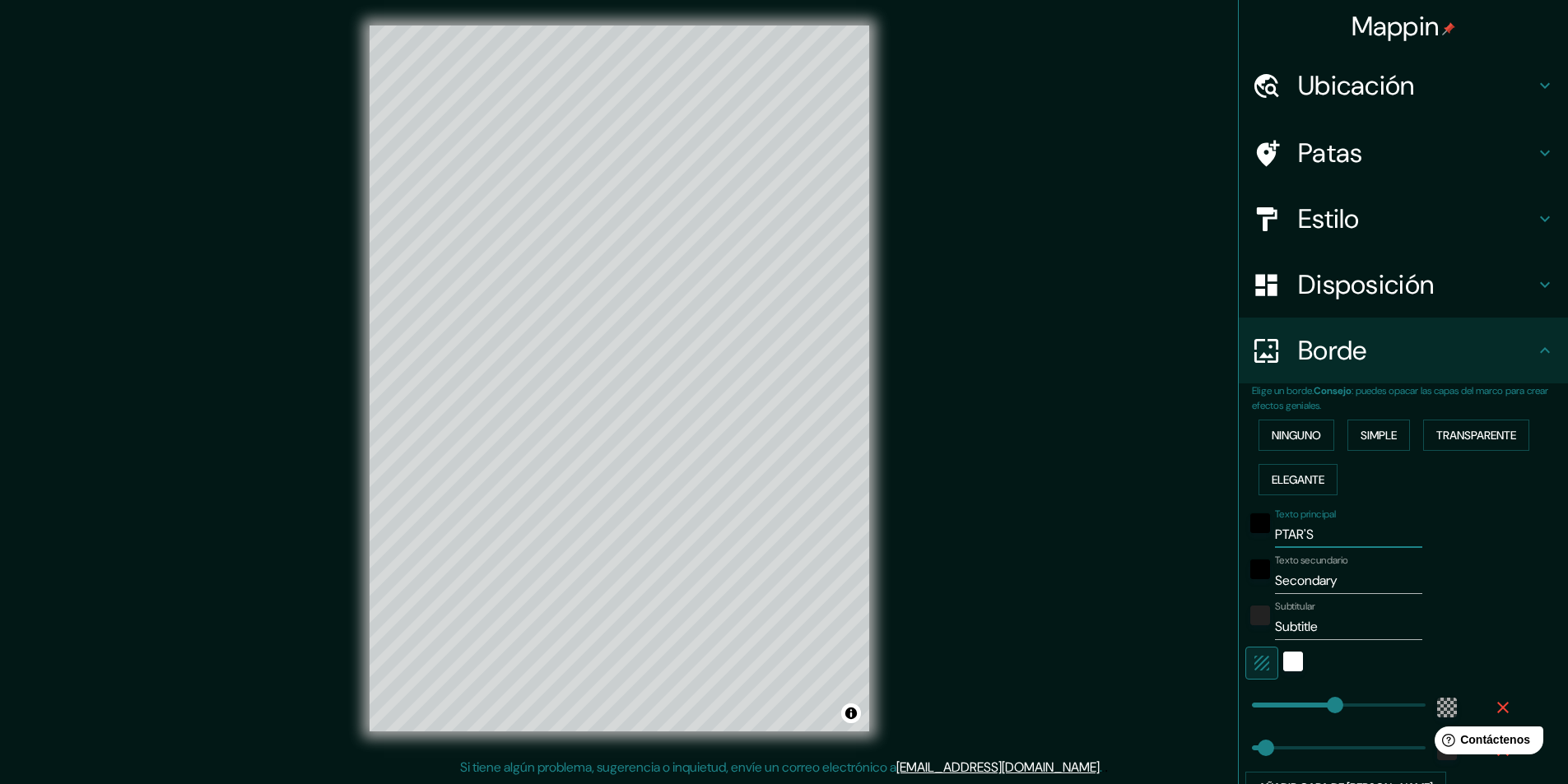
type input "PTAR'"
type input "291"
type input "49"
type input "PTAR"
type input "291"
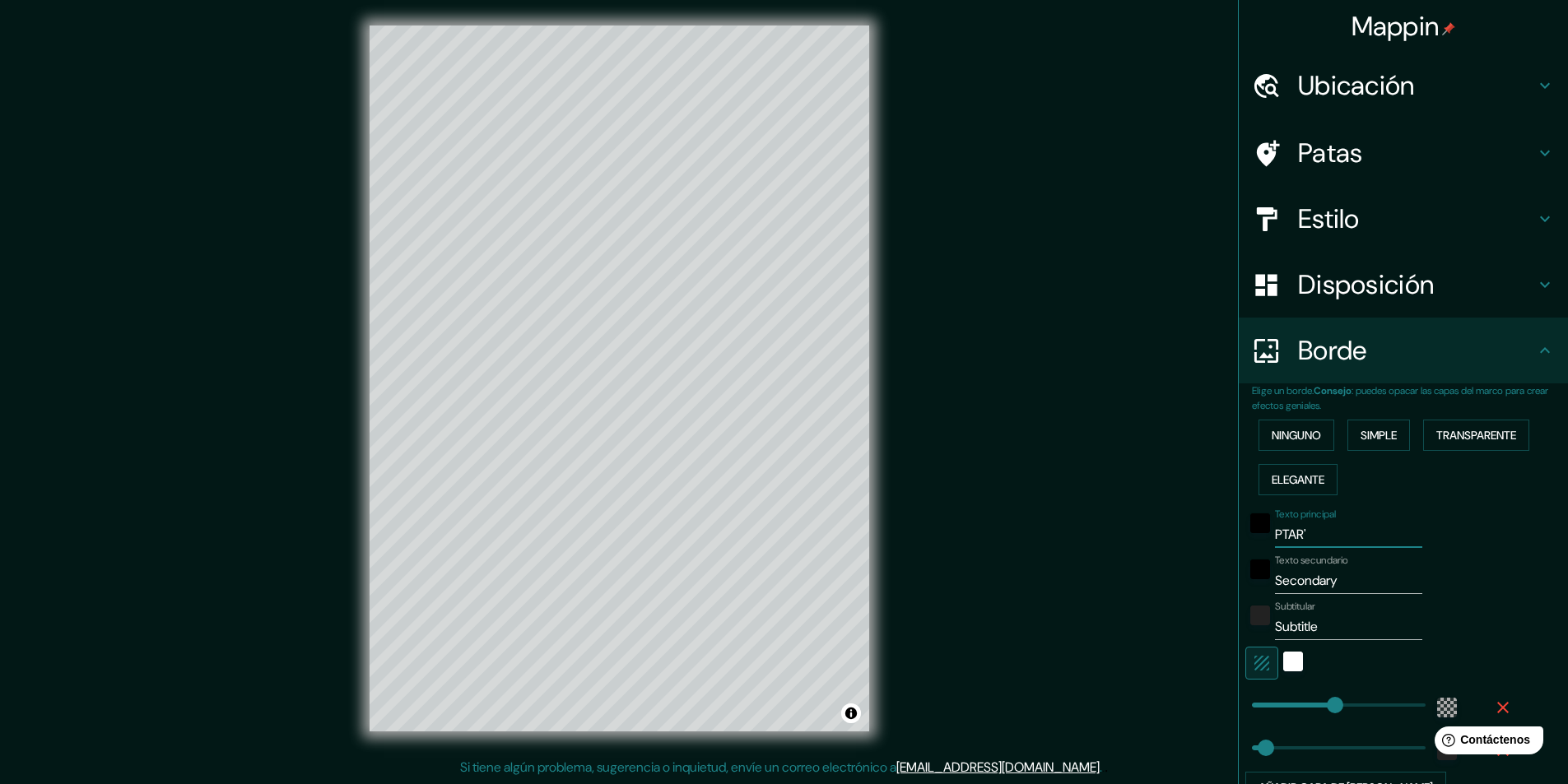
type input "49"
type input "PTAR"
click at [823, 535] on div "Mappin Ubicación Azcapotzalco, Ciudad de México, México Patas Estilo Disposició…" at bounding box center [784, 391] width 1568 height 785
click at [1341, 581] on input "Secondary" at bounding box center [1348, 581] width 147 height 26
drag, startPoint x: 1364, startPoint y: 577, endPoint x: 1194, endPoint y: 572, distance: 170.1
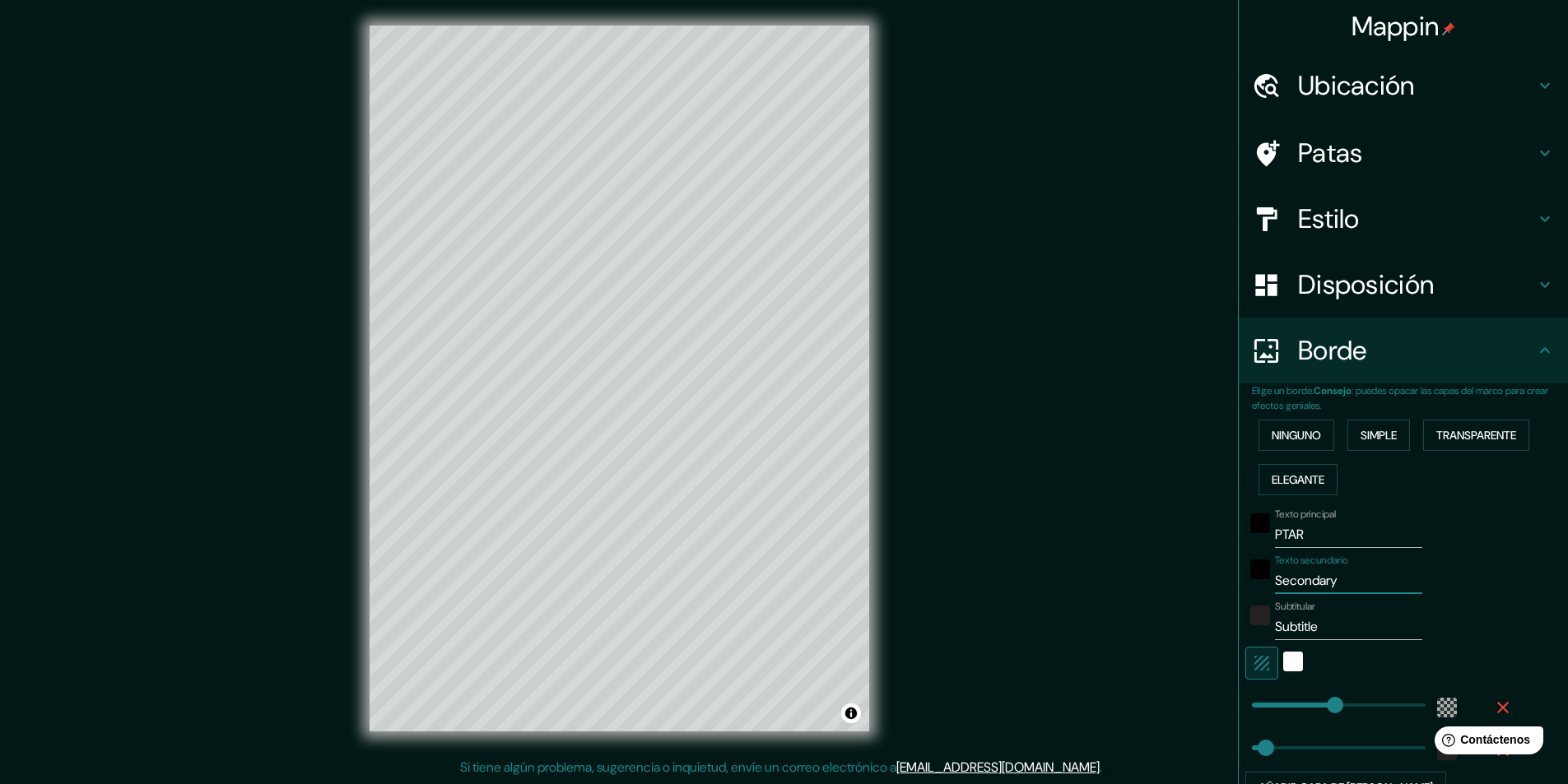
click at [1194, 572] on div "Mappin Ubicación Azcapotzalco, Ciudad de México, México Patas Estilo Disposició…" at bounding box center [784, 391] width 1568 height 785
type input "A"
type input "291"
type input "49"
type input "AZ"
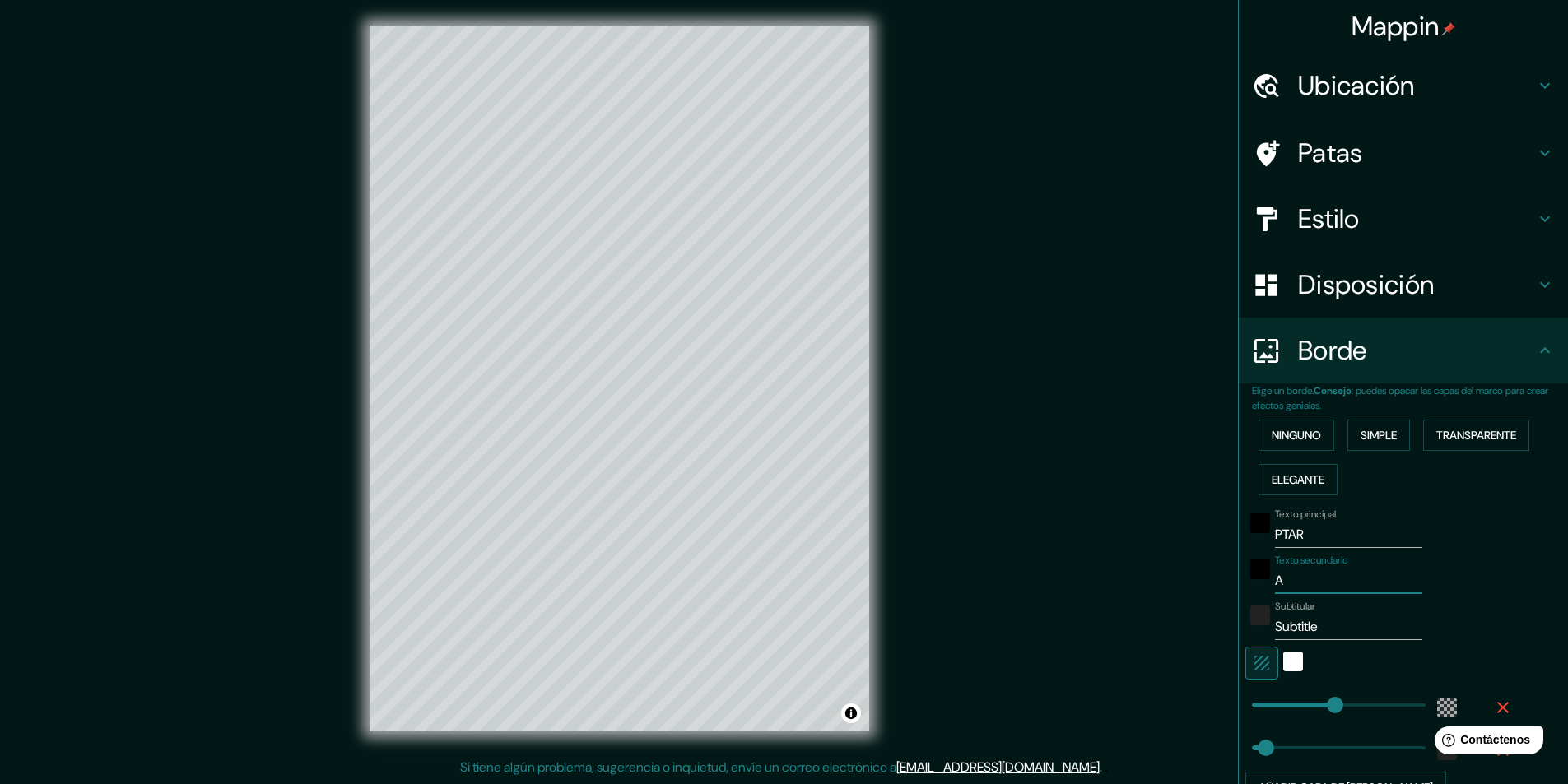
type input "291"
type input "49"
type input "AZC"
type input "291"
type input "49"
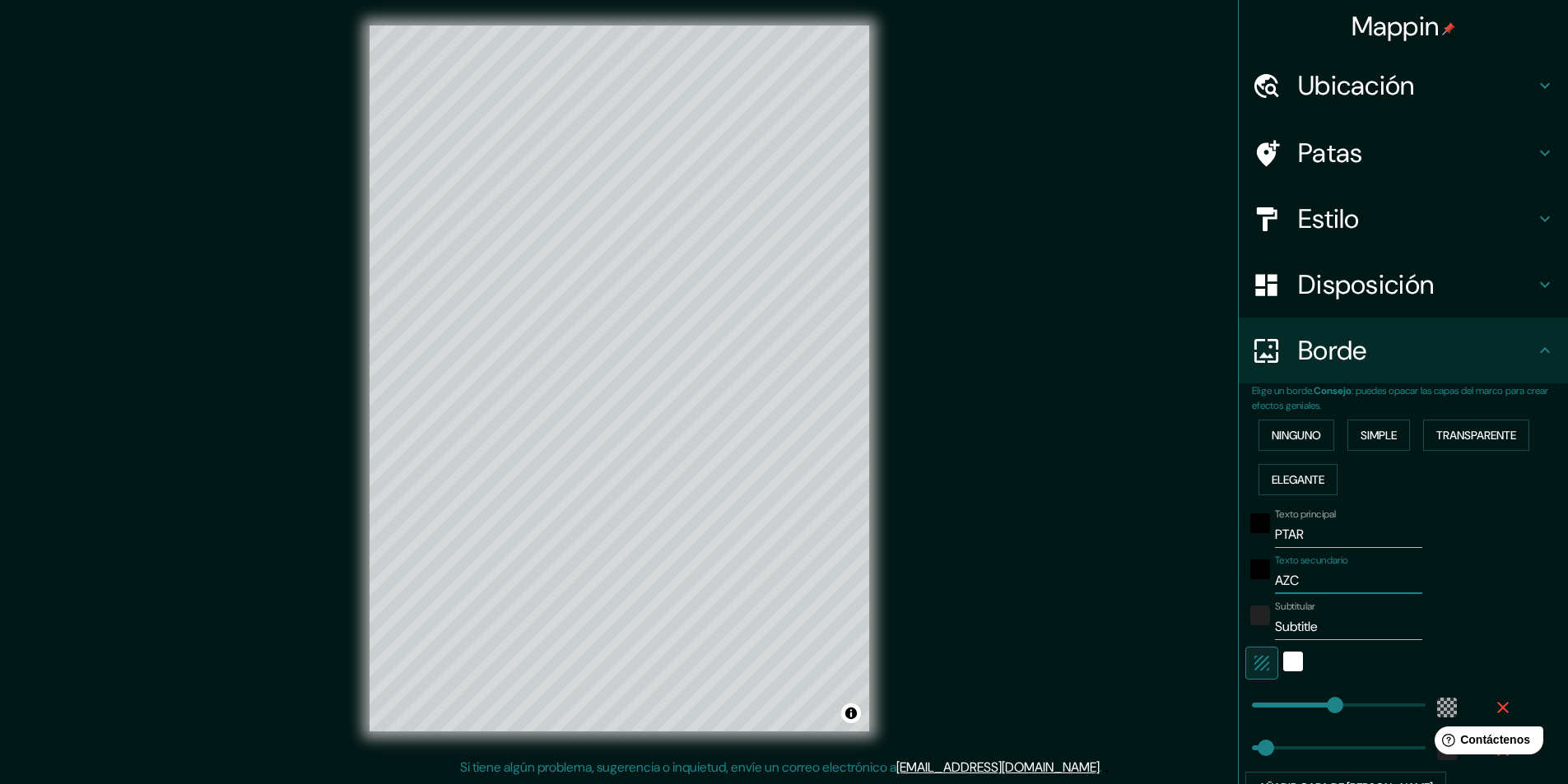
type input "AZCA"
type input "291"
type input "49"
type input "AZCAp"
type input "291"
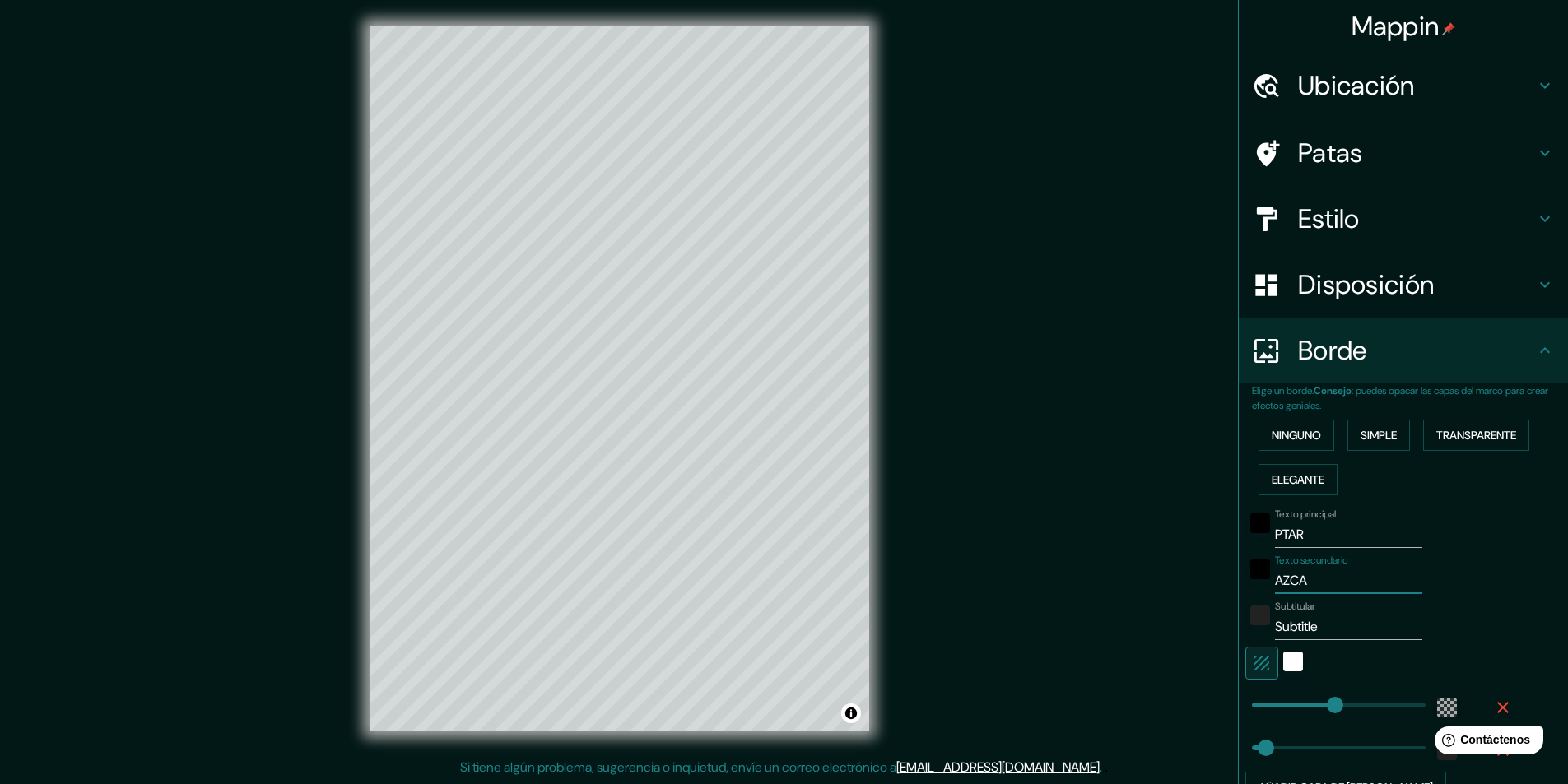
type input "49"
type input "AZCApo"
type input "291"
type input "49"
type input "AZCApot"
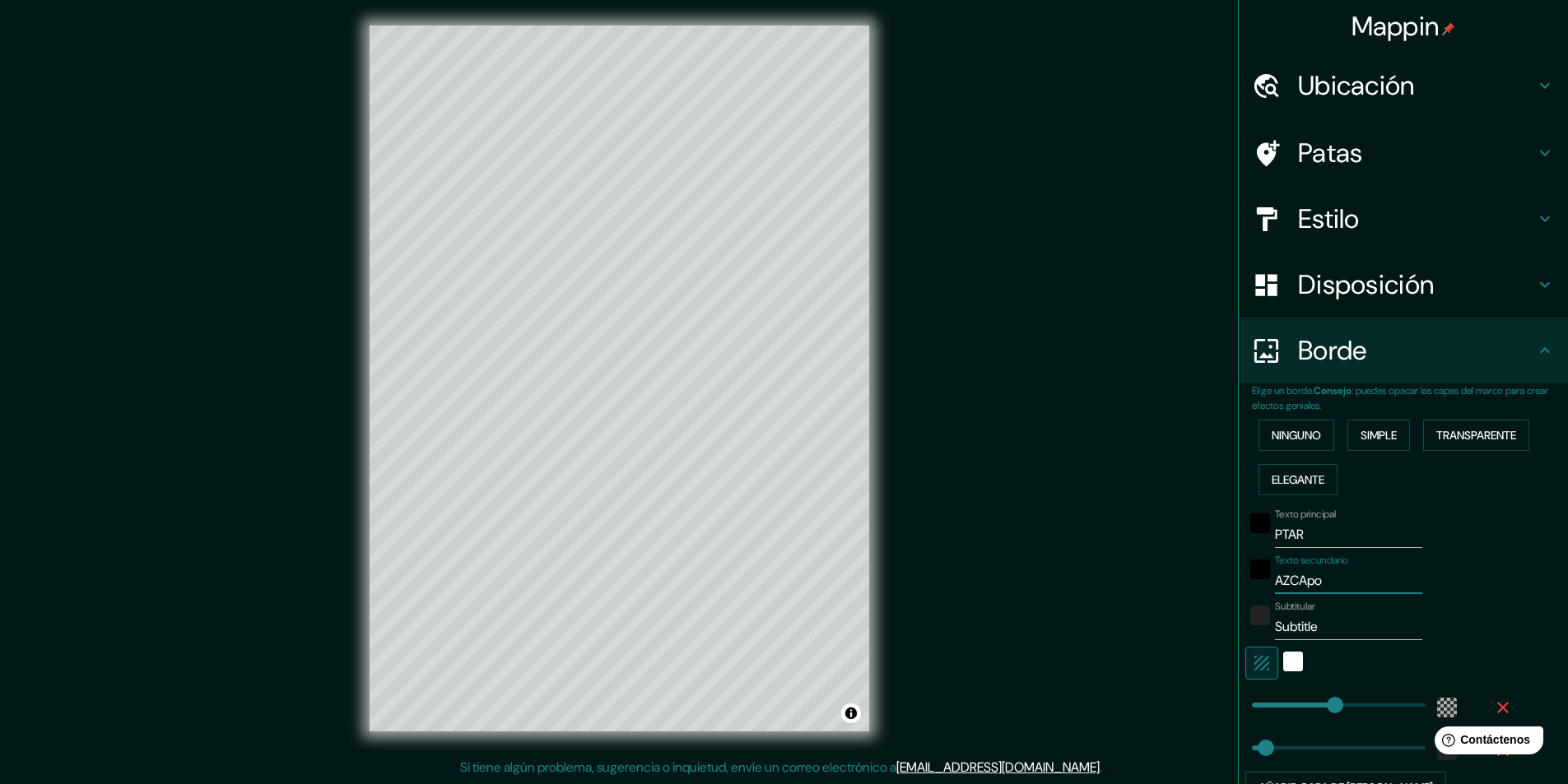
type input "291"
type input "49"
type input "AZCApotza"
type input "291"
type input "49"
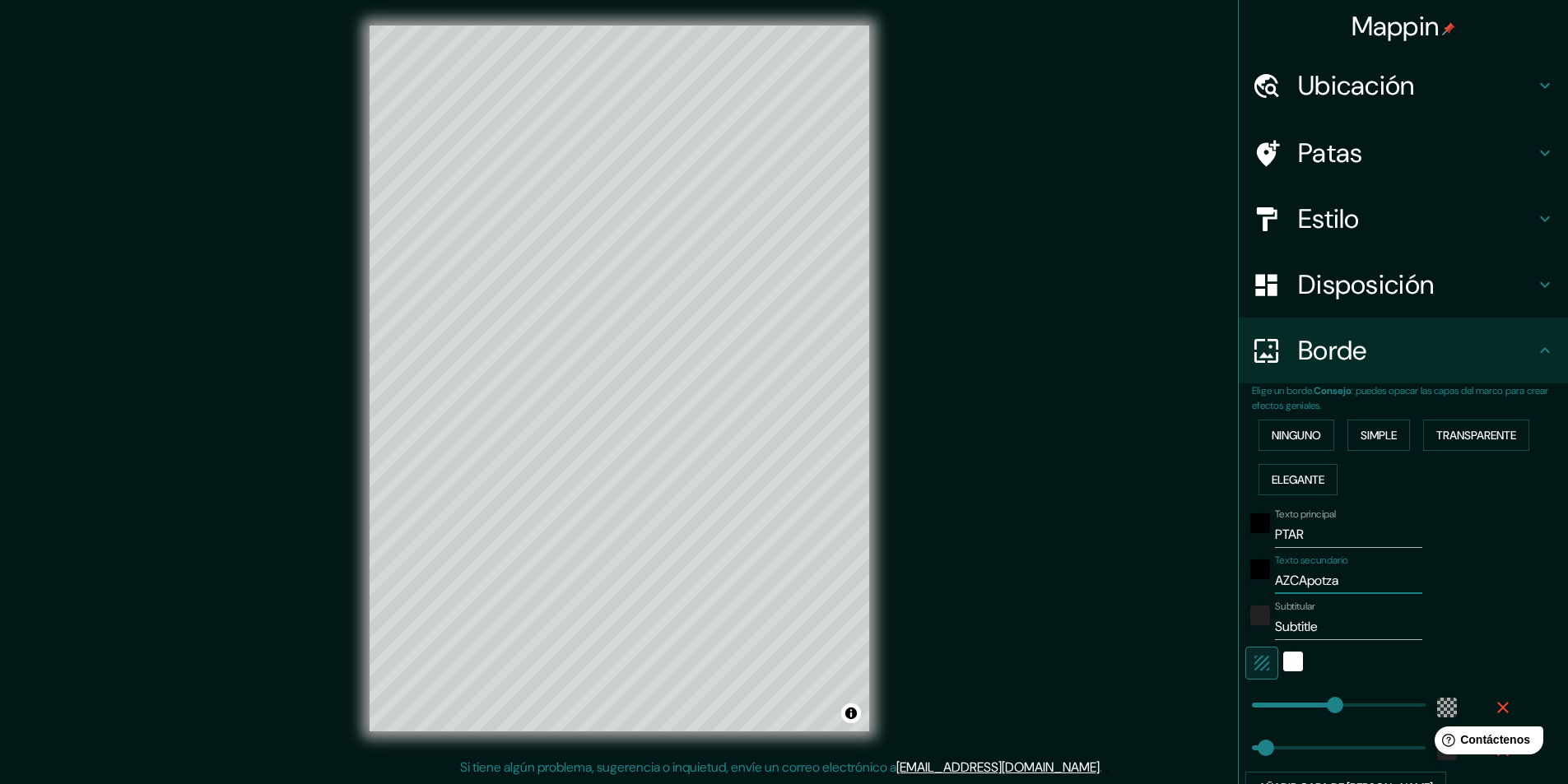
type input "AZCApotzal"
type input "291"
type input "49"
type input "AZCApotzalc"
type input "291"
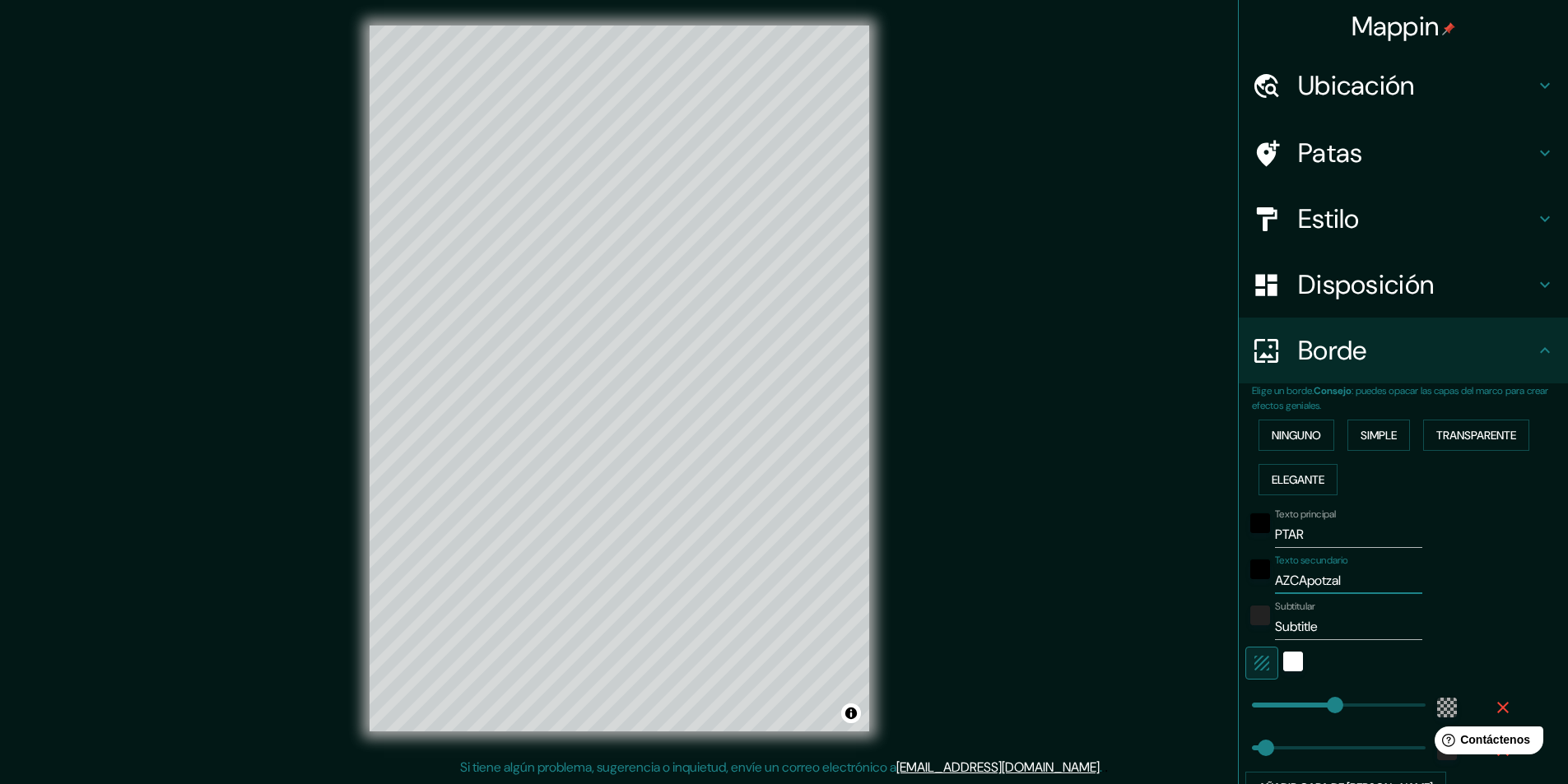
type input "49"
type input "AZCApotzalco"
type input "291"
type input "49"
type input "AZCApotzalco"
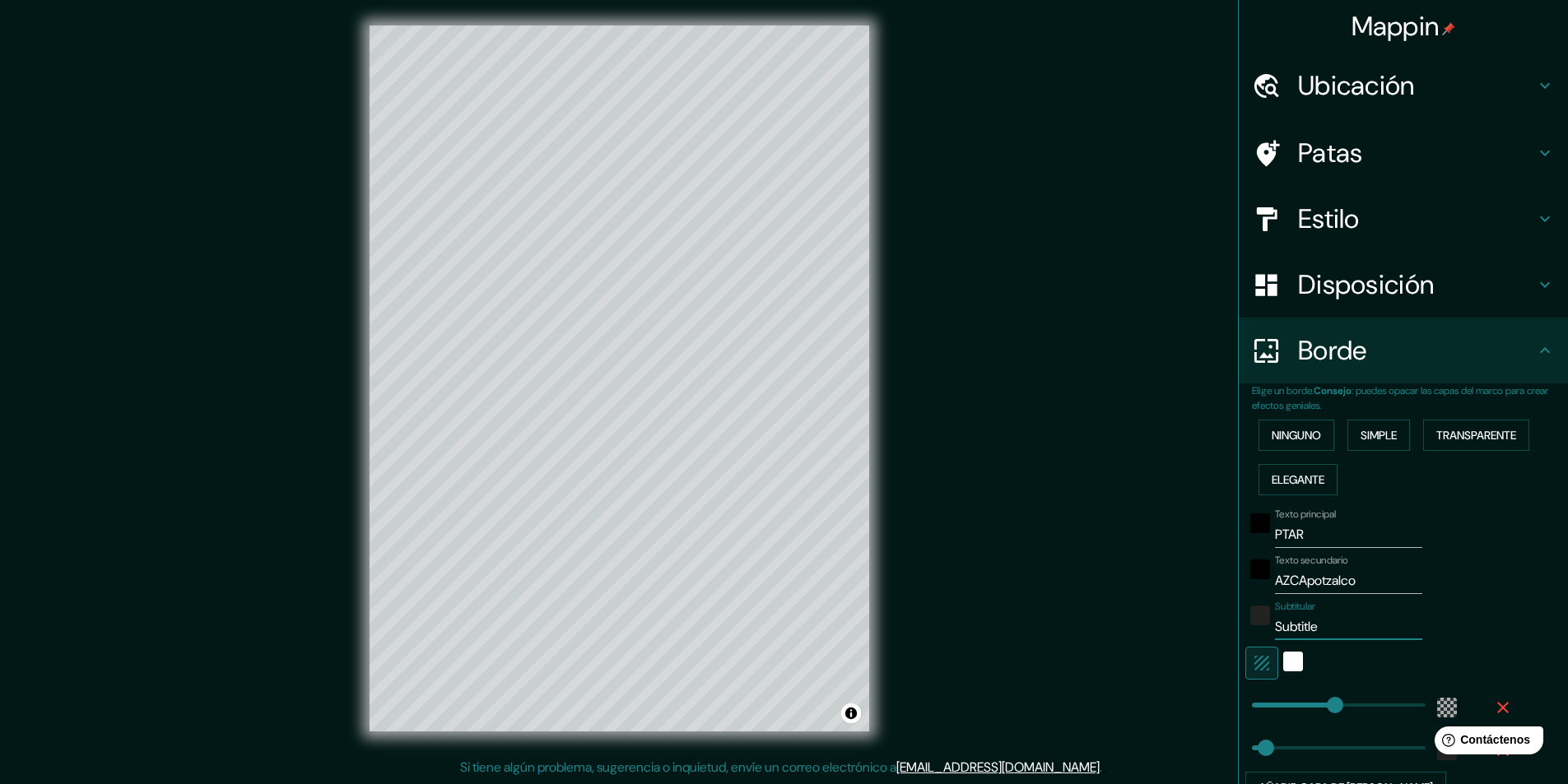
type input "C"
type input "291"
type input "49"
type input "CD"
type input "291"
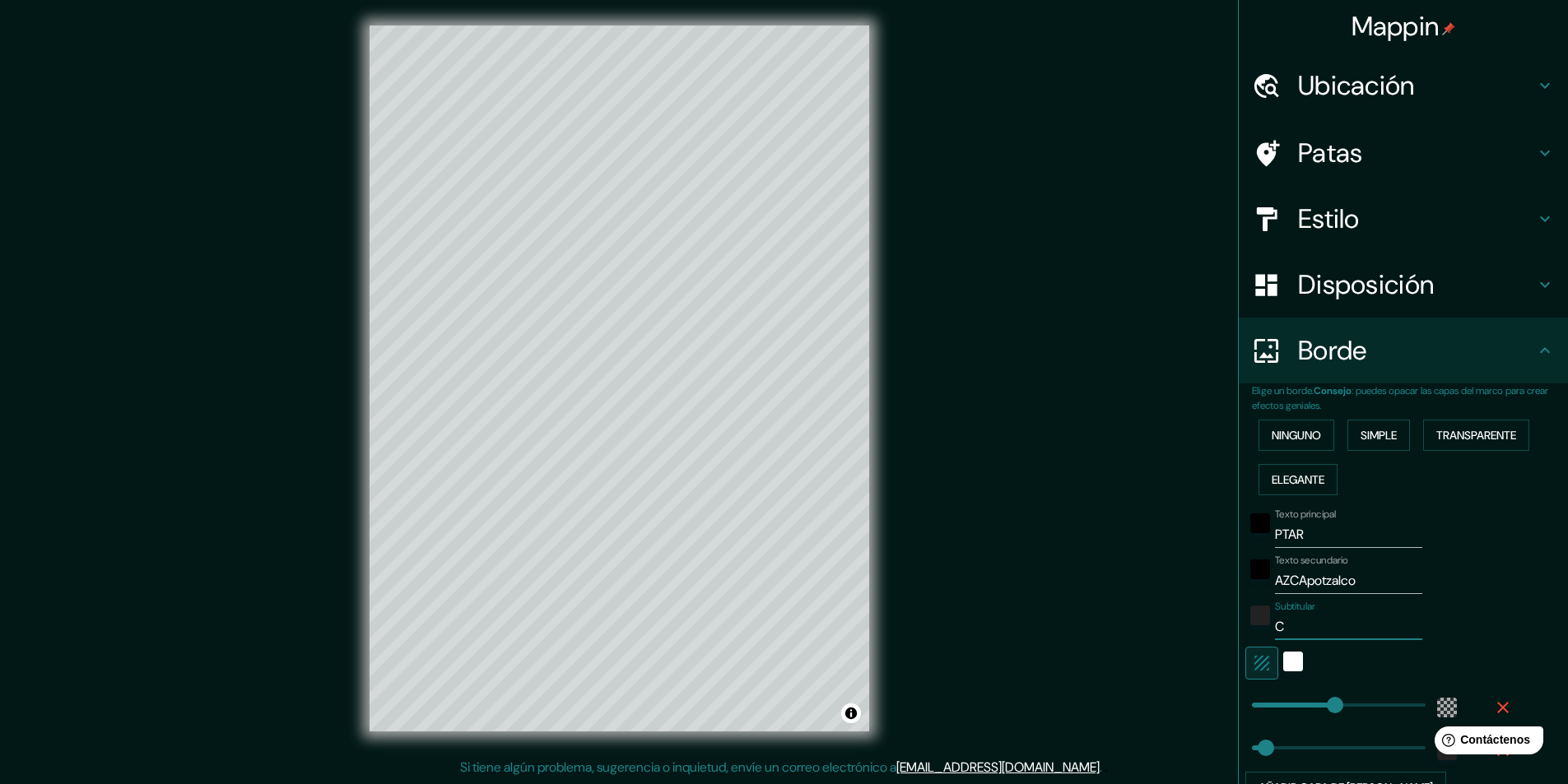
type input "49"
type input "CDM"
type input "291"
type input "49"
type input "CDMX"
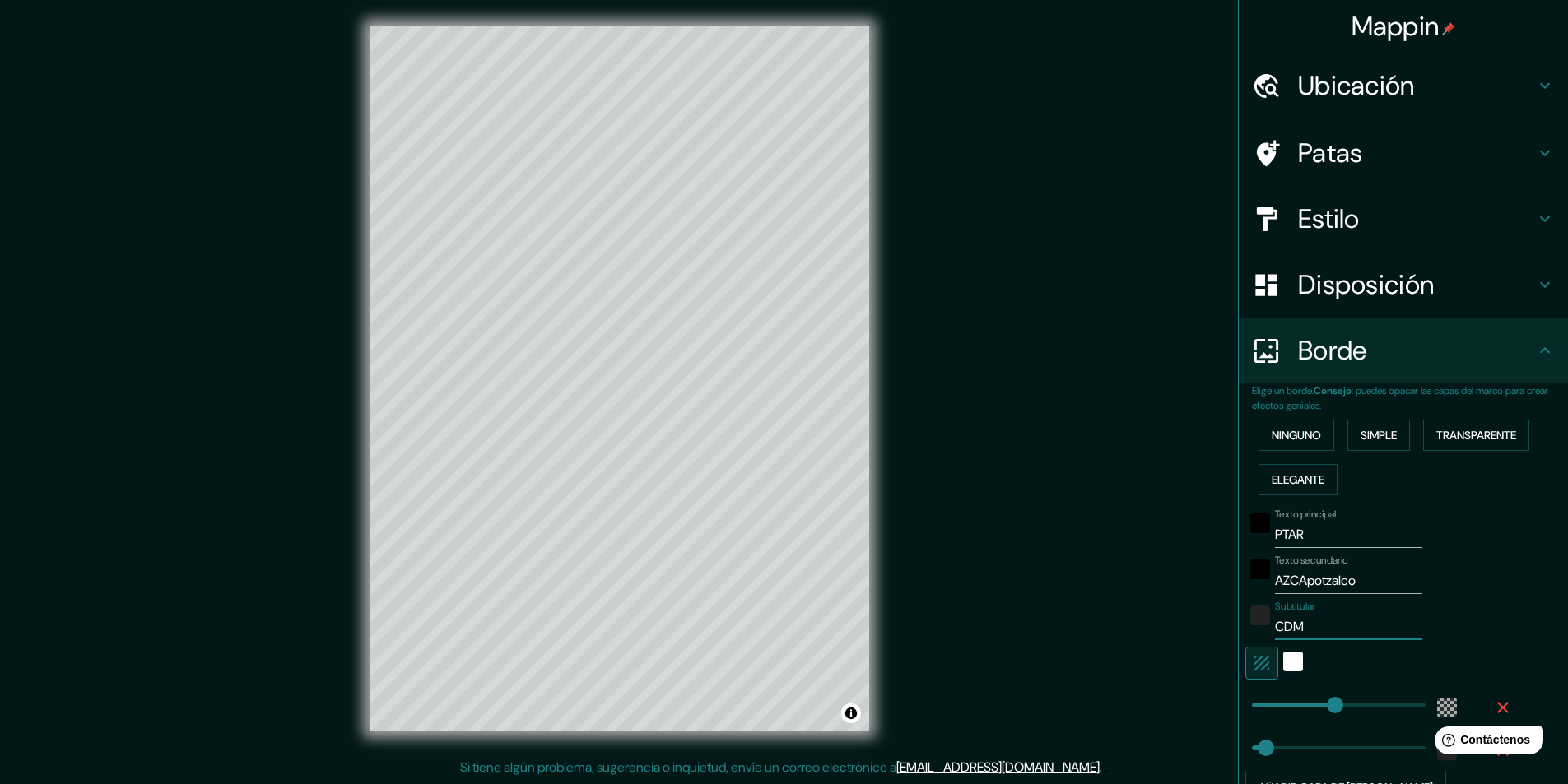
type input "291"
type input "49"
type input "CDMX"
click at [1365, 584] on input "AZCApotzalco" at bounding box center [1348, 581] width 147 height 26
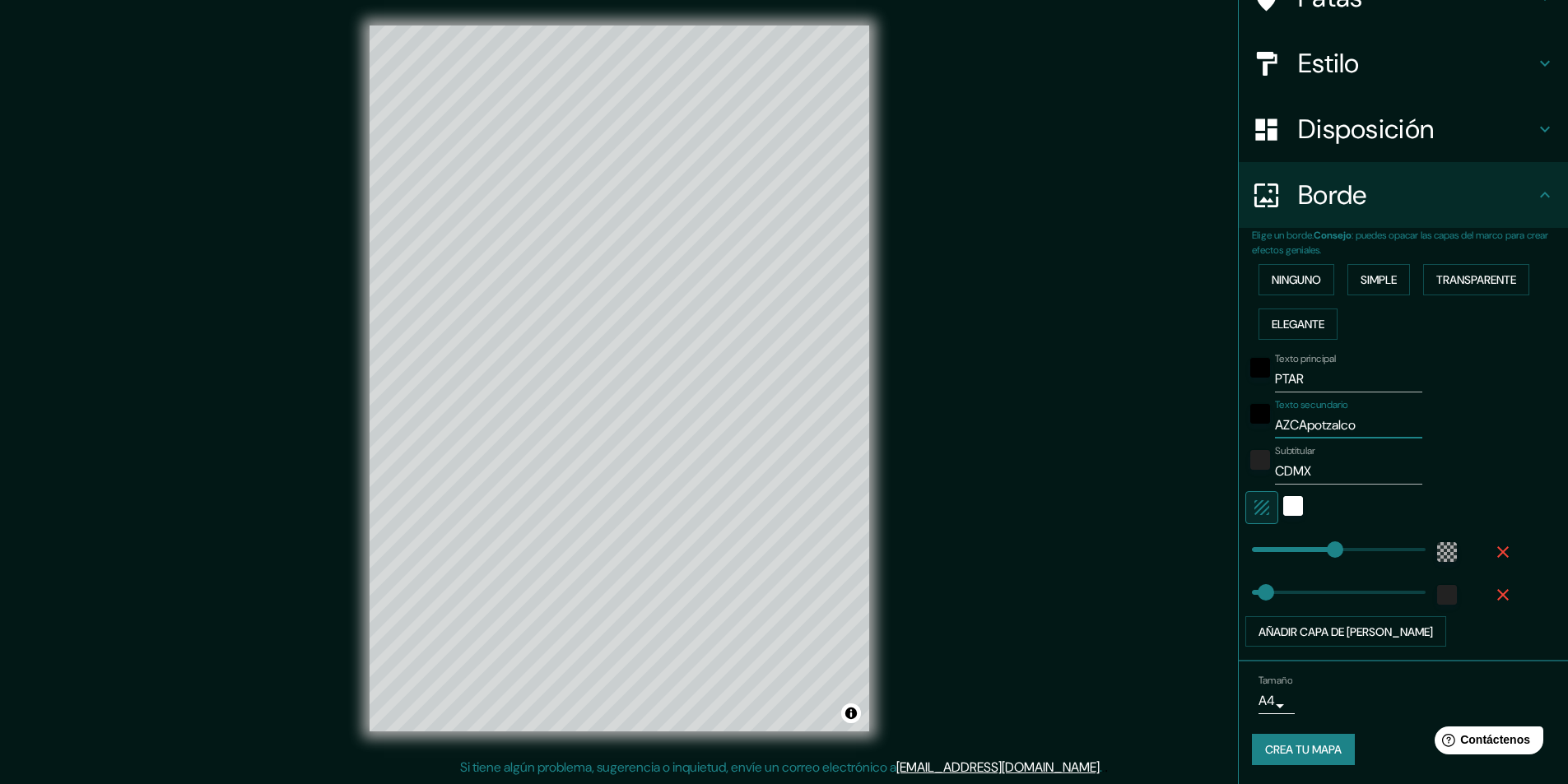
scroll to position [156, 0]
click at [1304, 756] on font "Crea tu mapa" at bounding box center [1303, 749] width 77 height 15
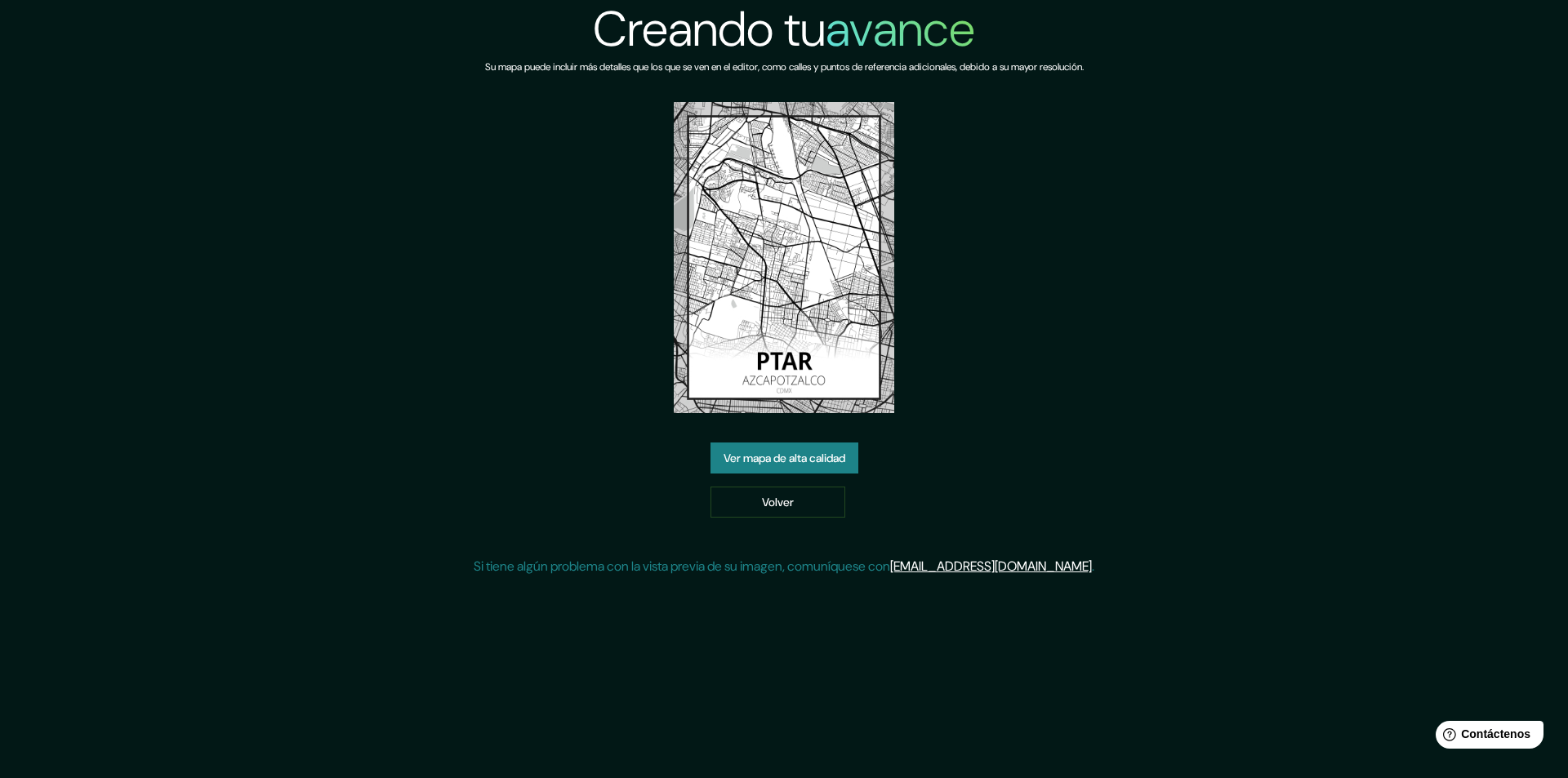
click at [776, 449] on font "Ver mapa de alta calidad" at bounding box center [784, 458] width 122 height 21
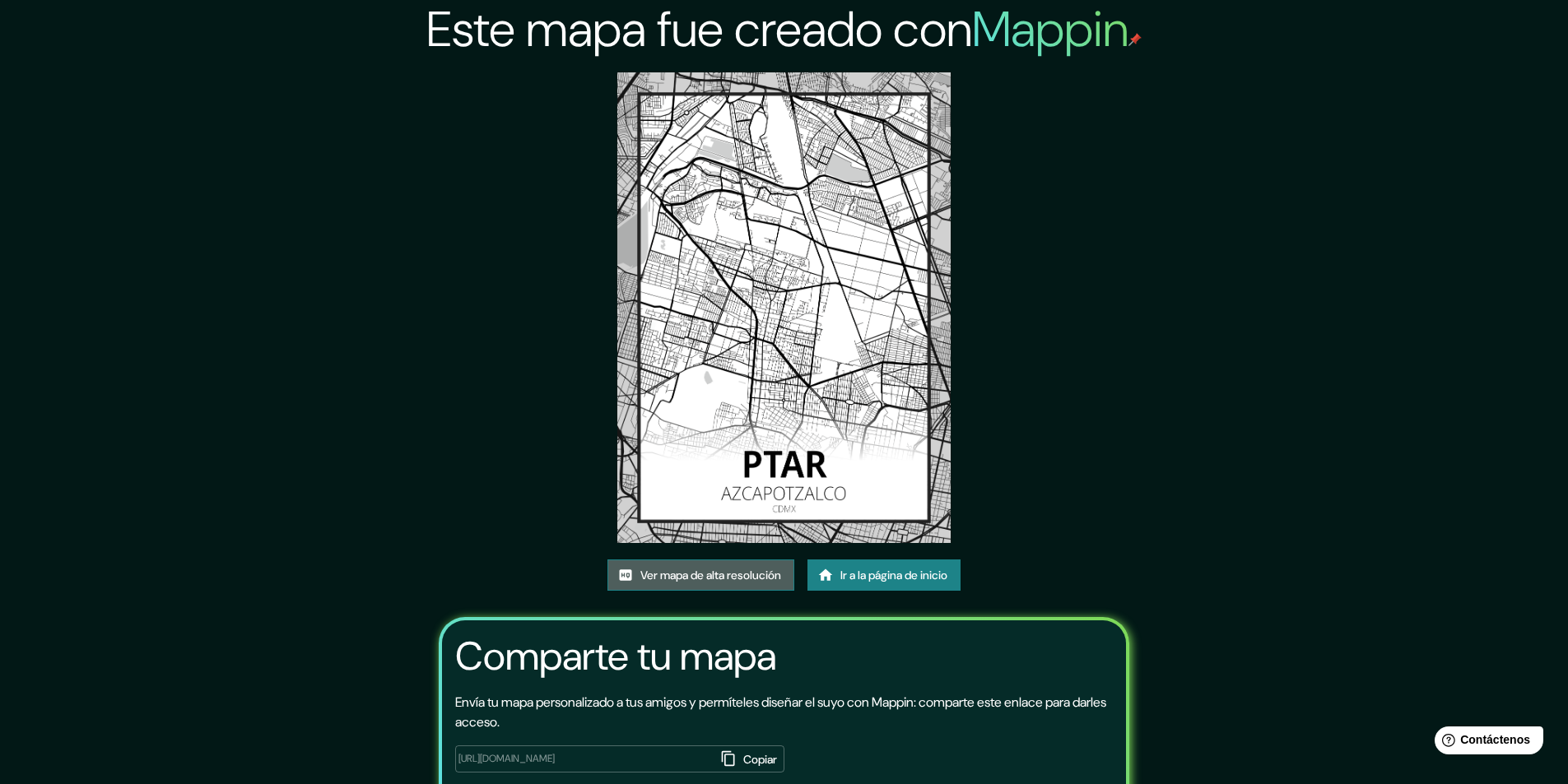
click at [681, 579] on font "Ver mapa de alta resolución" at bounding box center [710, 575] width 141 height 15
click at [878, 562] on link "Ir a la página de inicio" at bounding box center [884, 575] width 153 height 31
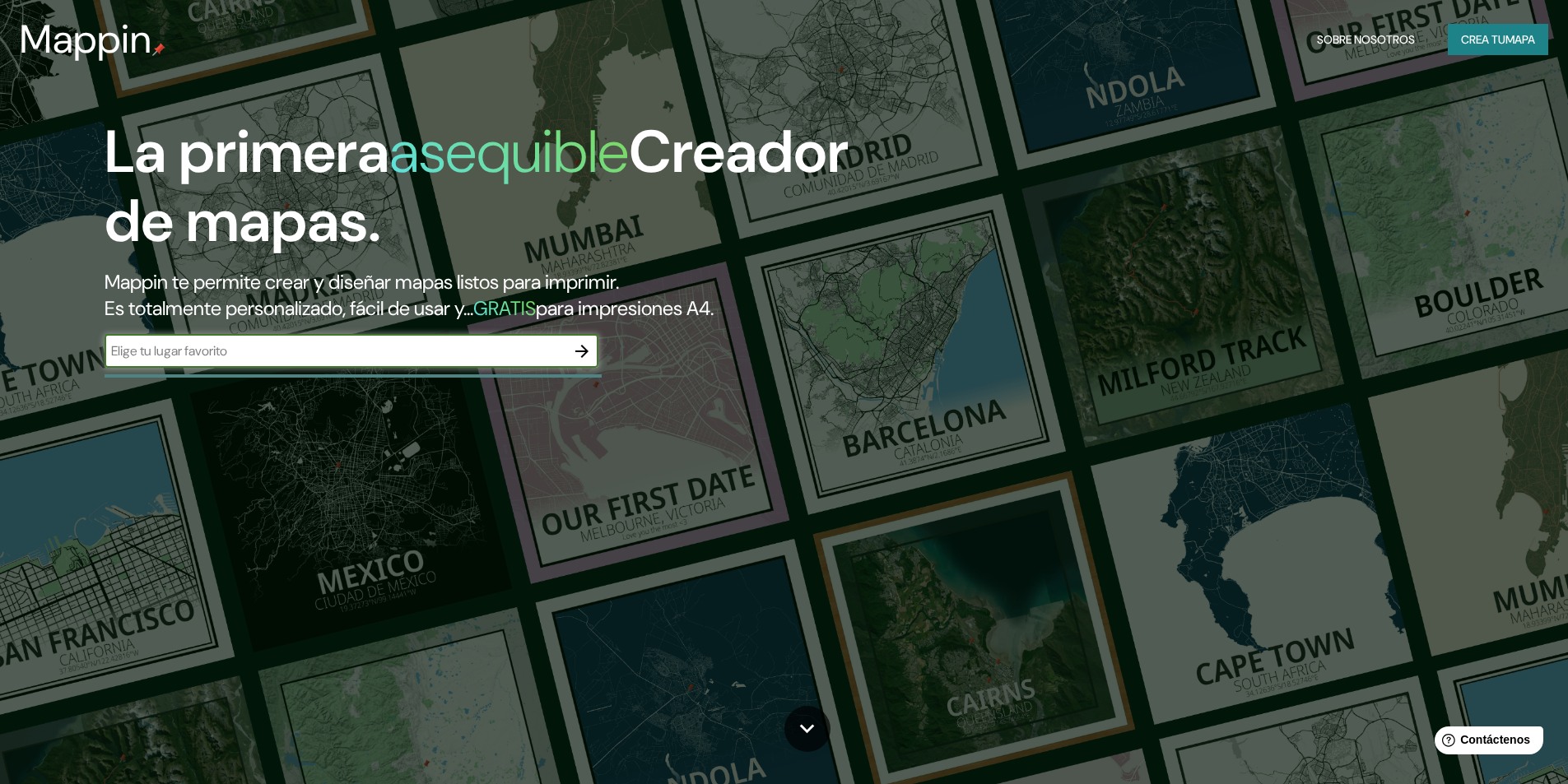
click at [1499, 36] on font "Crea tu" at bounding box center [1483, 40] width 44 height 15
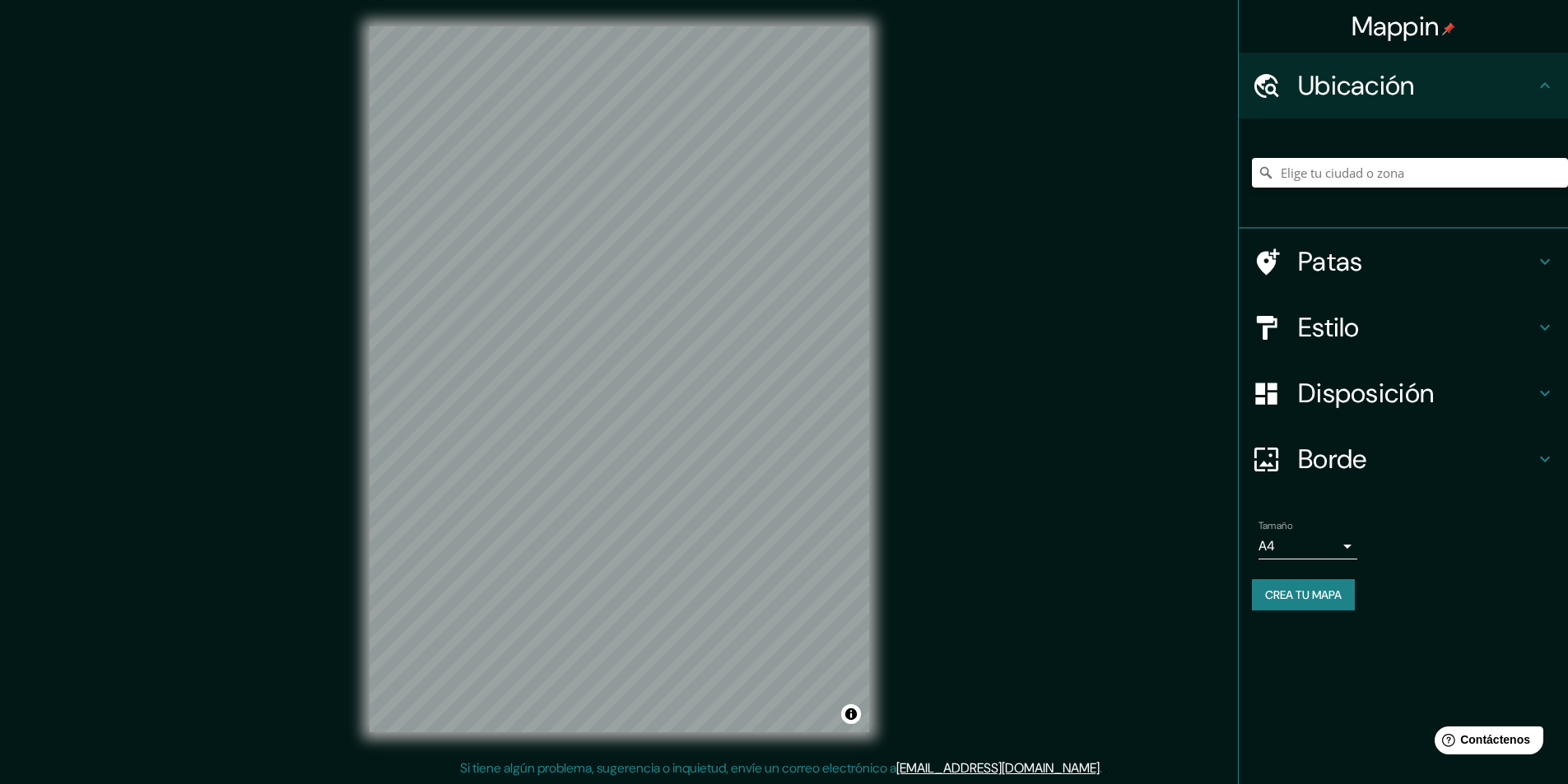
click at [1289, 502] on div "Mappin Ubicación Patas Estilo Disposición Borde Elige un borde. Consejo : puede…" at bounding box center [784, 392] width 1568 height 785
click at [1341, 152] on div at bounding box center [1410, 173] width 316 height 82
click at [1352, 162] on input "Elige tu ciudad o zona" at bounding box center [1410, 173] width 316 height 30
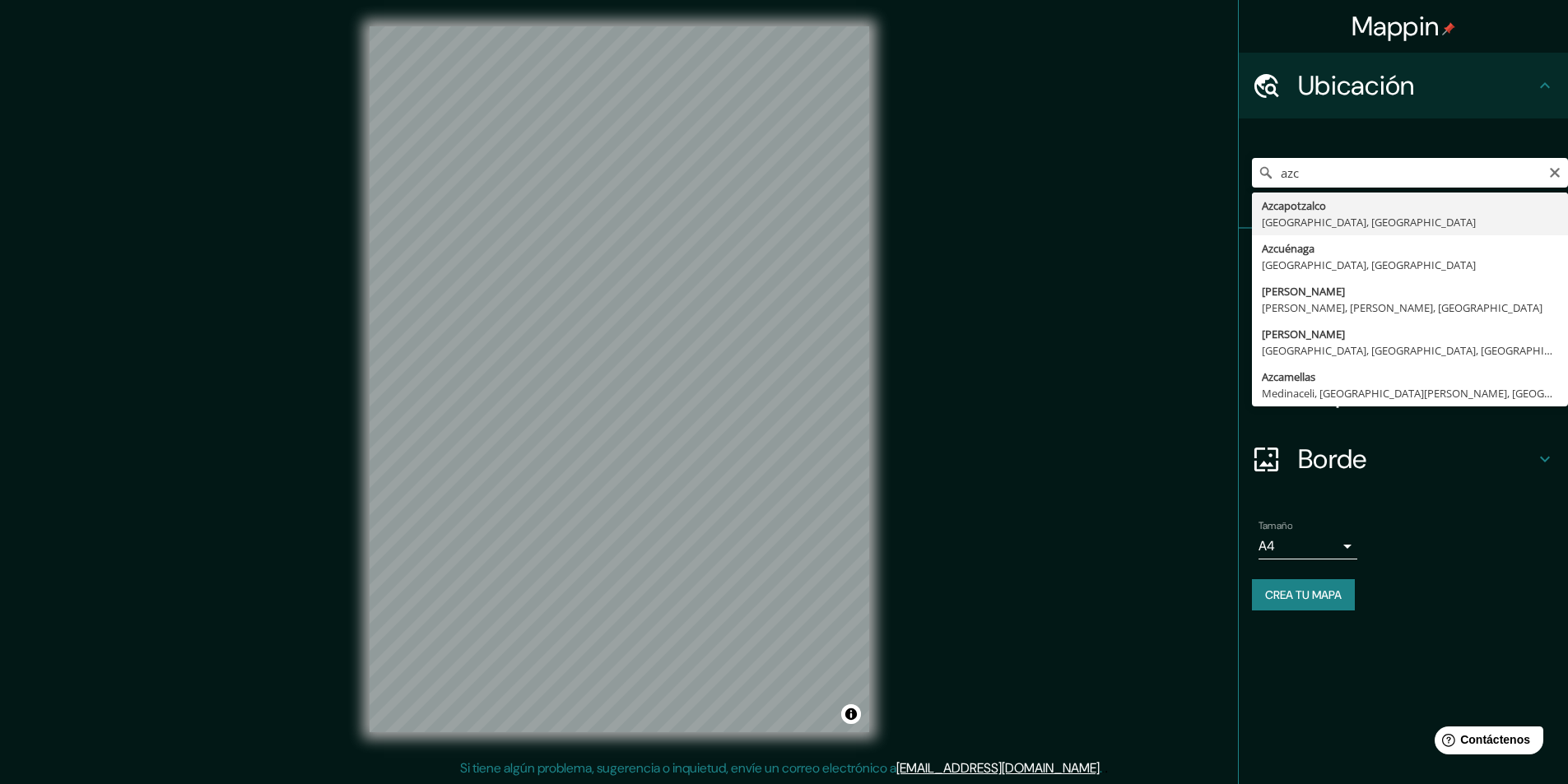
type input "[GEOGRAPHIC_DATA], [GEOGRAPHIC_DATA], [GEOGRAPHIC_DATA]"
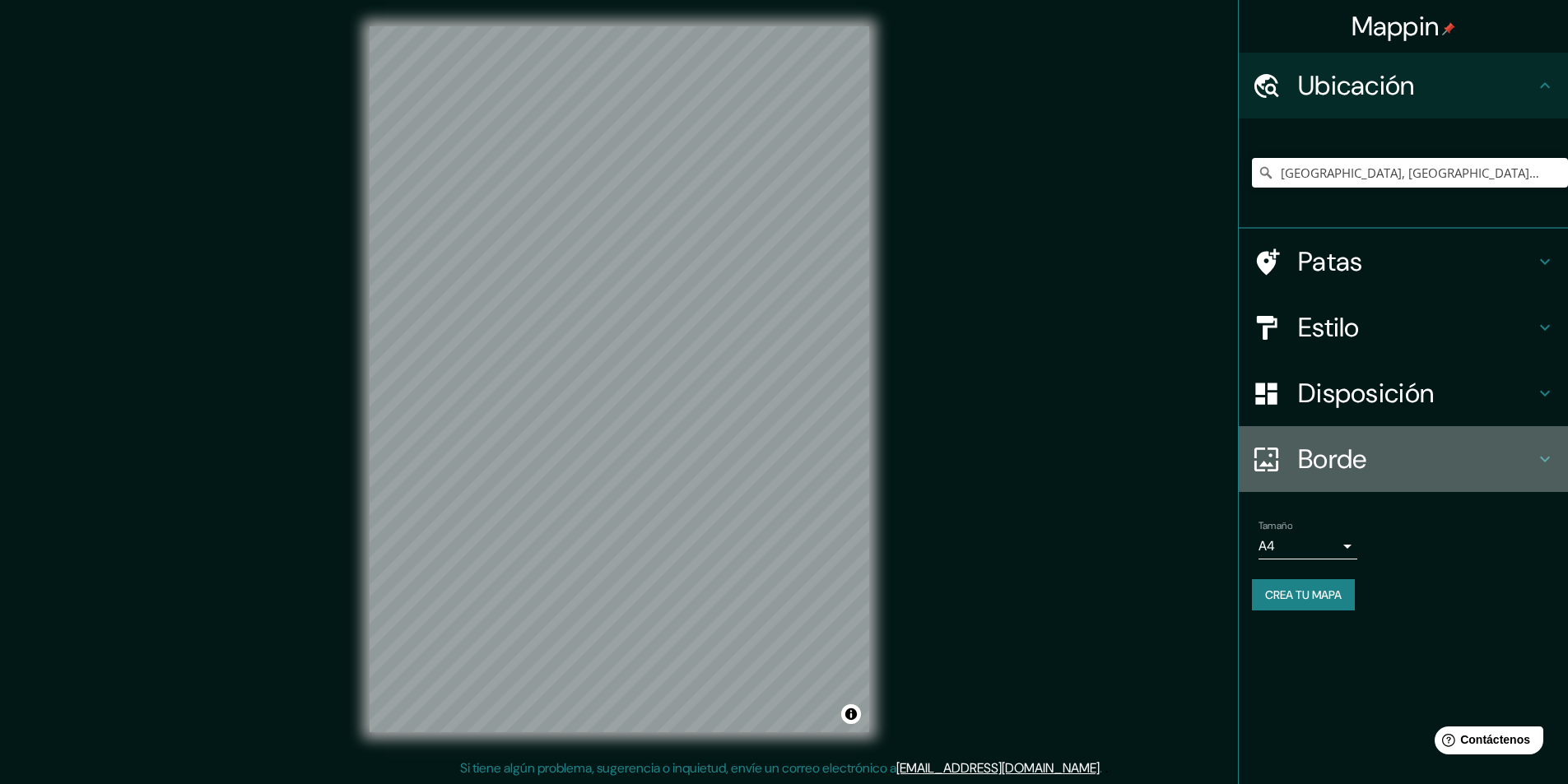
click at [1364, 444] on font "Borde" at bounding box center [1332, 459] width 69 height 35
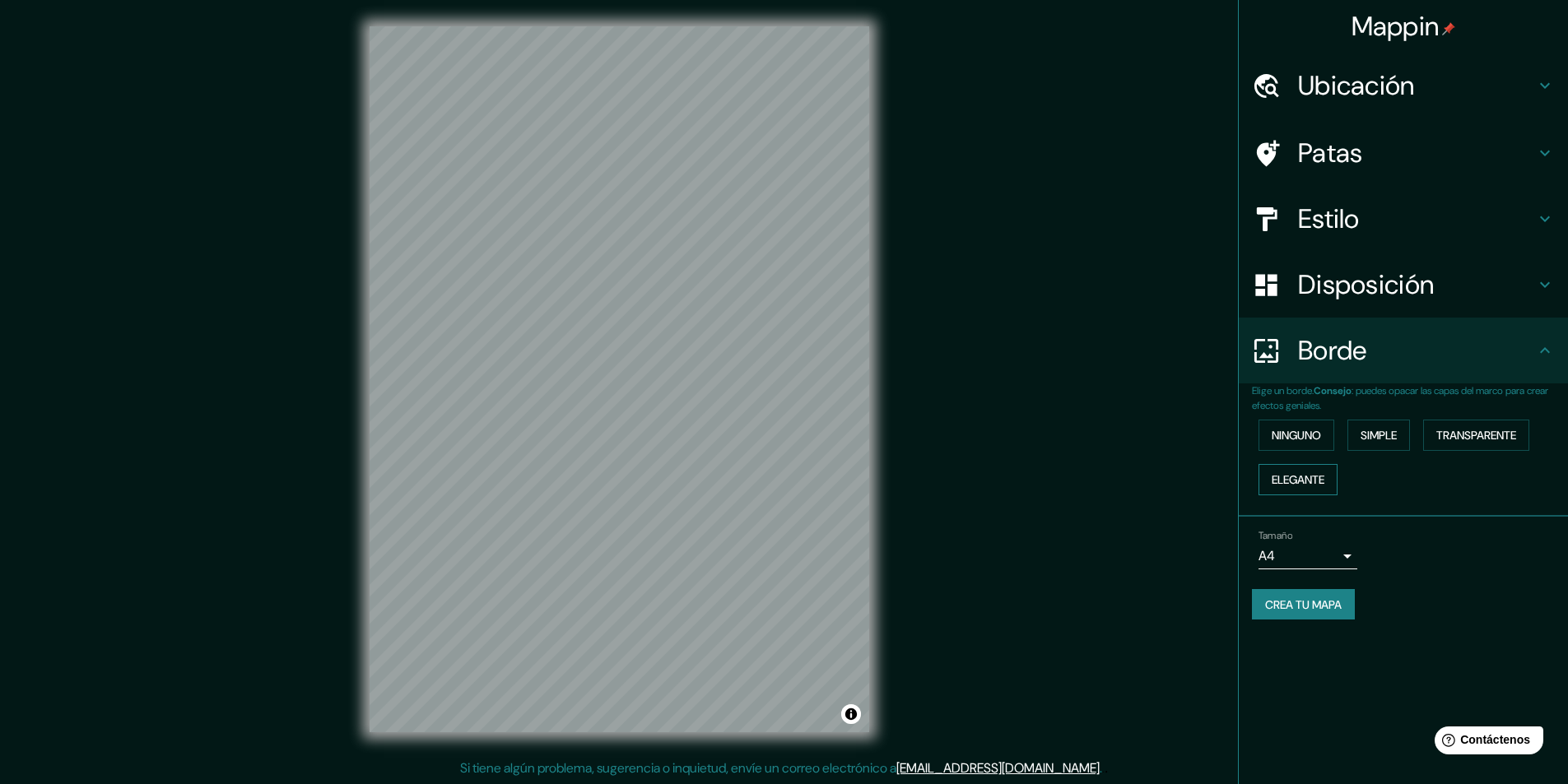
click at [1320, 475] on font "Elegante" at bounding box center [1298, 479] width 53 height 15
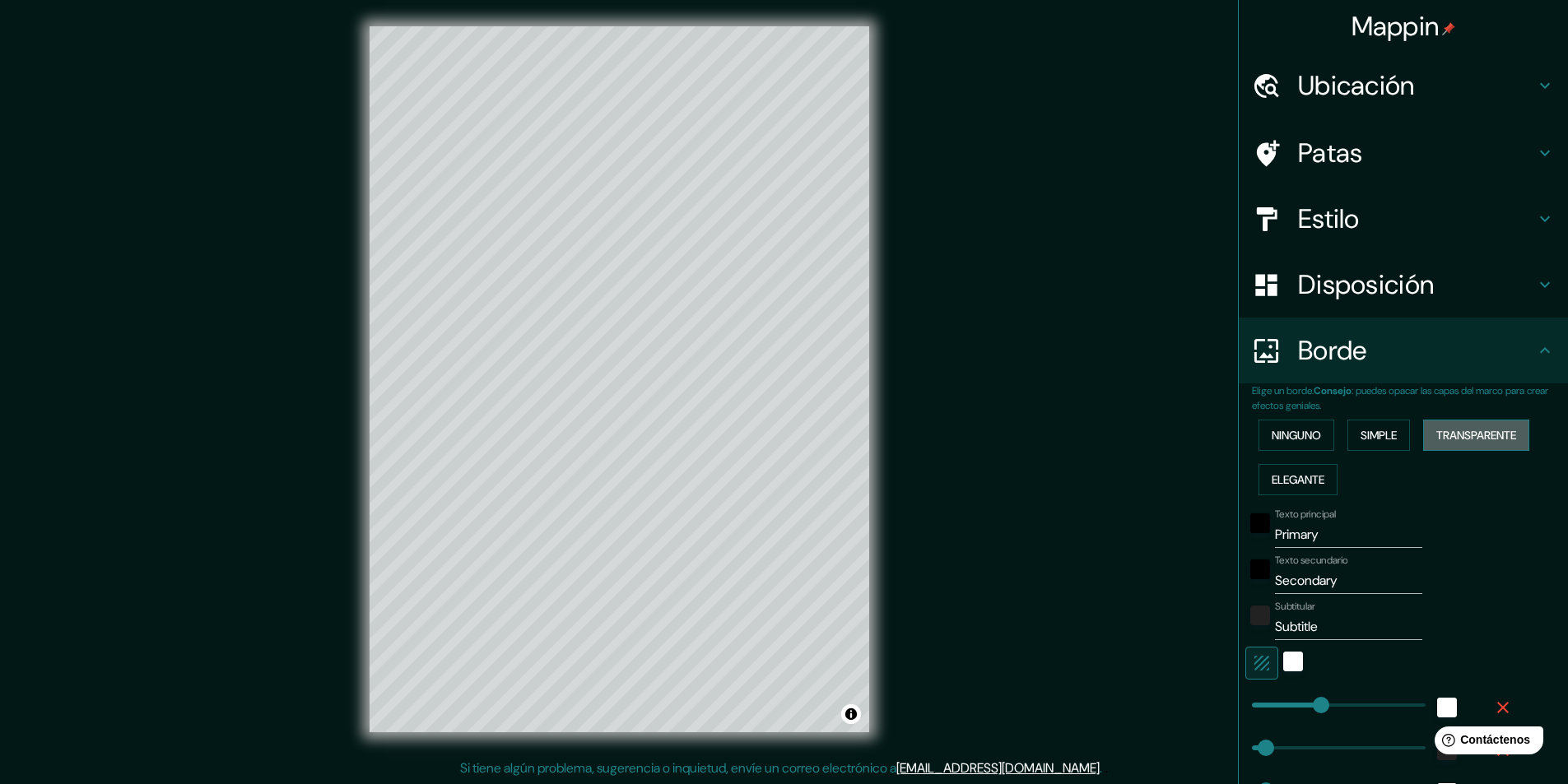
click at [1486, 439] on font "Transparente" at bounding box center [1476, 435] width 80 height 15
click at [538, 547] on div "Mappin Ubicación Azcapotzalco, Ciudad de México, México Patas Estilo Disposició…" at bounding box center [784, 392] width 1568 height 785
type input "P"
type input "291"
type input "49"
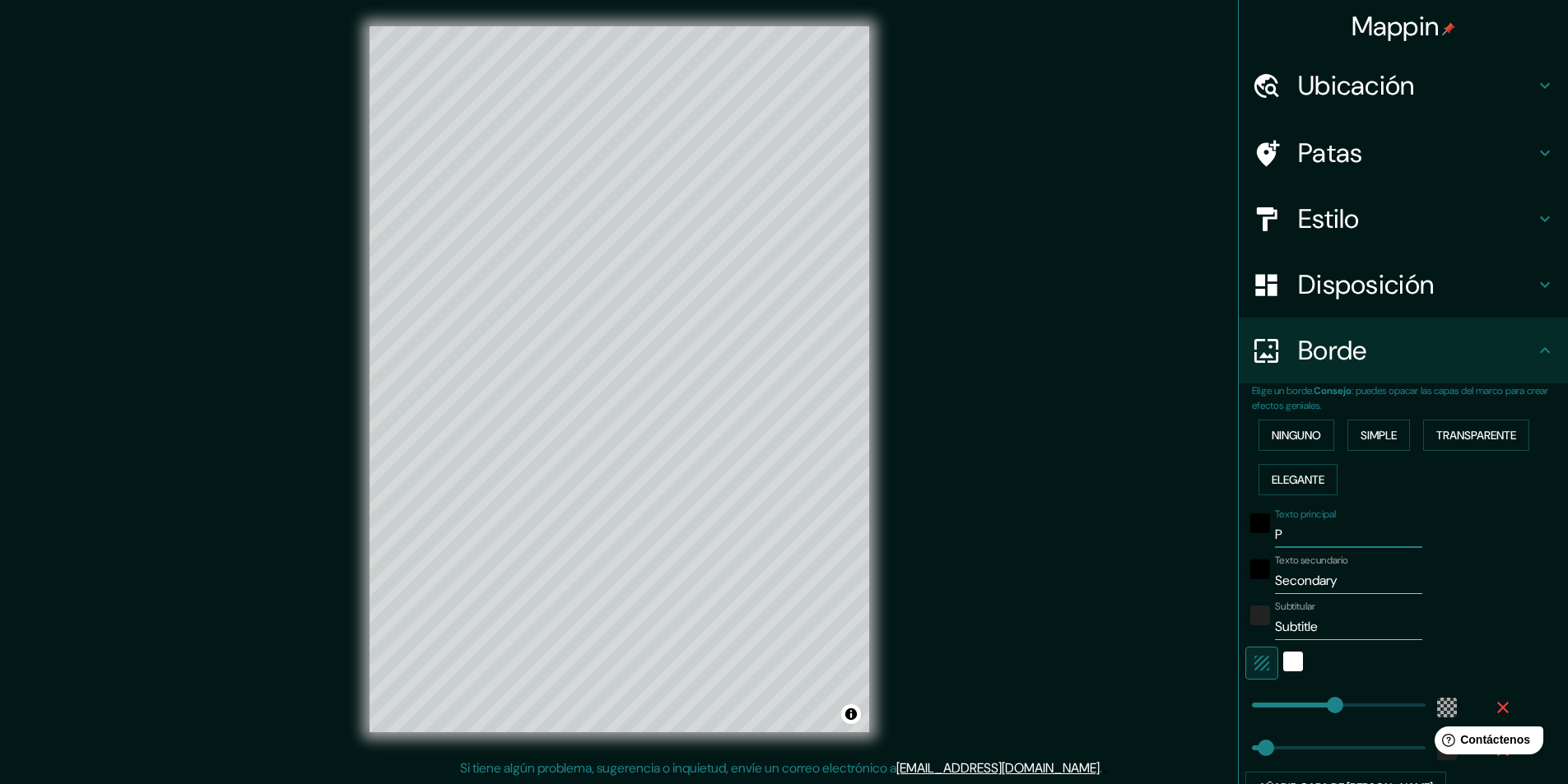
type input "Po"
type input "291"
type input "49"
type input "Pot"
type input "291"
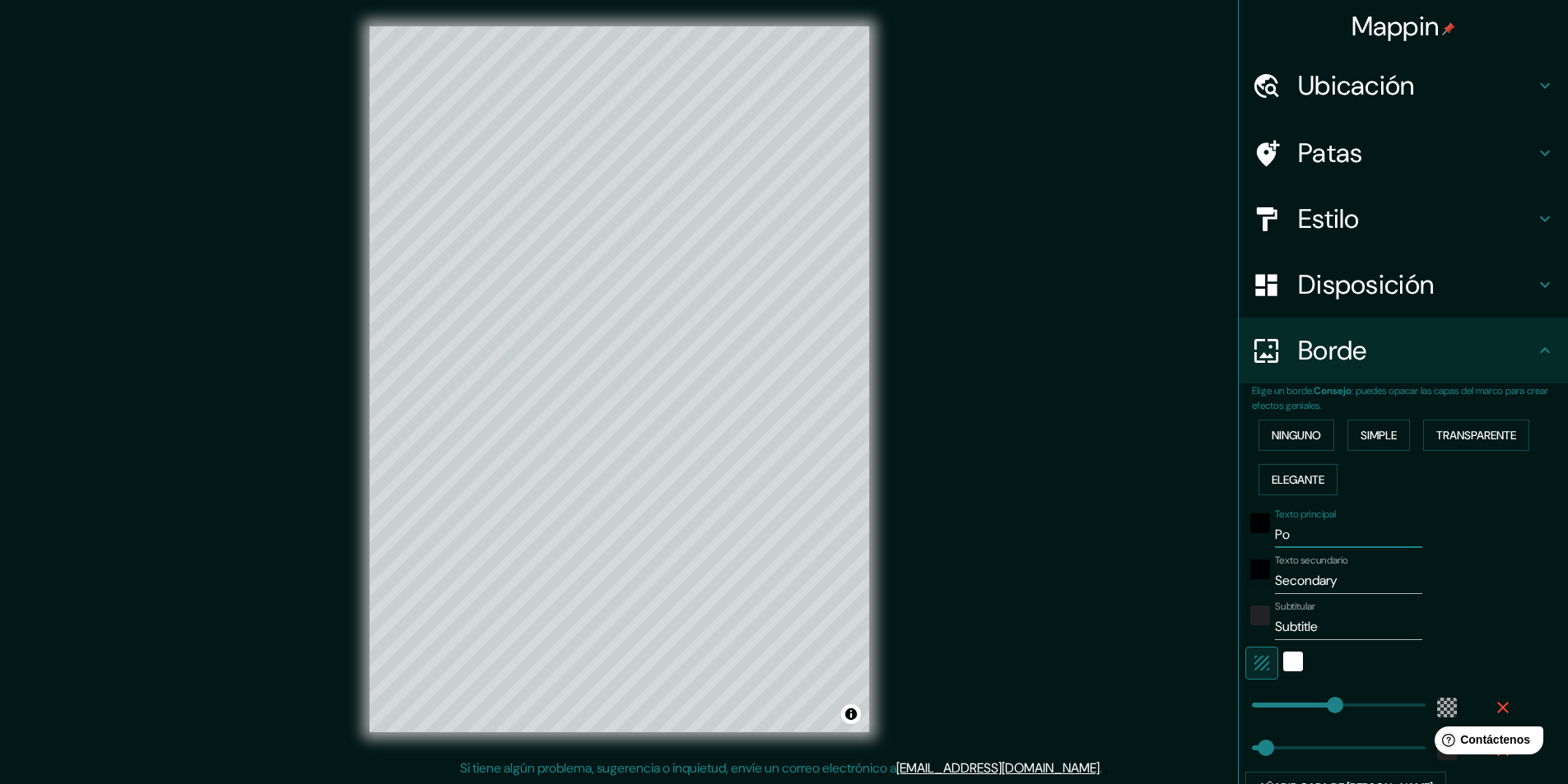
type input "49"
type input "Pota"
type input "291"
type input "49"
type input "Potab"
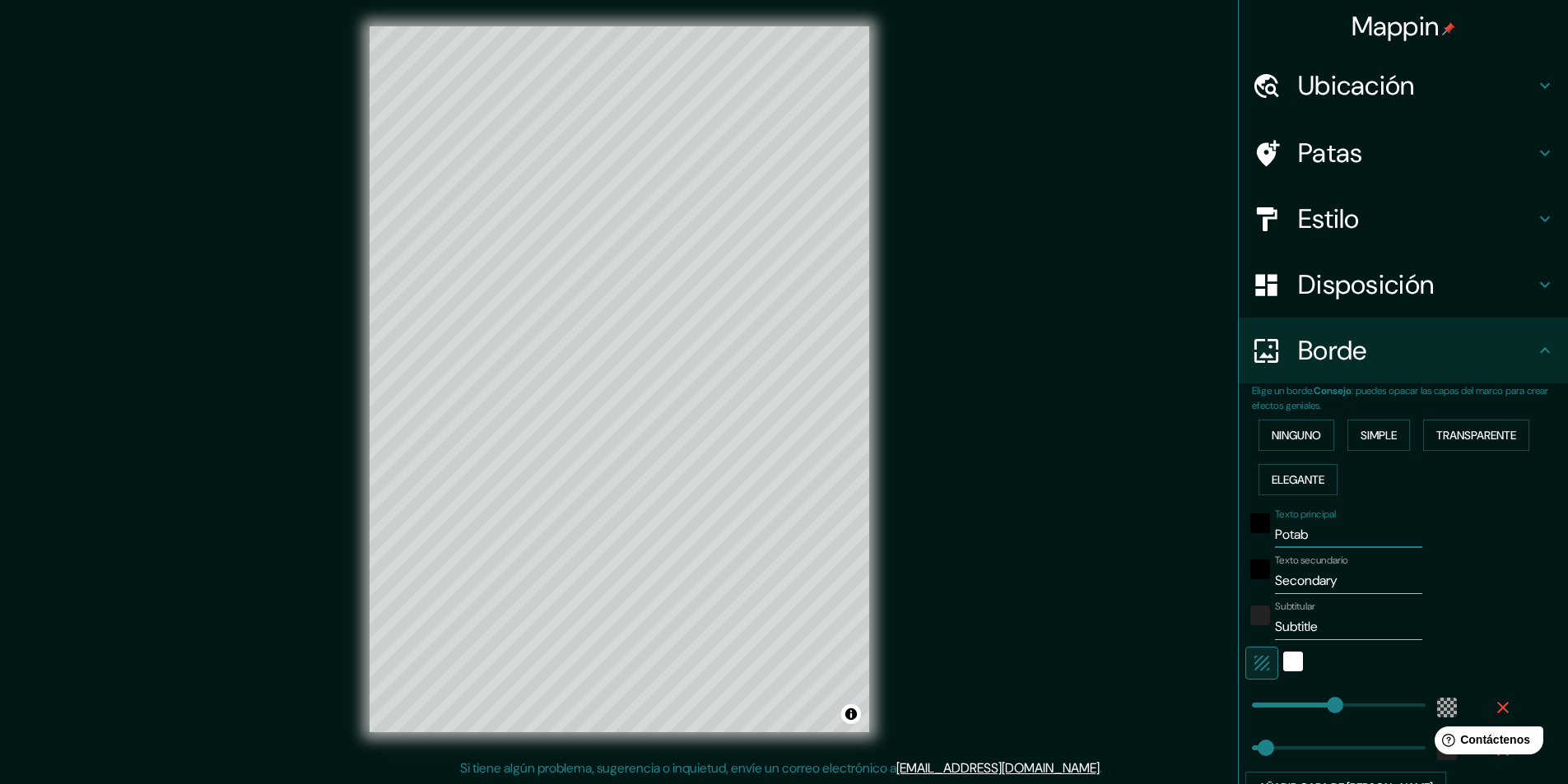
type input "291"
type input "49"
type input "Potabi"
type input "291"
type input "49"
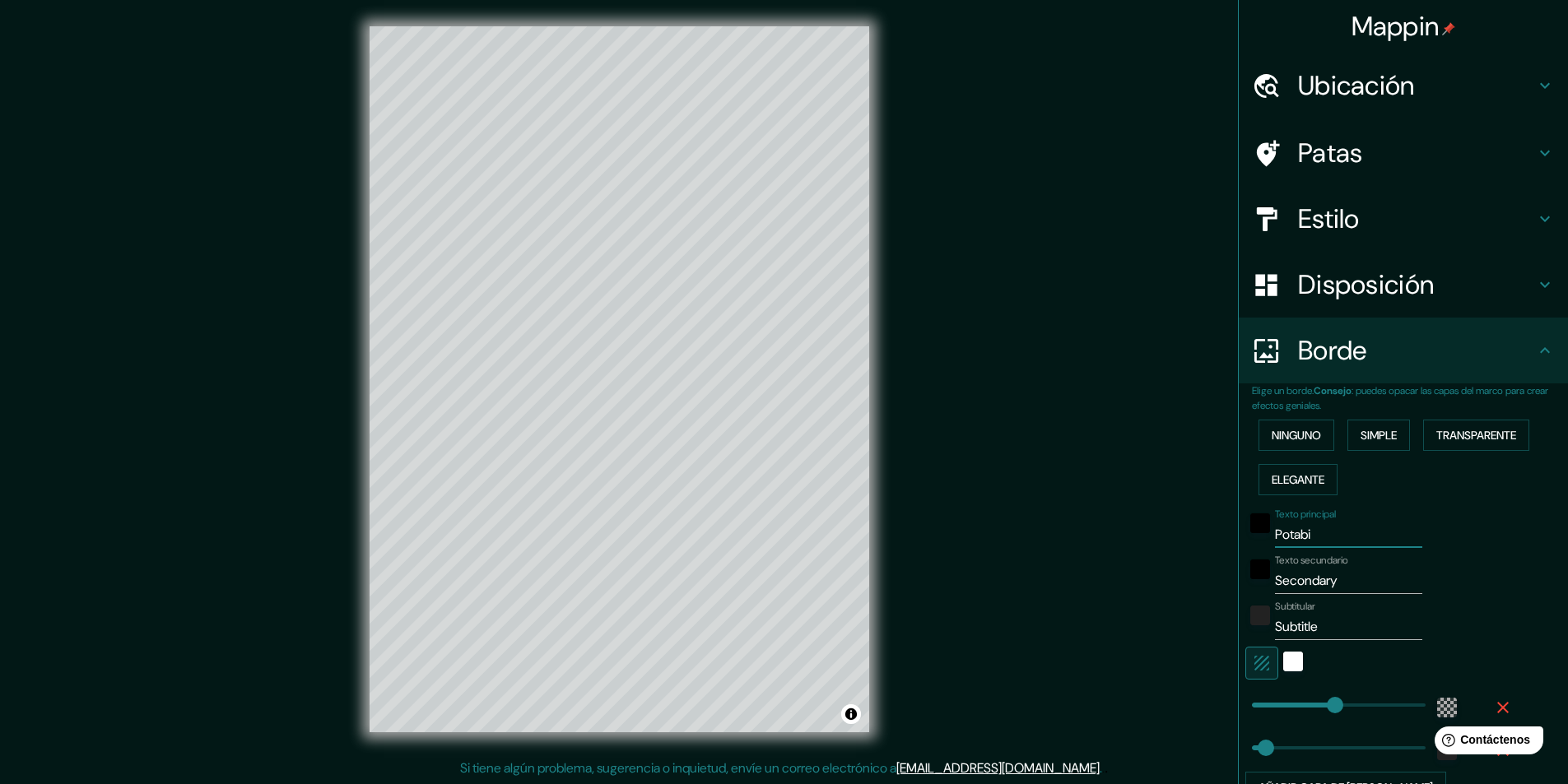
type input "Potabil"
type input "291"
type input "49"
type input "Potabili"
type input "291"
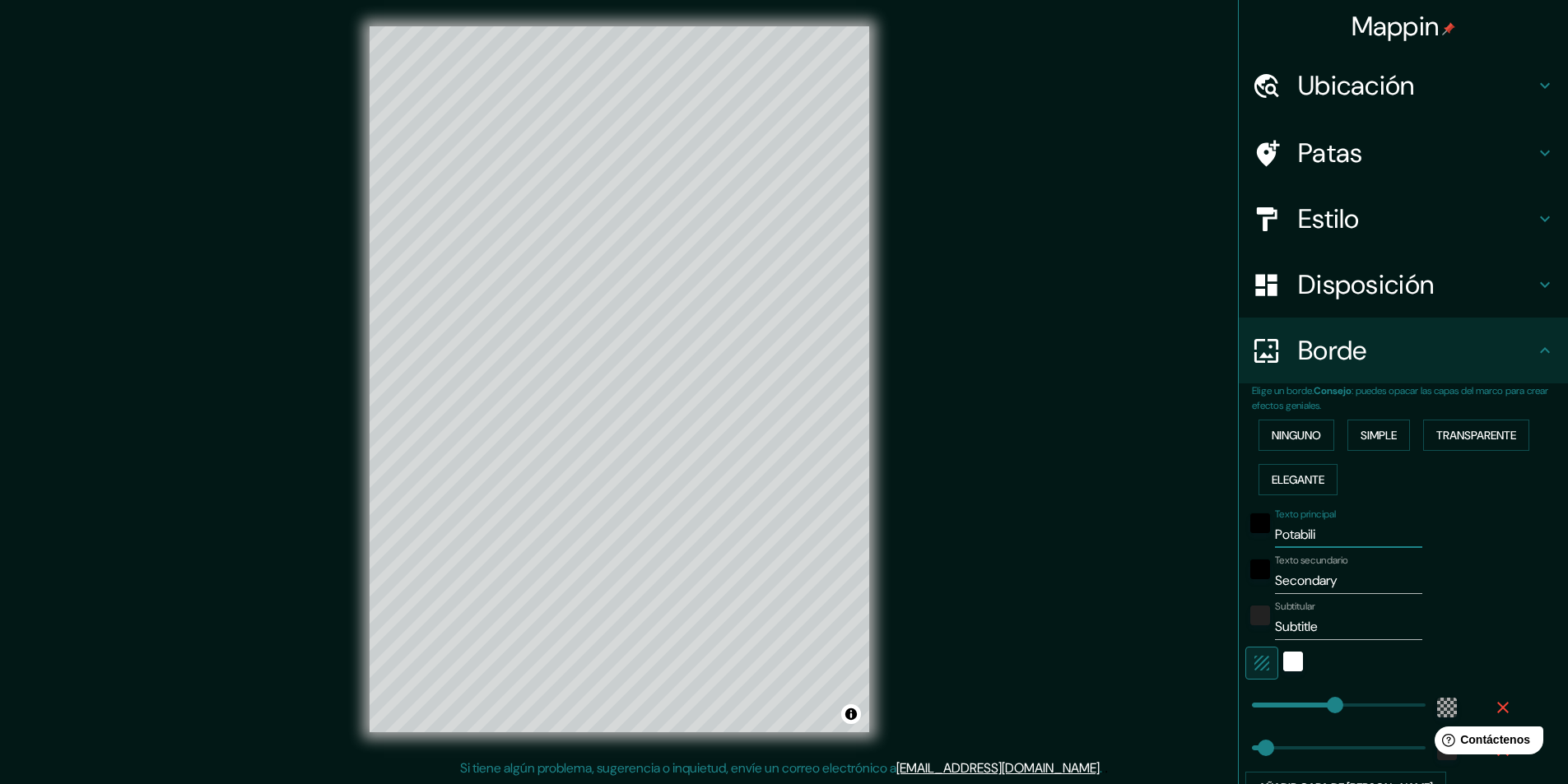
type input "49"
type input "Potabiliza"
type input "291"
type input "49"
type input "Potabilizad"
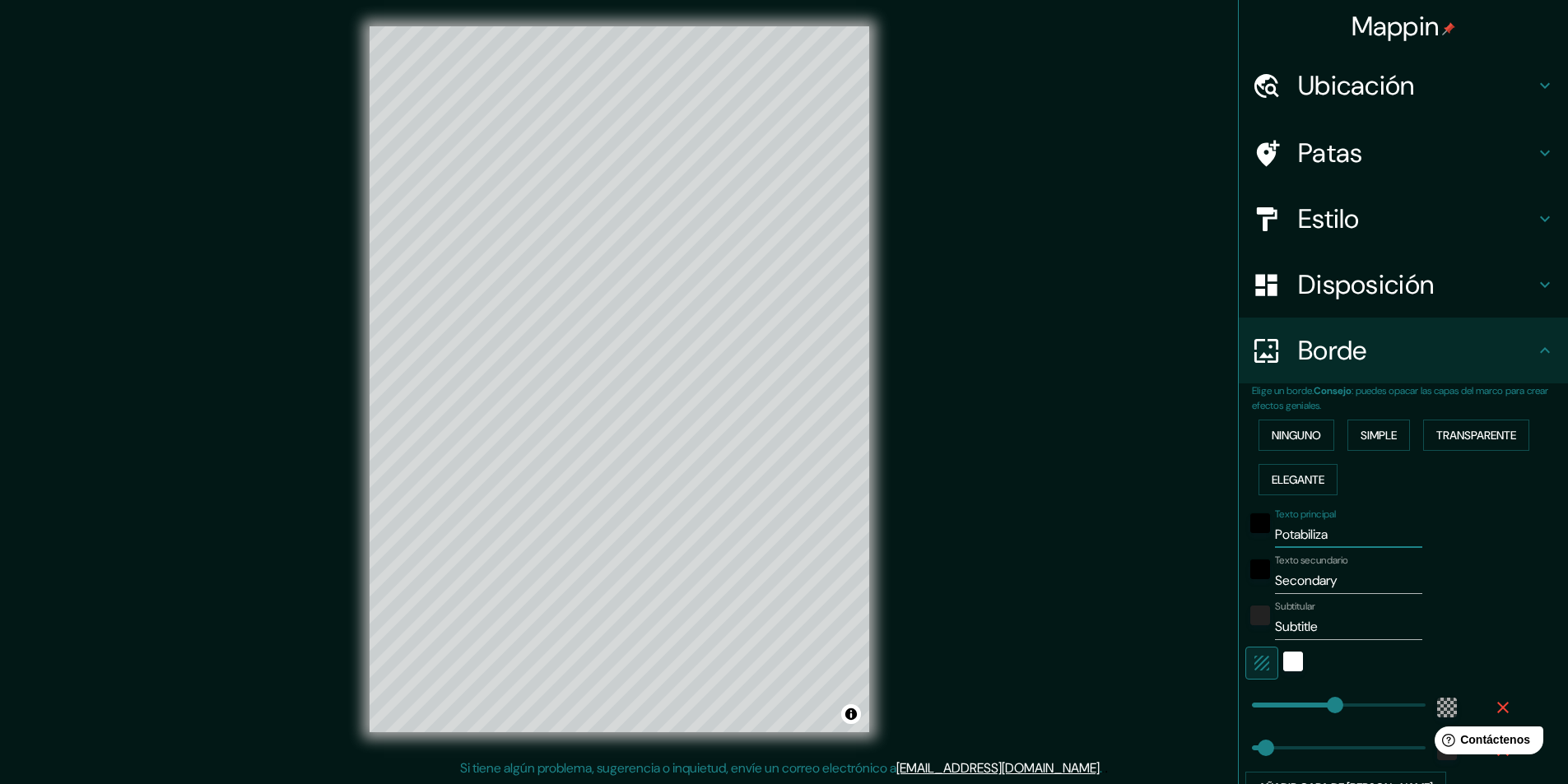
type input "291"
type input "49"
type input "Potabilizado"
type input "291"
type input "49"
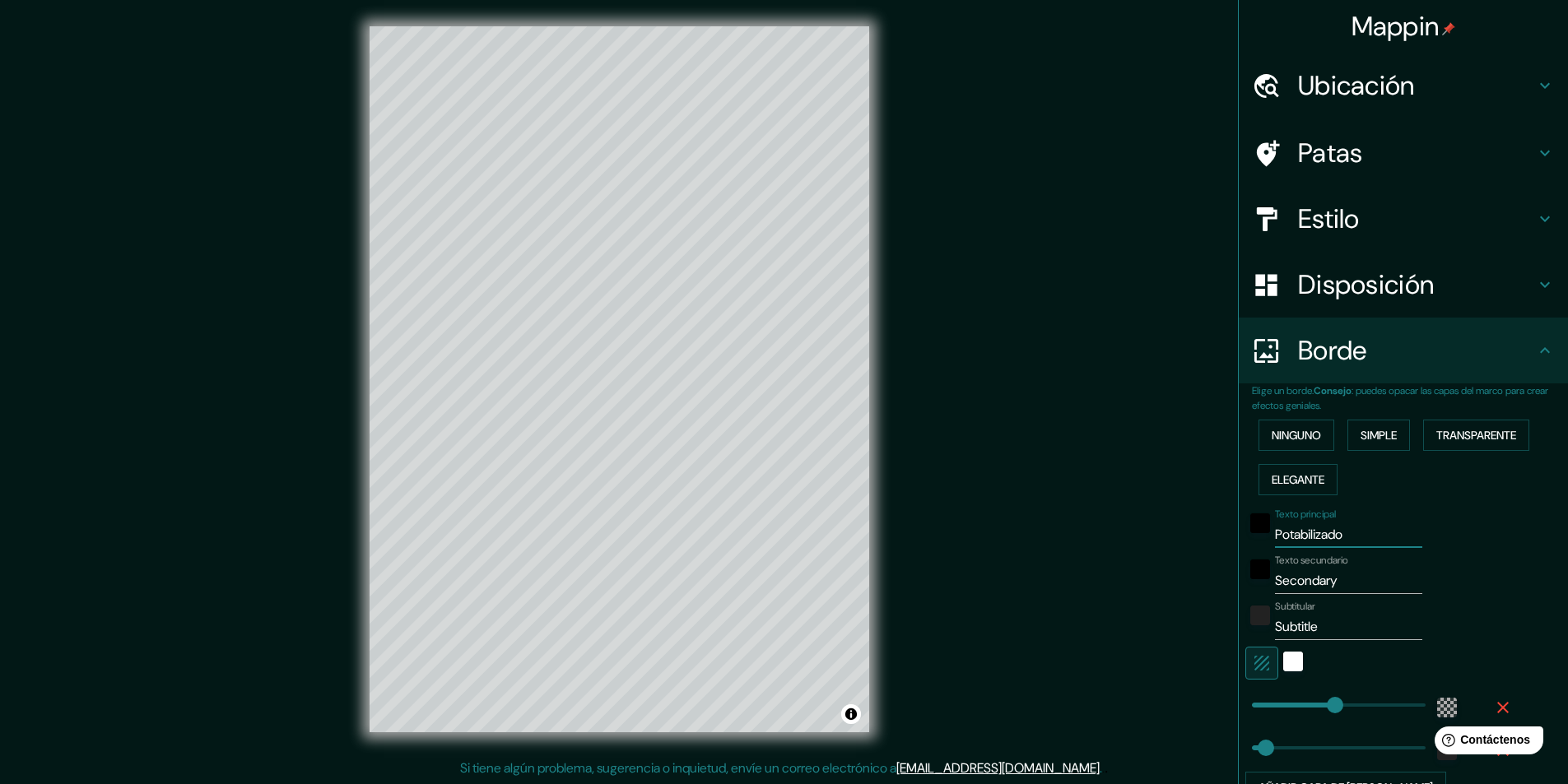
type input "Potabilizadot"
type input "291"
type input "49"
type input "Potabilizado"
type input "291"
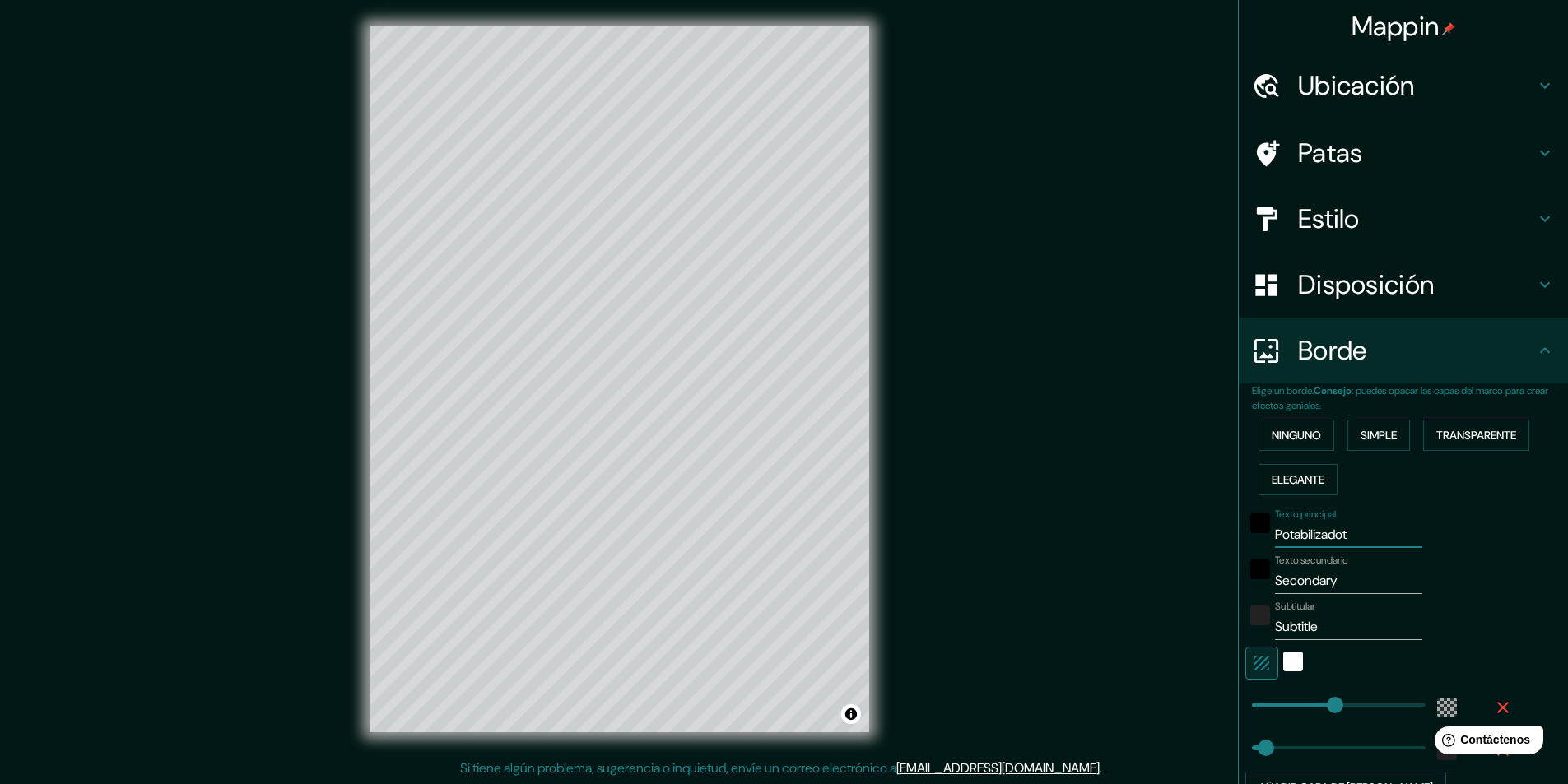
type input "49"
type input "Potabilizador"
type input "291"
type input "49"
drag, startPoint x: 1348, startPoint y: 581, endPoint x: 1108, endPoint y: 579, distance: 240.0
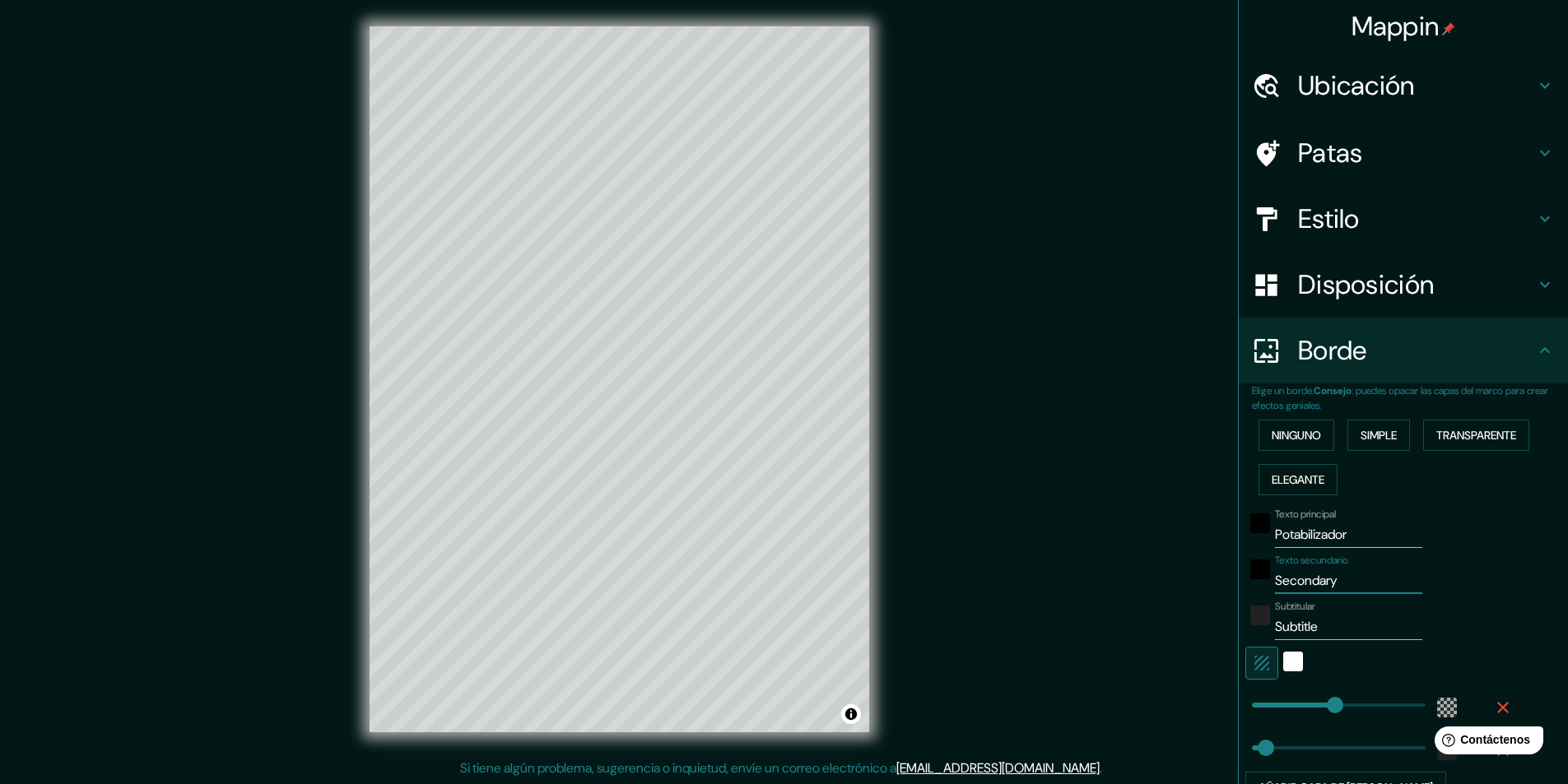
click at [1108, 579] on div "Mappin Ubicación Azcapotzalco, Ciudad de México, México Patas Estilo Disposició…" at bounding box center [784, 392] width 1568 height 785
drag, startPoint x: 1348, startPoint y: 530, endPoint x: 1192, endPoint y: 523, distance: 156.2
click at [1192, 523] on div "Mappin Ubicación Azcapotzalco, Ciudad de México, México Patas Estilo Disposició…" at bounding box center [784, 392] width 1568 height 785
type input "P"
type input "291"
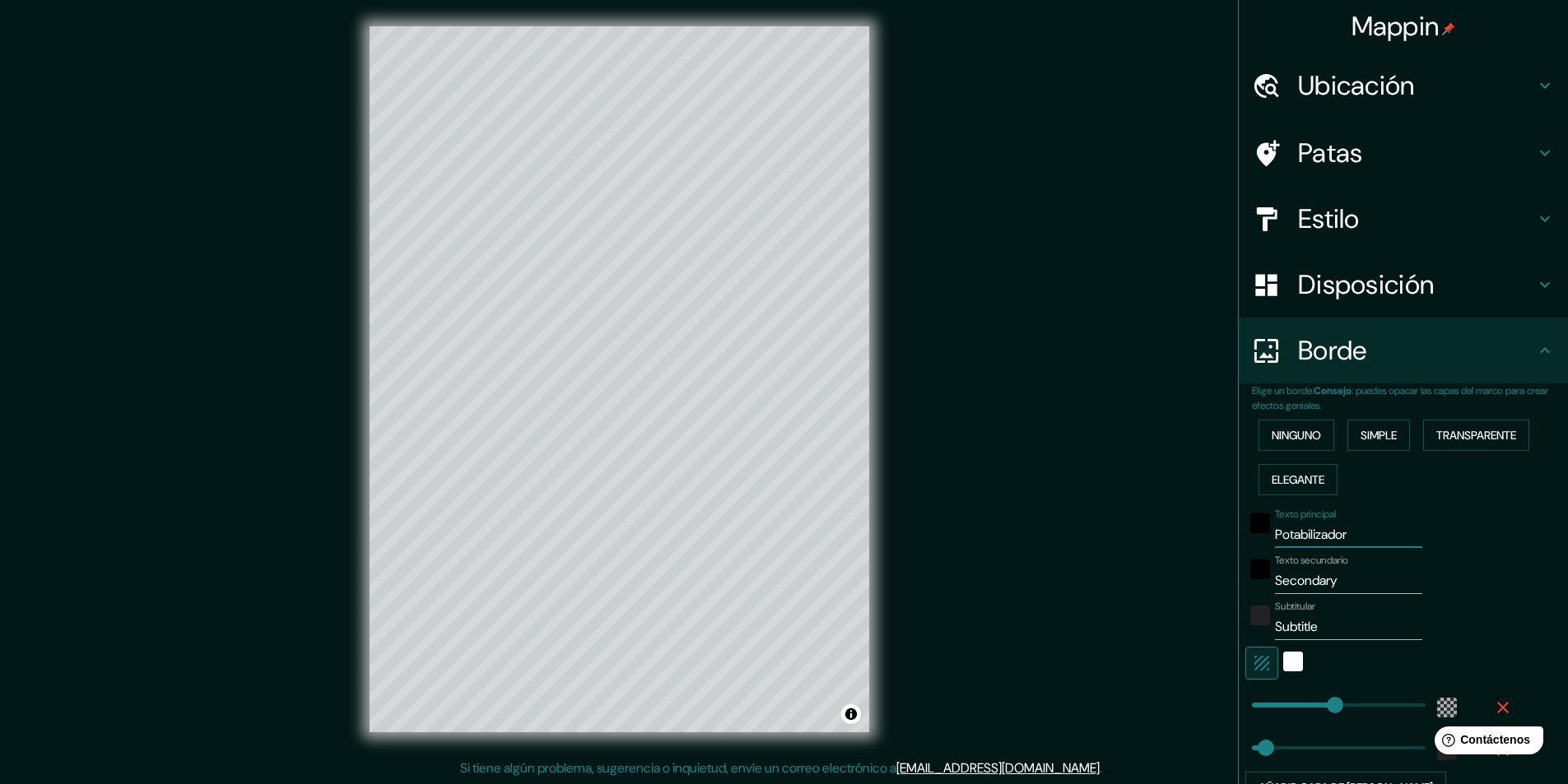
type input "49"
type input "Po"
type input "291"
type input "49"
type input "Pot"
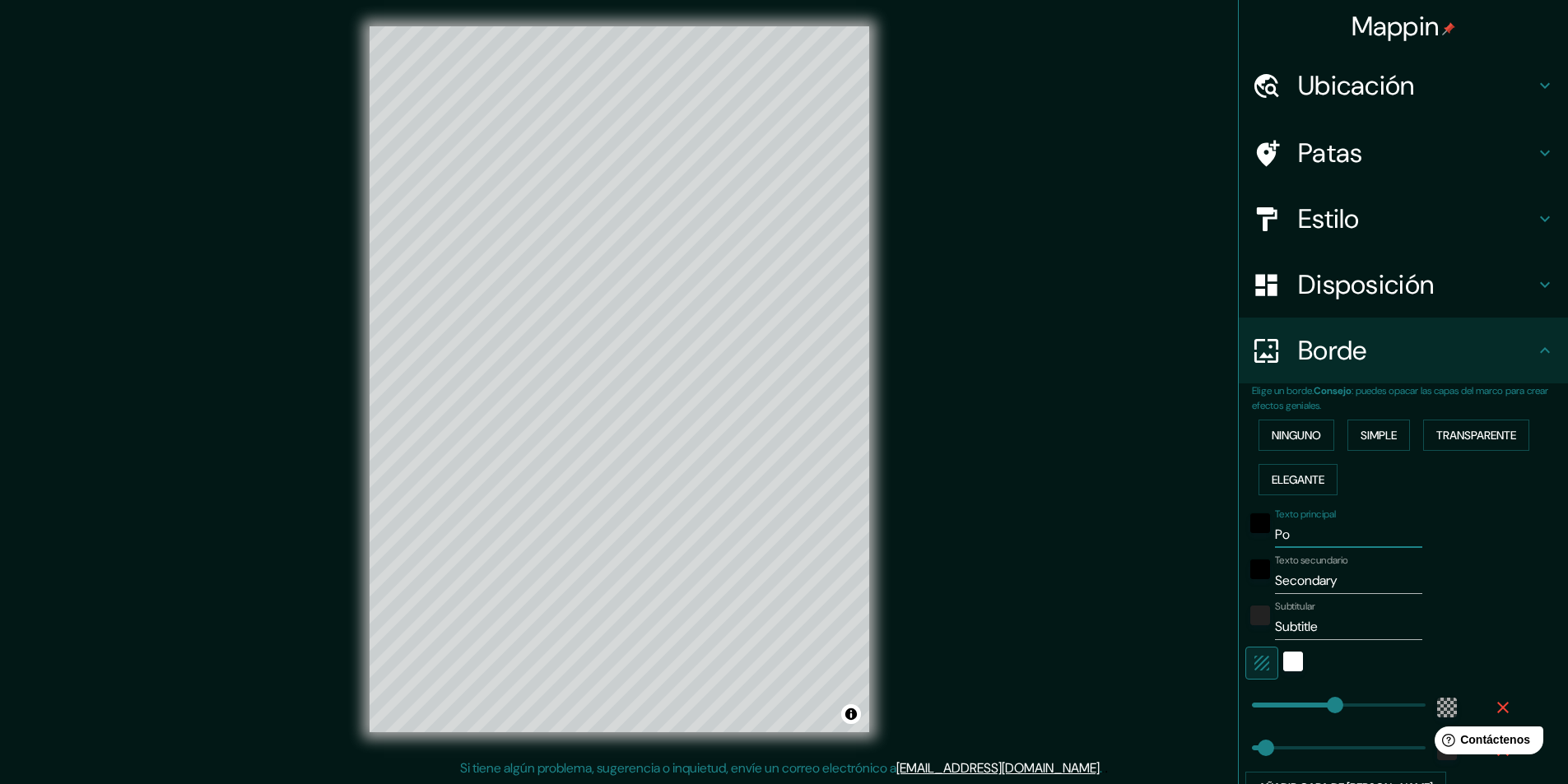
type input "291"
type input "49"
type input "Pota"
type input "291"
type input "49"
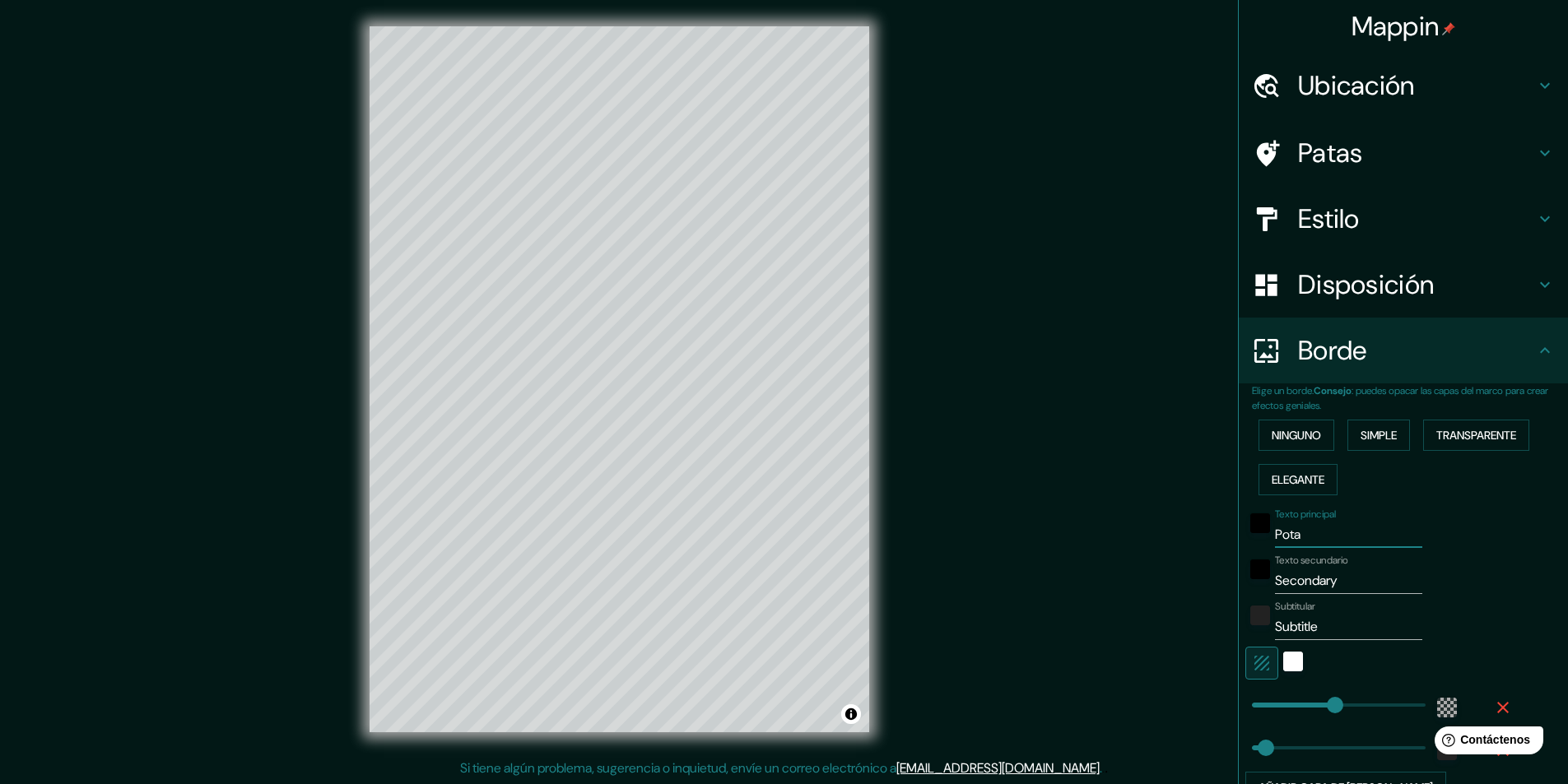
type input "Potab"
type input "291"
type input "49"
type input "Potabi"
type input "291"
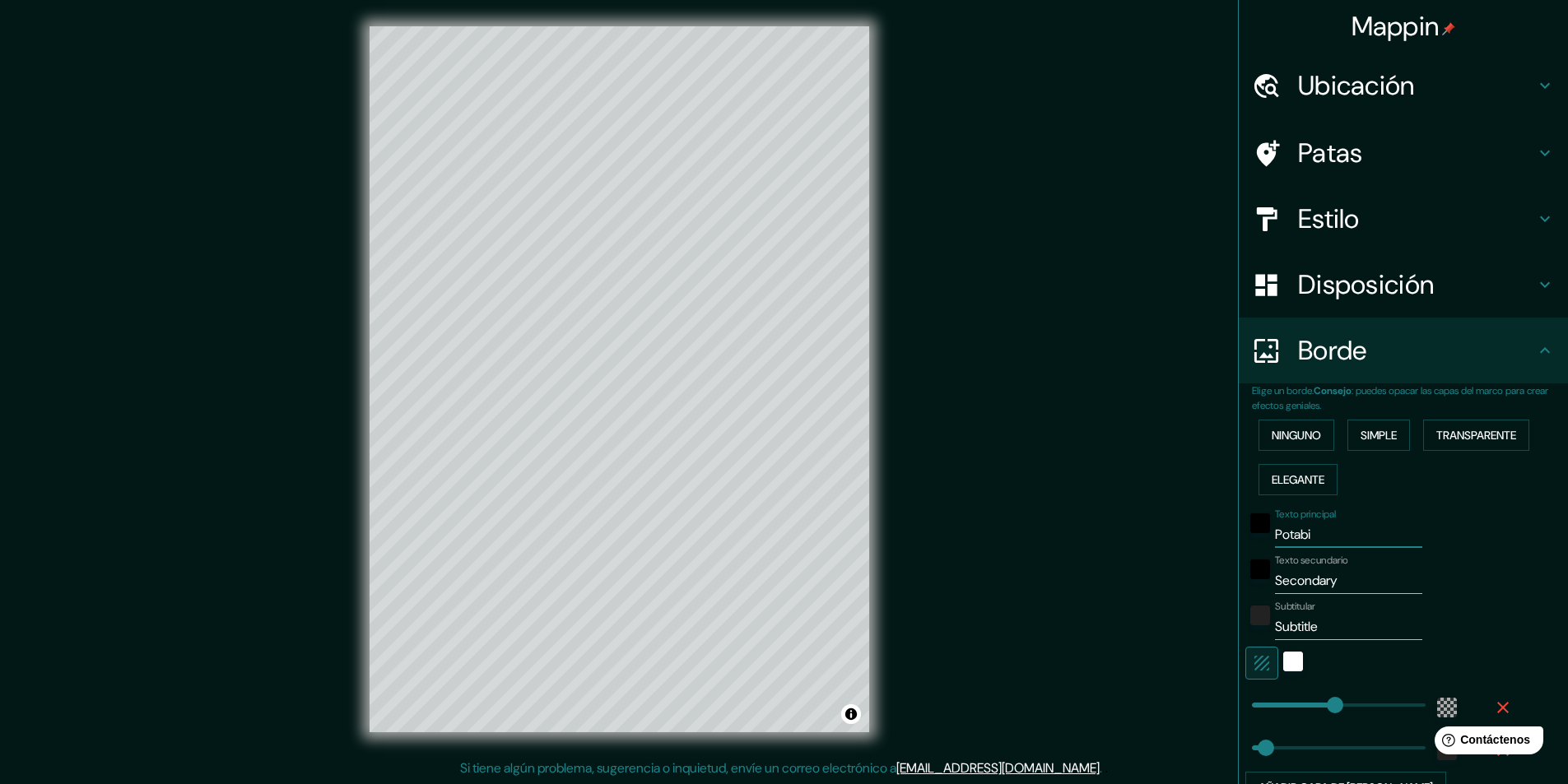
type input "49"
type input "Potabil"
type input "291"
type input "49"
type input "Potabili"
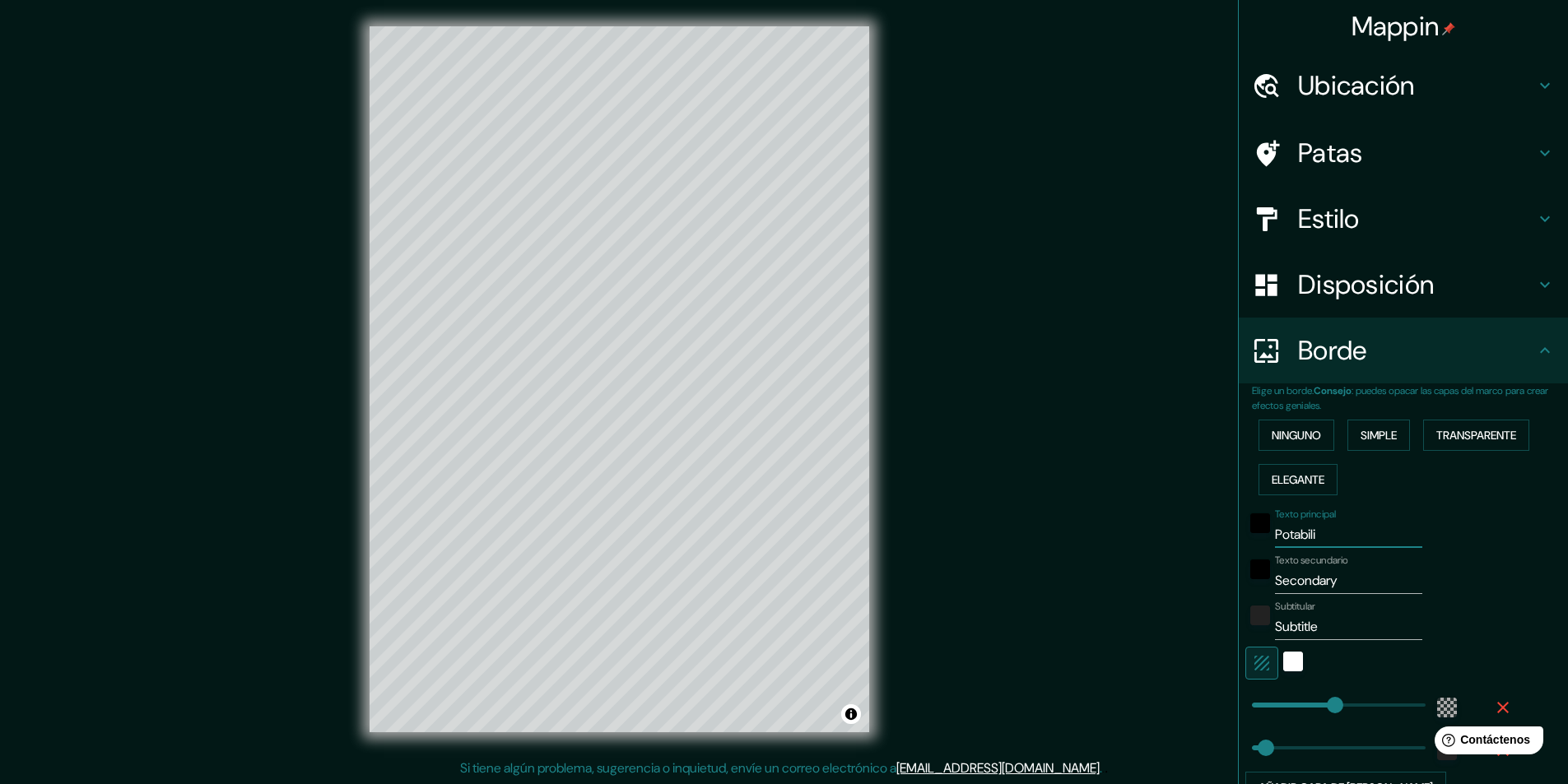
type input "291"
type input "49"
type input "Potabiliz"
type input "291"
type input "49"
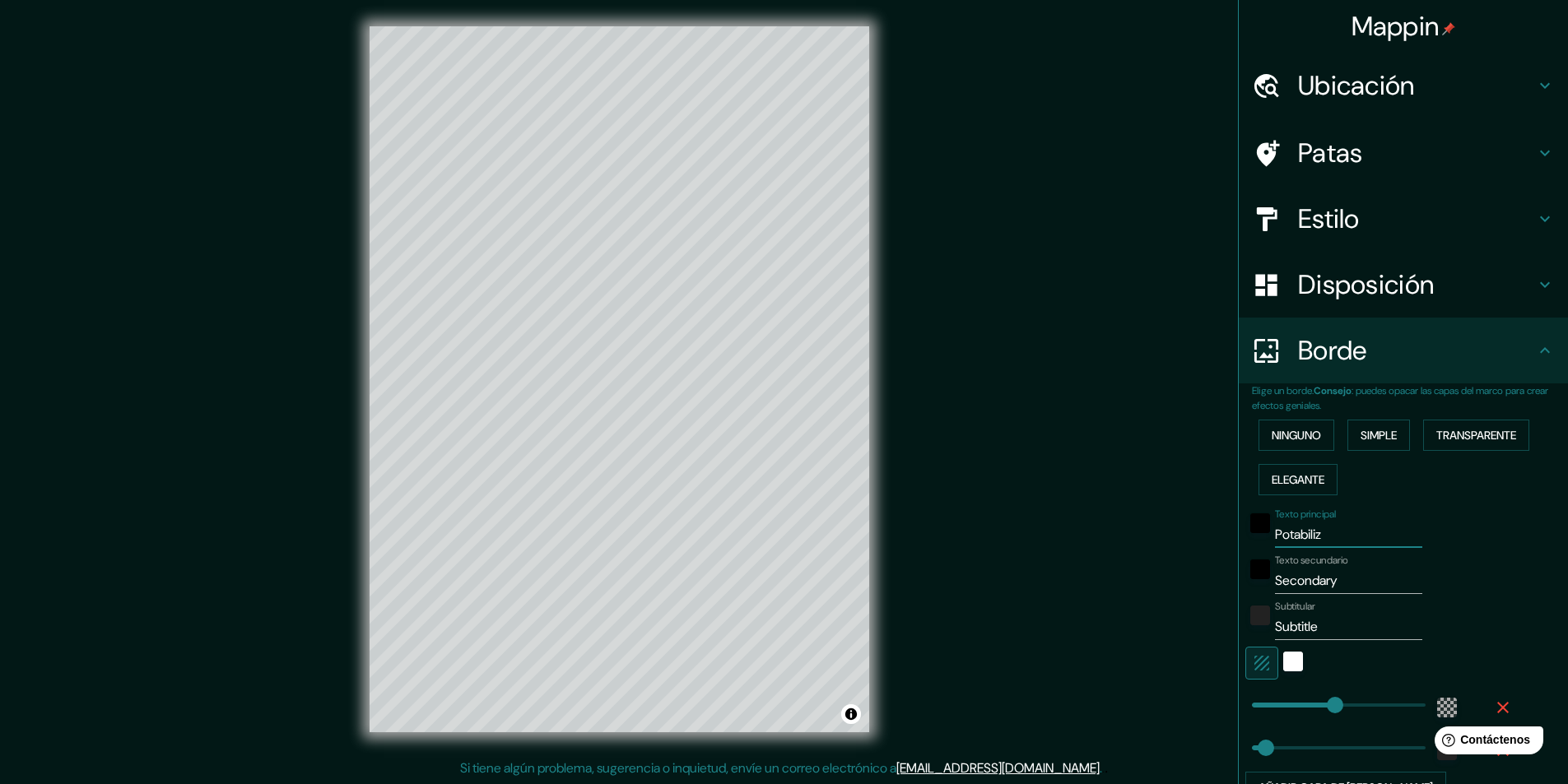
type input "Potabiliza"
type input "291"
type input "49"
type input "Potabilizac"
type input "291"
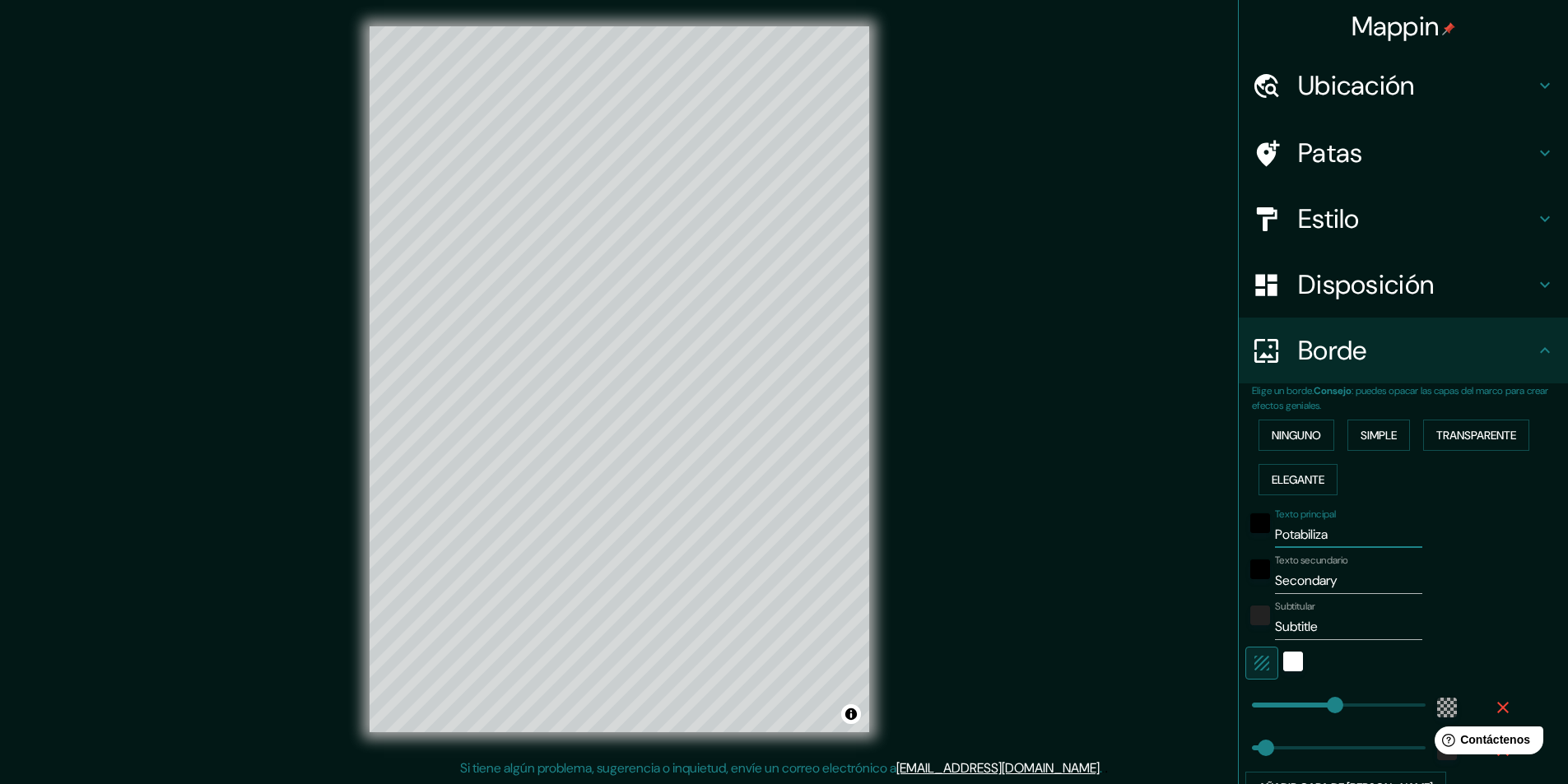
type input "49"
type input "Potabilizaci"
type input "291"
type input "49"
type input "Potabilizació"
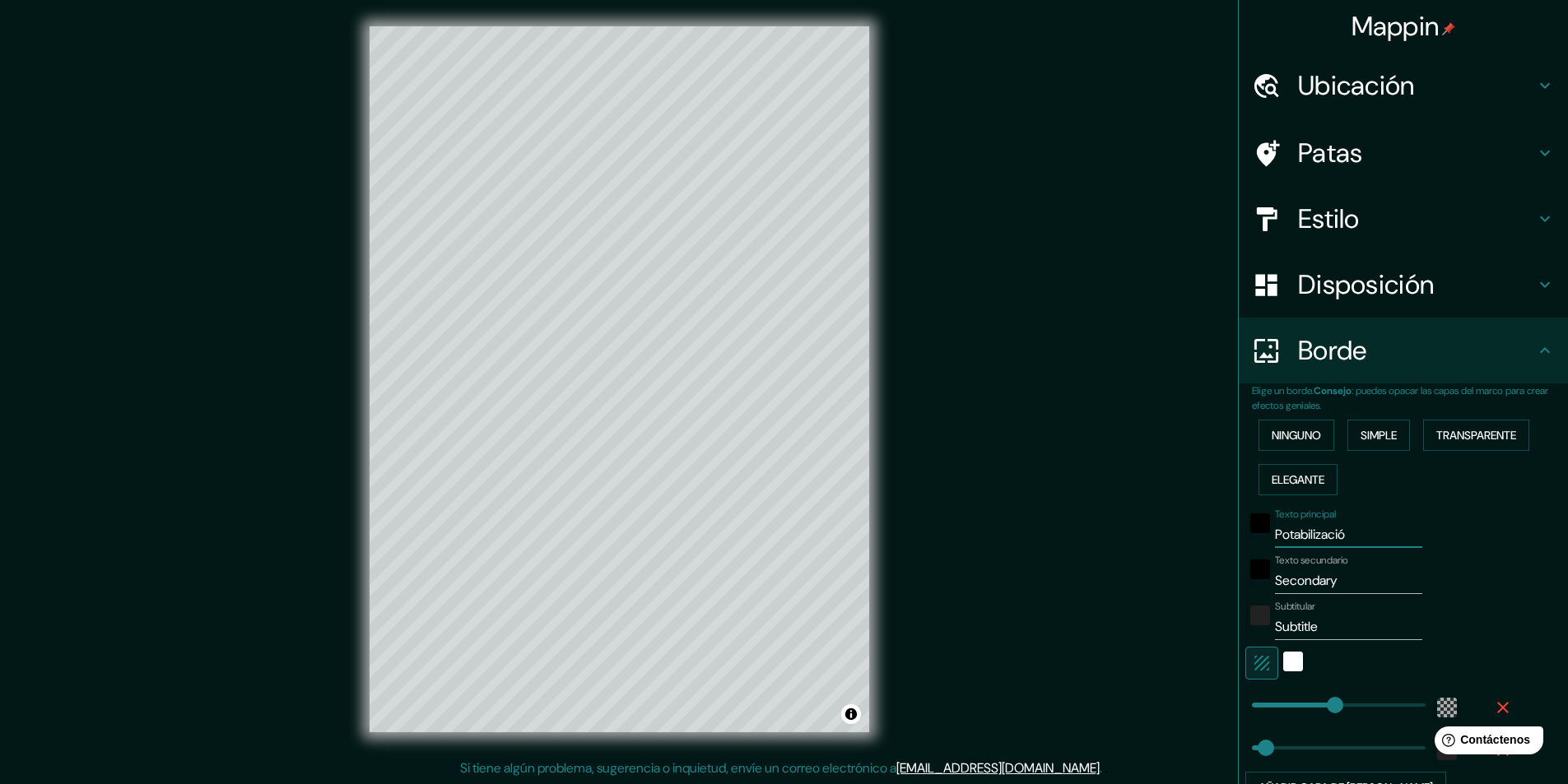
type input "291"
type input "49"
type input "Potabilizació"
click at [1293, 574] on input "Secondary" at bounding box center [1348, 581] width 147 height 26
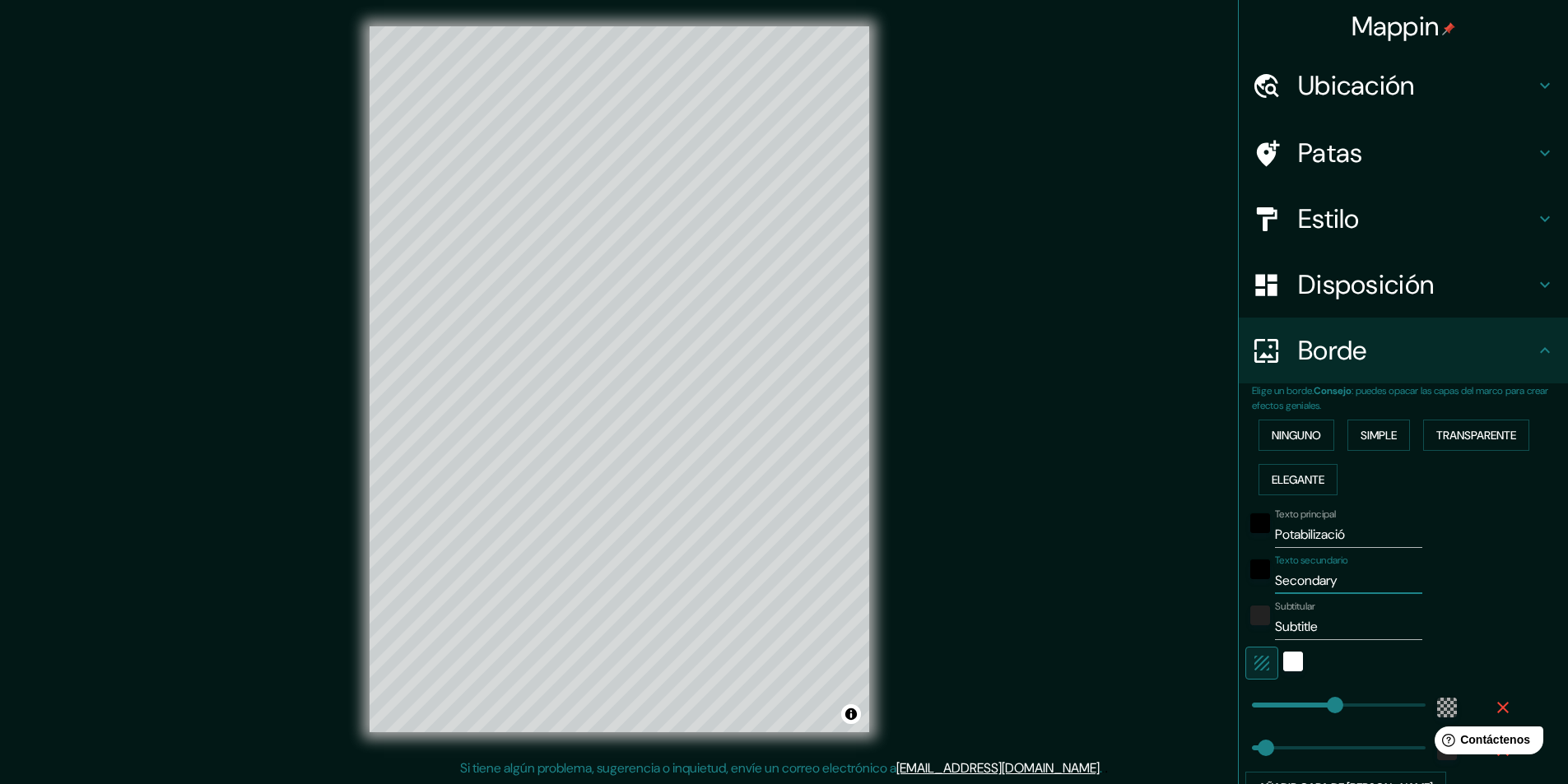
click at [1293, 574] on input "Secondary" at bounding box center [1348, 581] width 147 height 26
type input "A"
type input "291"
type input "49"
type input "Az"
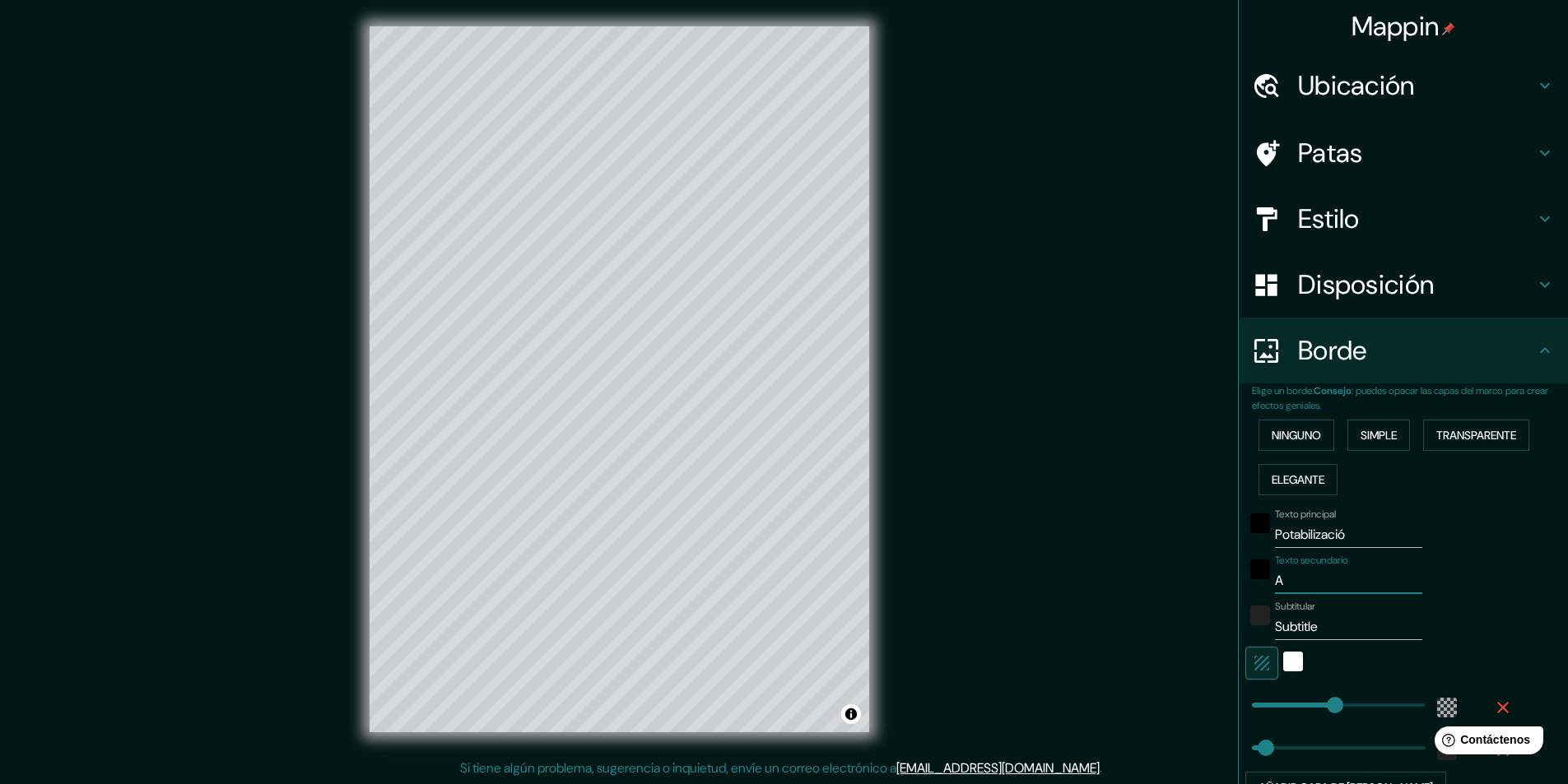
type input "291"
type input "49"
type input "Azc"
type input "291"
type input "49"
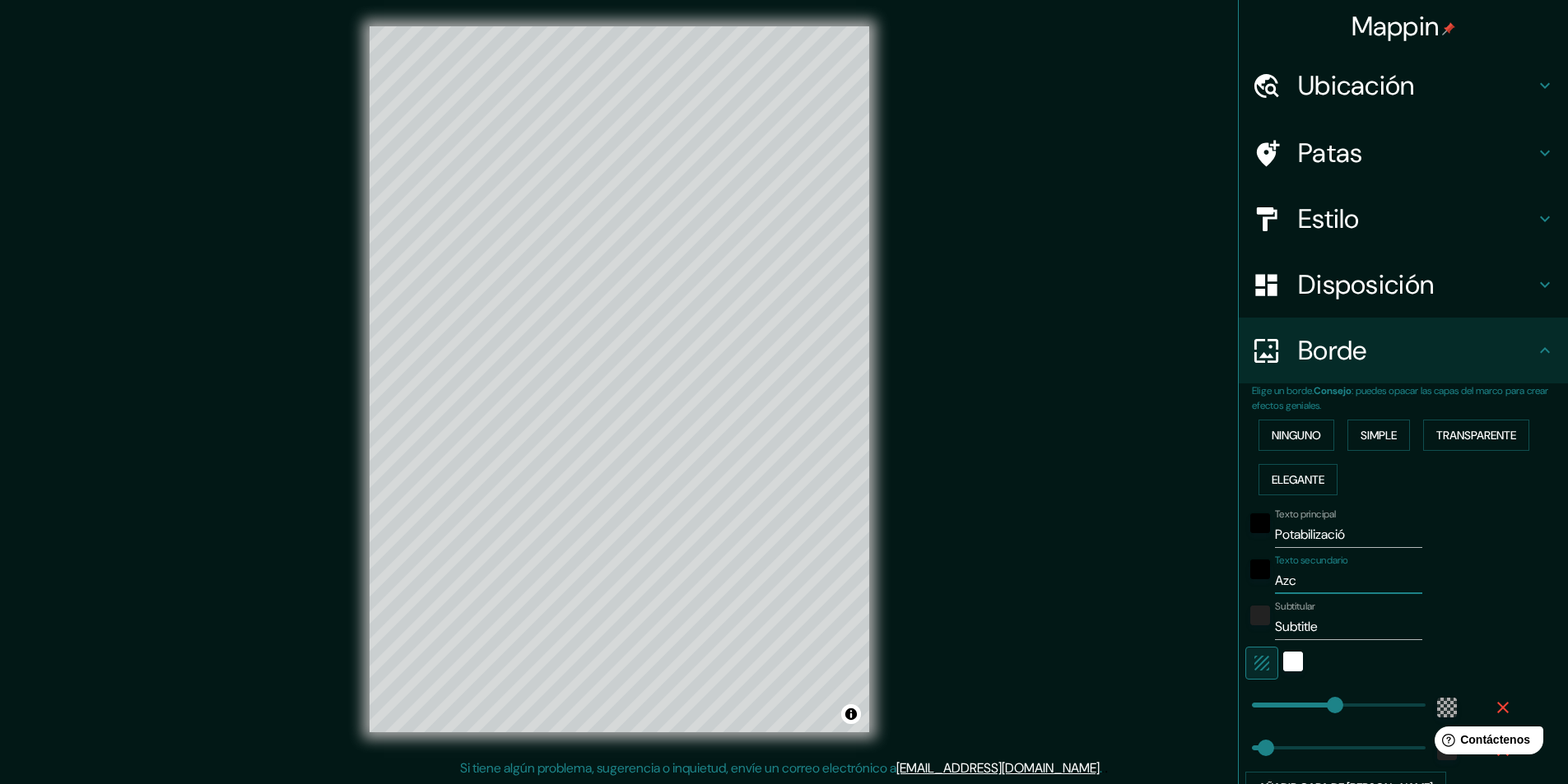
type input "Azca"
type input "291"
type input "49"
type input "Azcap"
type input "291"
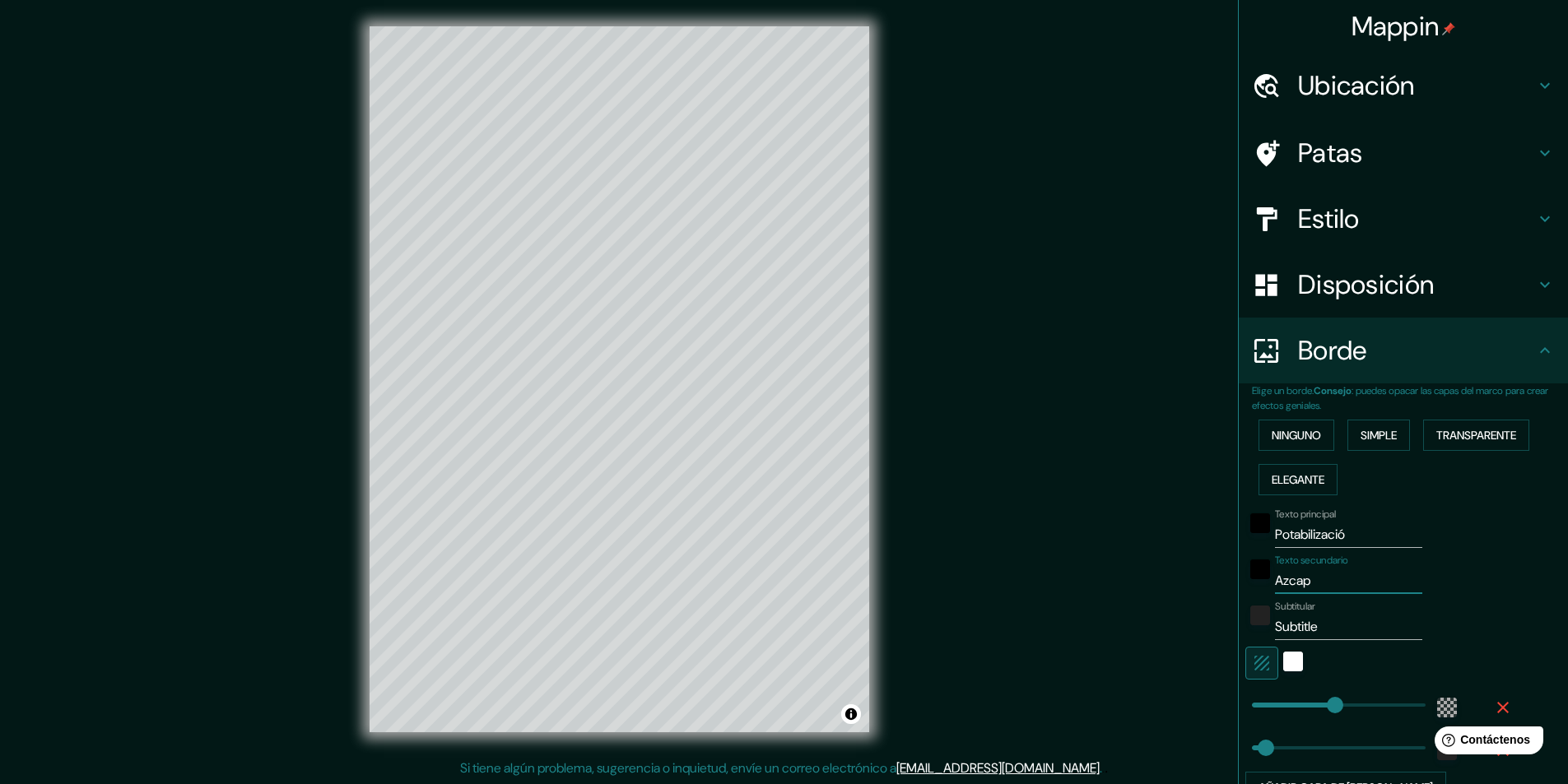
type input "49"
type input "Azcapo"
type input "291"
type input "49"
type input "Azcapot"
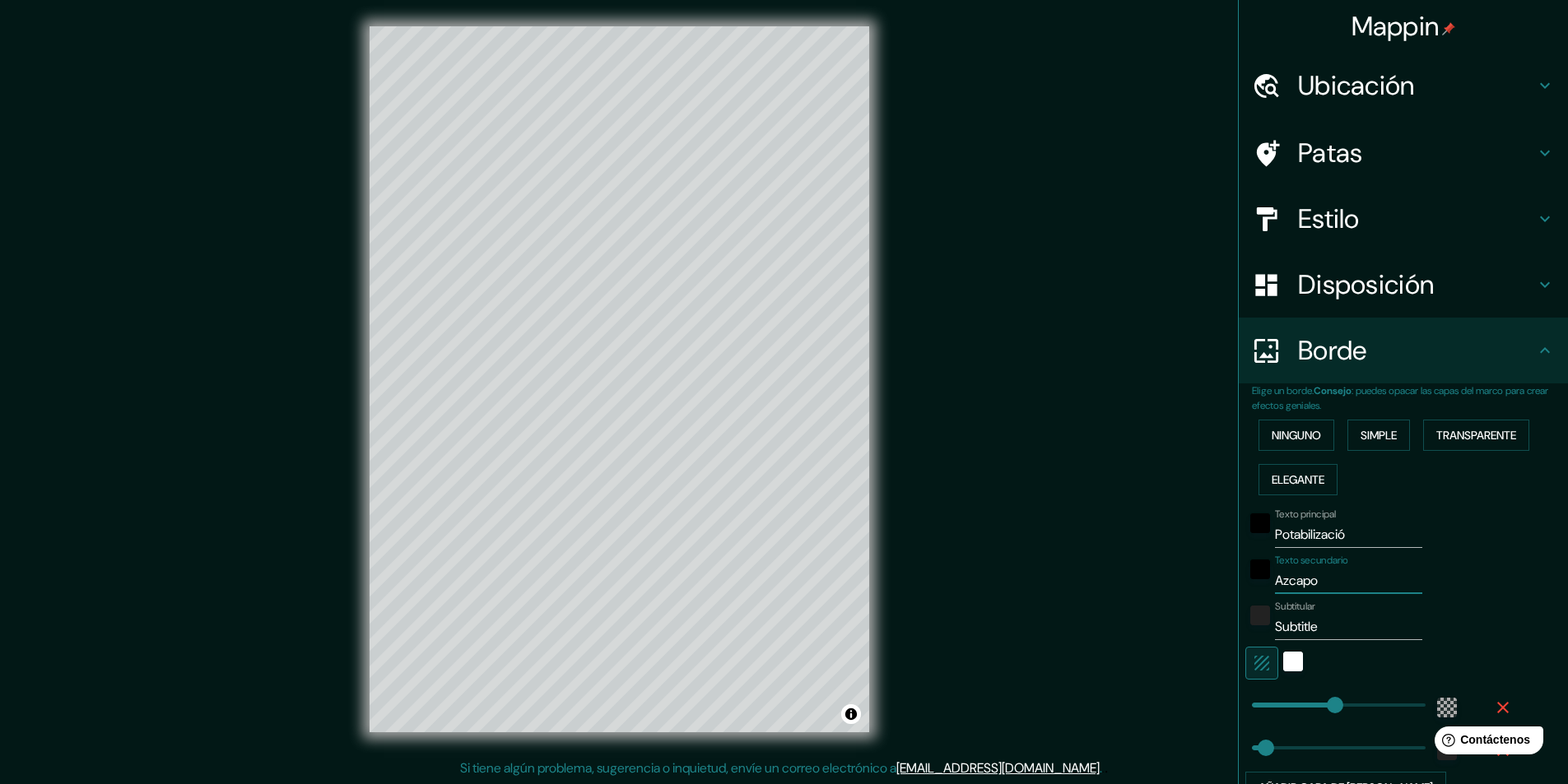
type input "291"
type input "49"
type input "Azcapotza"
type input "291"
type input "49"
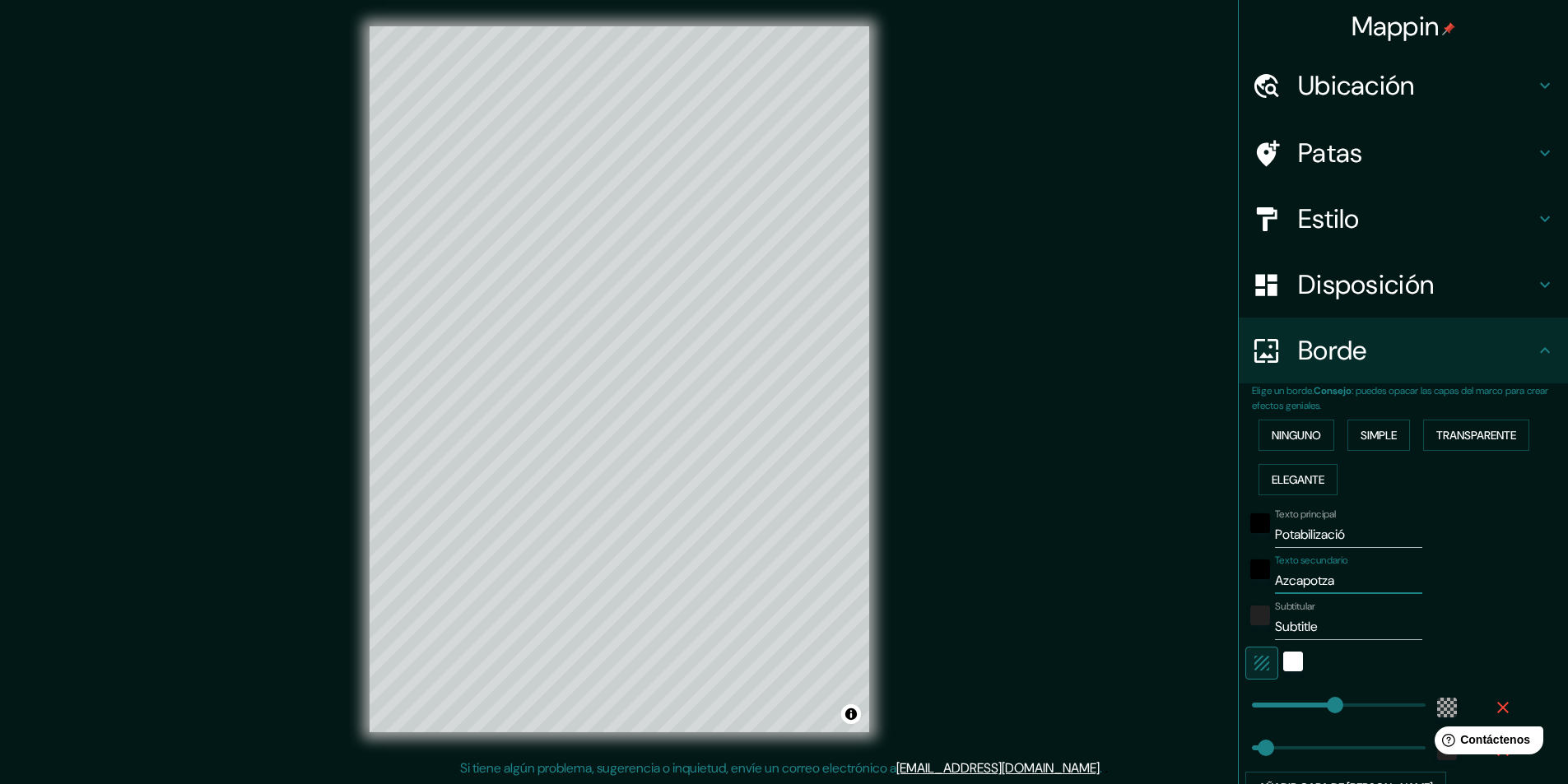
type input "Azcapotzal"
type input "291"
type input "49"
type input "Azcapotzalc"
type input "291"
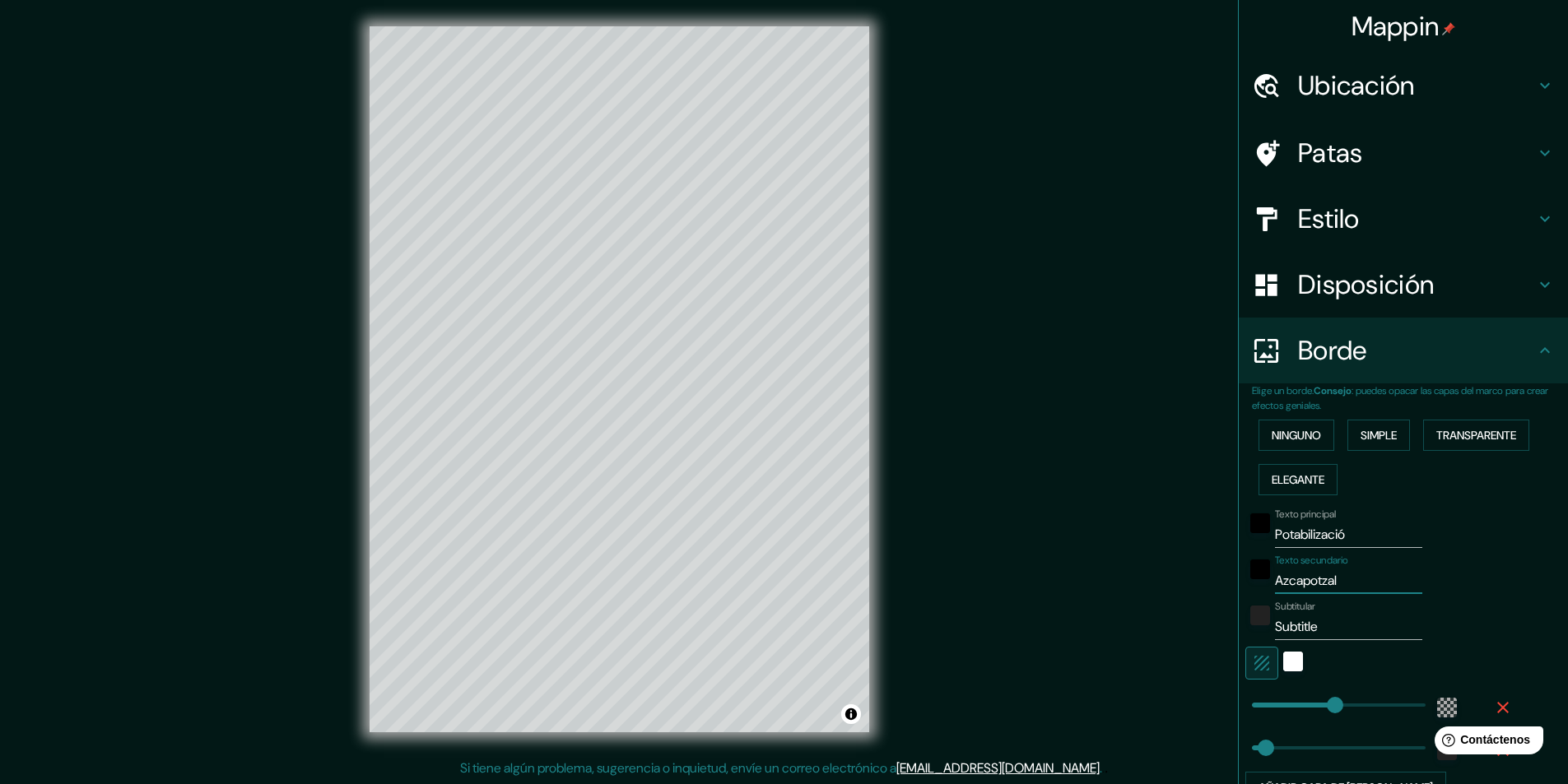
type input "49"
type input "Azcapotzalco"
type input "291"
type input "49"
type input "Azcapotzalco"
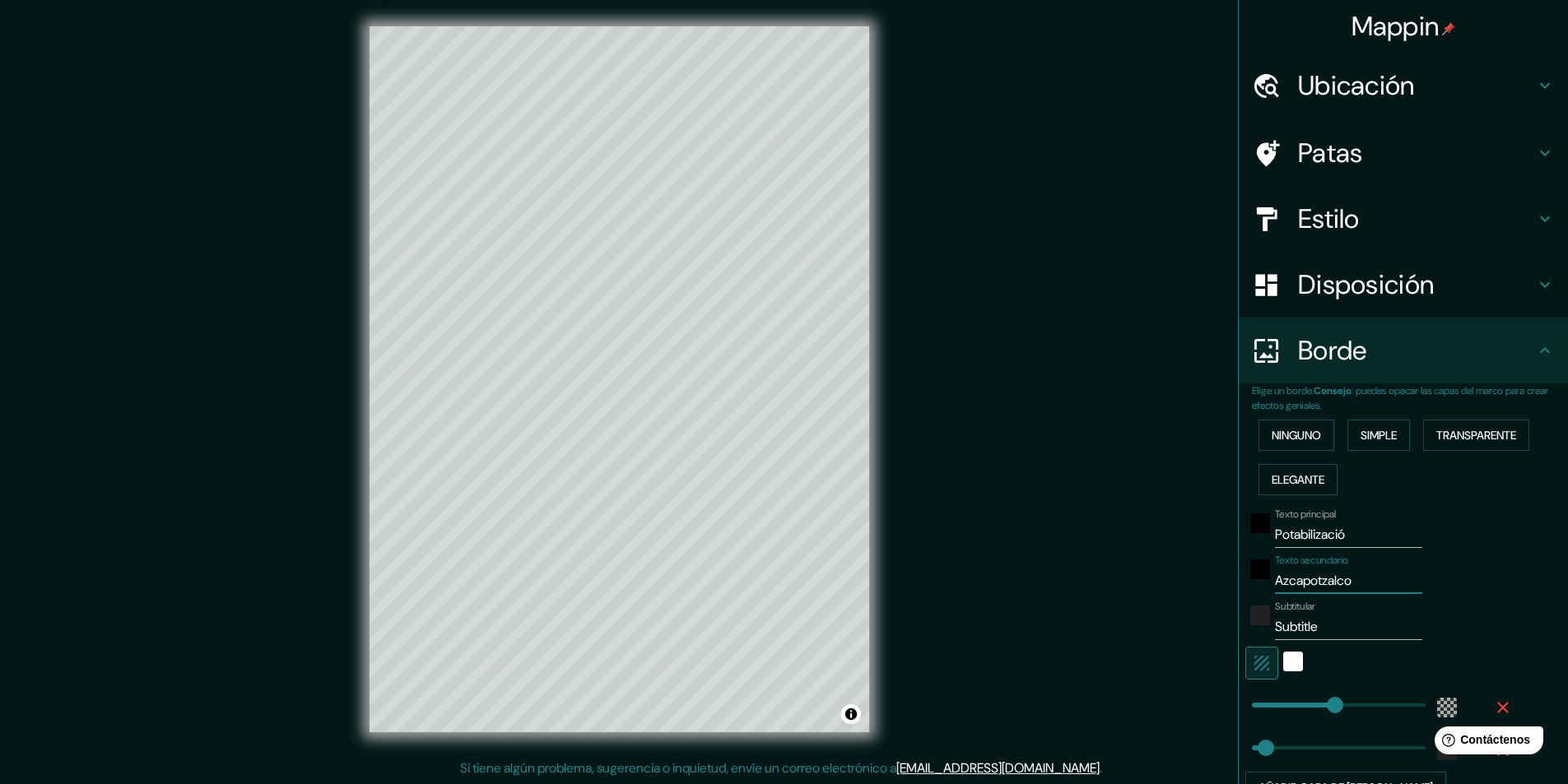
type input "291"
type input "49"
type input "Azcapotzalco c"
type input "291"
type input "49"
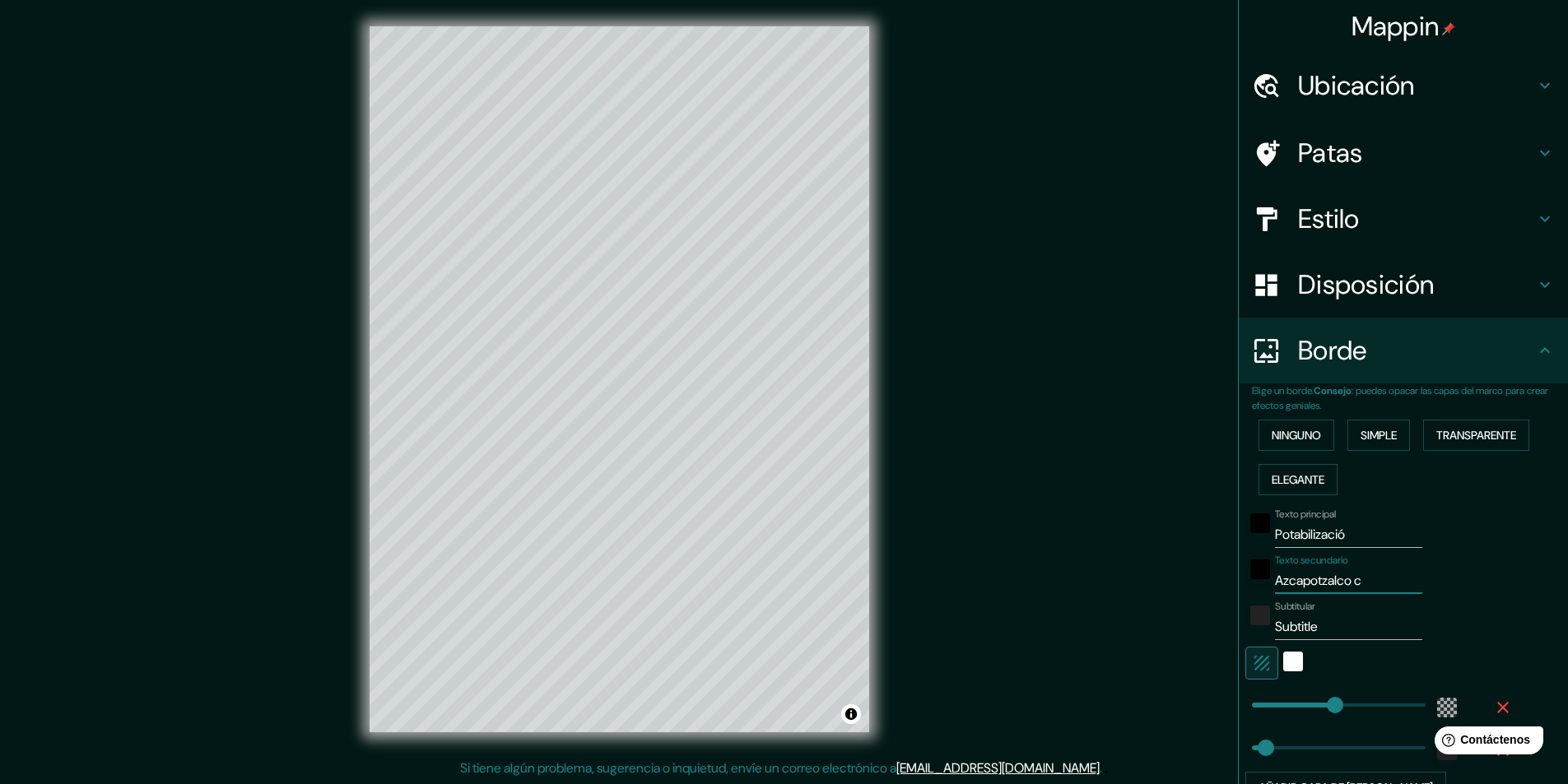
type input "Azcapotzalco cd"
type input "291"
type input "49"
type input "Azcapotzalco cdm"
type input "291"
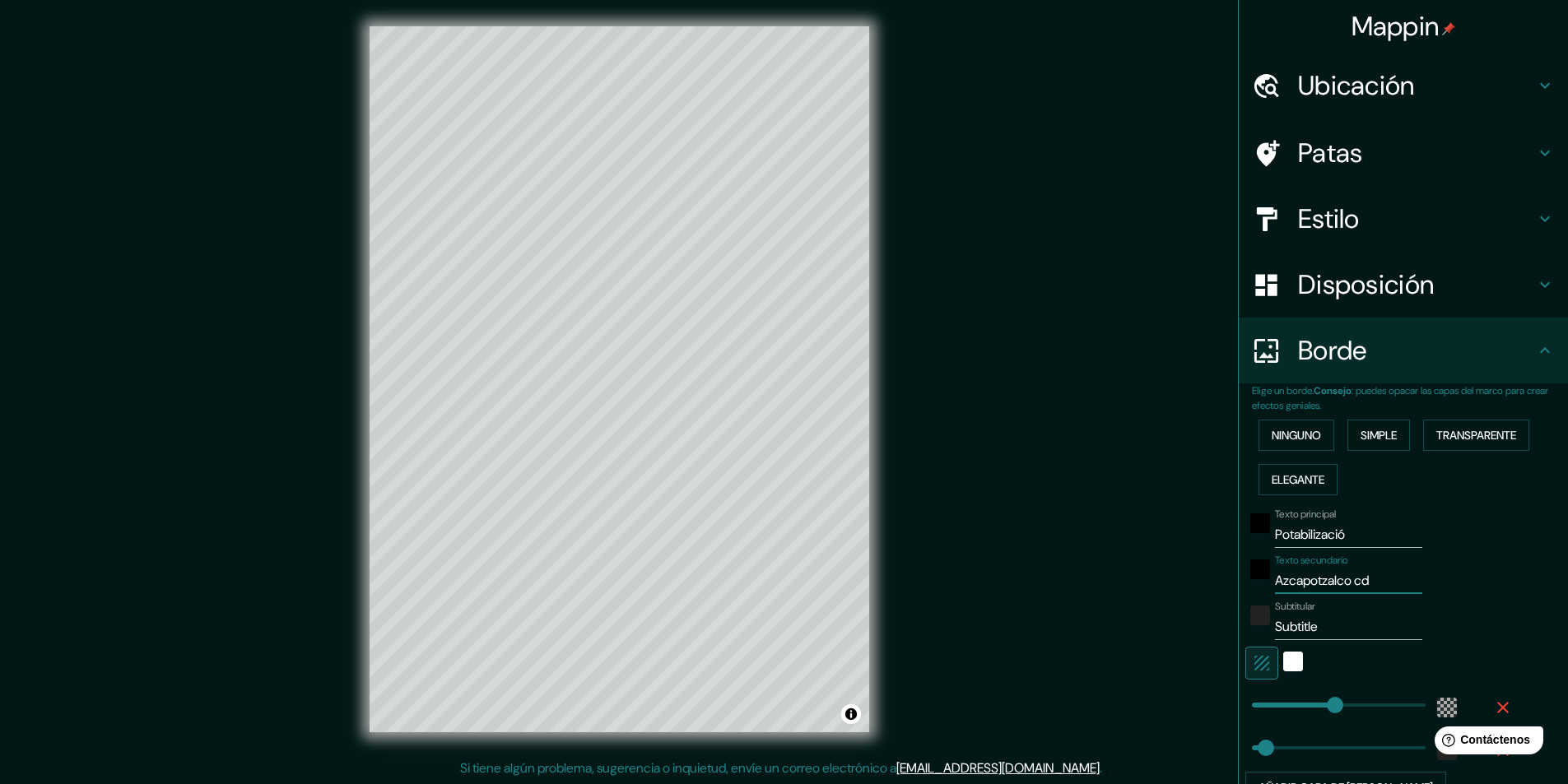
type input "49"
type input "Azcapotzalco cdmx"
type input "291"
type input "49"
type input "Azcapotzalco cdm"
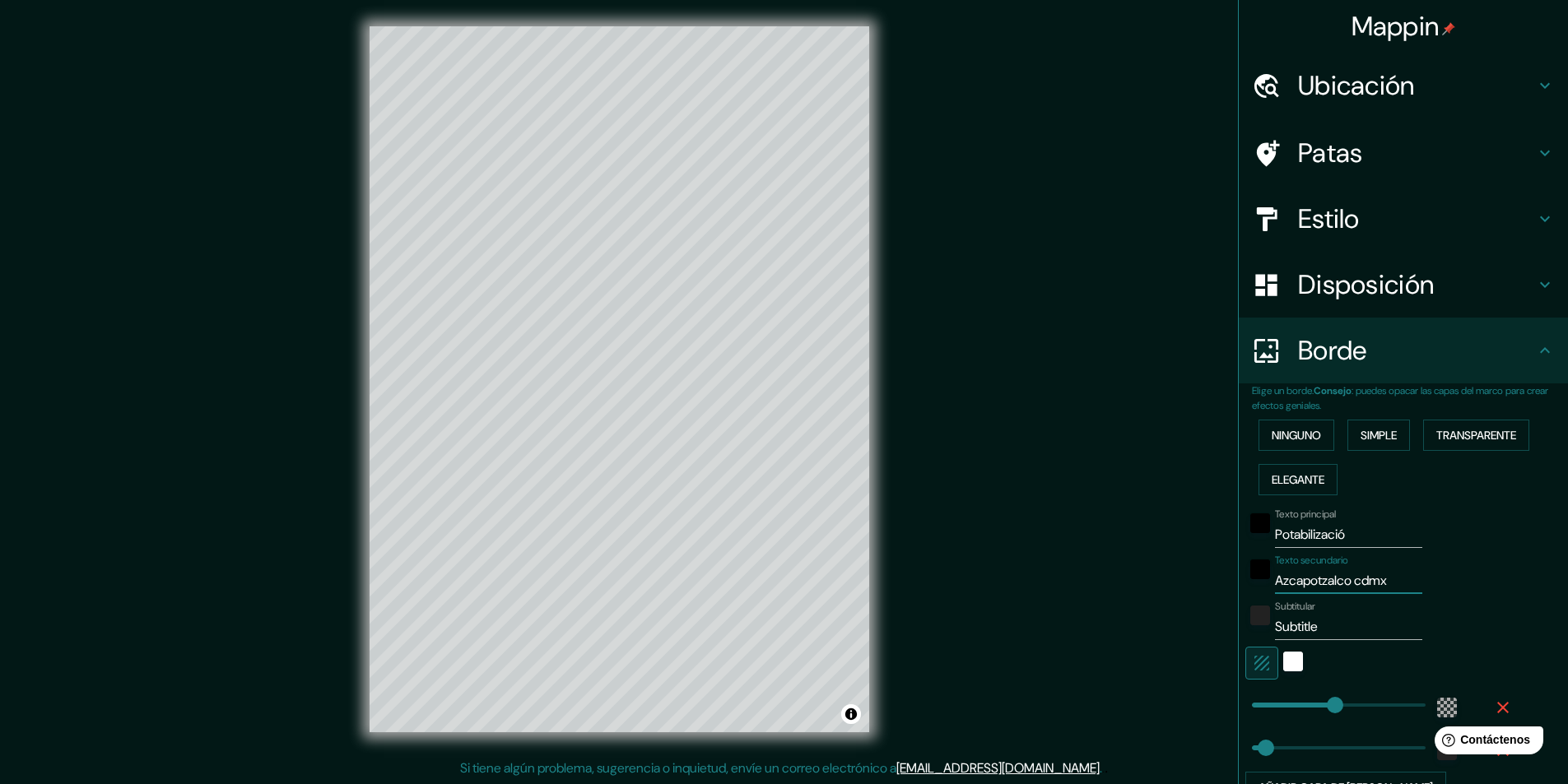
type input "291"
type input "49"
type input "Azcapotzalco cd"
type input "291"
type input "49"
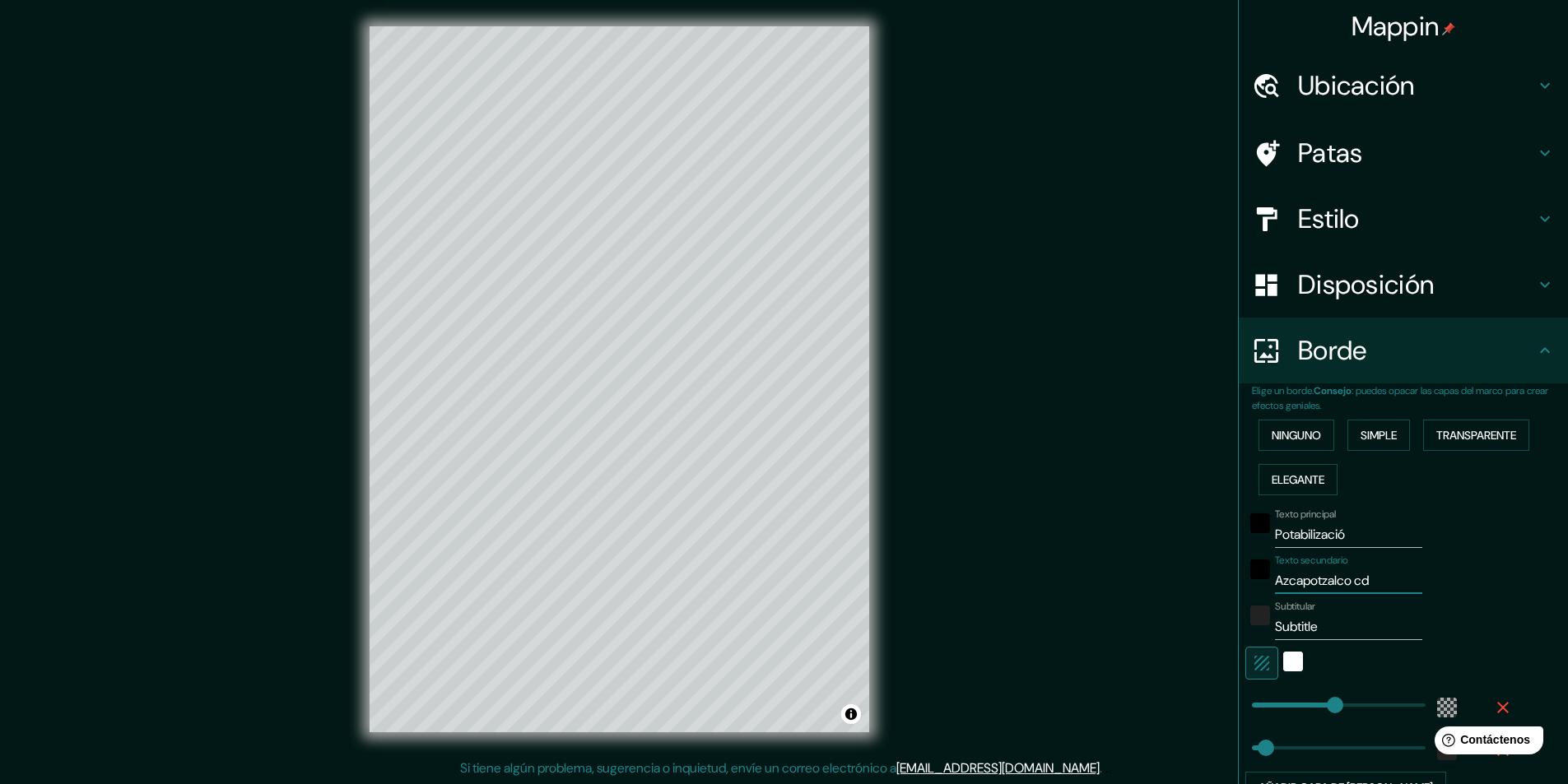
type input "Azcapotzalco c"
type input "291"
type input "49"
type input "Azcapotzalco"
type input "291"
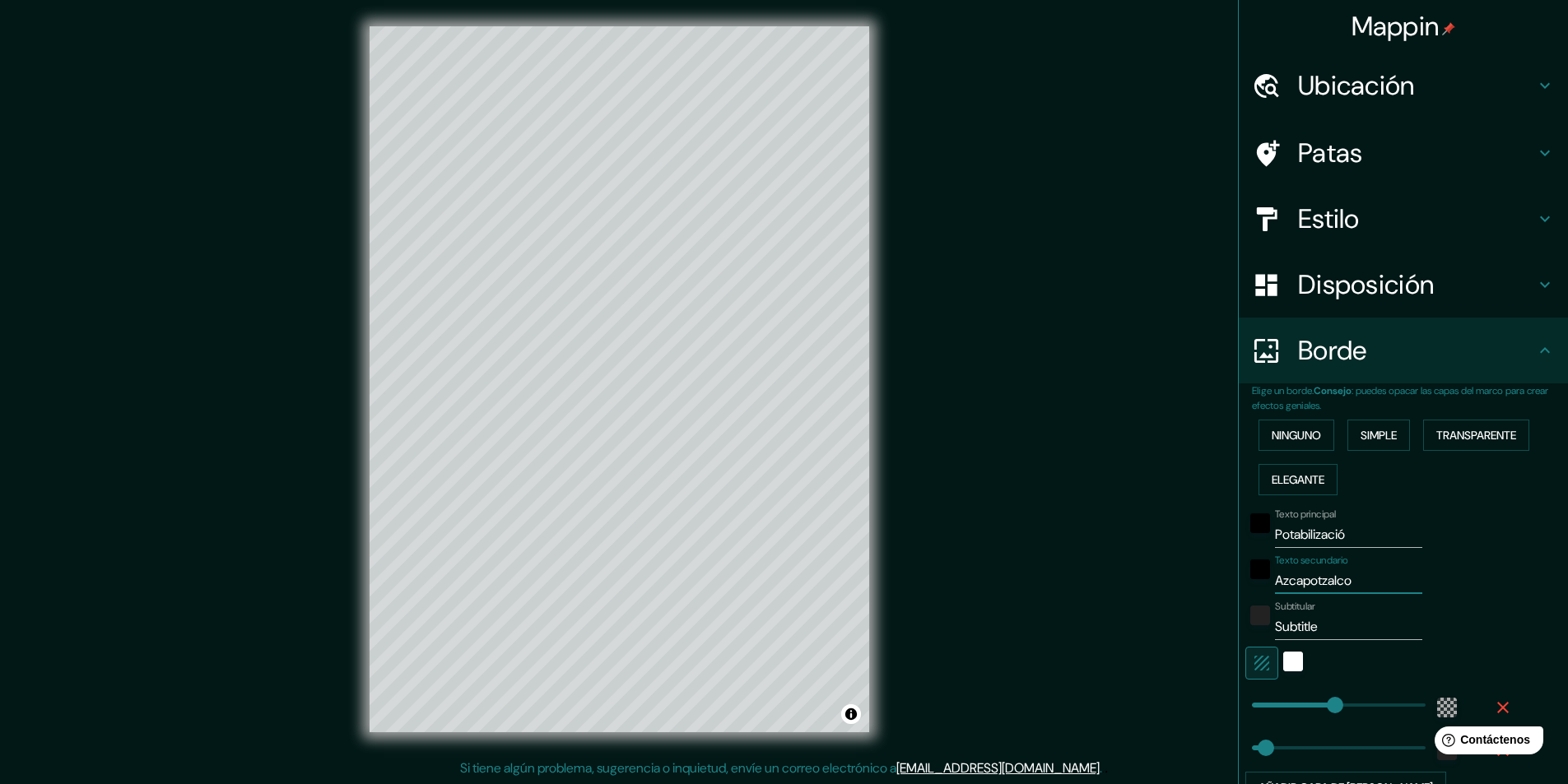
type input "49"
type input "Azcapotzalco"
type input "291"
type input "49"
type input "Azcapotzalc"
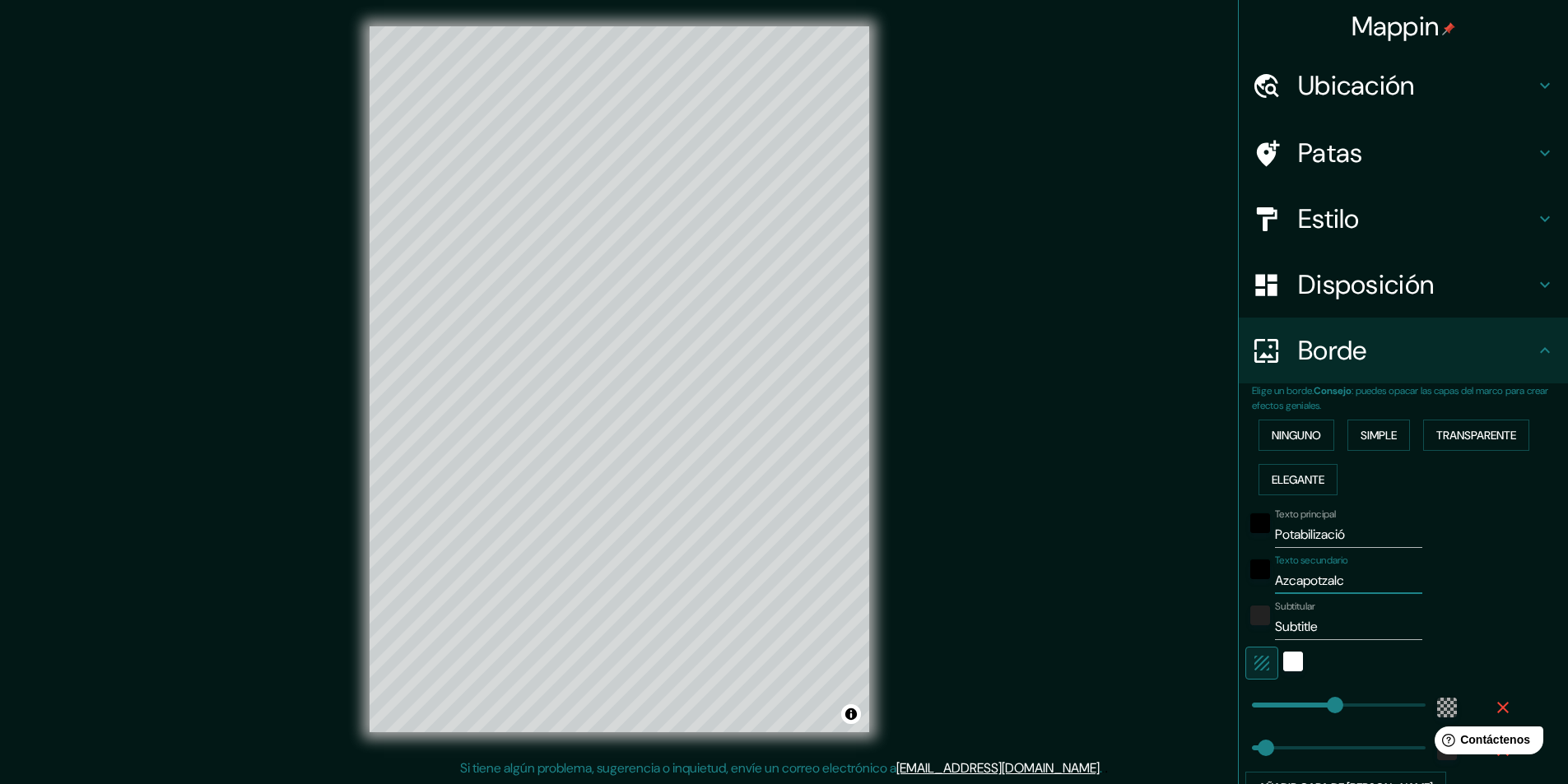
type input "291"
type input "49"
type input "Azcapotzalco"
type input "291"
type input "49"
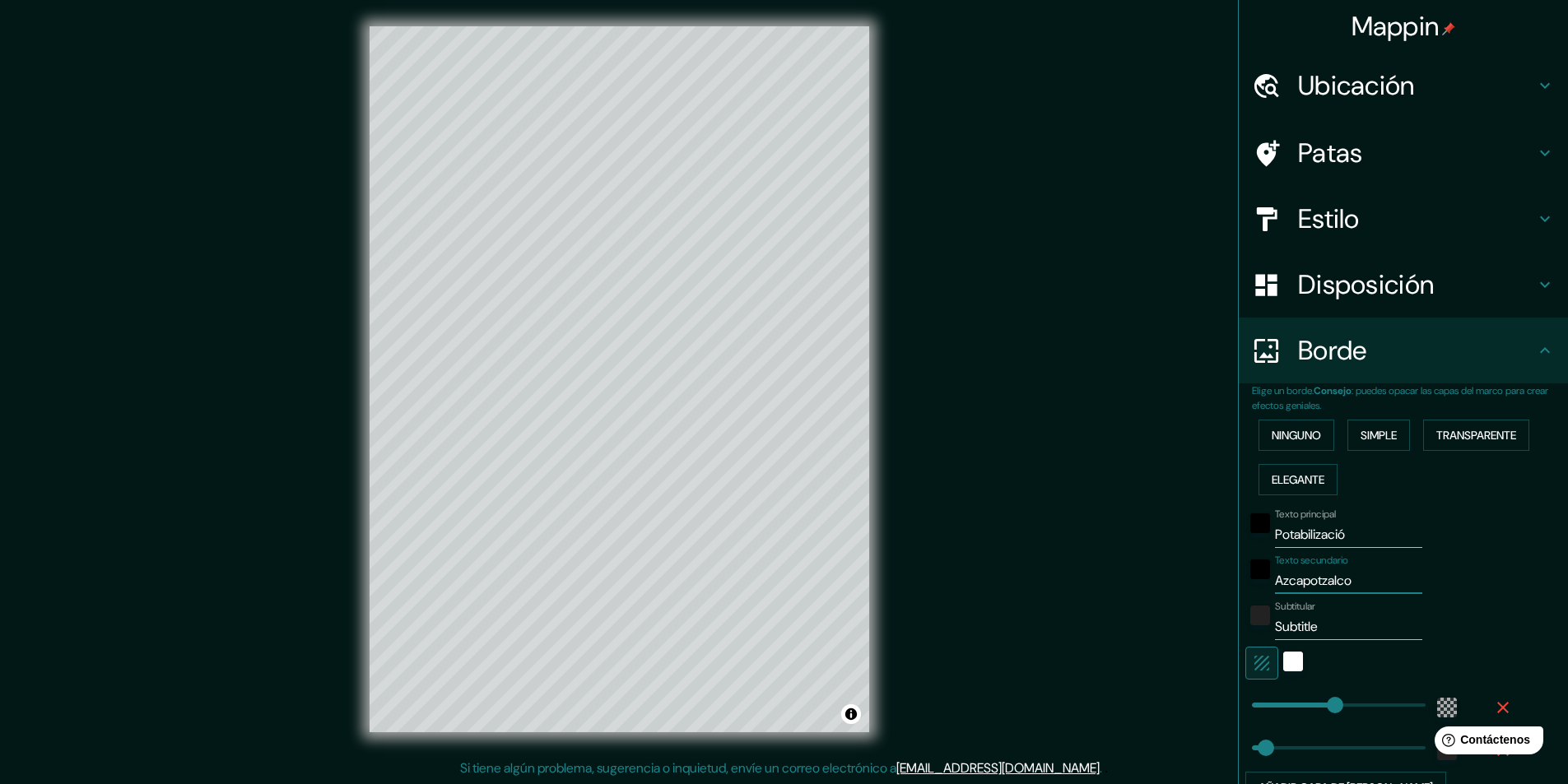
type input "Azcapotzalco"
type input "c"
type input "291"
type input "49"
type input "cd"
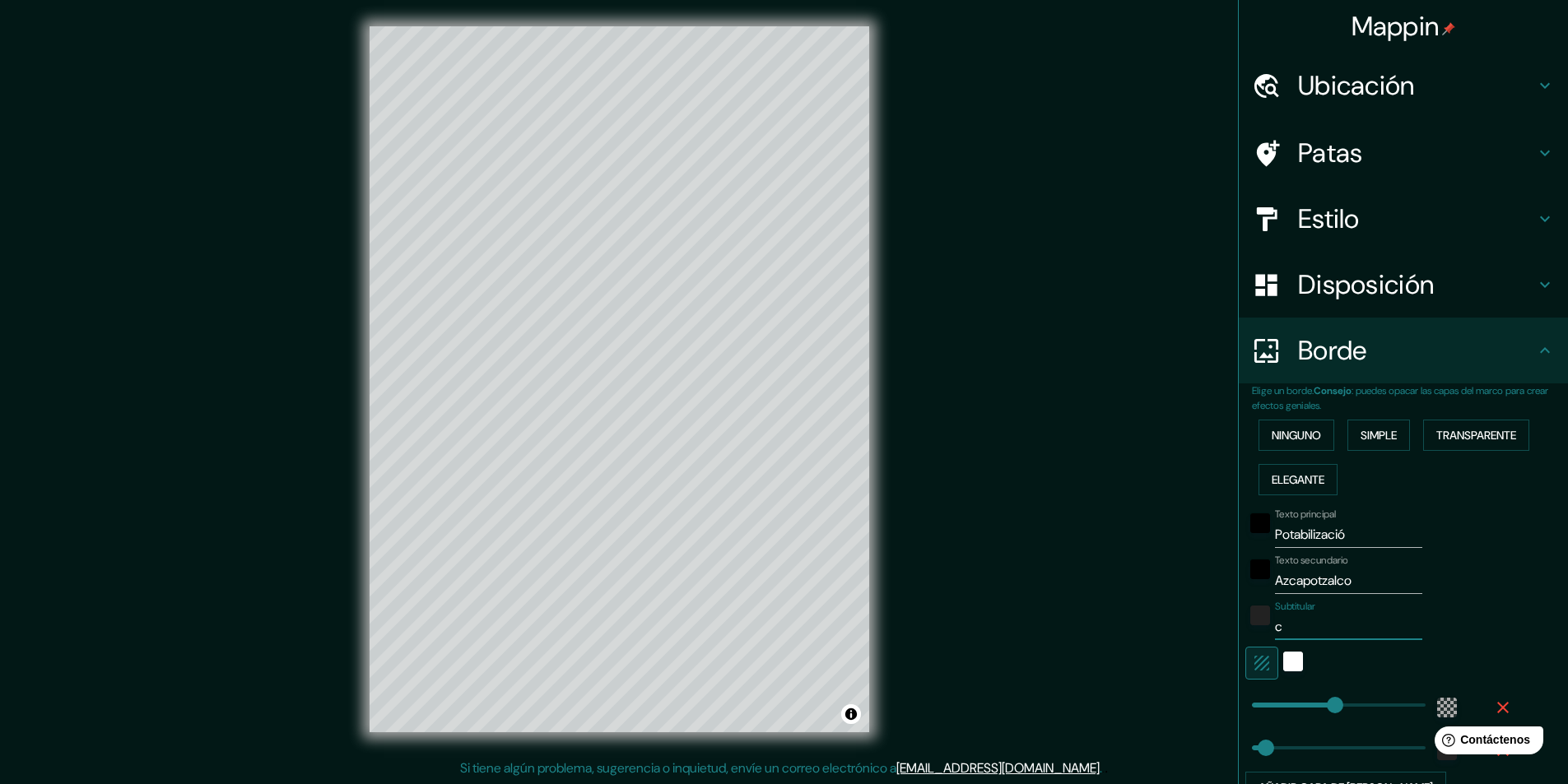
type input "291"
type input "49"
type input "cdm"
type input "291"
type input "49"
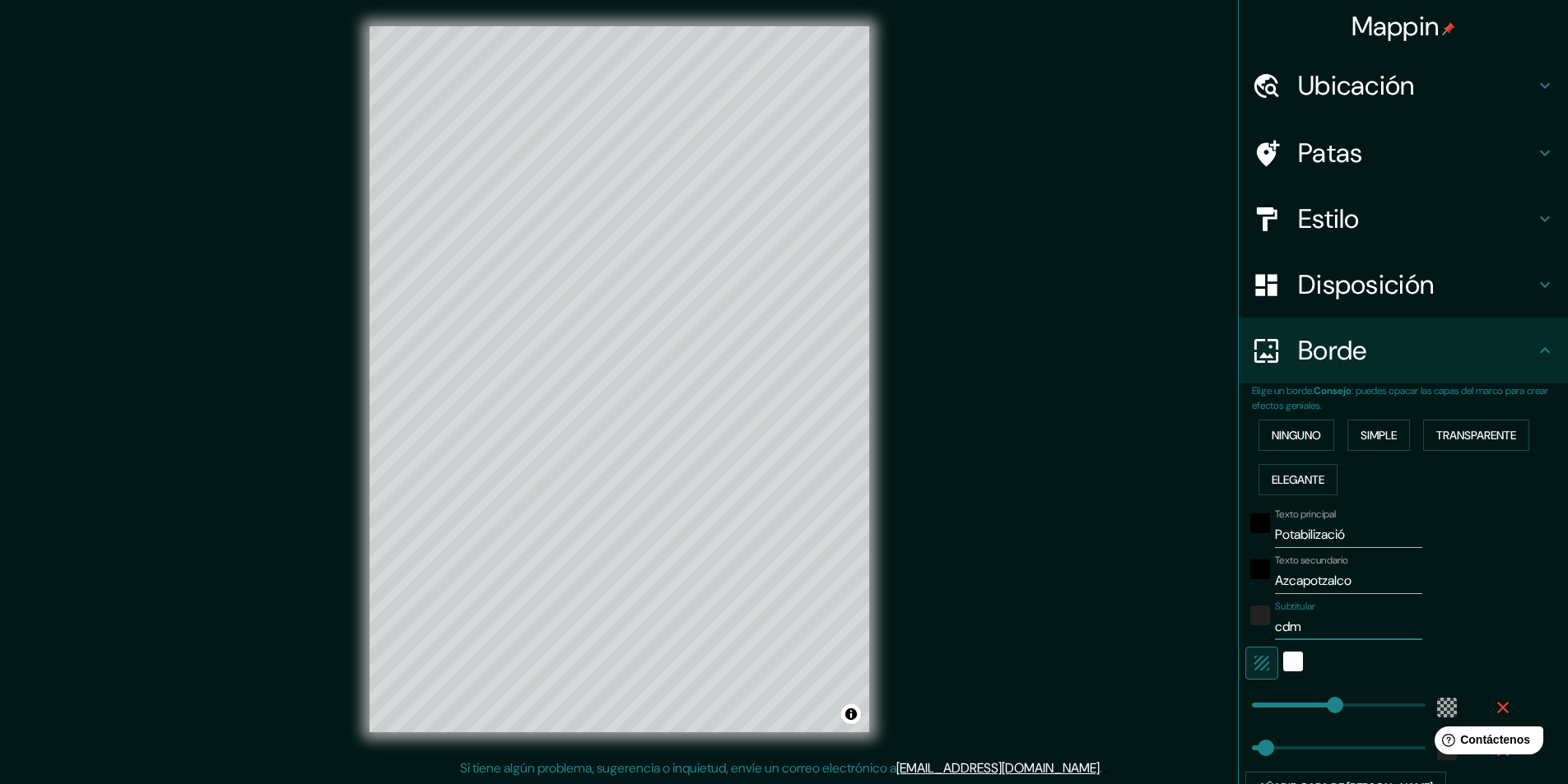
type input "cdmx"
type input "291"
type input "49"
type input "cdmx"
drag, startPoint x: 1360, startPoint y: 539, endPoint x: 1314, endPoint y: 549, distance: 47.1
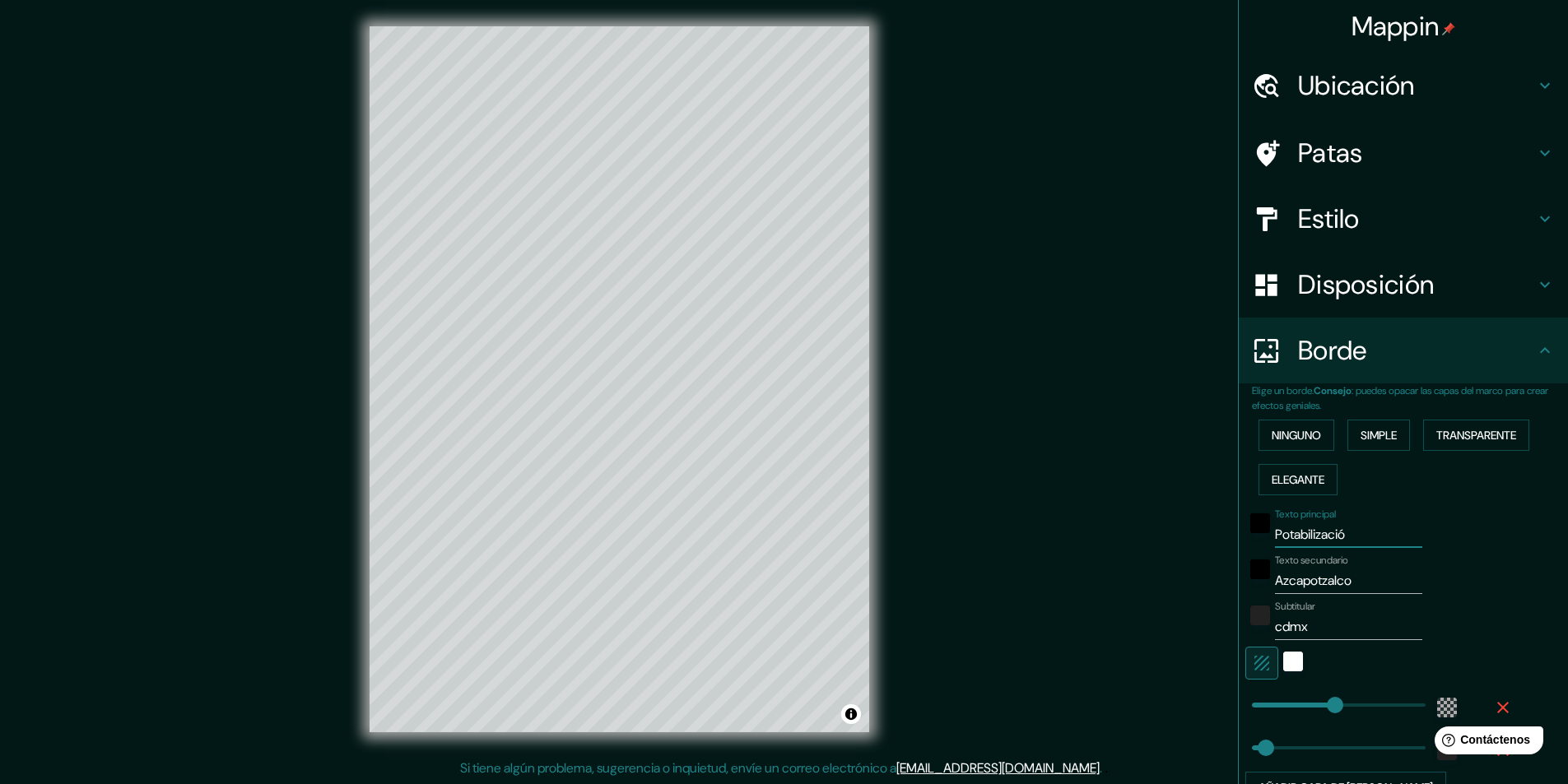
click at [1314, 549] on div "Texto principal Potabilizació Texto secundario Azcapotzalco Subtitular cdmx Aña…" at bounding box center [1383, 652] width 264 height 301
type input "291"
click at [1300, 624] on input "cdmx" at bounding box center [1348, 627] width 147 height 26
type input "C"
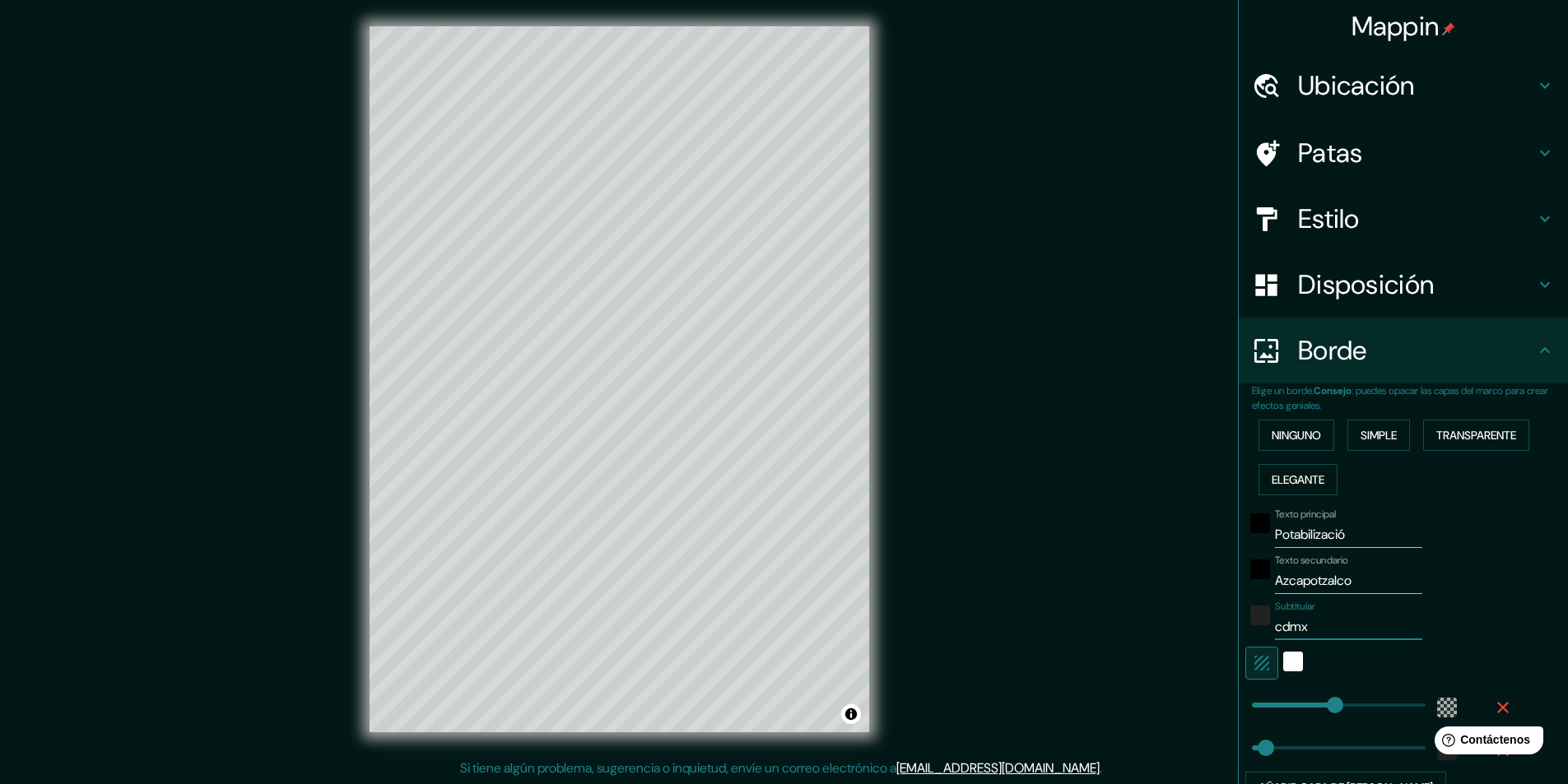
type input "291"
type input "49"
type input "CD"
type input "291"
type input "49"
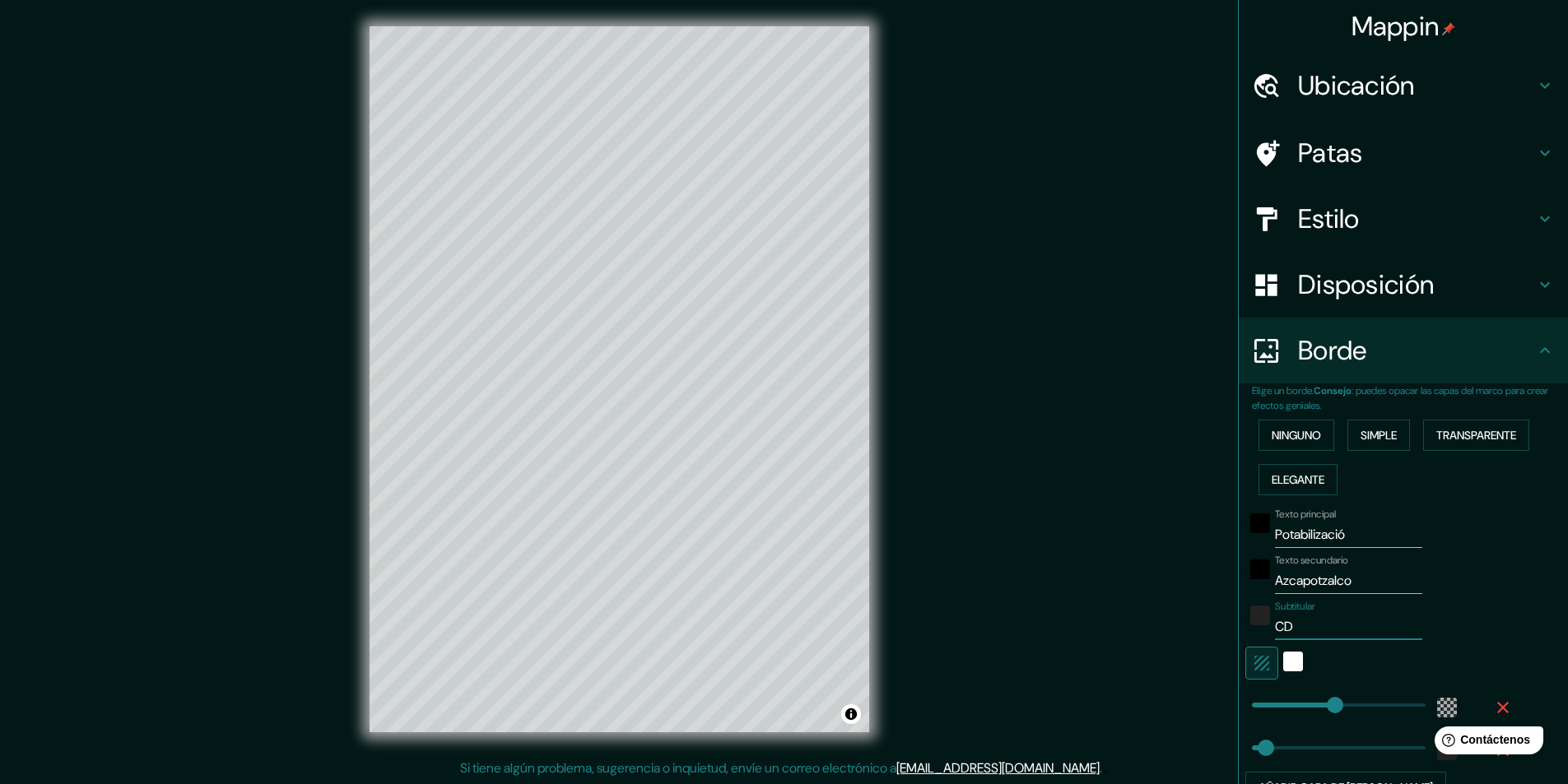
type input "CDM"
type input "291"
type input "49"
type input "CDMX"
type input "291"
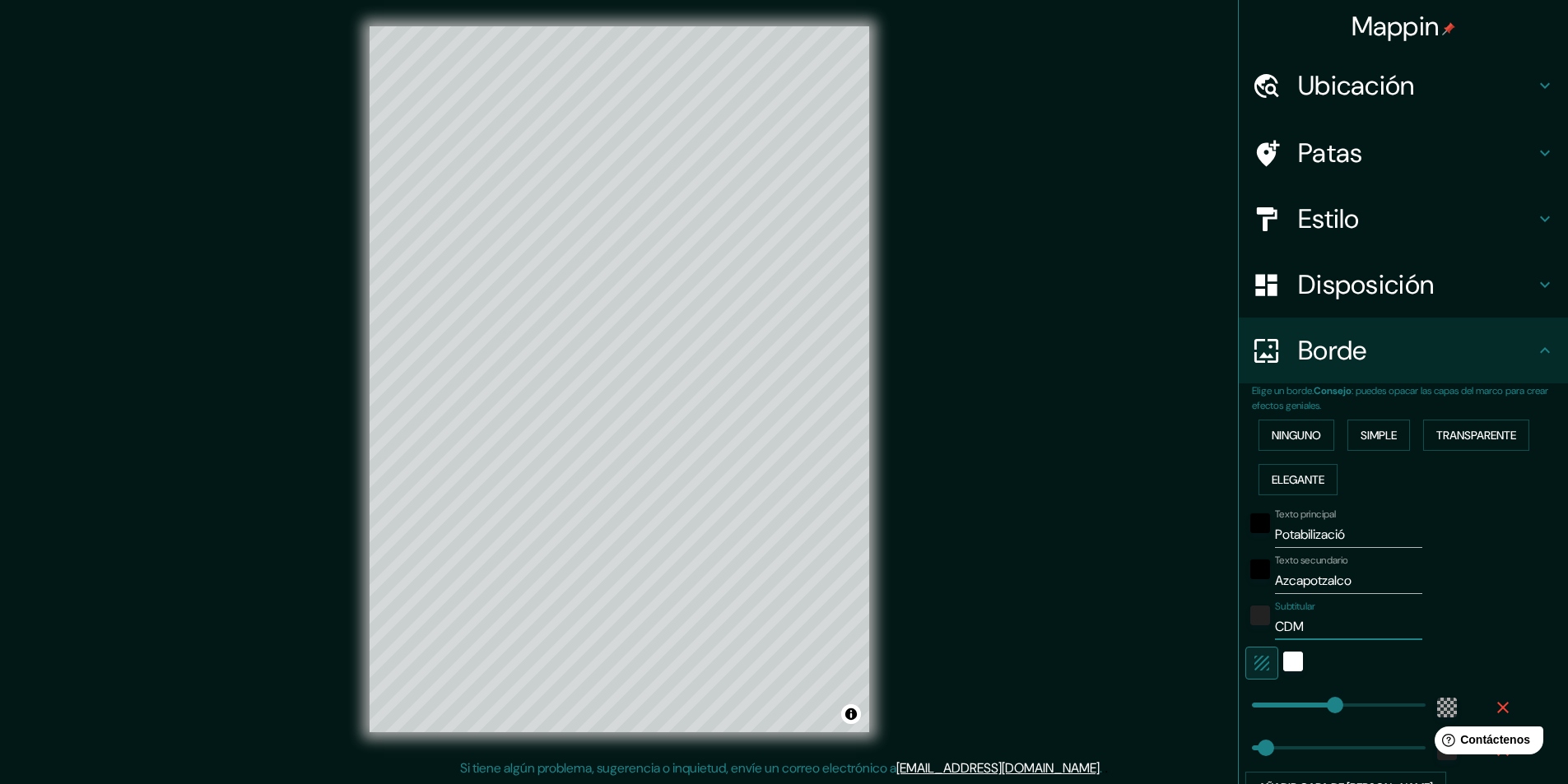
type input "49"
type input "CDMX"
drag, startPoint x: 1369, startPoint y: 528, endPoint x: 1320, endPoint y: 530, distance: 49.0
click at [1320, 530] on input "Potabilizació" at bounding box center [1348, 534] width 147 height 26
type input "Potabilizad"
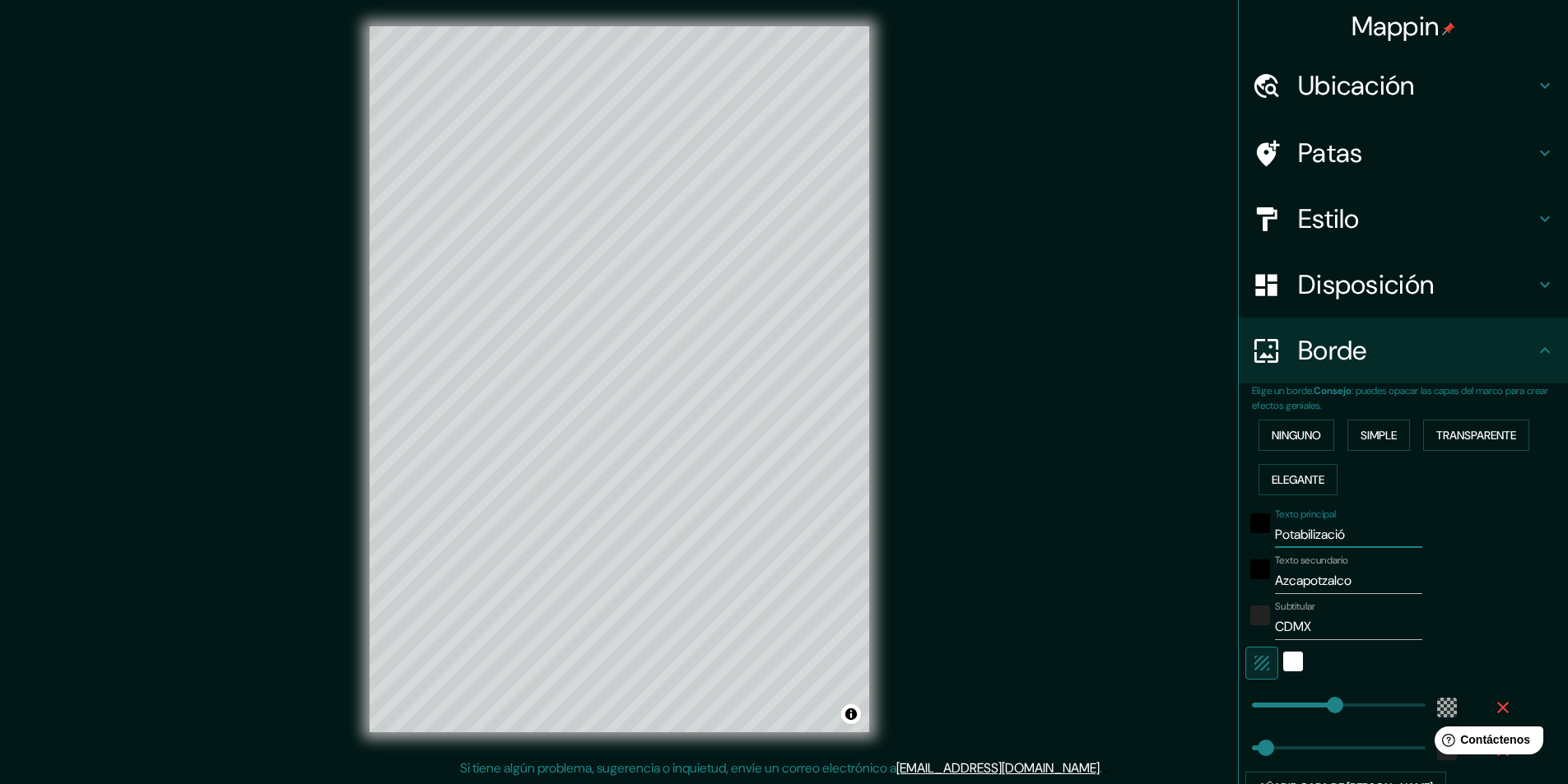
type input "291"
type input "49"
type input "Potabilizado"
type input "291"
type input "49"
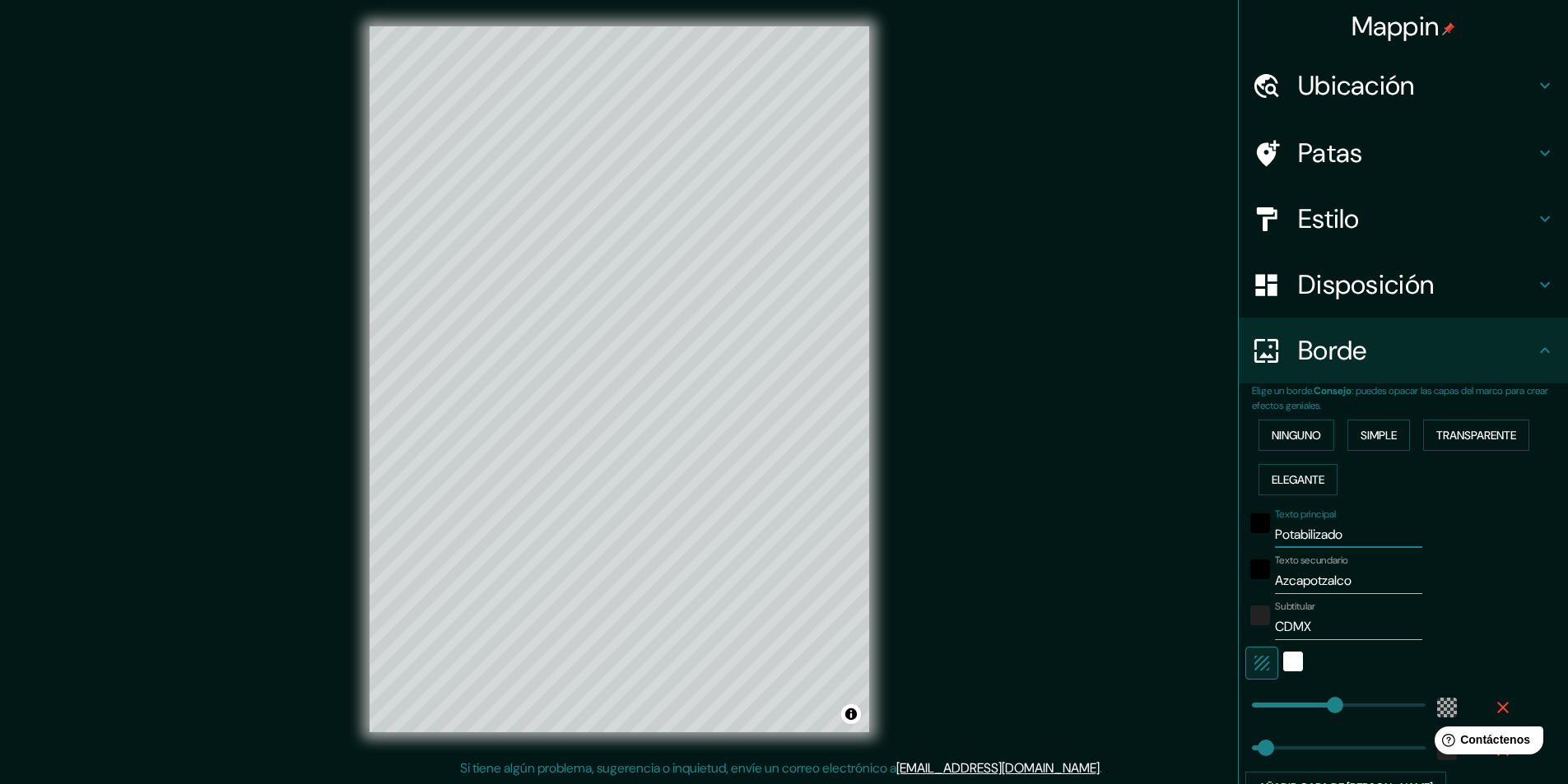
type input "Potabilizador"
type input "291"
type input "49"
type input "Potabilizador"
click at [1369, 278] on font "Disposición" at bounding box center [1365, 285] width 136 height 35
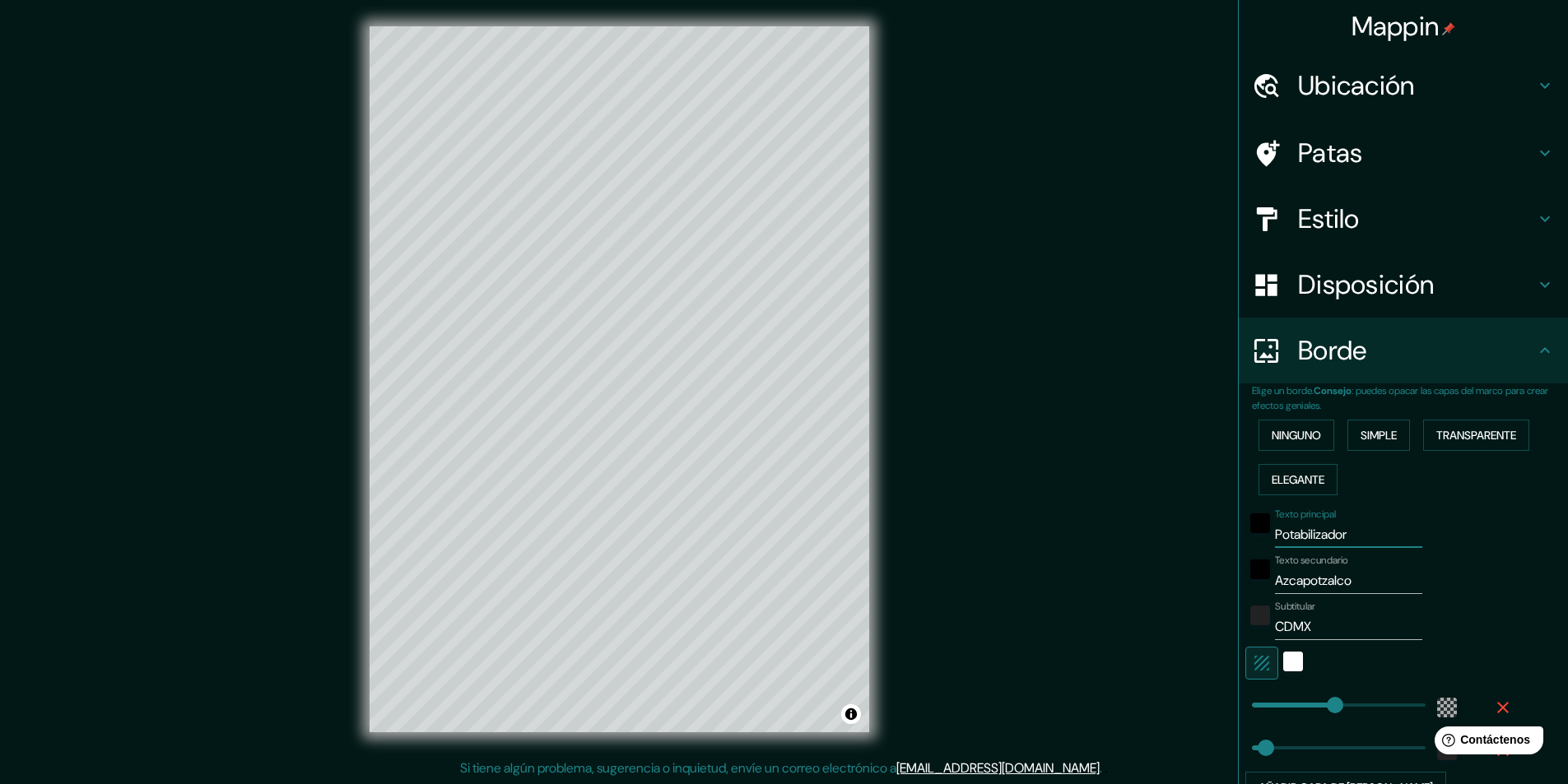
type input "291"
type input "49"
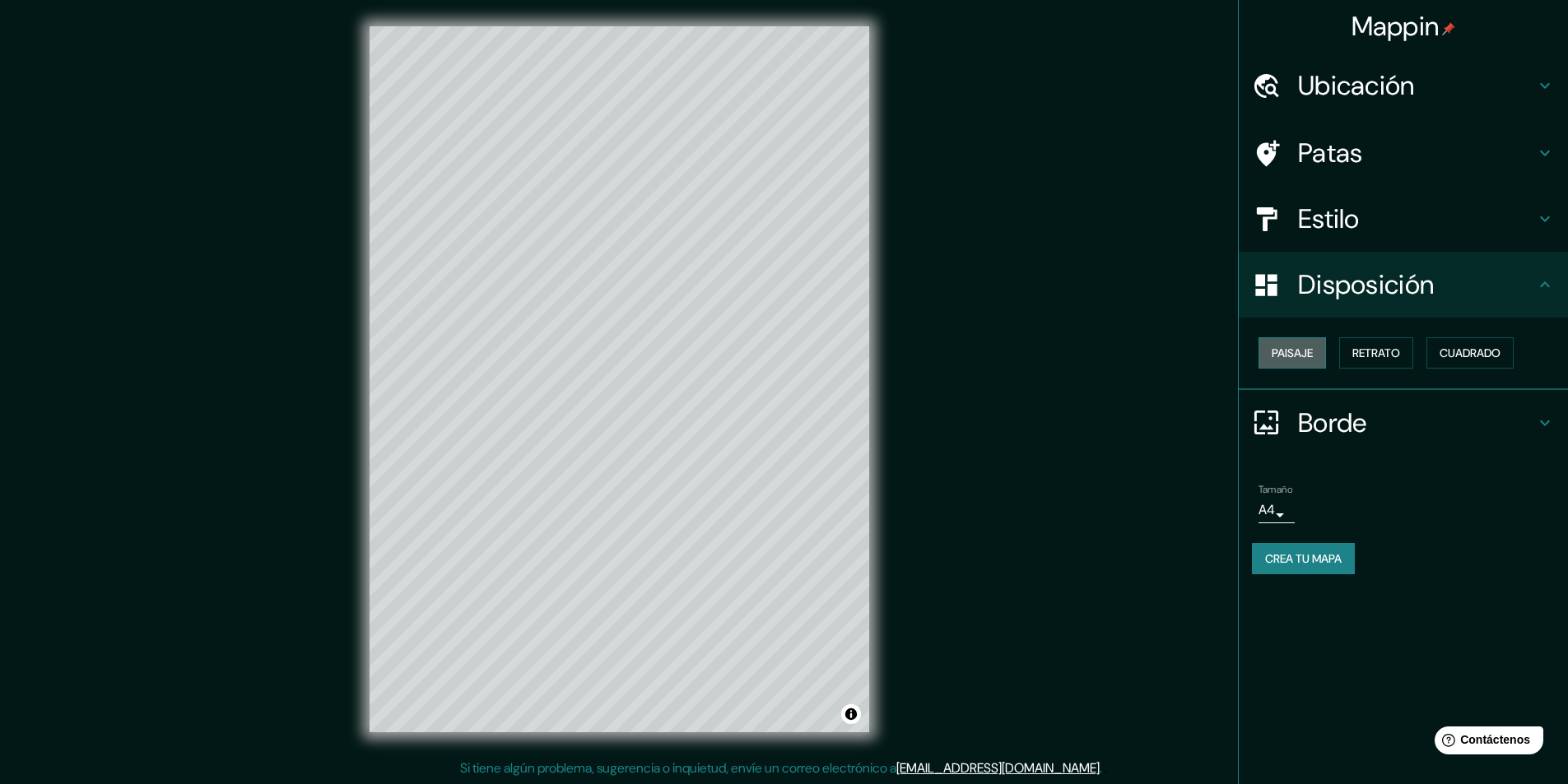
click at [1295, 345] on font "Paisaje" at bounding box center [1292, 352] width 41 height 15
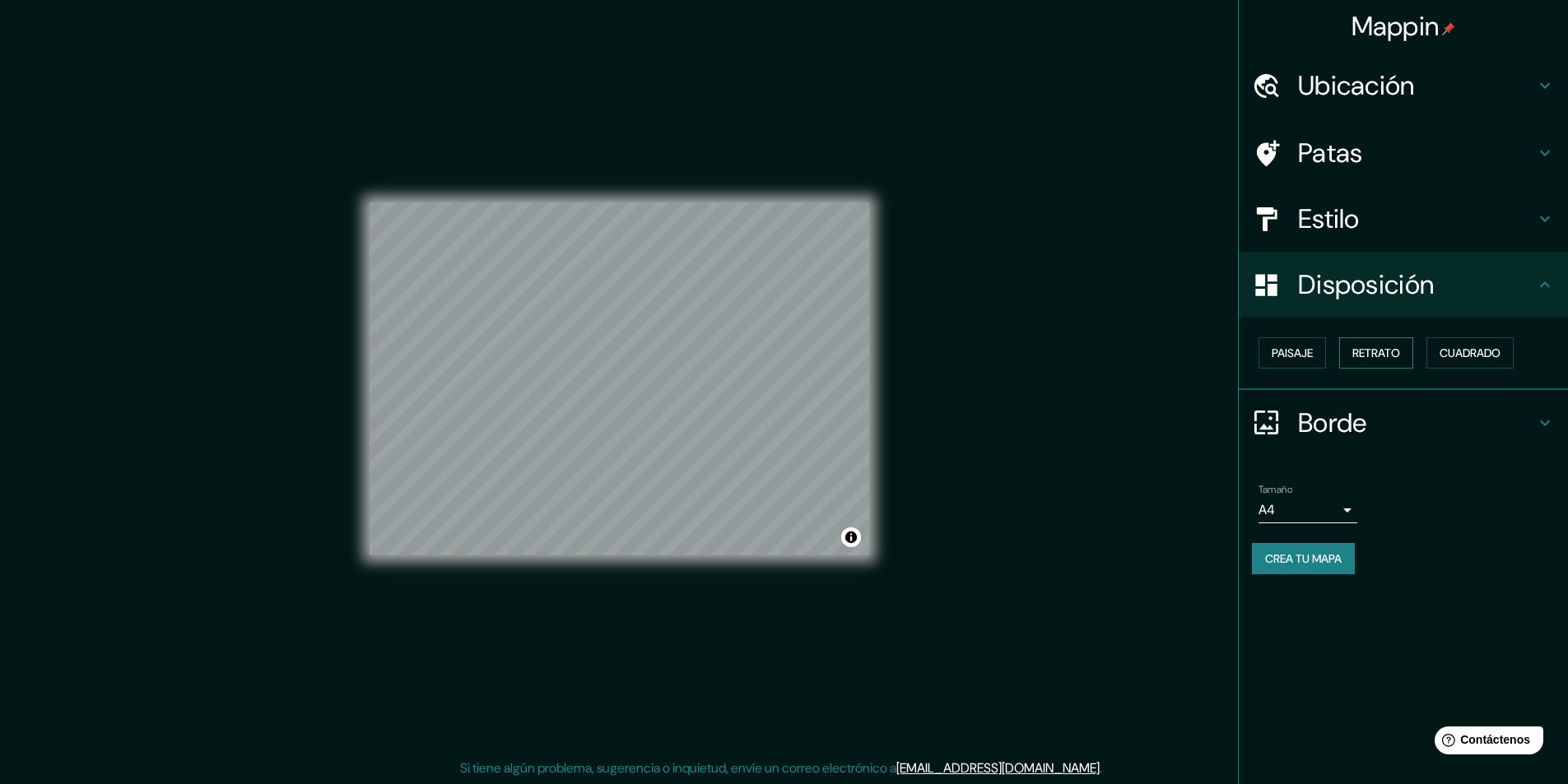
click at [1373, 344] on font "Retrato" at bounding box center [1376, 352] width 48 height 21
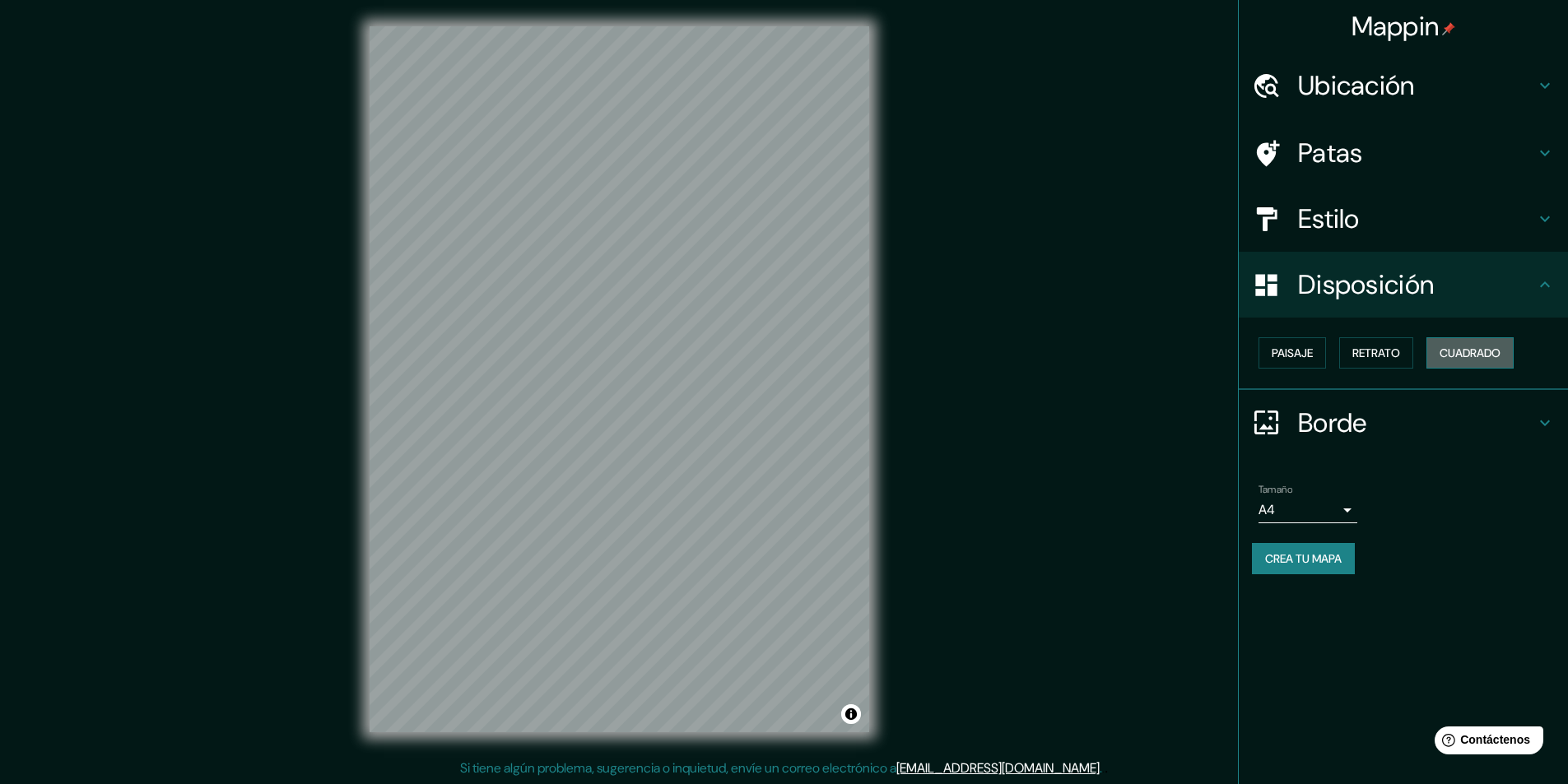
click at [1473, 345] on font "Cuadrado" at bounding box center [1470, 352] width 61 height 21
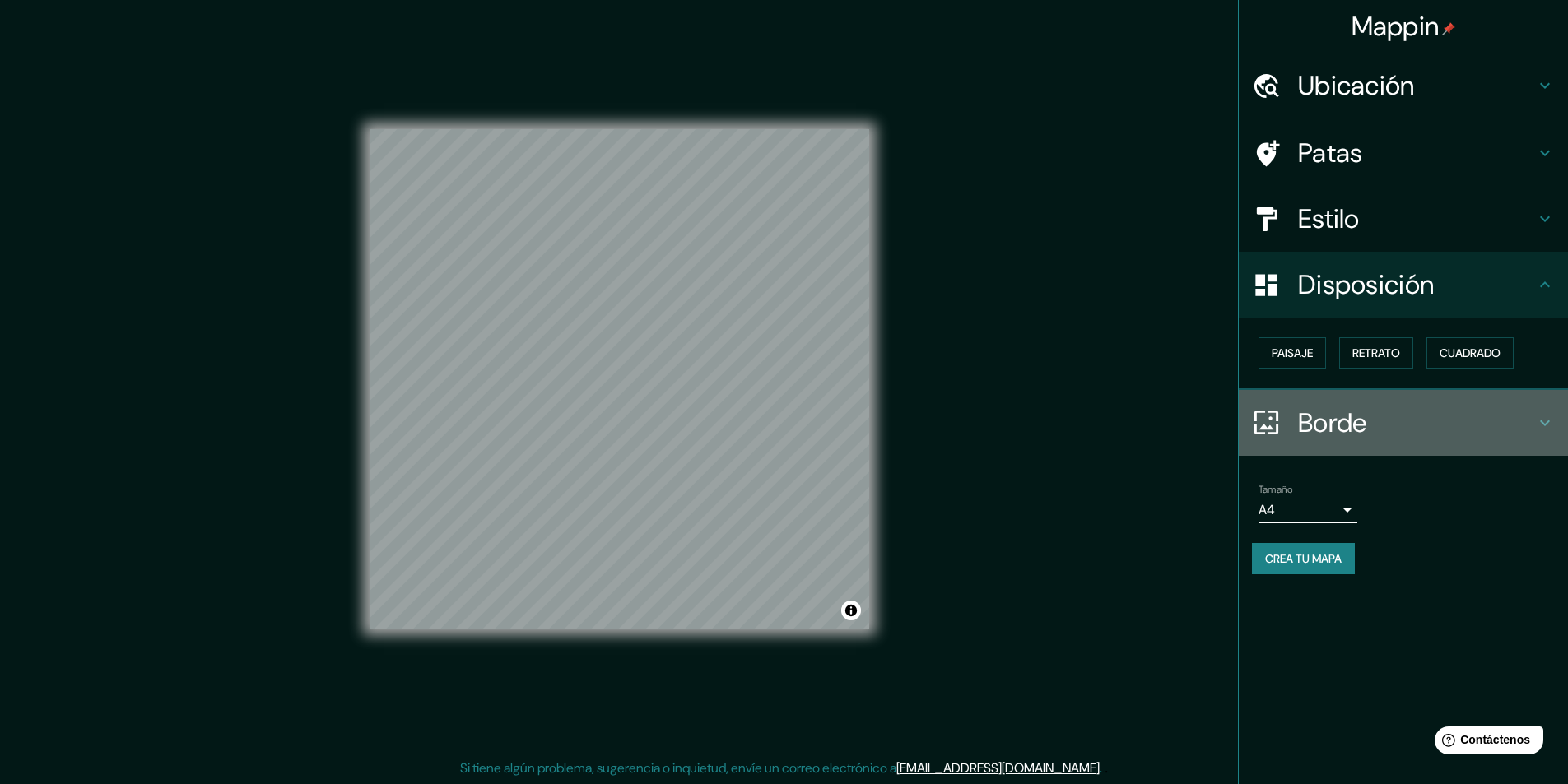
click at [1363, 422] on font "Borde" at bounding box center [1332, 422] width 69 height 35
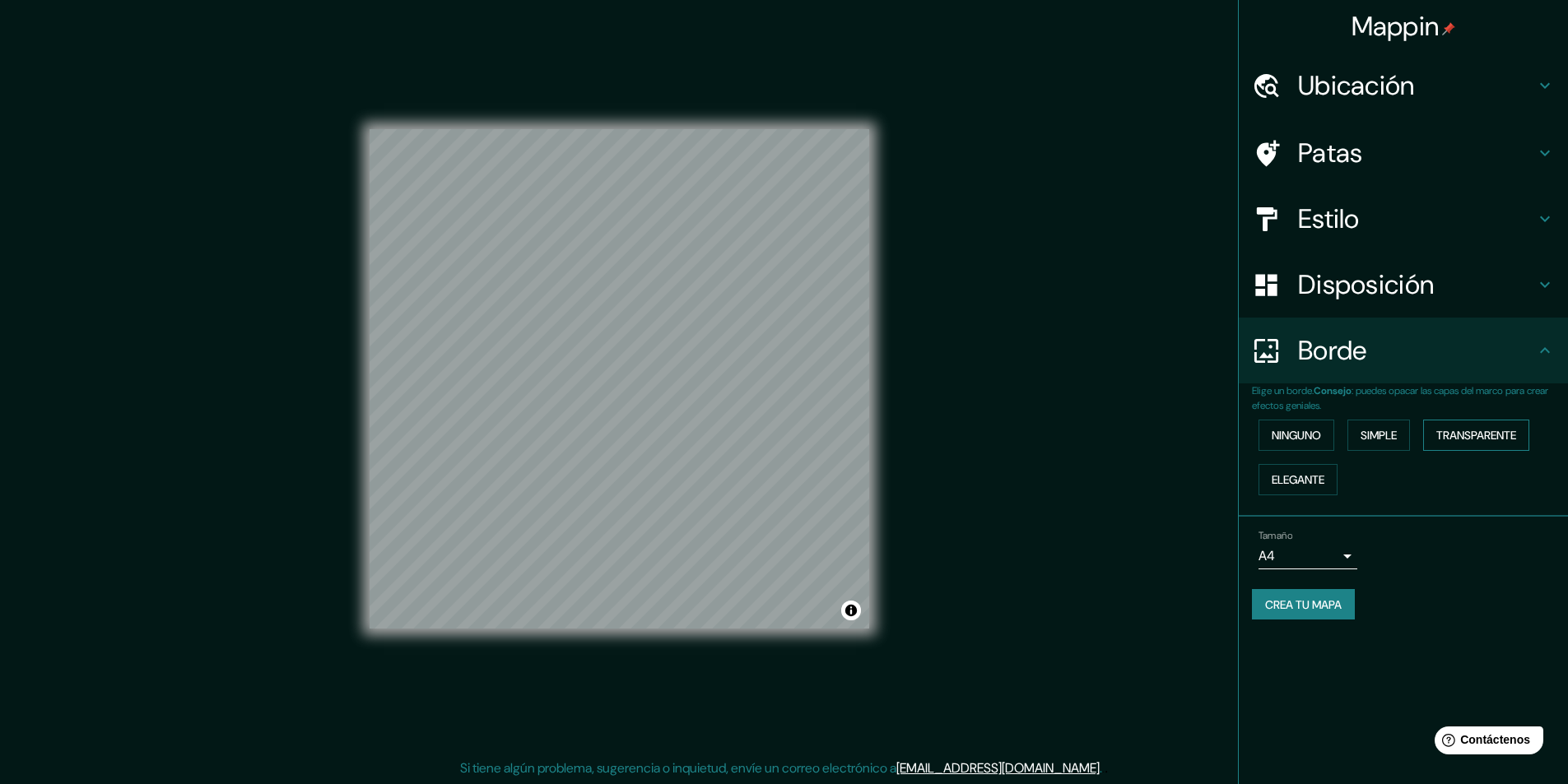
click at [1463, 433] on font "Transparente" at bounding box center [1476, 435] width 80 height 15
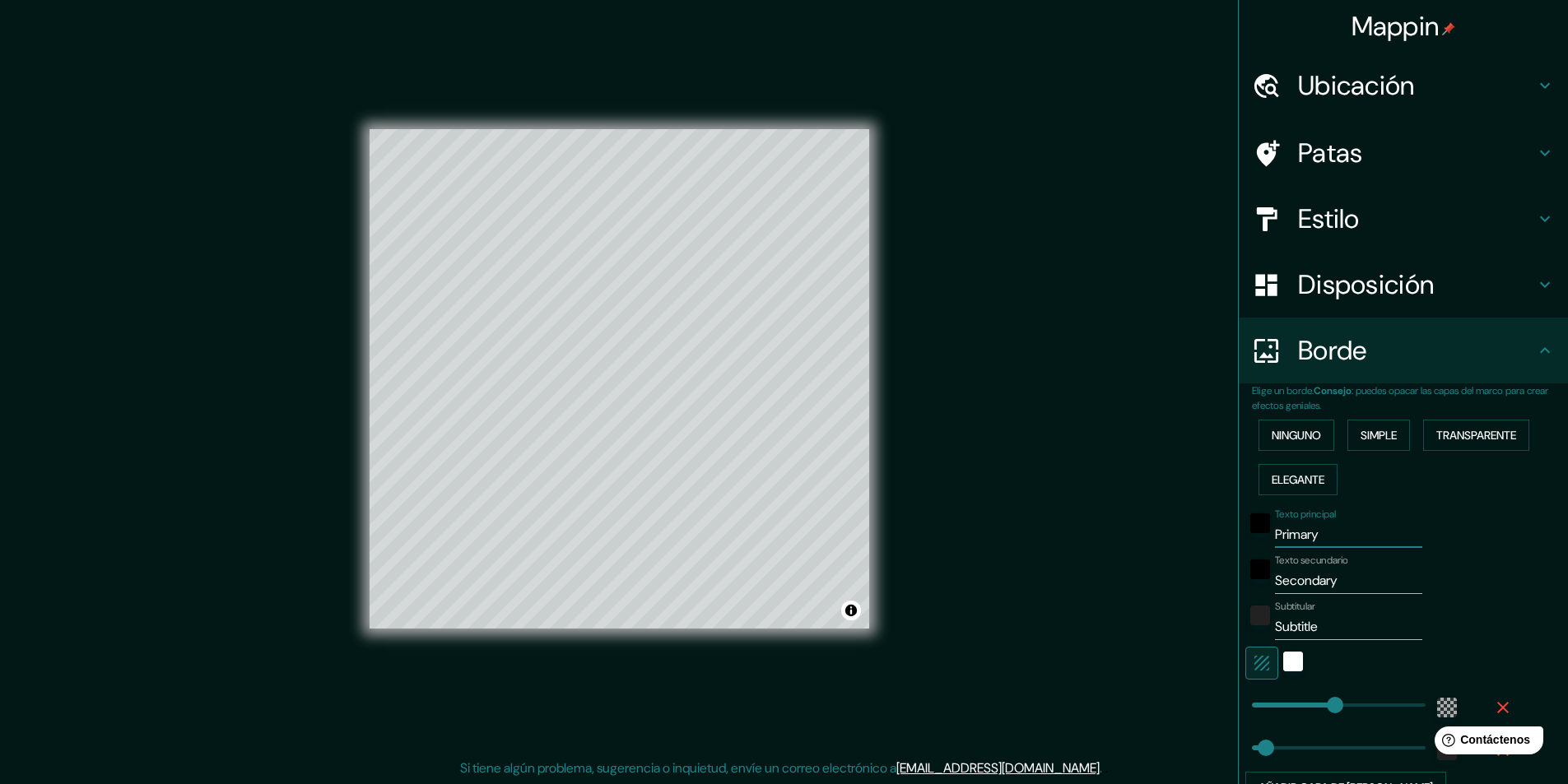
click at [845, 538] on div "Mappin Ubicación Azcapotzalco, Ciudad de México, México Patas Estilo Disposició…" at bounding box center [784, 392] width 1568 height 785
type input "P"
type input "291"
type input "49"
type input "Po"
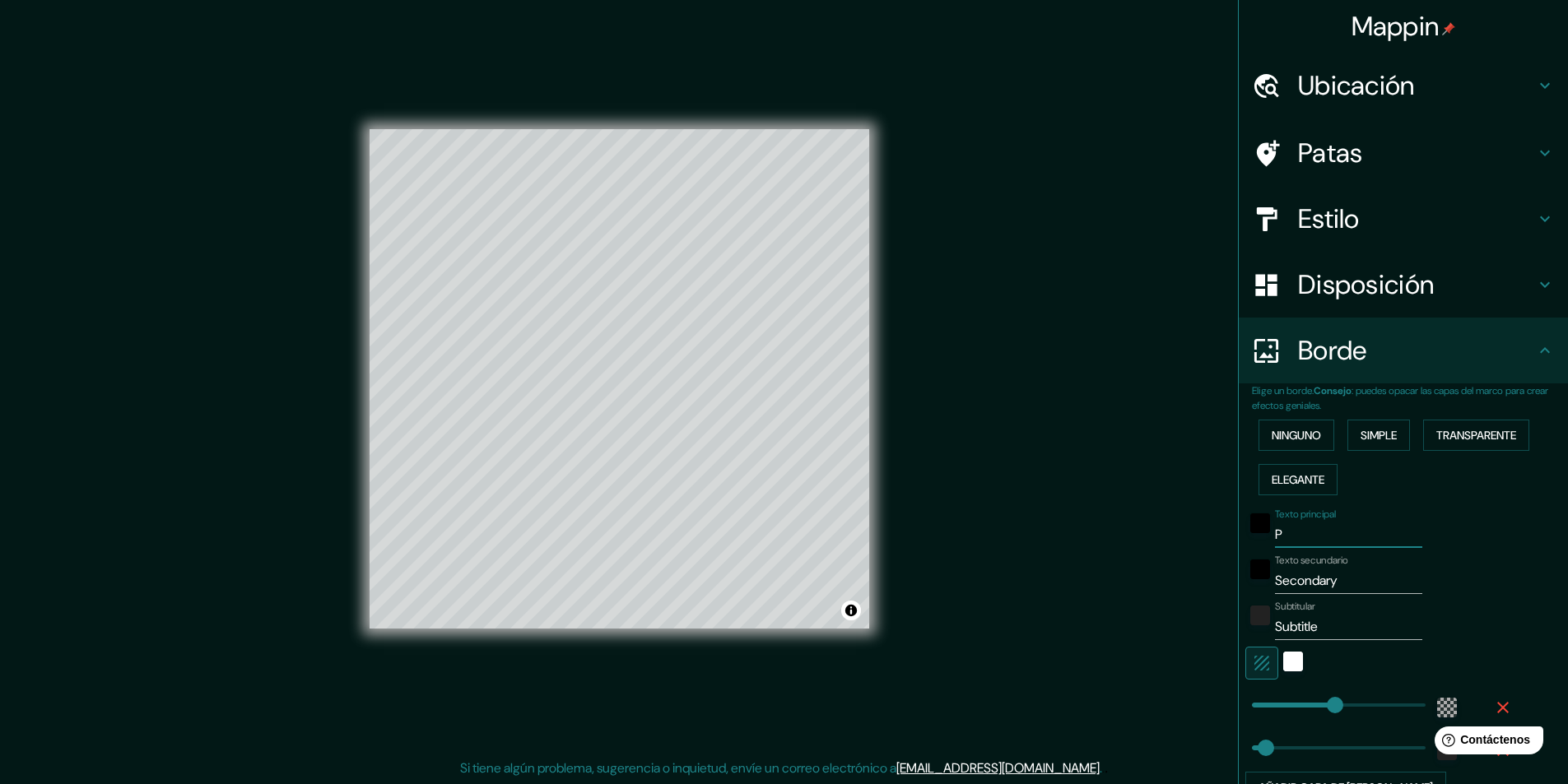
type input "291"
type input "49"
type input "Pot"
click at [1371, 532] on input "Potabilizador" at bounding box center [1348, 534] width 147 height 26
drag, startPoint x: 1371, startPoint y: 532, endPoint x: 1191, endPoint y: 540, distance: 180.2
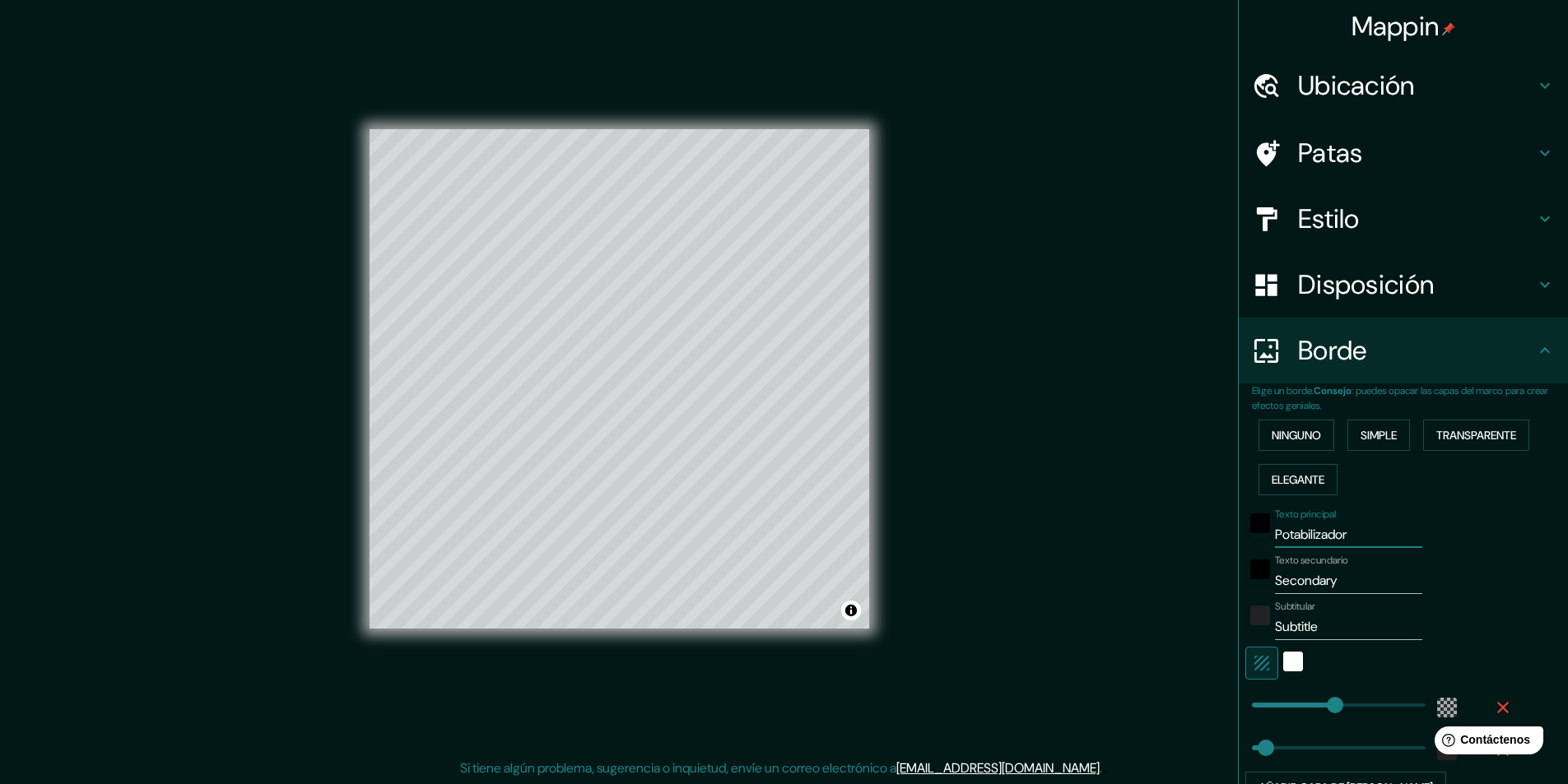
click at [1191, 540] on div "Mappin Ubicación Azcapotzalco, Ciudad de México, México Patas Estilo Disposició…" at bounding box center [784, 392] width 1568 height 785
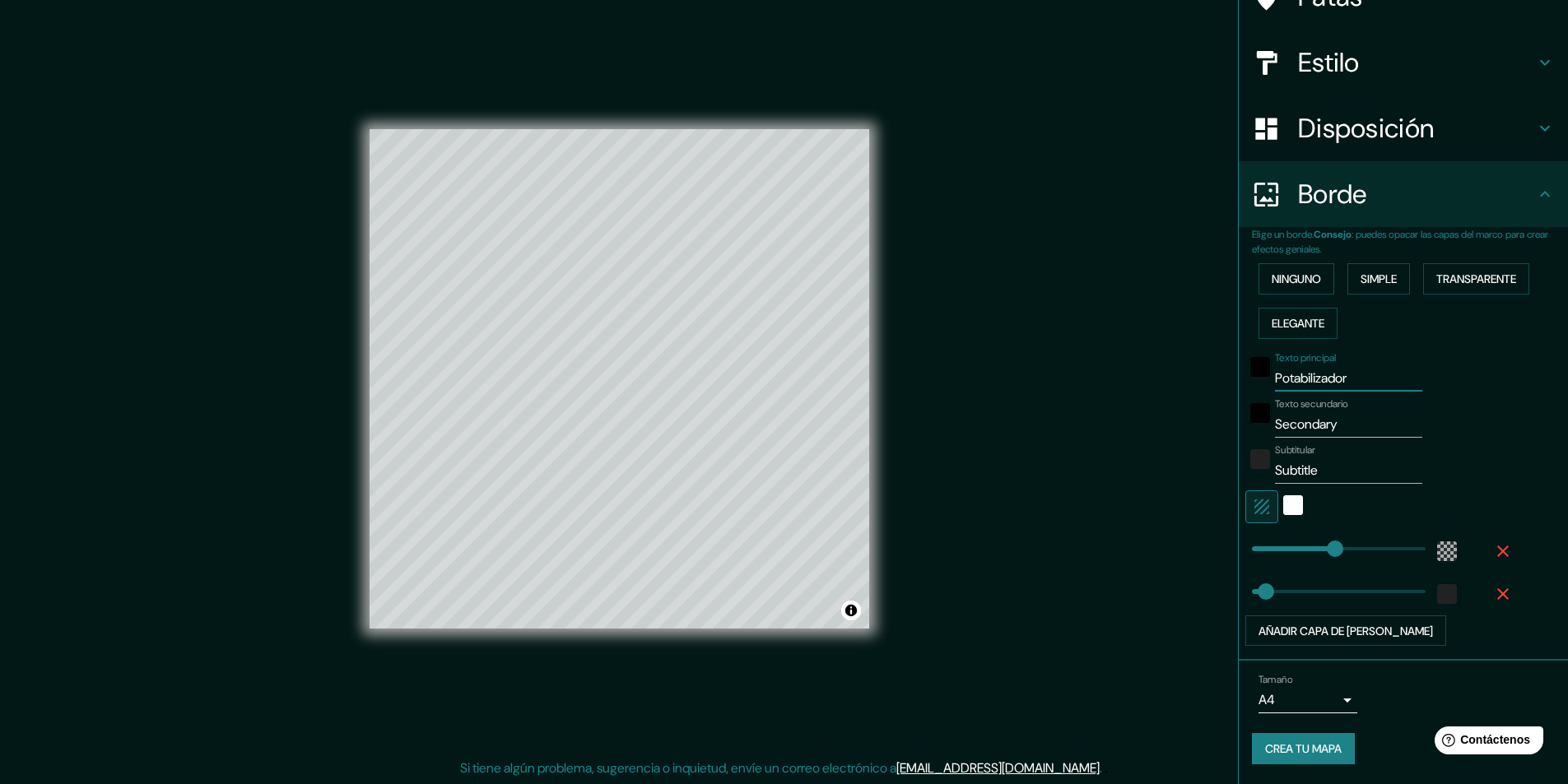
scroll to position [1, 0]
click at [1359, 375] on input "Potabilizador" at bounding box center [1348, 378] width 147 height 26
click at [832, 367] on div "Mappin Ubicación Azcapotzalco, Ciudad de México, México Patas Estilo Disposició…" at bounding box center [784, 391] width 1568 height 785
click at [1350, 127] on font "Disposición" at bounding box center [1365, 128] width 136 height 35
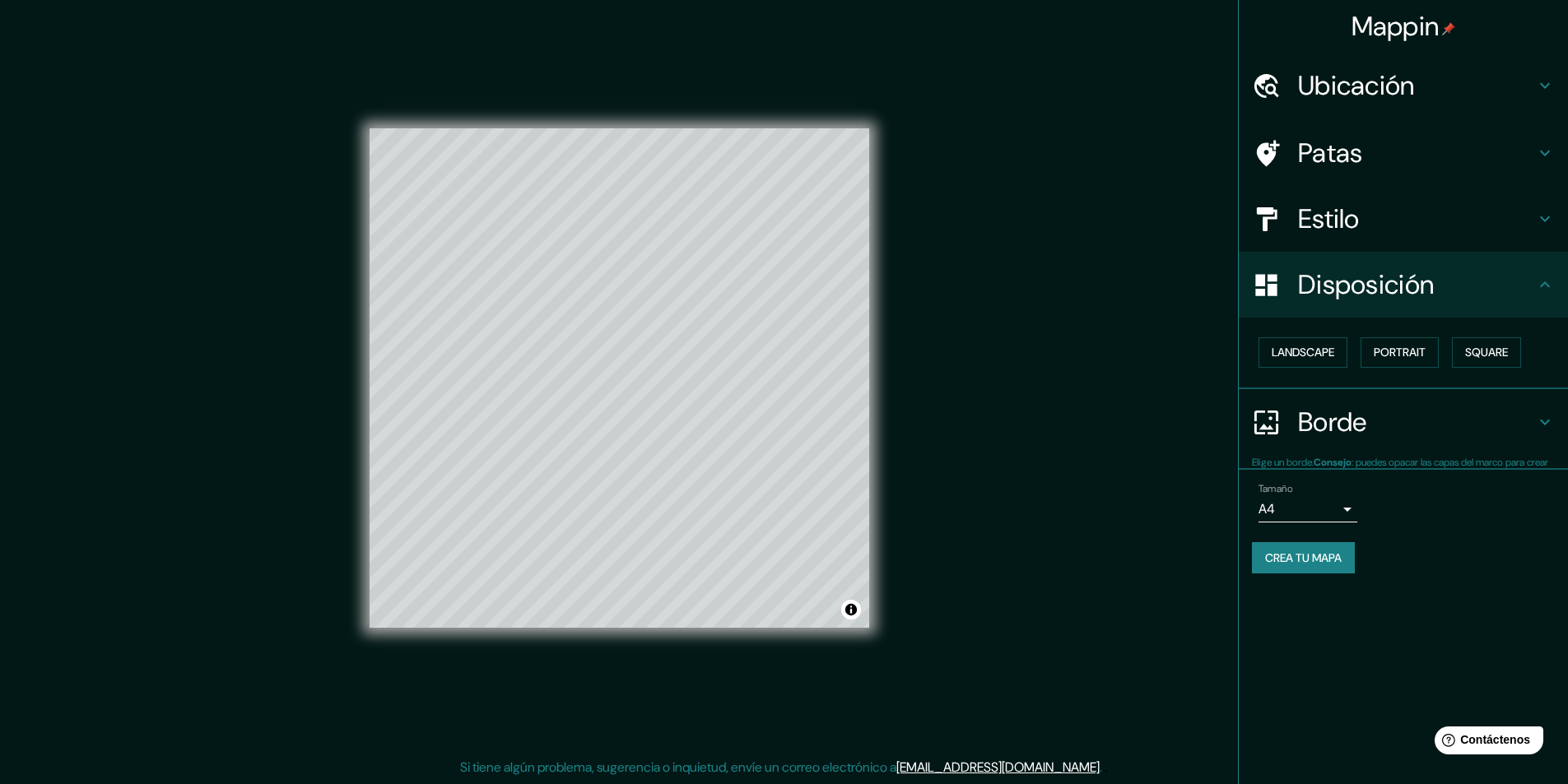
scroll to position [0, 0]
click at [1295, 347] on font "Paisaje" at bounding box center [1292, 352] width 41 height 15
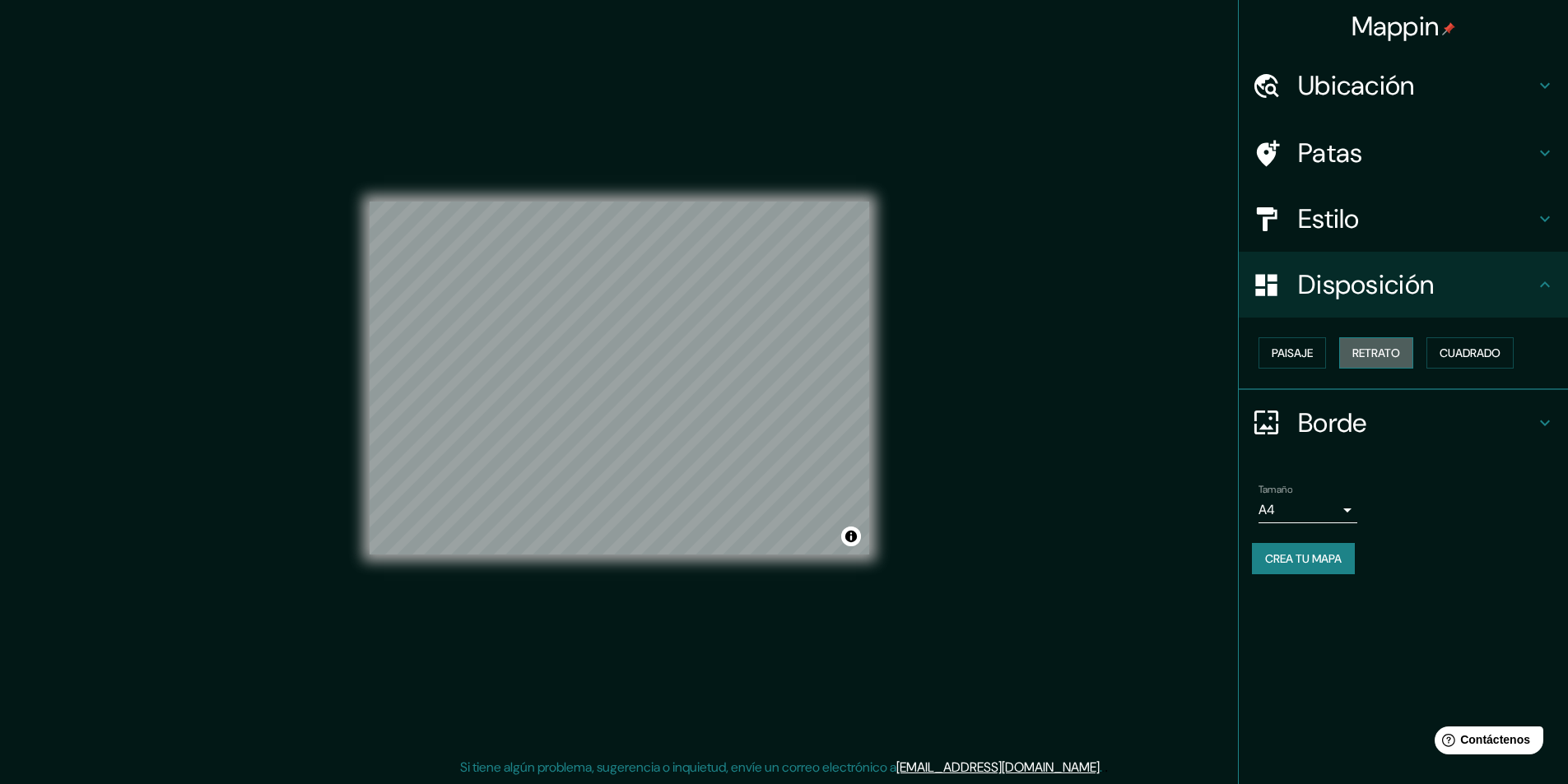
click at [1383, 348] on font "Retrato" at bounding box center [1376, 352] width 48 height 15
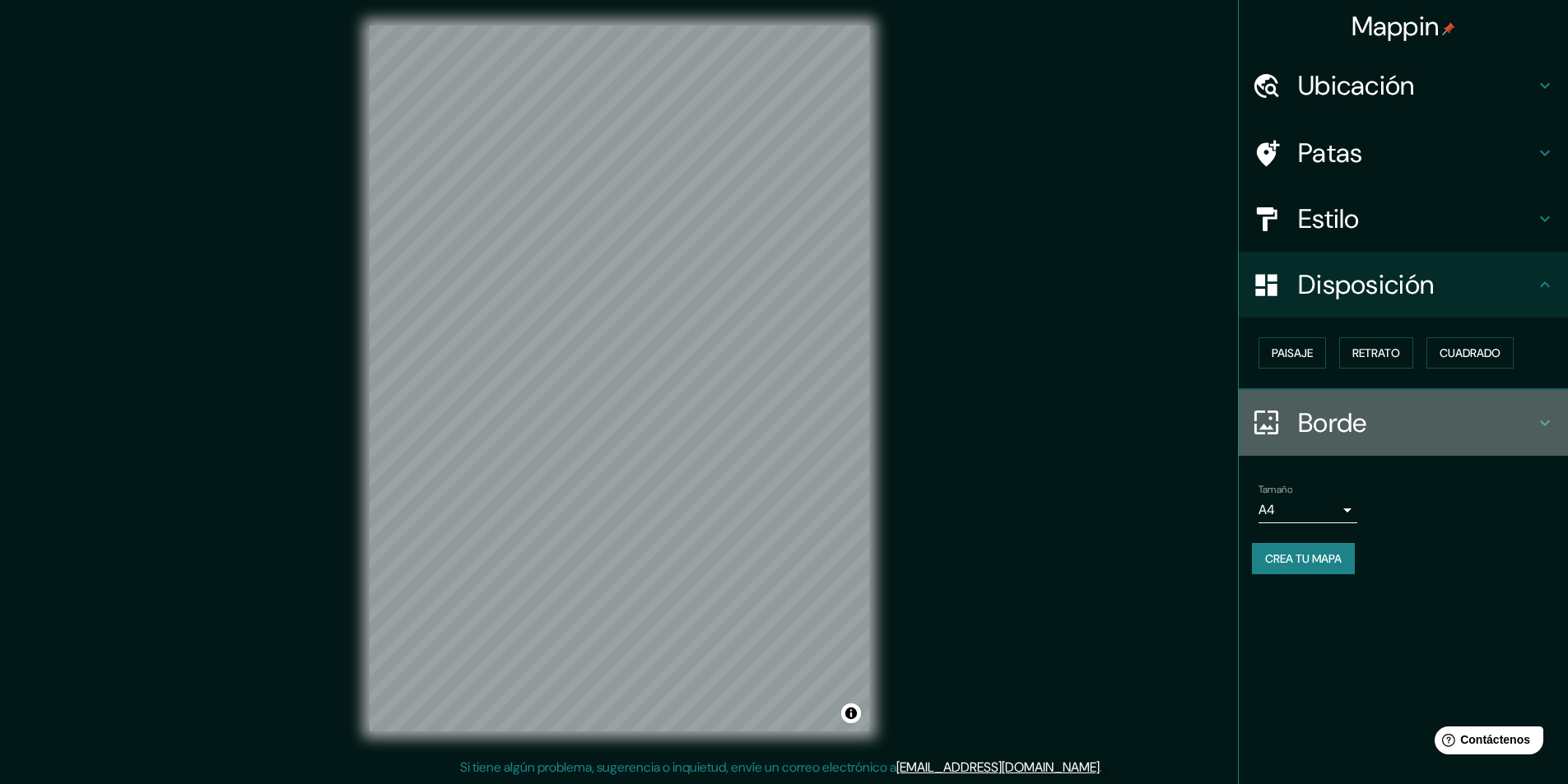
click at [1369, 412] on h4 "Borde" at bounding box center [1416, 422] width 237 height 33
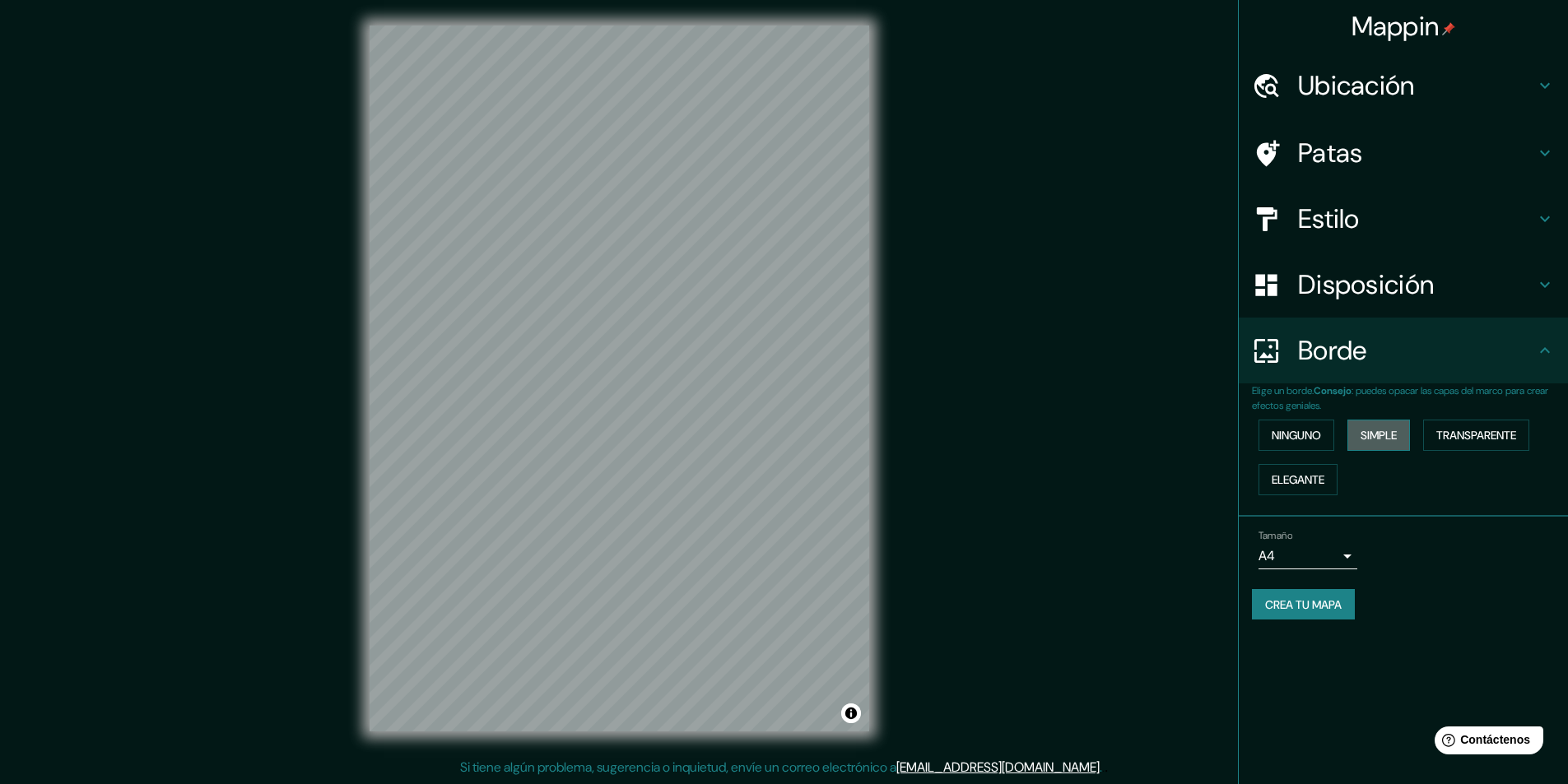
click at [1390, 430] on font "Simple" at bounding box center [1378, 435] width 36 height 15
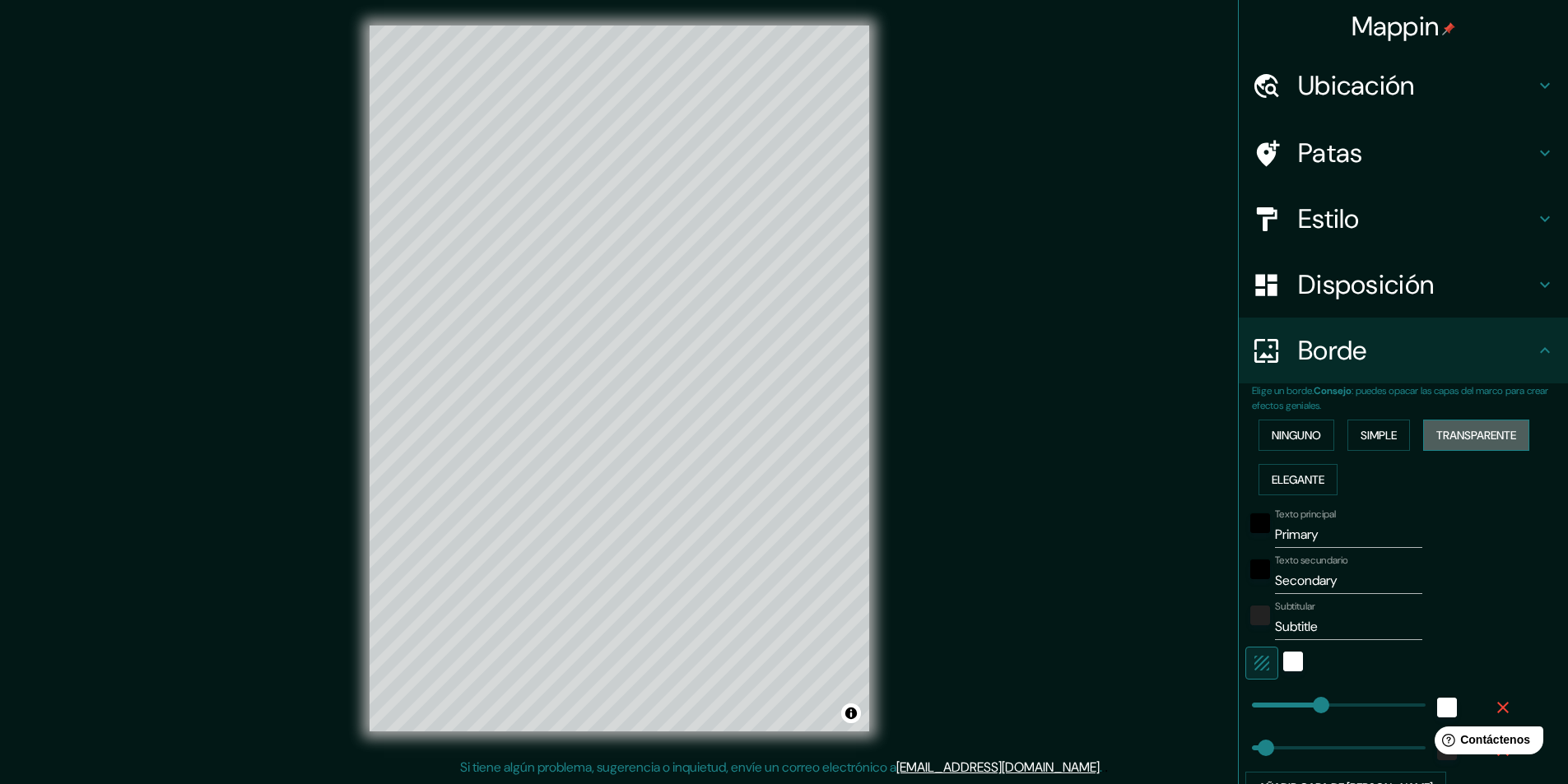
click at [1462, 435] on font "Transparente" at bounding box center [1476, 435] width 80 height 15
drag, startPoint x: 1364, startPoint y: 525, endPoint x: 1158, endPoint y: 552, distance: 207.8
click at [1159, 552] on div "Mappin Ubicación Azcapotzalco, Ciudad de México, México Patas Estilo Disposició…" at bounding box center [784, 391] width 1568 height 785
click at [735, 503] on div "Mappin Ubicación Azcapotzalco, Ciudad de México, México Patas Estilo Disposició…" at bounding box center [784, 391] width 1568 height 785
drag, startPoint x: 1355, startPoint y: 578, endPoint x: 1154, endPoint y: 565, distance: 201.4
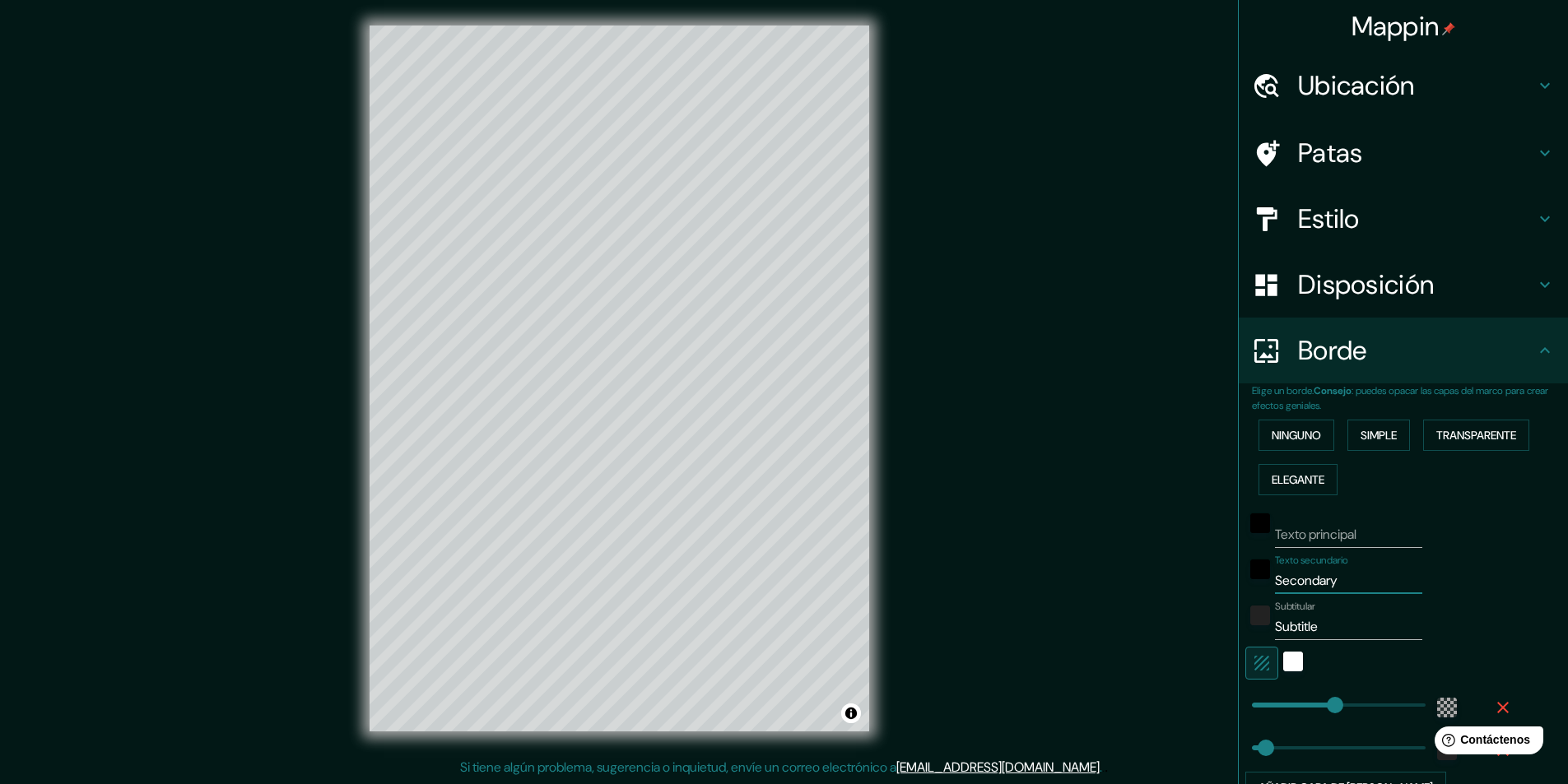
click at [1154, 565] on div "Mappin Ubicación Azcapotzalco, Ciudad de México, México Patas Estilo Disposició…" at bounding box center [784, 391] width 1568 height 785
click at [1461, 558] on div "Texto secundario Azcapotzalco" at bounding box center [1380, 574] width 270 height 40
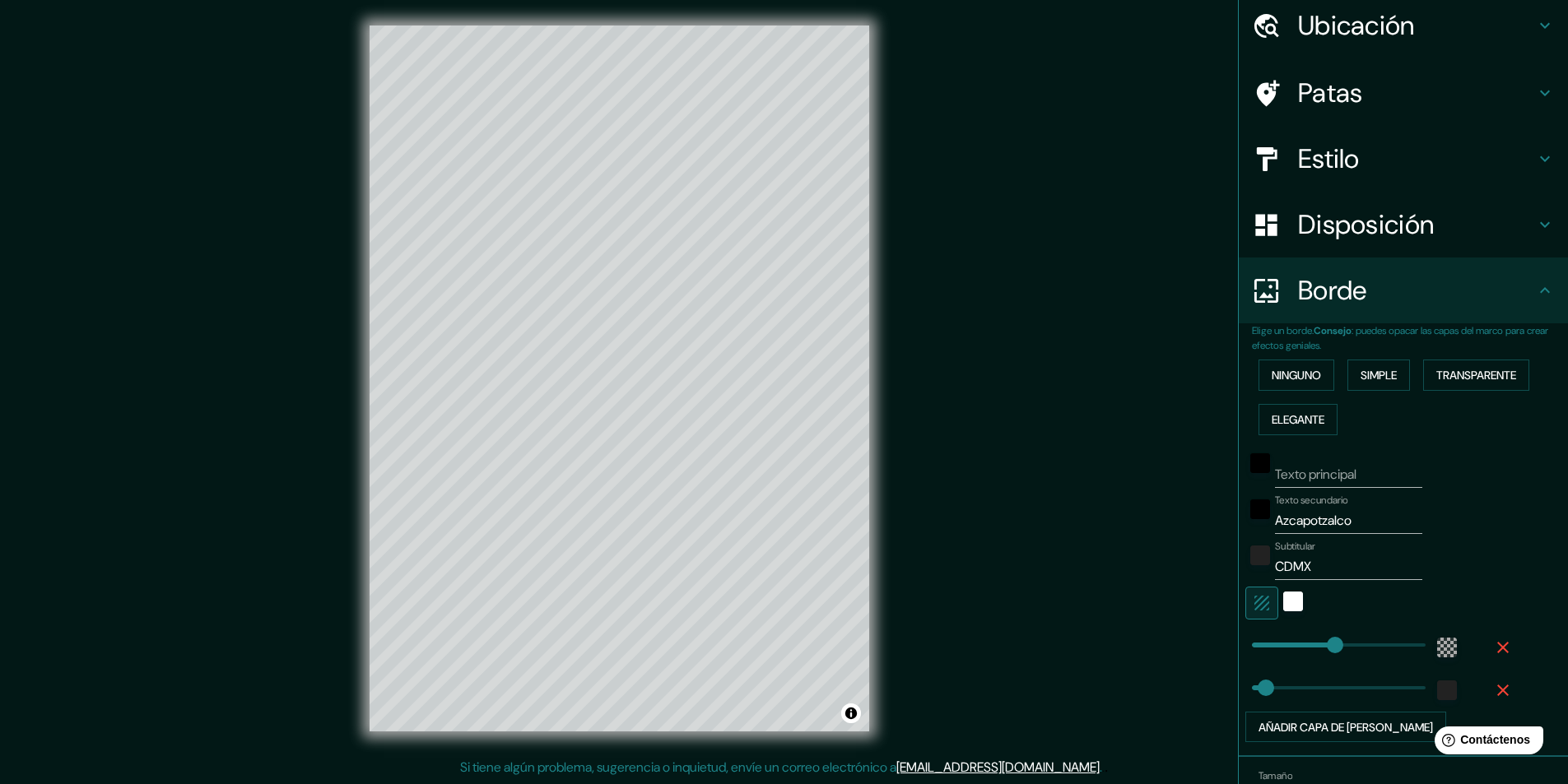
scroll to position [156, 0]
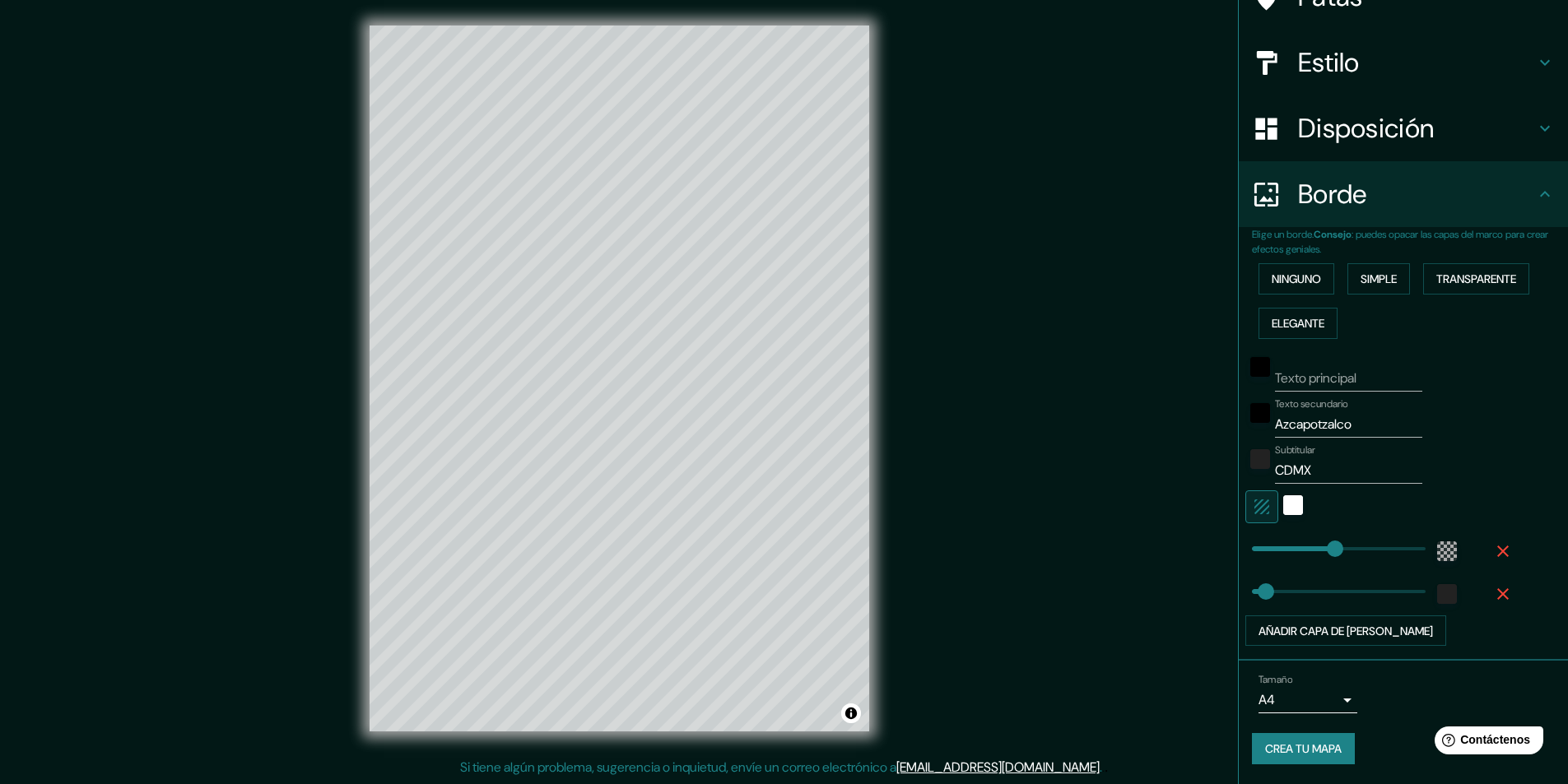
click at [1308, 749] on font "Crea tu mapa" at bounding box center [1303, 749] width 77 height 15
click at [1297, 758] on font "Crea tu mapa" at bounding box center [1303, 749] width 77 height 21
click at [1299, 374] on input "Texto principal" at bounding box center [1348, 378] width 147 height 26
click at [1305, 747] on font "Crea tu mapa" at bounding box center [1303, 749] width 77 height 15
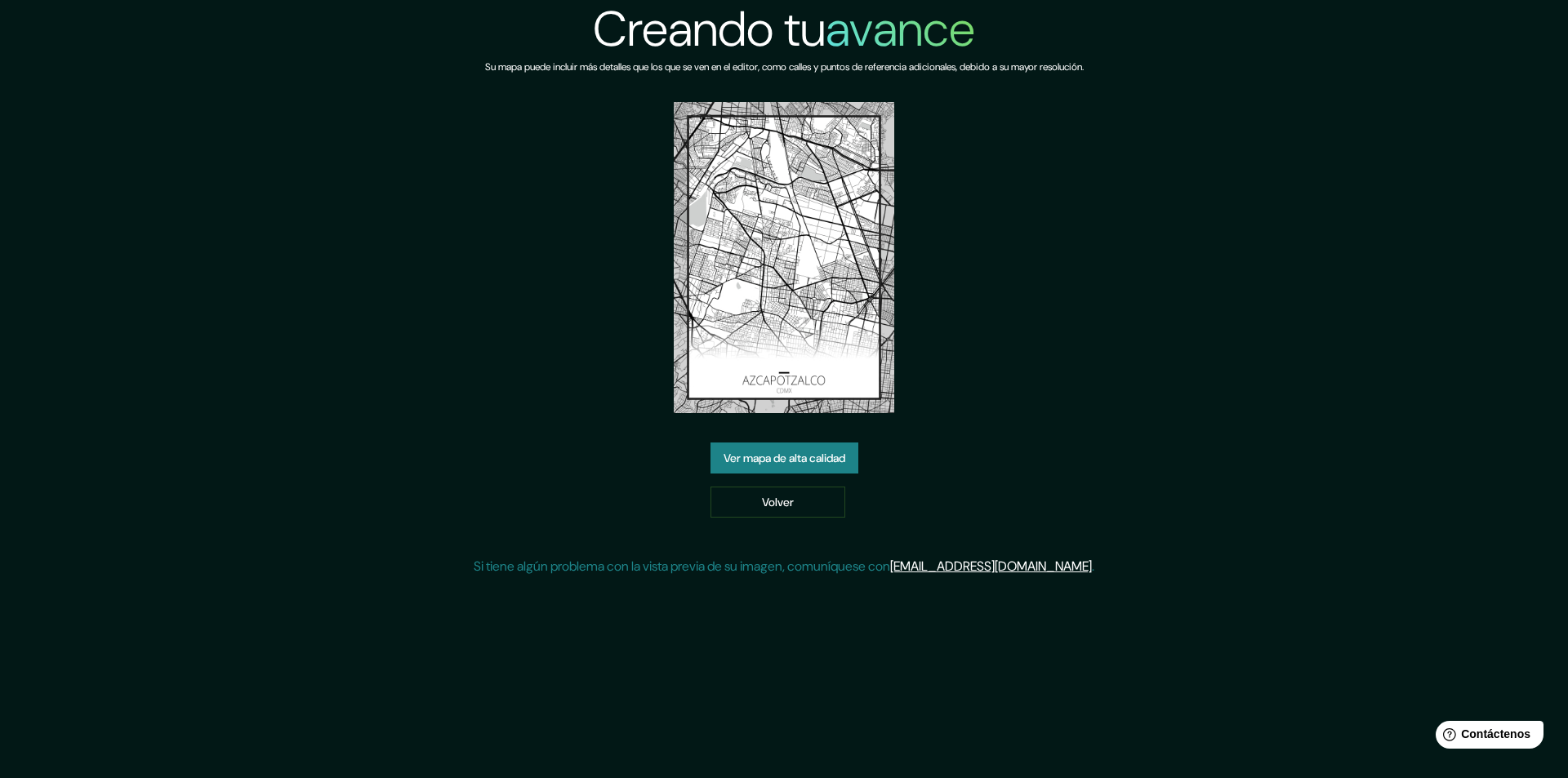
click at [788, 456] on font "Ver mapa de alta calidad" at bounding box center [784, 458] width 122 height 15
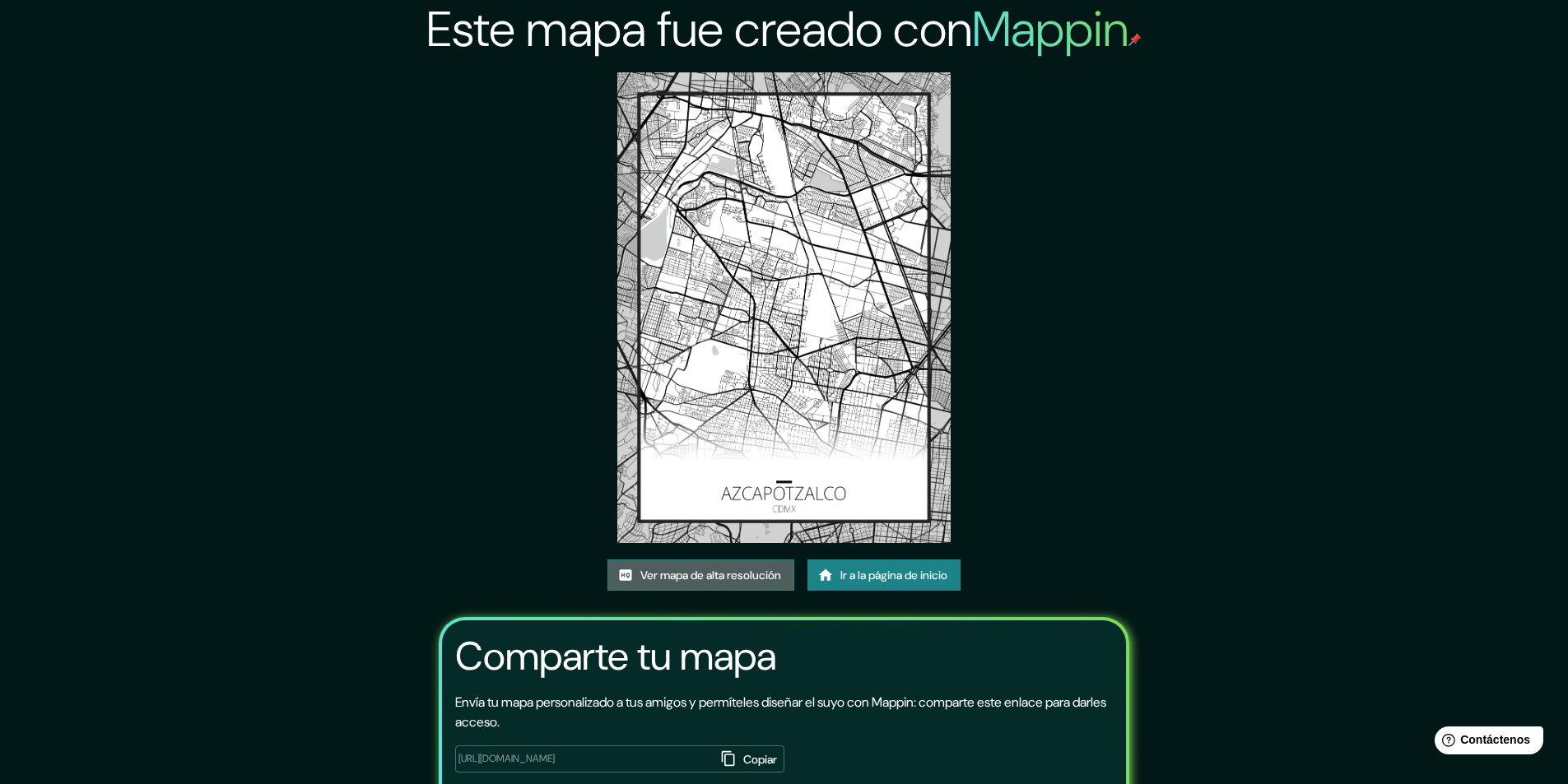
click at [761, 569] on font "Ver mapa de alta resolución" at bounding box center [710, 575] width 141 height 15
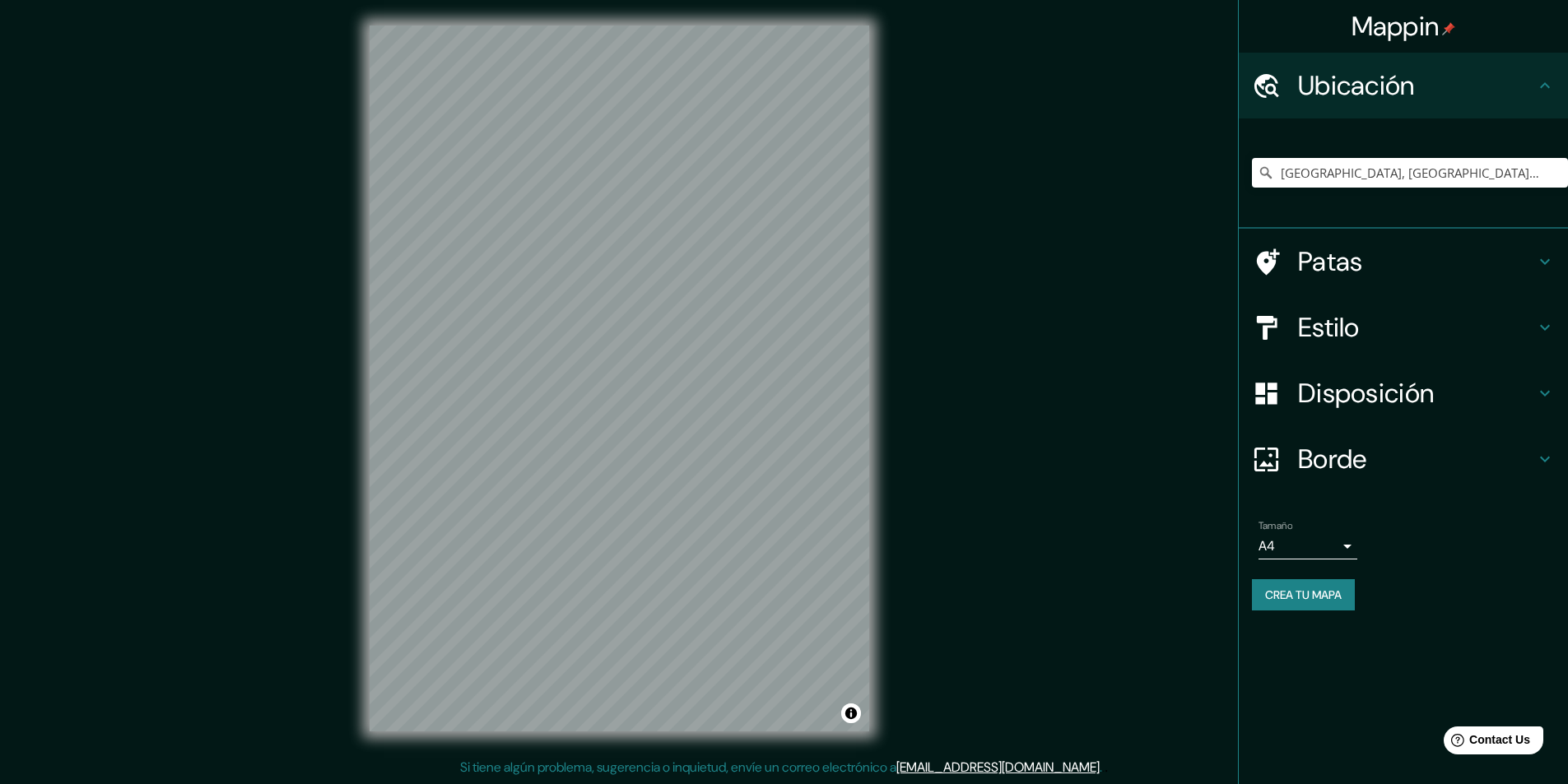
click at [979, 475] on div "Mappin Ubicación Azcapotzalco, [GEOGRAPHIC_DATA], [GEOGRAPHIC_DATA] Patas Estil…" at bounding box center [784, 391] width 1568 height 785
click at [1399, 169] on input "[GEOGRAPHIC_DATA], [GEOGRAPHIC_DATA], [GEOGRAPHIC_DATA]" at bounding box center [1410, 173] width 316 height 30
click at [1402, 170] on input "[GEOGRAPHIC_DATA], [GEOGRAPHIC_DATA], [GEOGRAPHIC_DATA]" at bounding box center [1410, 173] width 316 height 30
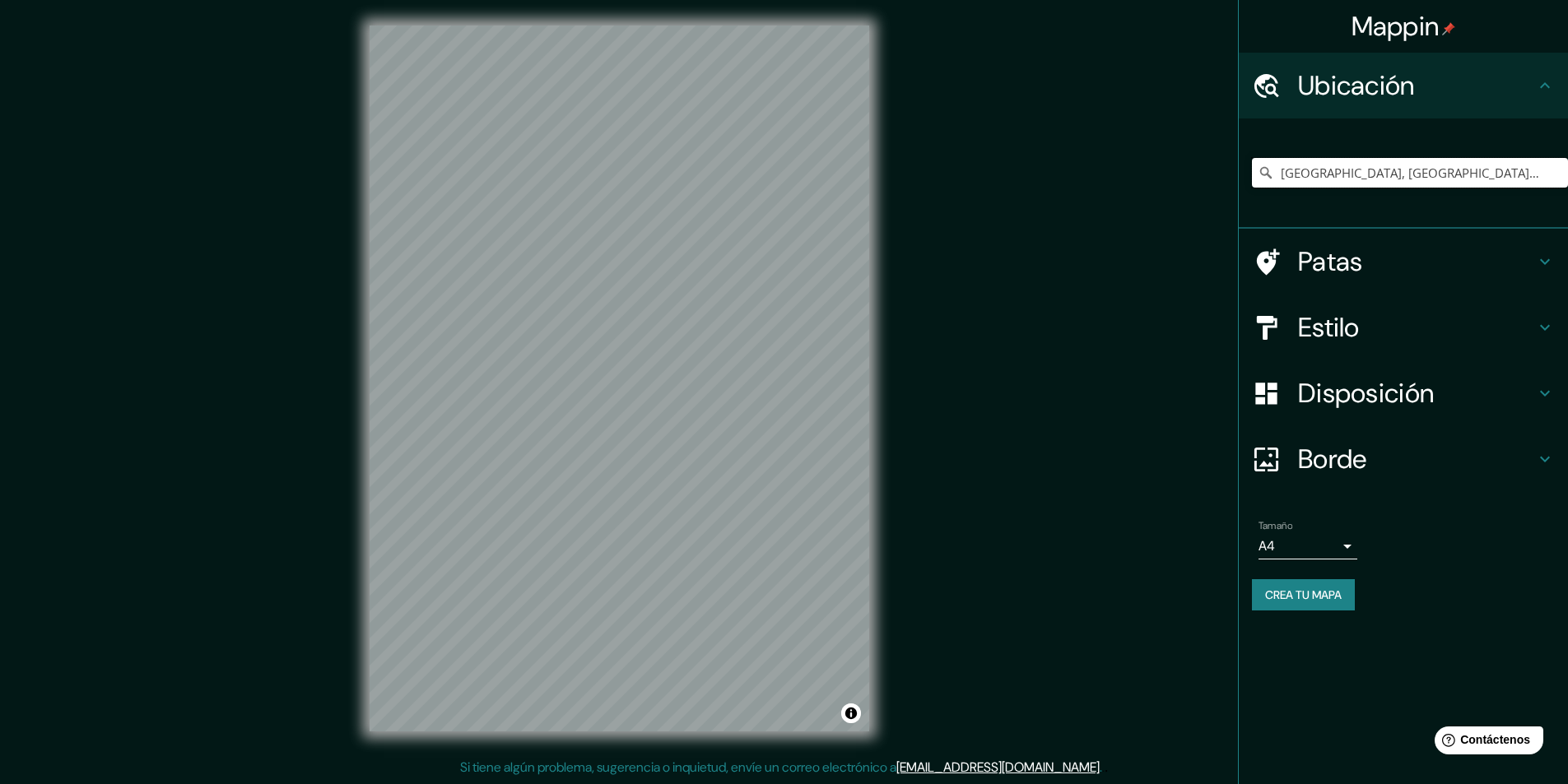
click at [1402, 170] on input "[GEOGRAPHIC_DATA], [GEOGRAPHIC_DATA], [GEOGRAPHIC_DATA]" at bounding box center [1410, 173] width 316 height 30
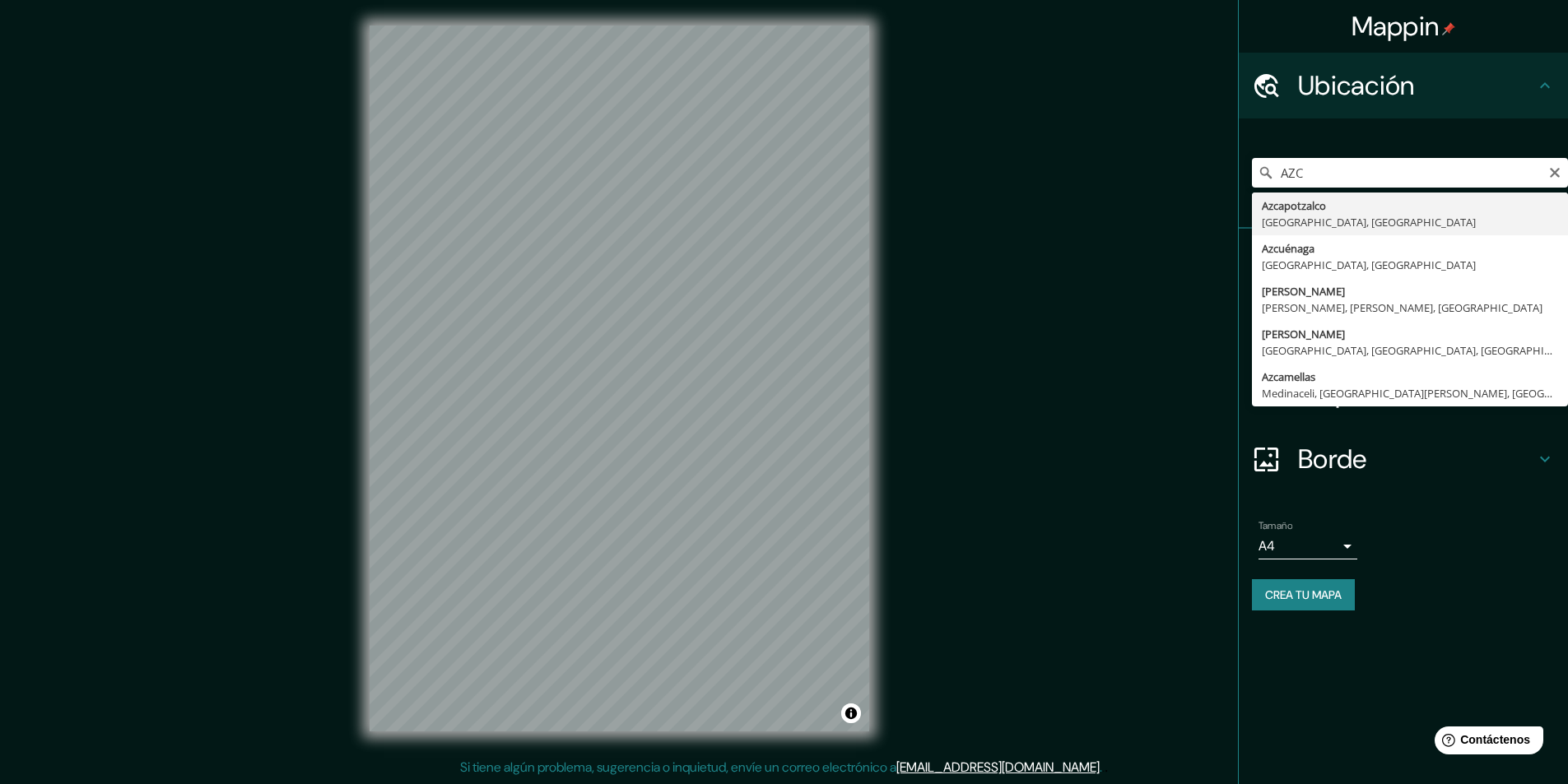
type input "[GEOGRAPHIC_DATA], [GEOGRAPHIC_DATA], [GEOGRAPHIC_DATA]"
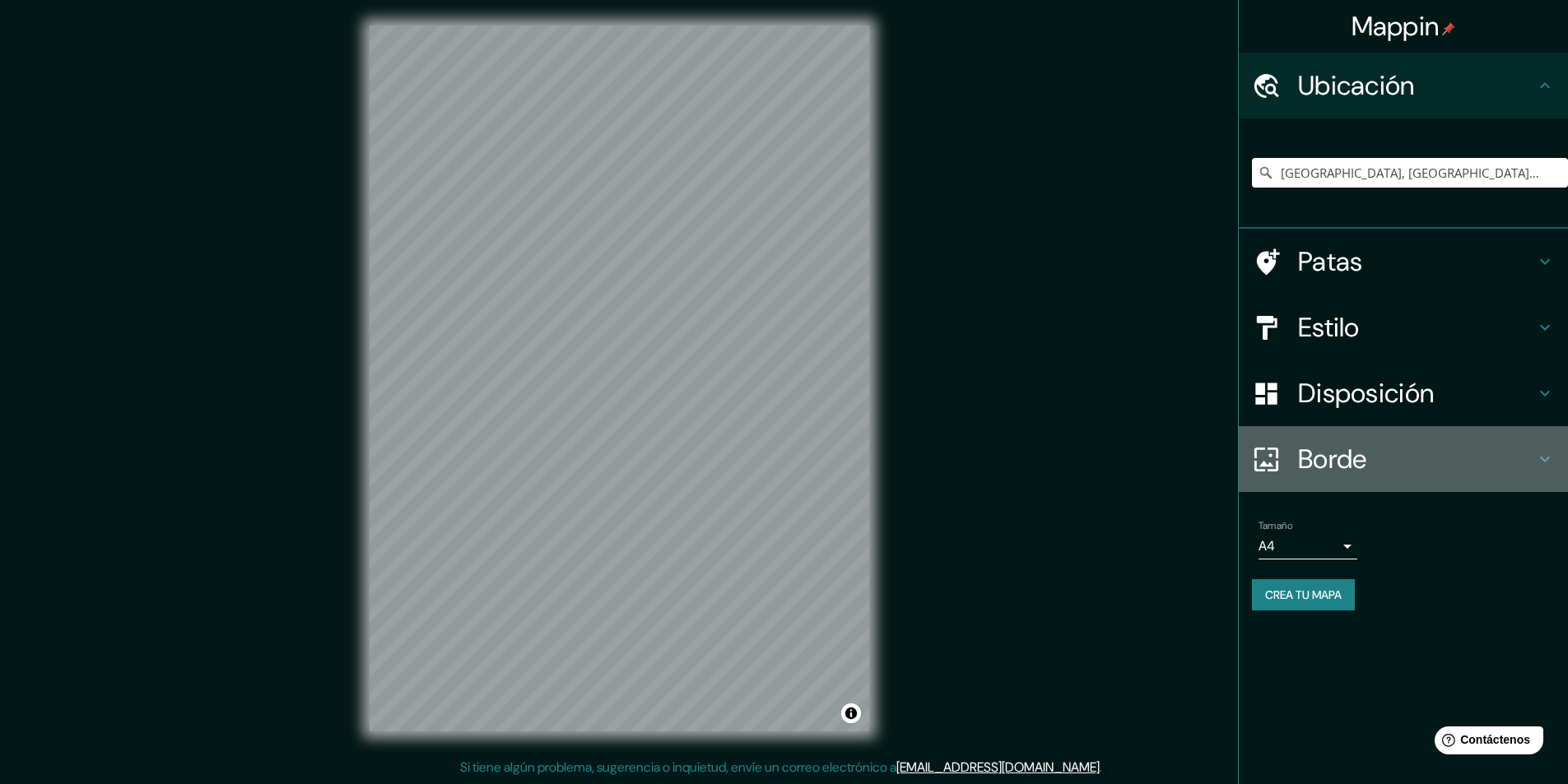
click at [1369, 463] on h4 "Borde" at bounding box center [1416, 459] width 237 height 33
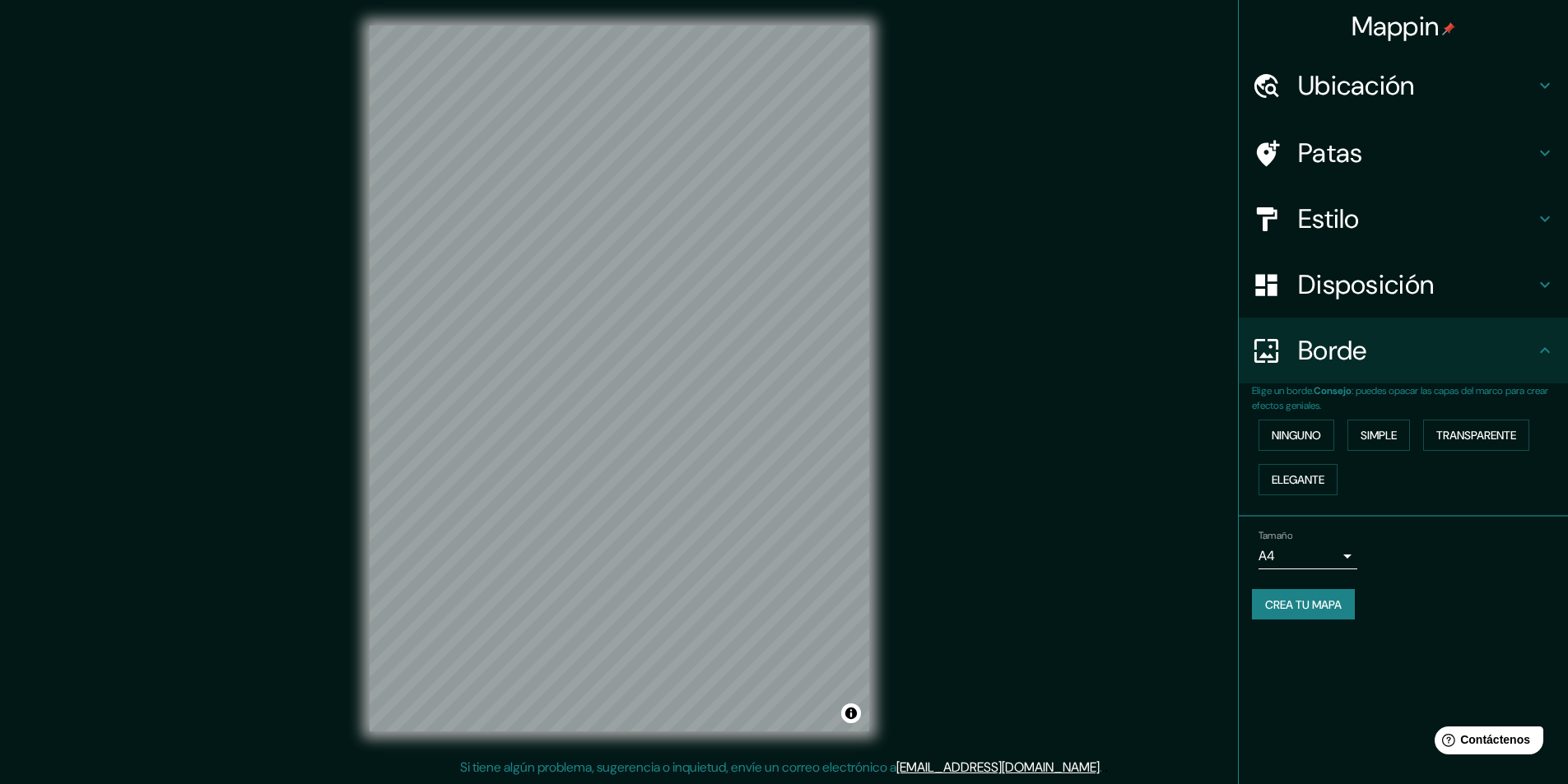
click at [1351, 457] on div "Ninguno Simple Transparente Elegante" at bounding box center [1410, 457] width 316 height 89
click at [1476, 432] on font "Transparente" at bounding box center [1476, 435] width 80 height 15
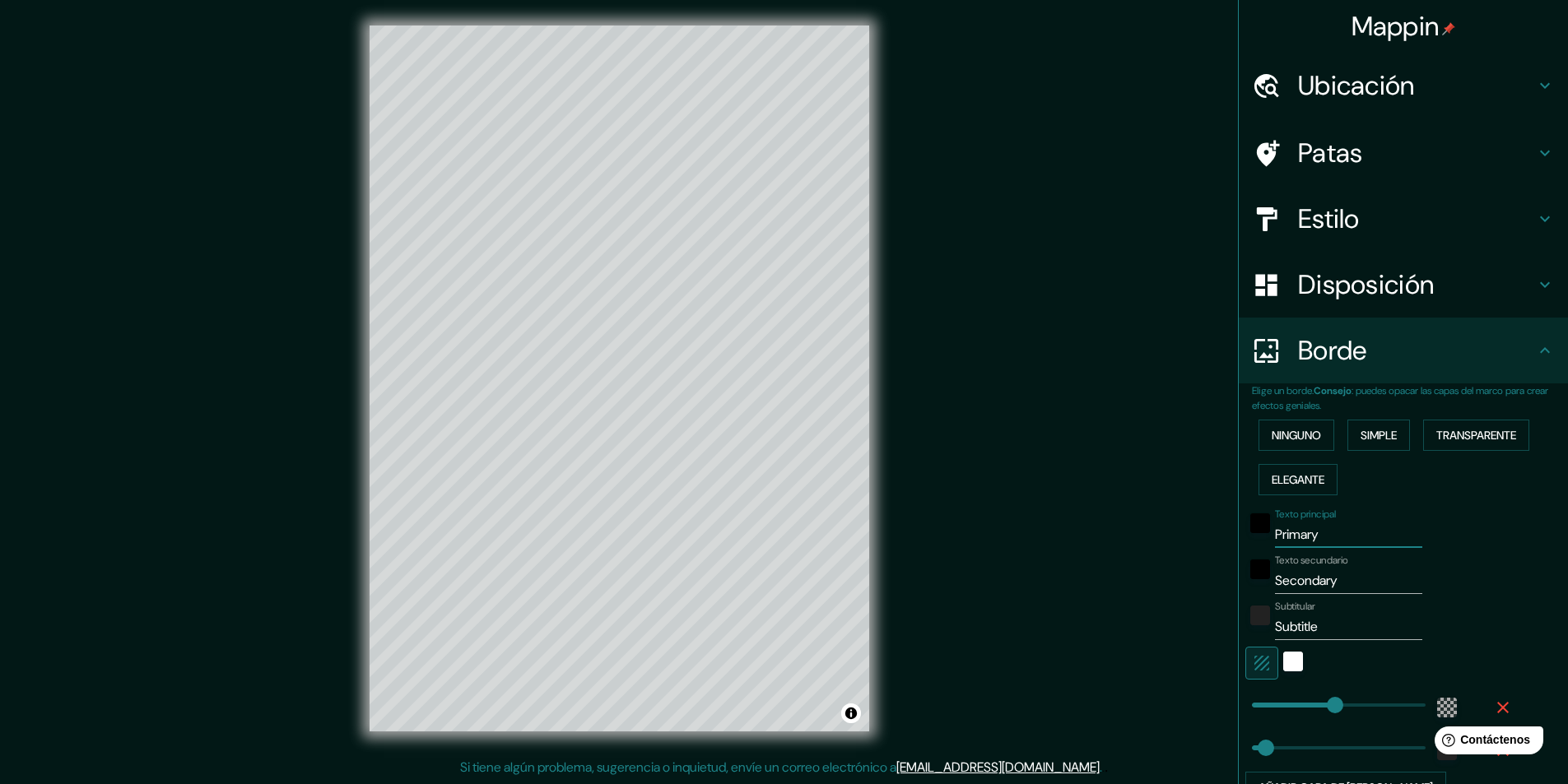
click at [466, 385] on div "Mappin Ubicación Azcapotzalco, [GEOGRAPHIC_DATA], [GEOGRAPHIC_DATA] Patas Estil…" at bounding box center [784, 391] width 1568 height 785
click at [1065, 424] on div "Mappin Ubicación Azcapotzalco, [GEOGRAPHIC_DATA], [GEOGRAPHIC_DATA] Patas Estil…" at bounding box center [784, 391] width 1568 height 785
